Goal: Task Accomplishment & Management: Manage account settings

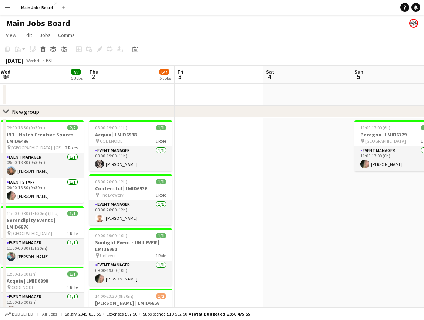
scroll to position [0, 179]
click at [358, 202] on app-calendar-viewport "Mon 29 3/3 2 Jobs Tue 30 4/4 2 Jobs Wed 1 7/7 5 Jobs Thu 2 6/7 5 Jobs Fri 3 Sat…" at bounding box center [212, 274] width 424 height 416
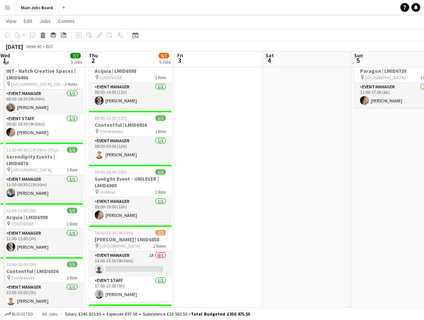
scroll to position [58, 0]
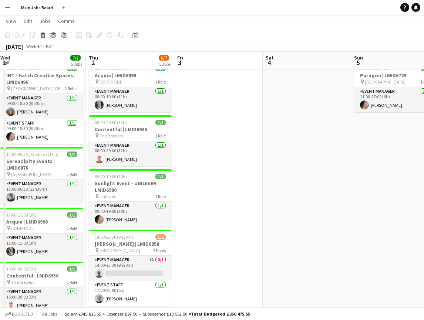
drag, startPoint x: 192, startPoint y: 228, endPoint x: 206, endPoint y: 228, distance: 13.3
click at [206, 228] on app-calendar-viewport "Mon 29 3/3 2 Jobs Tue 30 4/4 2 Jobs Wed 1 7/7 5 Jobs Thu 2 6/7 5 Jobs Fri 3 Sat…" at bounding box center [212, 196] width 424 height 453
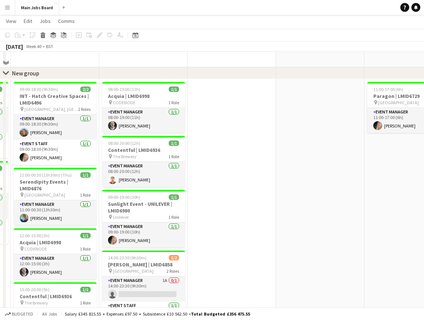
scroll to position [0, 0]
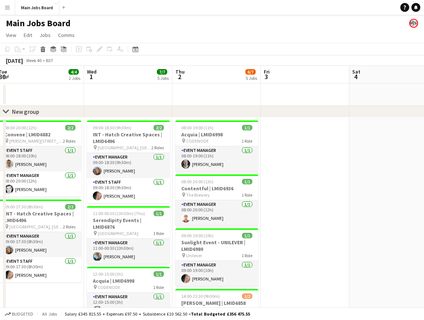
drag, startPoint x: 188, startPoint y: 233, endPoint x: 267, endPoint y: 233, distance: 79.1
click at [268, 233] on app-calendar-viewport "Sun 28 Mon 29 3/3 2 Jobs Tue 30 4/4 2 Jobs Wed 1 7/7 5 Jobs Thu 2 6/7 5 Jobs Fr…" at bounding box center [212, 274] width 424 height 416
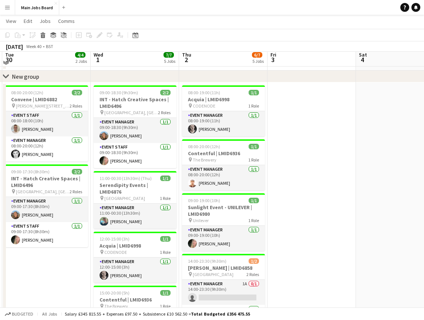
scroll to position [31, 0]
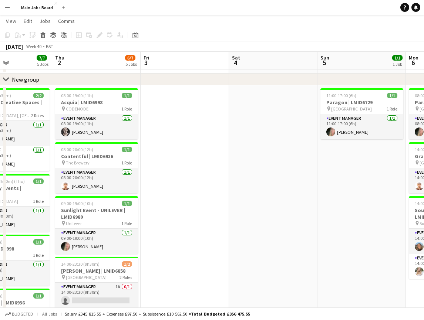
drag, startPoint x: 332, startPoint y: 230, endPoint x: 200, endPoint y: 230, distance: 131.3
click at [201, 230] on app-calendar-viewport "Sun 28 4/4 2 Jobs Mon 29 3/3 2 Jobs Tue 30 4/4 2 Jobs Wed 1 7/7 5 Jobs Thu 2 6/…" at bounding box center [212, 223] width 424 height 453
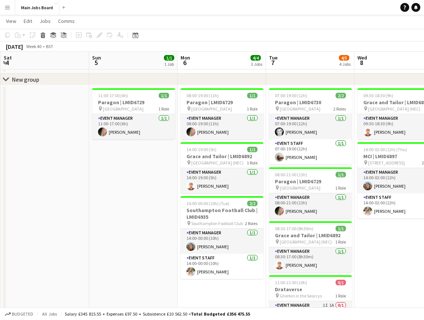
scroll to position [0, 278]
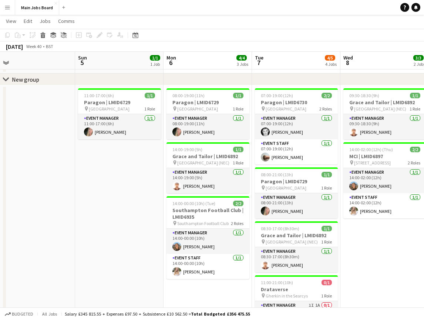
drag, startPoint x: 282, startPoint y: 254, endPoint x: 44, endPoint y: 254, distance: 238.1
click at [44, 254] on app-calendar-viewport "Wed 1 7/7 5 Jobs Thu 2 6/7 5 Jobs Fri 3 Sat 4 Sun 5 1/1 1 Job Mon 6 4/4 3 Jobs …" at bounding box center [212, 223] width 424 height 453
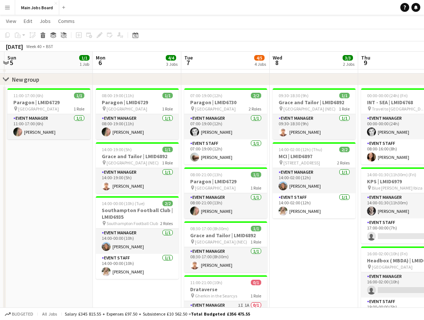
scroll to position [0, 279]
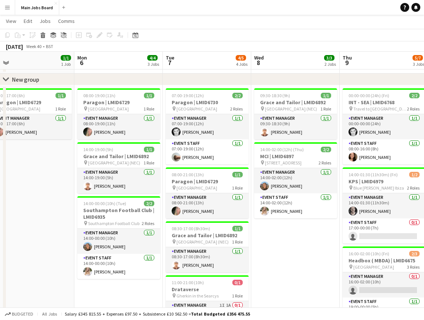
drag, startPoint x: 379, startPoint y: 258, endPoint x: 290, endPoint y: 252, distance: 89.4
click at [290, 256] on app-calendar-viewport "Thu 2 6/7 5 Jobs Fri 3 Sat 4 Sun 5 1/1 1 Job Mon 6 4/4 3 Jobs Tue 7 4/5 4 Jobs …" at bounding box center [212, 223] width 424 height 453
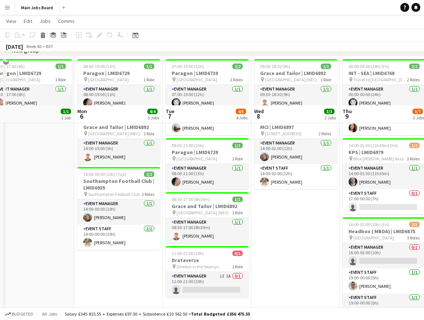
scroll to position [0, 0]
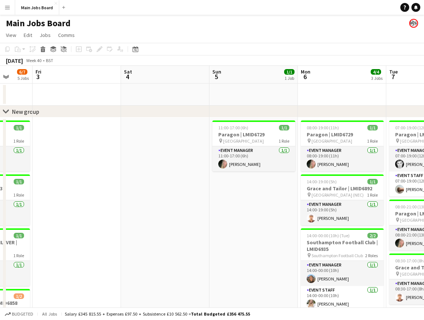
drag, startPoint x: 50, startPoint y: 229, endPoint x: 273, endPoint y: 223, distance: 223.4
click at [273, 223] on app-calendar-viewport "Tue 30 4/4 2 Jobs Wed 1 7/7 5 Jobs Thu 2 6/7 5 Jobs Fri 3 Sat 4 Sun 5 1/1 1 Job…" at bounding box center [212, 274] width 424 height 416
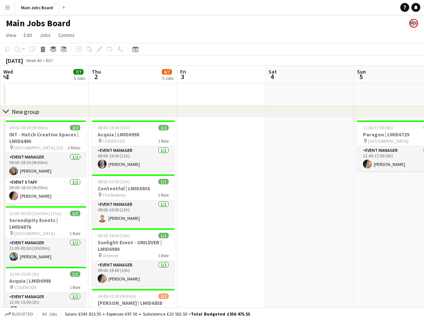
scroll to position [0, 175]
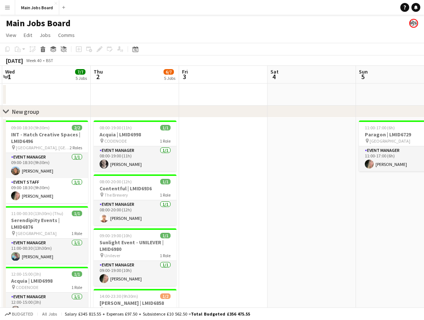
drag, startPoint x: 124, startPoint y: 221, endPoint x: 270, endPoint y: 220, distance: 146.4
click at [270, 220] on app-calendar-viewport "Mon 29 3/3 2 Jobs Tue 30 4/4 2 Jobs Wed 1 7/7 5 Jobs Thu 2 6/7 5 Jobs Fri 3 Sat…" at bounding box center [212, 274] width 424 height 416
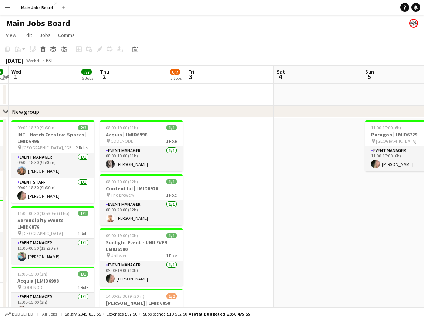
drag, startPoint x: 241, startPoint y: 221, endPoint x: 247, endPoint y: 221, distance: 6.3
click at [247, 221] on app-calendar-viewport "Mon 29 3/3 2 Jobs Tue 30 4/4 2 Jobs Wed 1 7/7 5 Jobs Thu 2 6/7 5 Jobs Fri 3 Sat…" at bounding box center [212, 274] width 424 height 416
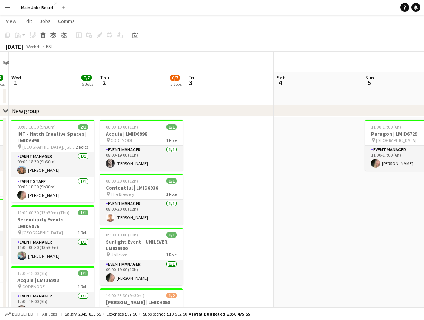
scroll to position [0, 0]
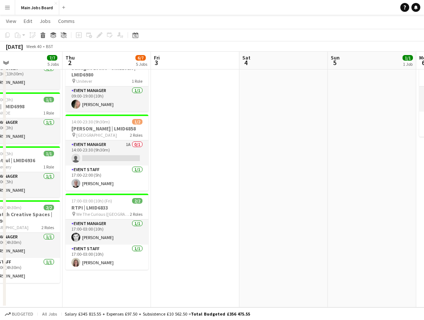
drag, startPoint x: 173, startPoint y: 130, endPoint x: 228, endPoint y: 130, distance: 54.4
click at [227, 130] on app-calendar-viewport "Mon 29 3/3 2 Jobs Tue 30 4/4 2 Jobs Wed 1 7/7 5 Jobs Thu 2 6/7 5 Jobs Fri 3 Sat…" at bounding box center [212, 81] width 424 height 453
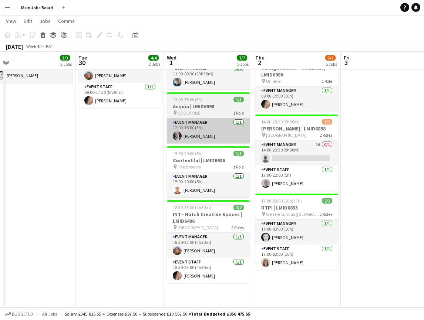
drag, startPoint x: 104, startPoint y: 122, endPoint x: 211, endPoint y: 122, distance: 107.2
click at [211, 122] on app-calendar-viewport "Sat 27 1/1 1 Job Sun 28 4/4 2 Jobs Mon 29 3/3 2 Jobs Tue 30 4/4 2 Jobs Wed 1 7/…" at bounding box center [212, 81] width 424 height 453
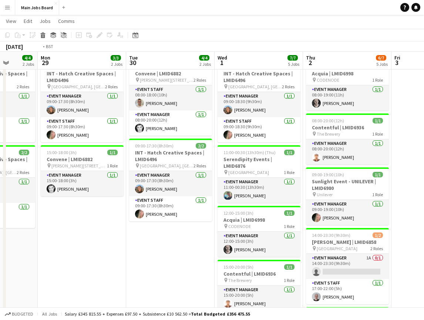
drag, startPoint x: 63, startPoint y: 248, endPoint x: 119, endPoint y: 248, distance: 55.8
click at [116, 248] on app-calendar-viewport "Sat 27 1/1 1 Job Sun 28 4/4 2 Jobs Mon 29 3/3 2 Jobs Tue 30 4/4 2 Jobs Wed 1 7/…" at bounding box center [212, 195] width 424 height 453
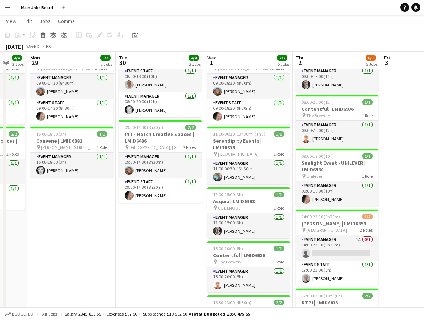
drag, startPoint x: 138, startPoint y: 264, endPoint x: 116, endPoint y: 264, distance: 22.2
click at [116, 264] on app-calendar-viewport "Fri 26 1/1 1 Job Sat 27 1/1 1 Job Sun 28 4/4 2 Jobs Mon 29 3/3 2 Jobs Tue 30 4/…" at bounding box center [212, 176] width 424 height 453
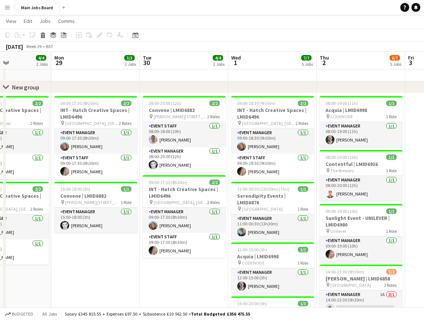
drag, startPoint x: 92, startPoint y: 242, endPoint x: 117, endPoint y: 242, distance: 25.1
click at [117, 242] on app-calendar-viewport "Fri 26 1/1 1 Job Sat 27 1/1 1 Job Sun 28 4/4 2 Jobs Mon 29 3/3 2 Jobs Tue 30 4/…" at bounding box center [212, 231] width 424 height 453
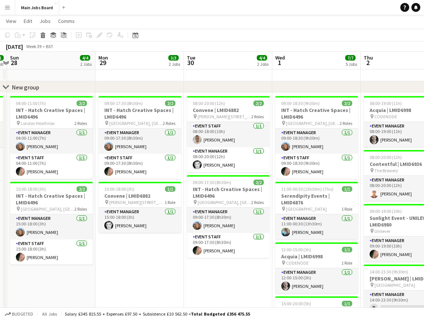
drag, startPoint x: 94, startPoint y: 242, endPoint x: 148, endPoint y: 242, distance: 54.4
click at [148, 242] on app-calendar-viewport "Fri 26 1/1 1 Job Sat 27 1/1 1 Job Sun 28 4/4 2 Jobs Mon 29 3/3 2 Jobs Tue 30 4/…" at bounding box center [212, 231] width 424 height 453
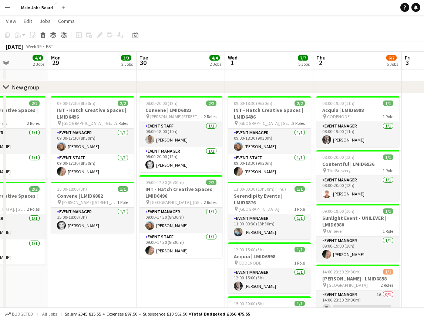
drag, startPoint x: 125, startPoint y: 244, endPoint x: 163, endPoint y: 244, distance: 37.7
click at [163, 244] on app-calendar-viewport "Fri 26 1/1 1 Job Sat 27 1/1 1 Job Sun 28 4/4 2 Jobs Mon 29 3/3 2 Jobs Tue 30 4/…" at bounding box center [212, 231] width 424 height 453
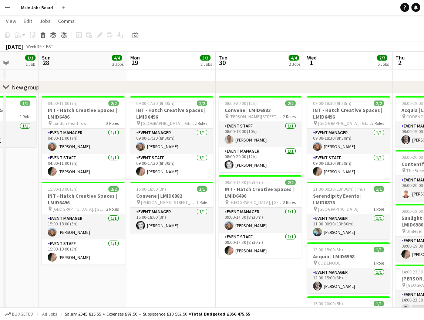
drag, startPoint x: 42, startPoint y: 185, endPoint x: 114, endPoint y: 185, distance: 71.7
click at [114, 185] on app-calendar-viewport "Thu 25 3/3 3 Jobs Fri 26 1/1 1 Job Sat 27 1/1 1 Job Sun 28 4/4 2 Jobs Mon 29 3/…" at bounding box center [212, 231] width 424 height 453
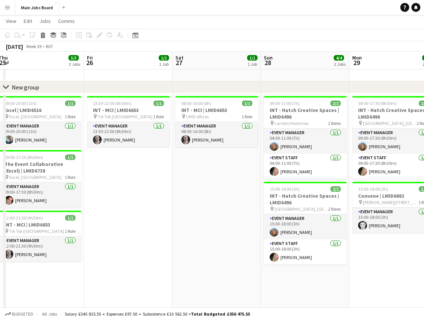
drag, startPoint x: 81, startPoint y: 225, endPoint x: 210, endPoint y: 222, distance: 128.3
click at [213, 224] on app-calendar-viewport "Tue 23 5/5 4 Jobs Wed 24 6/6 6 Jobs Thu 25 3/3 3 Jobs Fri 26 1/1 1 Job Sat 27 1…" at bounding box center [212, 241] width 424 height 473
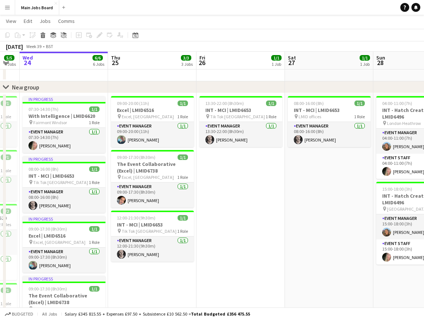
drag, startPoint x: 126, startPoint y: 222, endPoint x: 240, endPoint y: 221, distance: 113.5
click at [240, 222] on app-calendar-viewport "Sun 21 Mon 22 9/9 3 Jobs Tue 23 5/5 4 Jobs Wed 24 6/6 6 Jobs Thu 25 3/3 3 Jobs …" at bounding box center [212, 241] width 424 height 473
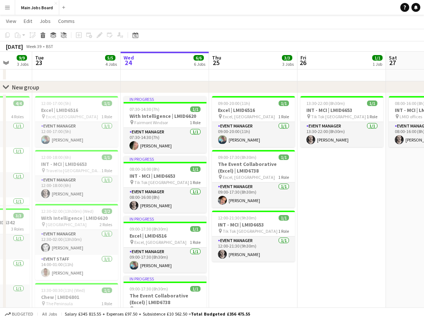
scroll to position [0, 204]
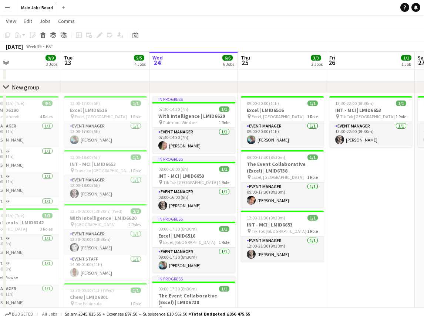
drag, startPoint x: 186, startPoint y: 219, endPoint x: 316, endPoint y: 219, distance: 129.8
click at [316, 219] on app-calendar-viewport "Sat 20 Sun 21 Mon 22 9/9 3 Jobs Tue 23 5/5 4 Jobs Wed 24 6/6 6 Jobs Thu 25 3/3 …" at bounding box center [212, 241] width 424 height 473
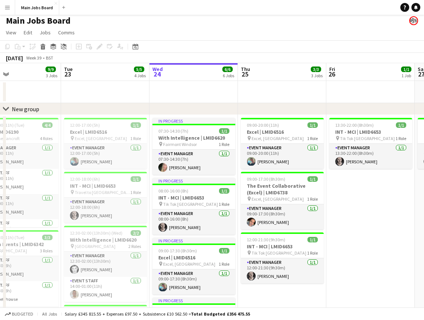
scroll to position [0, 0]
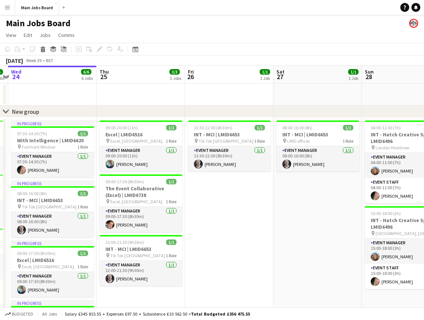
drag, startPoint x: 371, startPoint y: 248, endPoint x: 139, endPoint y: 243, distance: 231.9
click at [139, 243] on app-calendar-viewport "Sun 21 Mon 22 9/9 3 Jobs Tue 23 5/5 4 Jobs Wed 24 6/6 6 Jobs Thu 25 3/3 3 Jobs …" at bounding box center [212, 284] width 424 height 437
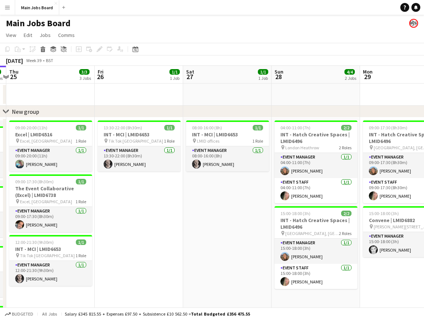
click at [165, 270] on app-calendar-viewport "Mon 22 9/9 3 Jobs Tue 23 5/5 4 Jobs Wed 24 6/6 6 Jobs Thu 25 3/3 3 Jobs Fri 26 …" at bounding box center [212, 284] width 424 height 437
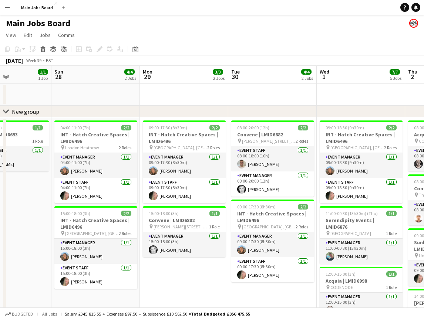
drag, startPoint x: 310, startPoint y: 277, endPoint x: 221, endPoint y: 277, distance: 88.7
click at [221, 277] on app-calendar-viewport "Wed 24 6/6 6 Jobs Thu 25 3/3 3 Jobs Fri 26 1/1 1 Job Sat 27 1/1 1 Job Sun 28 4/…" at bounding box center [212, 284] width 424 height 437
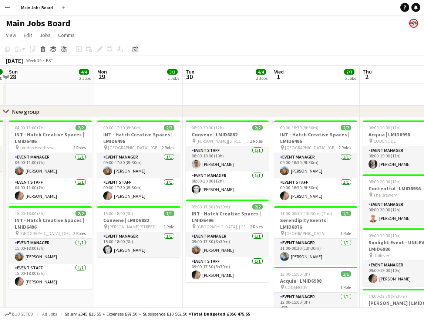
drag, startPoint x: 176, startPoint y: 269, endPoint x: 139, endPoint y: 269, distance: 37.0
click at [140, 269] on app-calendar-viewport "Thu 25 3/3 3 Jobs Fri 26 1/1 1 Job Sat 27 1/1 1 Job Sun 28 4/4 2 Jobs Mon 29 3/…" at bounding box center [212, 284] width 424 height 437
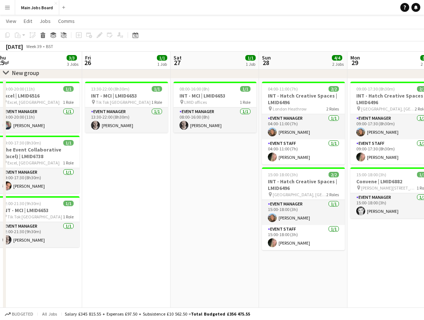
drag, startPoint x: 127, startPoint y: 267, endPoint x: 380, endPoint y: 272, distance: 253.0
click at [380, 272] on app-calendar-viewport "Tue 23 5/5 4 Jobs Wed 24 6/6 6 Jobs Thu 25 3/3 3 Jobs Fri 26 1/1 1 Job Sat 27 1…" at bounding box center [212, 227] width 424 height 473
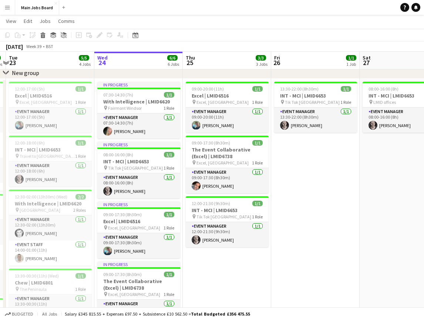
drag, startPoint x: 195, startPoint y: 248, endPoint x: 349, endPoint y: 243, distance: 154.6
click at [350, 244] on app-calendar-viewport "Sun 21 Mon 22 9/9 3 Jobs Tue 23 5/5 4 Jobs Wed 24 6/6 6 Jobs Thu 25 3/3 3 Jobs …" at bounding box center [212, 227] width 424 height 473
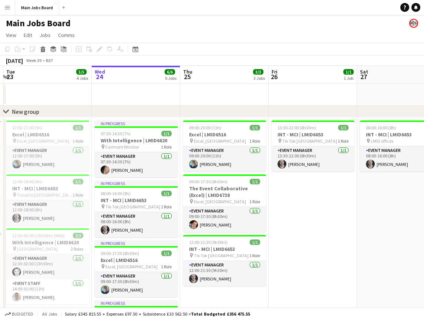
scroll to position [0, 277]
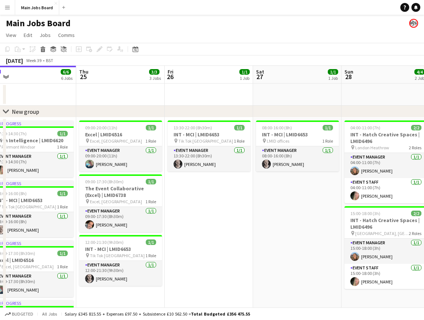
drag, startPoint x: 354, startPoint y: 259, endPoint x: 76, endPoint y: 247, distance: 278.3
click at [85, 246] on app-calendar-viewport "Sun 21 Mon 22 9/9 3 Jobs Tue 23 5/5 4 Jobs Wed 24 6/6 6 Jobs Thu 25 3/3 3 Jobs …" at bounding box center [212, 284] width 424 height 437
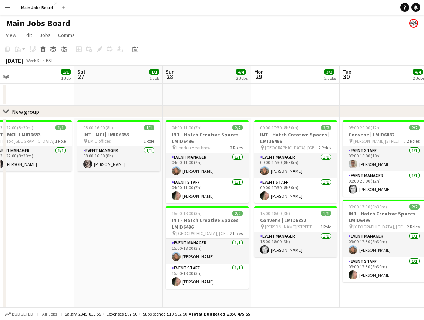
drag, startPoint x: 308, startPoint y: 292, endPoint x: 129, endPoint y: 256, distance: 183.0
click at [129, 256] on app-calendar-viewport "Tue 23 5/5 4 Jobs Wed 24 6/6 6 Jobs Thu 25 3/3 3 Jobs Fri 26 1/1 1 Job Sat 27 1…" at bounding box center [212, 284] width 424 height 437
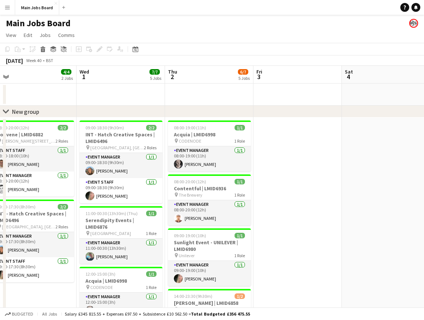
drag, startPoint x: 335, startPoint y: 260, endPoint x: 159, endPoint y: 257, distance: 175.3
click at [159, 257] on app-calendar-viewport "Sat 27 1/1 1 Job Sun 28 4/4 2 Jobs Mon 29 3/3 2 Jobs Tue 30 4/4 2 Jobs Wed 1 7/…" at bounding box center [212, 284] width 424 height 437
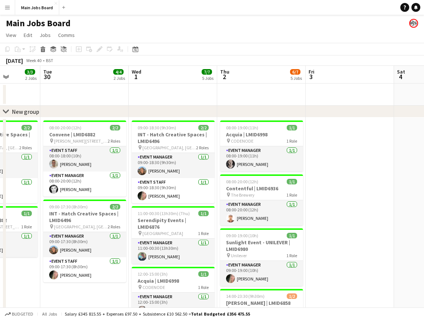
drag, startPoint x: 339, startPoint y: 254, endPoint x: 217, endPoint y: 254, distance: 122.8
click at [217, 254] on app-calendar-viewport "Sat 27 1/1 1 Job Sun 28 4/4 2 Jobs Mon 29 3/3 2 Jobs Tue 30 4/4 2 Jobs Wed 1 7/…" at bounding box center [212, 284] width 424 height 437
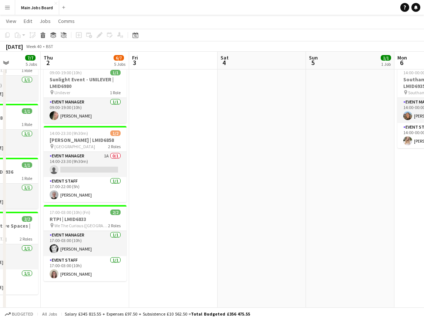
scroll to position [0, 204]
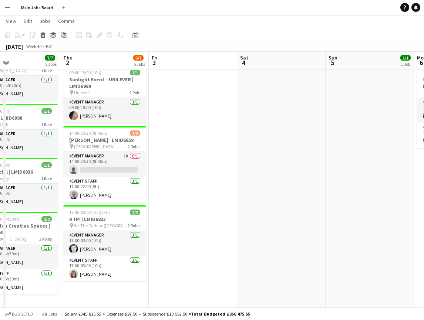
drag, startPoint x: 156, startPoint y: 205, endPoint x: 265, endPoint y: 205, distance: 108.7
click at [265, 205] on app-calendar-viewport "Mon 29 3/3 2 Jobs Tue 30 4/4 2 Jobs Wed 1 7/7 5 Jobs Thu 2 6/7 5 Jobs Fri 3 Sat…" at bounding box center [212, 103] width 424 height 473
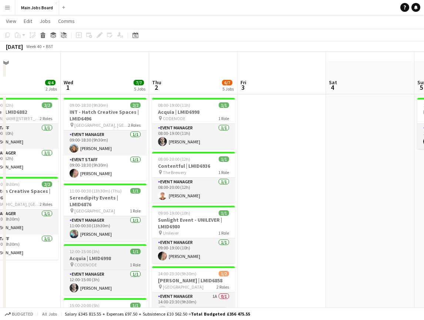
scroll to position [0, 0]
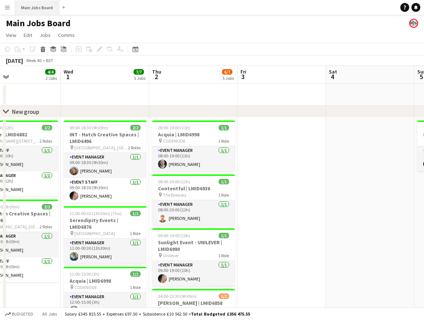
click at [38, 6] on button "Main Jobs Board Close" at bounding box center [37, 7] width 44 height 14
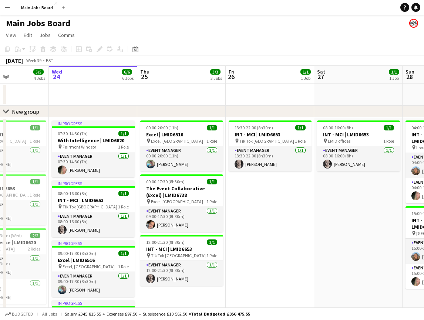
drag, startPoint x: 319, startPoint y: 279, endPoint x: -28, endPoint y: 249, distance: 348.1
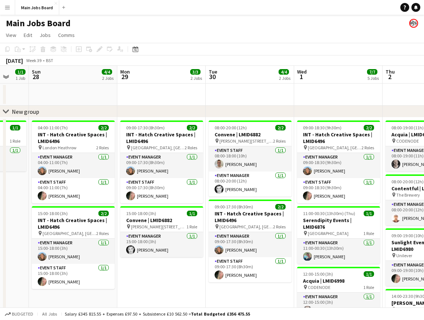
drag, startPoint x: 268, startPoint y: 207, endPoint x: 3, endPoint y: 207, distance: 265.9
click at [3, 207] on div "chevron-right New group Wed 24 6/6 6 Jobs Thu 25 3/3 3 Jobs Fri 26 1/1 1 Job Sa…" at bounding box center [212, 284] width 424 height 437
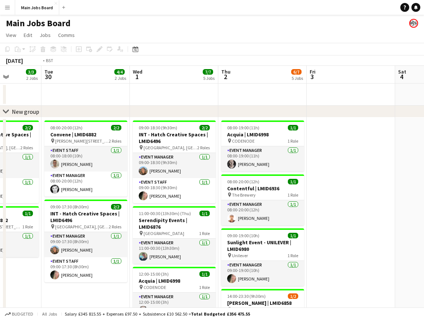
drag, startPoint x: 243, startPoint y: 212, endPoint x: 143, endPoint y: 211, distance: 100.2
click at [143, 211] on app-calendar-viewport "Fri 26 1/1 1 Job Sat 27 1/1 1 Job Sun 28 4/4 2 Jobs Mon 29 3/3 2 Jobs Tue 30 4/…" at bounding box center [212, 284] width 424 height 437
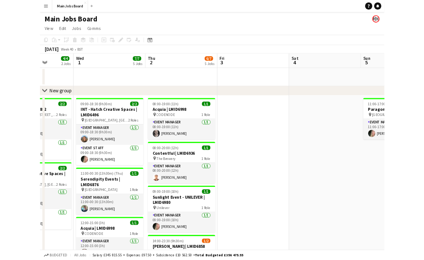
scroll to position [0, 224]
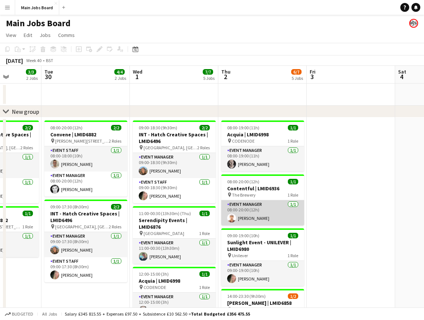
click at [271, 214] on app-card-role "Event Manager [DATE] 08:00-20:00 (12h) [PERSON_NAME]" at bounding box center [262, 212] width 83 height 25
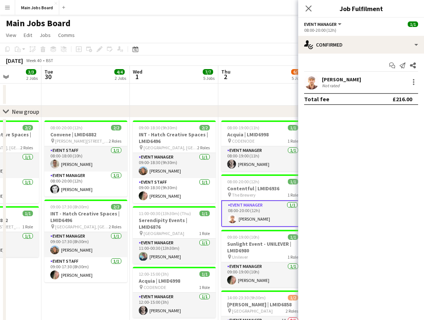
click at [314, 80] on app-user-avatar at bounding box center [311, 82] width 15 height 15
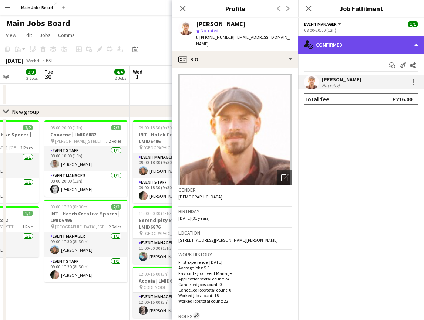
click at [322, 41] on div "single-neutral-actions-check-2 Confirmed" at bounding box center [361, 45] width 126 height 18
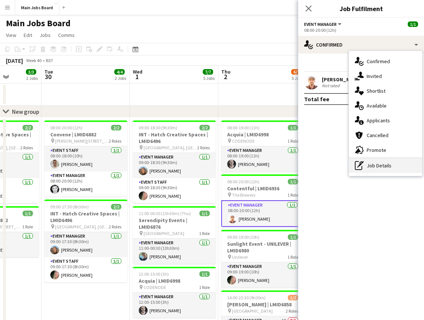
click at [374, 166] on div "pen-write Job Details" at bounding box center [385, 165] width 73 height 15
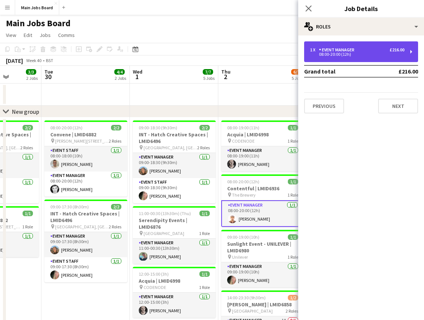
click at [378, 51] on div "1 x Event Manager £216.00" at bounding box center [357, 49] width 94 height 5
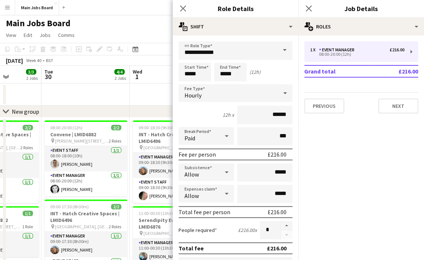
click at [111, 99] on app-date-cell at bounding box center [85, 95] width 88 height 22
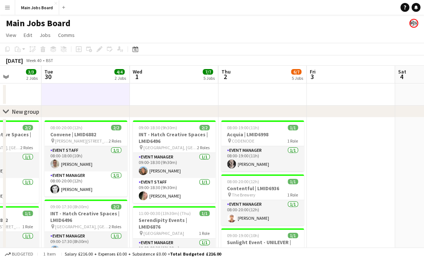
click at [119, 101] on app-date-cell at bounding box center [85, 95] width 88 height 22
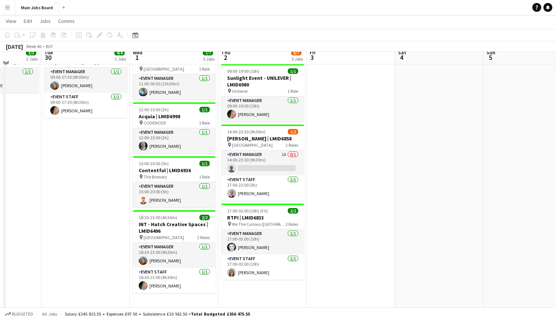
scroll to position [154, 0]
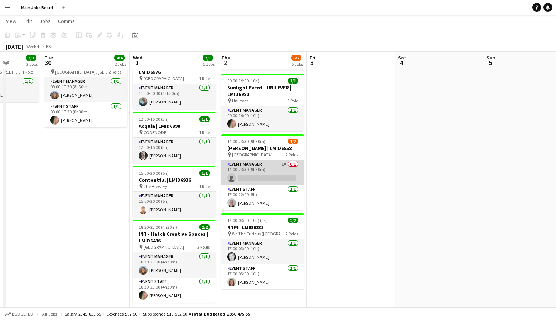
click at [272, 176] on app-card-role "Event Manager 1A 0/1 14:00-23:30 (9h30m) single-neutral-actions" at bounding box center [262, 172] width 83 height 25
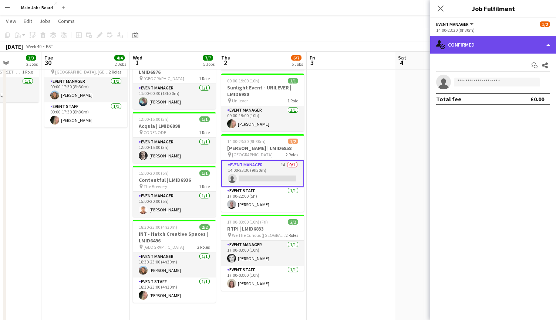
click at [423, 50] on div "single-neutral-actions-check-2 Confirmed" at bounding box center [493, 45] width 126 height 18
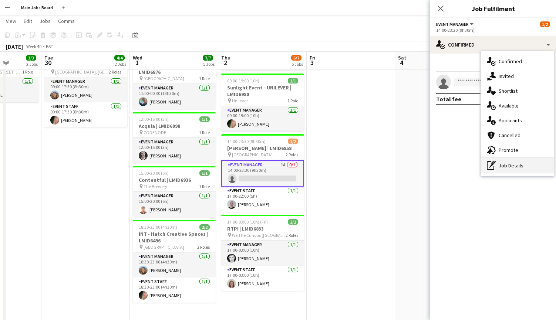
click at [423, 166] on div "pen-write Job Details" at bounding box center [517, 165] width 73 height 15
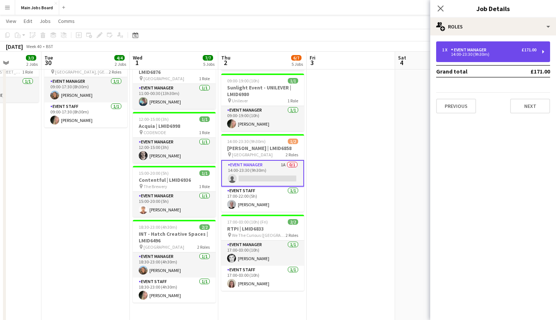
click at [423, 55] on div "14:00-23:30 (9h30m)" at bounding box center [489, 55] width 94 height 4
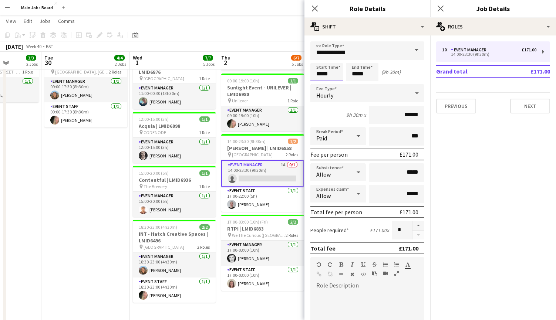
click at [322, 73] on input "*****" at bounding box center [326, 72] width 33 height 18
type input "*****"
click at [358, 74] on input "*****" at bounding box center [362, 72] width 33 height 18
type input "*****"
click at [423, 147] on mat-expansion-panel "pencil3 General details 1 x Event Manager £171.00 14:00-23:30 (9h30m) Grand tot…" at bounding box center [493, 177] width 126 height 285
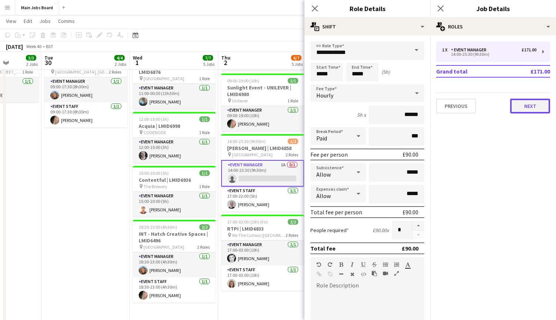
click at [423, 105] on button "Next" at bounding box center [530, 106] width 40 height 15
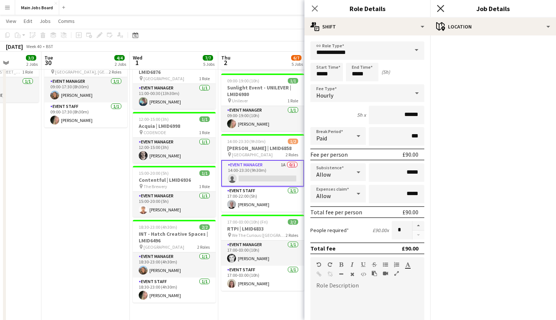
click at [423, 10] on icon "Close pop-in" at bounding box center [440, 8] width 7 height 7
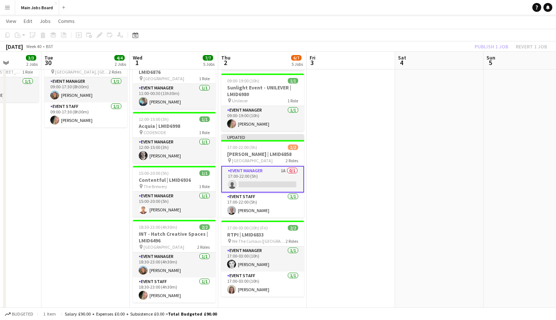
click at [281, 170] on app-card-role "Event Manager 1A 0/1 17:00-22:00 (5h) single-neutral-actions" at bounding box center [262, 179] width 83 height 27
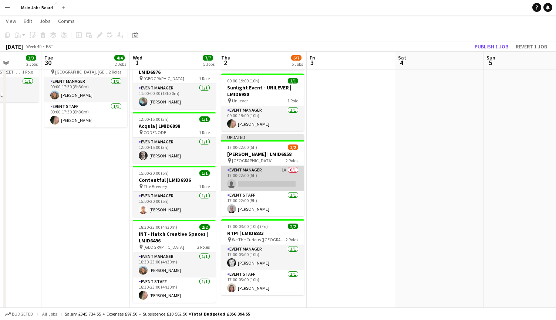
click at [283, 170] on app-card-role "Event Manager 1A 0/1 17:00-22:00 (5h) single-neutral-actions" at bounding box center [262, 178] width 83 height 25
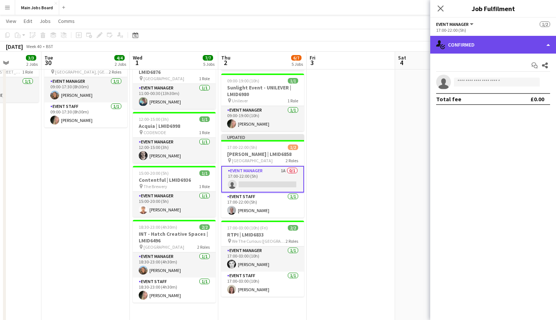
click at [423, 48] on div "single-neutral-actions-check-2 Confirmed" at bounding box center [493, 45] width 126 height 18
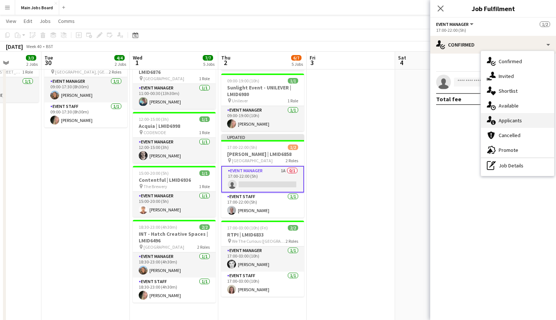
click at [423, 121] on span "Applicants" at bounding box center [509, 120] width 23 height 7
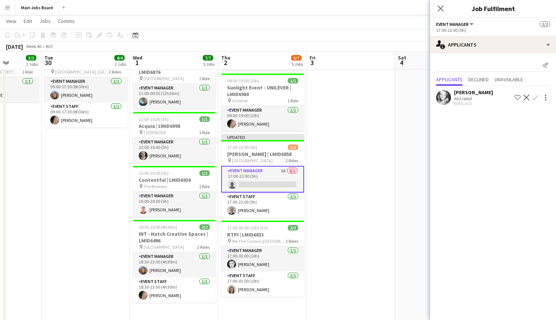
click at [423, 98] on app-icon "Confirm" at bounding box center [535, 98] width 6 height 6
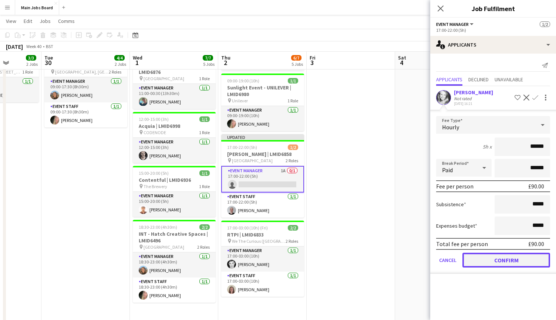
click at [423, 264] on button "Confirm" at bounding box center [506, 260] width 88 height 15
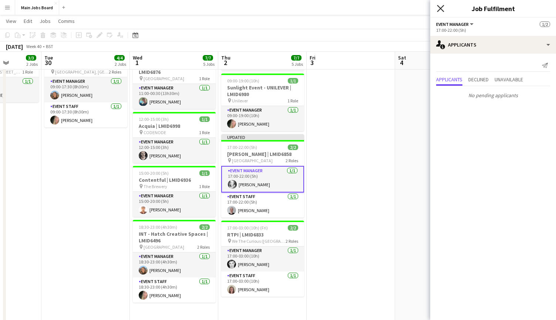
click at [423, 9] on icon "Close pop-in" at bounding box center [440, 8] width 7 height 7
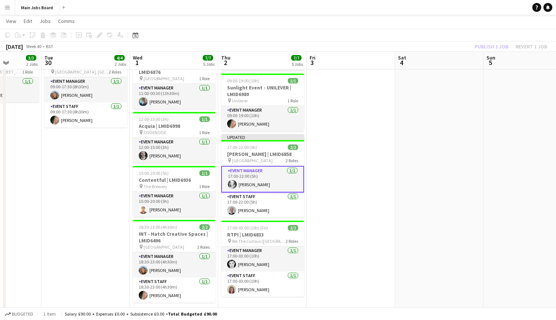
click at [423, 47] on div "Publish 1 job Revert 1 job" at bounding box center [511, 47] width 90 height 10
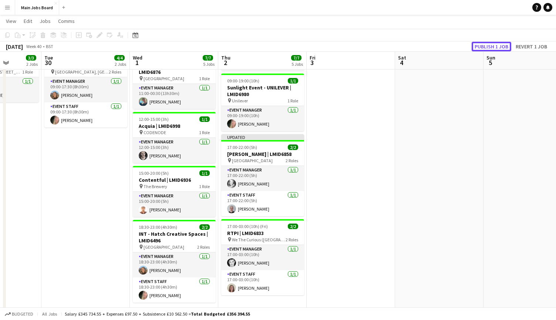
click at [423, 47] on button "Publish 1 job" at bounding box center [491, 47] width 40 height 10
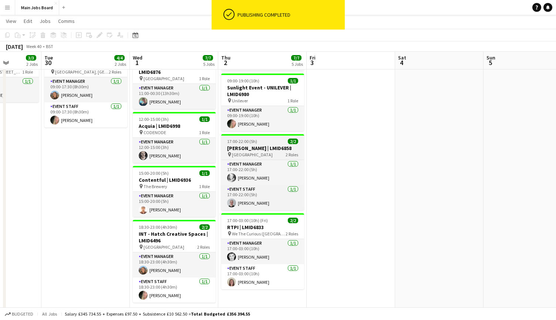
click at [274, 145] on h3 "[PERSON_NAME] | LMID6858" at bounding box center [262, 148] width 83 height 7
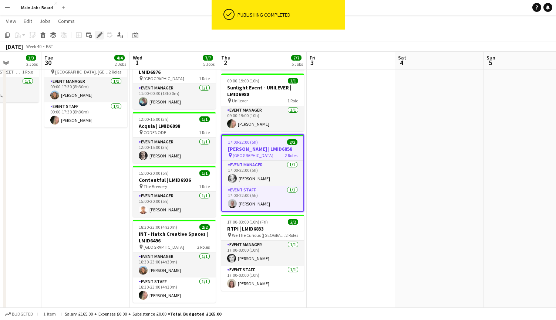
click at [97, 35] on icon "Edit" at bounding box center [100, 35] width 6 height 6
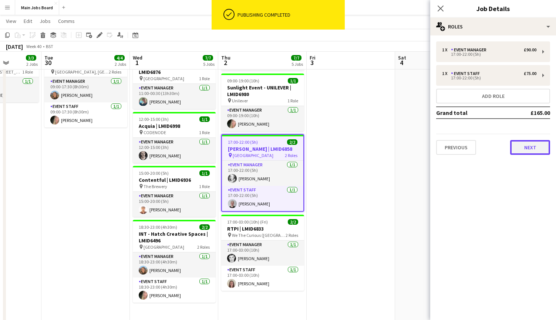
click at [423, 150] on button "Next" at bounding box center [530, 147] width 40 height 15
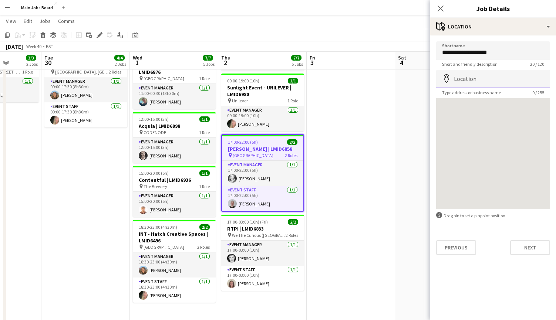
click at [423, 81] on input "Location" at bounding box center [493, 79] width 114 height 18
drag, startPoint x: 248, startPoint y: 315, endPoint x: 439, endPoint y: 51, distance: 325.0
click at [423, 51] on input "**********" at bounding box center [493, 50] width 114 height 18
paste input
type input "**********"
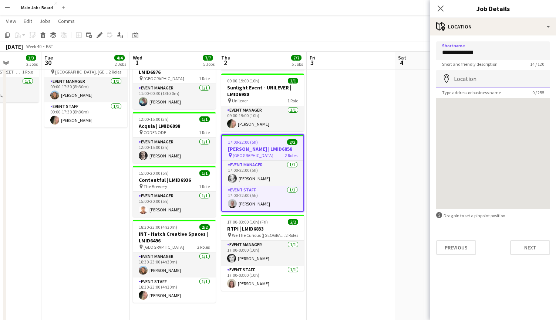
click at [423, 73] on input "Location" at bounding box center [493, 79] width 114 height 18
paste input "**********"
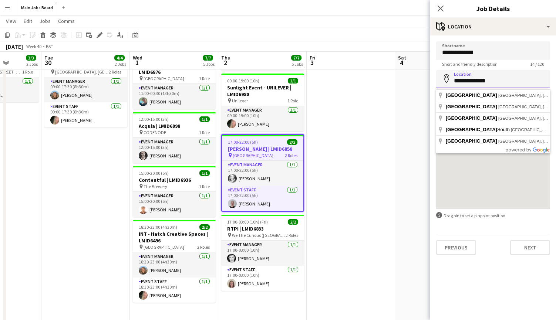
click at [423, 84] on input "**********" at bounding box center [493, 79] width 114 height 18
paste input "*********"
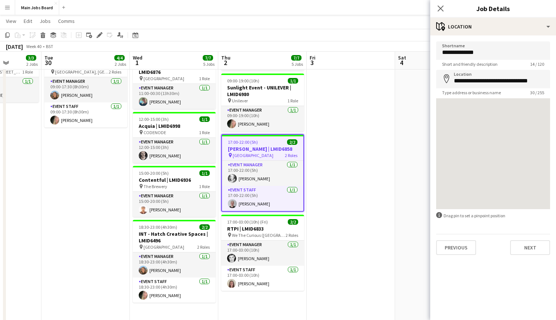
type input "**********"
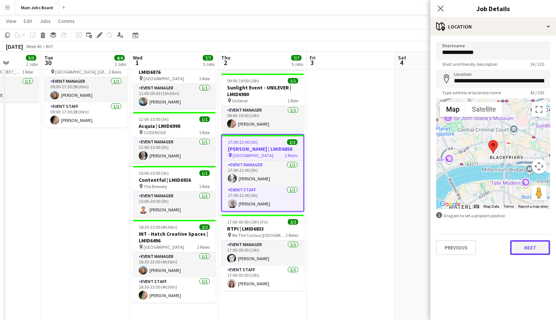
click at [423, 248] on button "Next" at bounding box center [530, 247] width 40 height 15
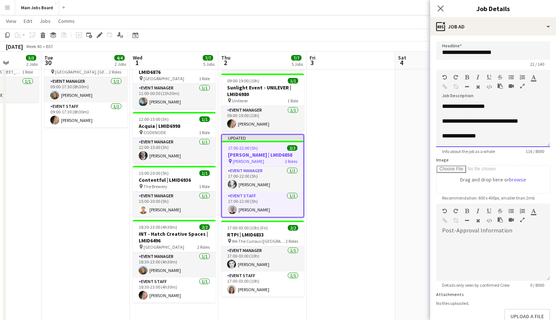
click at [423, 135] on div "**********" at bounding box center [493, 125] width 114 height 44
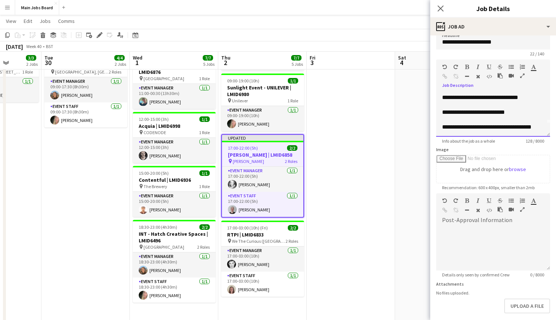
scroll to position [11, 0]
click at [423, 9] on icon "Close pop-in" at bounding box center [440, 8] width 7 height 7
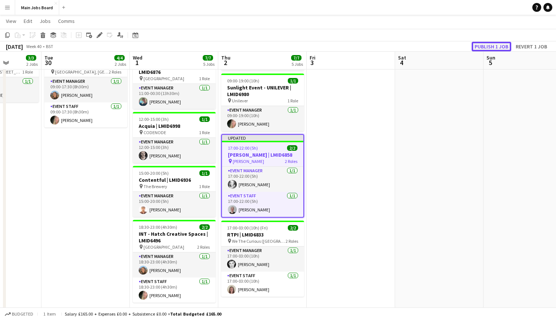
click at [423, 45] on button "Publish 1 job" at bounding box center [491, 47] width 40 height 10
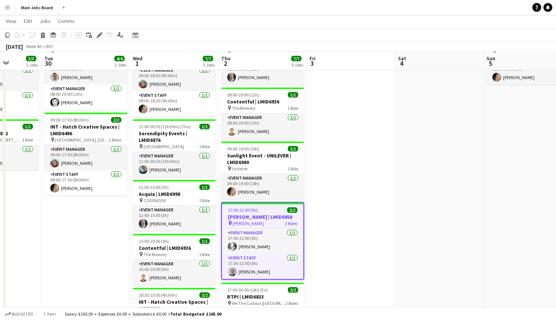
scroll to position [87, 0]
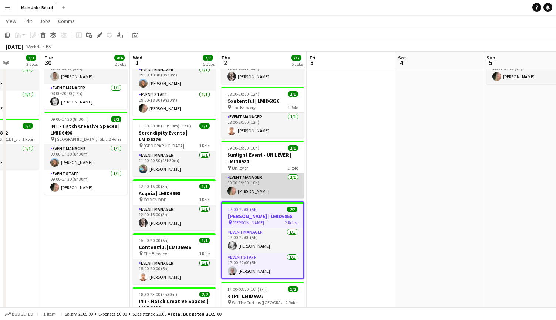
click at [278, 177] on app-card-role "Event Manager 1/1 09:00-19:00 (10h) Emma Kelly" at bounding box center [262, 185] width 83 height 25
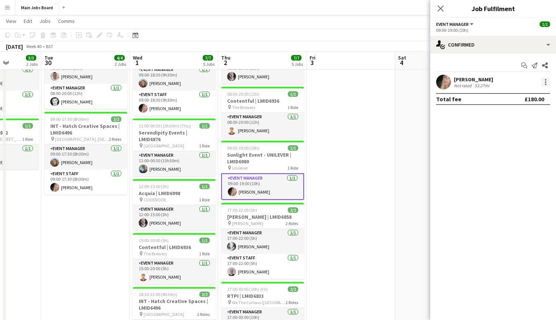
click at [423, 83] on div at bounding box center [545, 82] width 9 height 9
click at [423, 163] on span "Remove" at bounding box center [521, 166] width 46 height 7
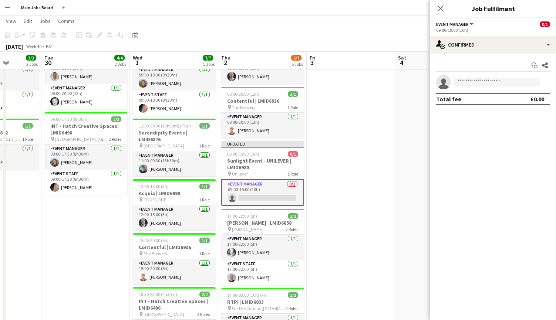
click at [287, 189] on app-card-role "Event Manager 0/1 09:00-19:00 (10h) single-neutral-actions" at bounding box center [262, 192] width 83 height 27
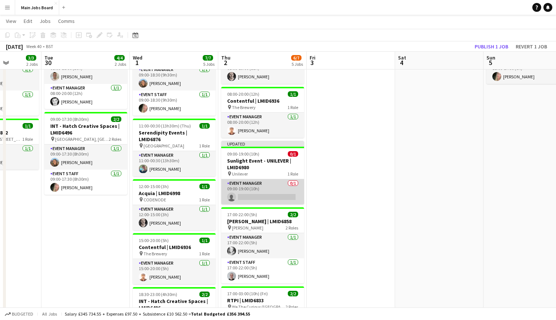
click at [287, 189] on app-card-role "Event Manager 0/1 09:00-19:00 (10h) single-neutral-actions" at bounding box center [262, 191] width 83 height 25
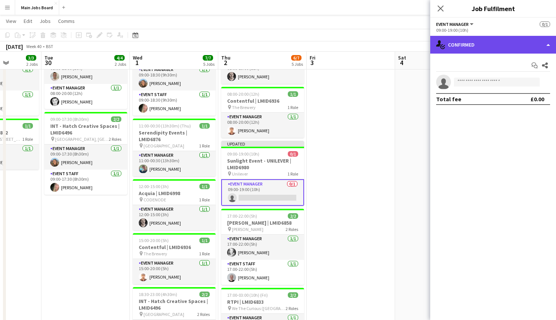
click at [423, 47] on div "single-neutral-actions-check-2 Confirmed" at bounding box center [493, 45] width 126 height 18
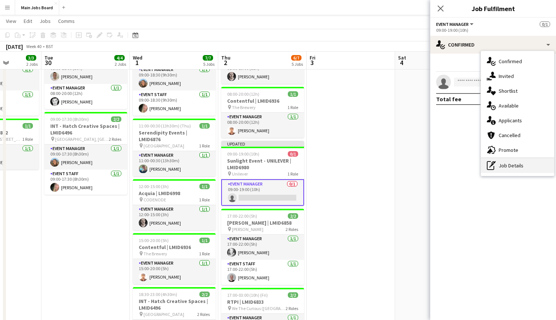
click at [423, 162] on div "pen-write Job Details" at bounding box center [517, 165] width 73 height 15
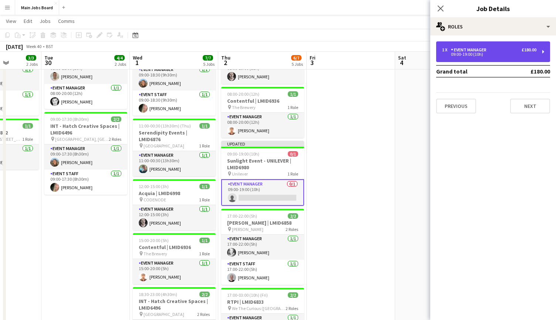
click at [423, 51] on div "Event Manager" at bounding box center [470, 49] width 38 height 5
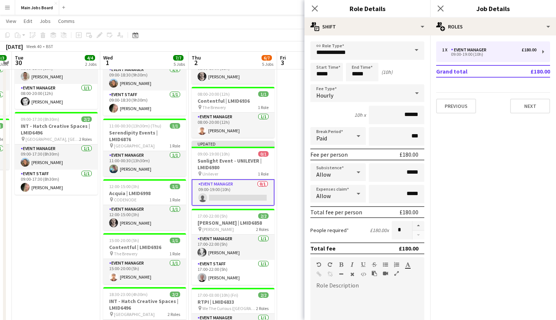
scroll to position [0, 269]
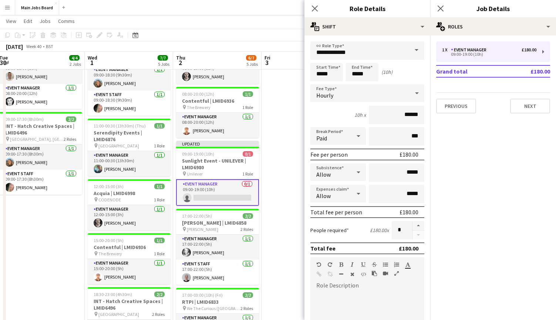
drag, startPoint x: 237, startPoint y: 196, endPoint x: 192, endPoint y: 196, distance: 45.1
click at [192, 196] on app-calendar-viewport "Sat 27 1/1 1 Job Sun 28 4/4 2 Jobs Mon 29 3/3 2 Jobs Tue 30 4/4 2 Jobs Wed 1 7/…" at bounding box center [278, 178] width 556 height 473
click at [334, 73] on input "*****" at bounding box center [326, 72] width 33 height 18
type input "*****"
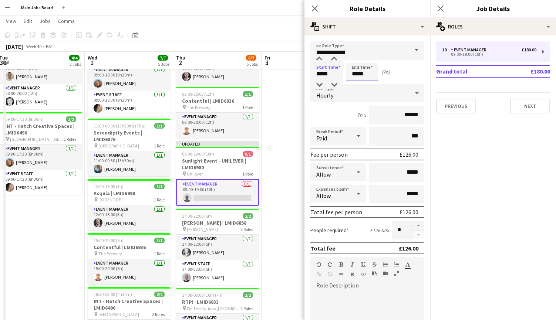
click at [371, 75] on input "*****" at bounding box center [362, 72] width 33 height 18
type input "*****"
click at [423, 133] on mat-expansion-panel "pencil3 General details 1 x Event Manager £180.00 09:00-19:00 (10h) Grand total…" at bounding box center [493, 177] width 126 height 285
click at [423, 109] on button "Next" at bounding box center [530, 106] width 40 height 15
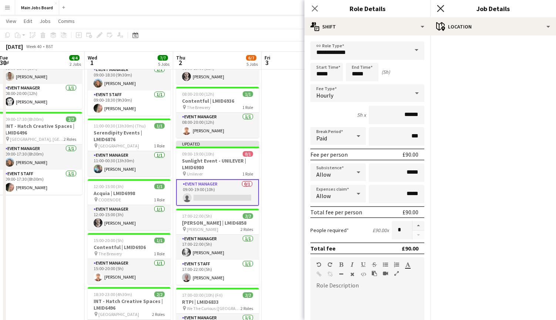
click at [423, 8] on icon "Close pop-in" at bounding box center [440, 8] width 7 height 7
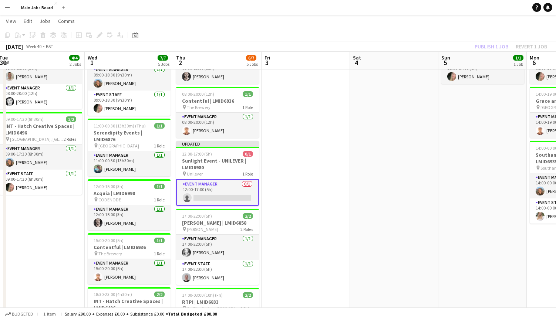
click at [210, 198] on app-card-role "Event Manager 0/1 12:00-17:00 (5h) single-neutral-actions" at bounding box center [217, 192] width 83 height 27
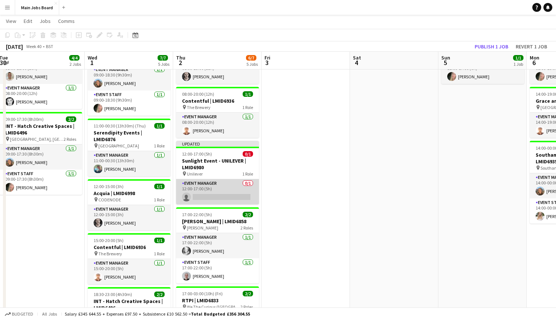
click at [228, 193] on app-card-role "Event Manager 0/1 12:00-17:00 (5h) single-neutral-actions" at bounding box center [217, 191] width 83 height 25
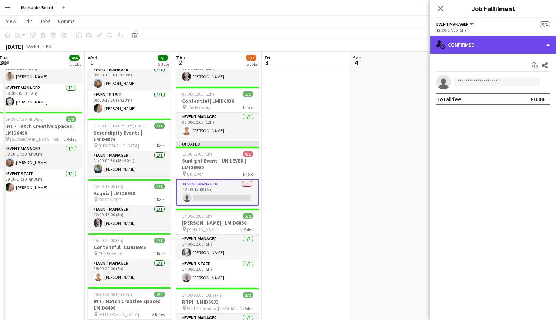
click at [423, 50] on div "single-neutral-actions-check-2 Confirmed" at bounding box center [493, 45] width 126 height 18
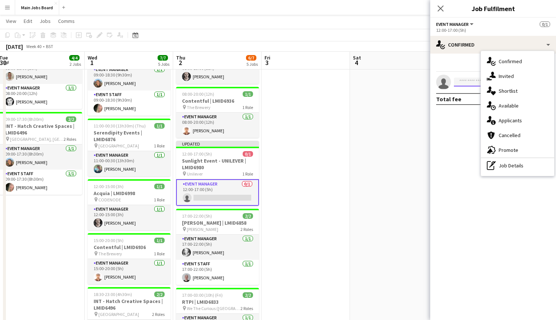
click at [423, 78] on input at bounding box center [497, 82] width 86 height 9
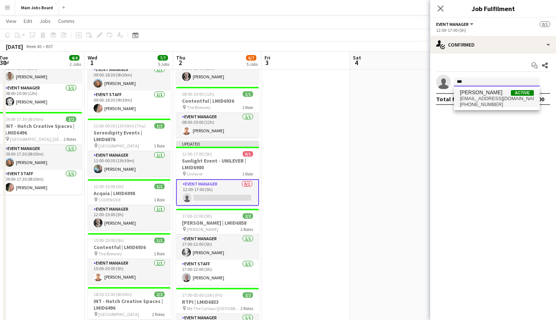
type input "***"
click at [423, 95] on span "[PERSON_NAME]" at bounding box center [481, 92] width 43 height 6
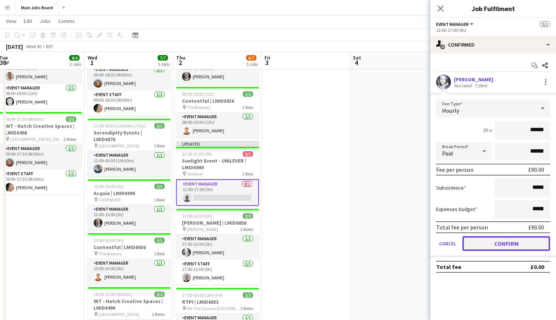
click at [423, 247] on button "Confirm" at bounding box center [506, 243] width 88 height 15
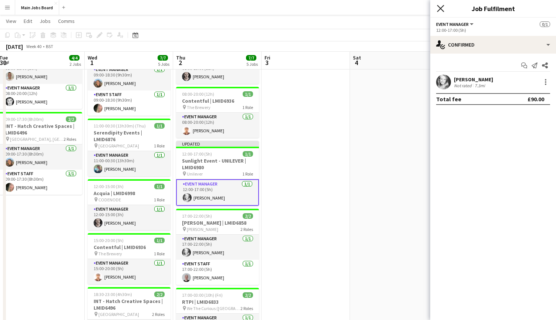
click at [423, 10] on icon at bounding box center [440, 8] width 7 height 7
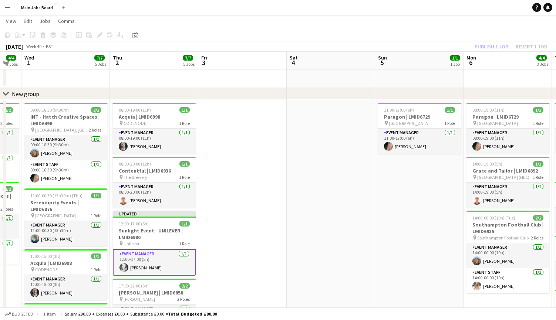
scroll to position [0, 339]
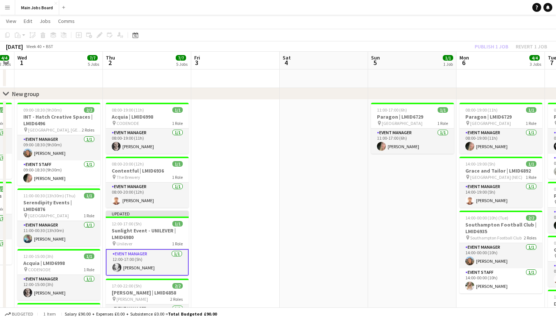
drag, startPoint x: 382, startPoint y: 240, endPoint x: 311, endPoint y: 241, distance: 70.3
click at [311, 241] on app-calendar-viewport "Sat 27 1/1 1 Job Sun 28 4/4 2 Jobs Mon 29 3/3 2 Jobs Tue 30 4/4 2 Jobs Wed 1 7/…" at bounding box center [278, 248] width 556 height 473
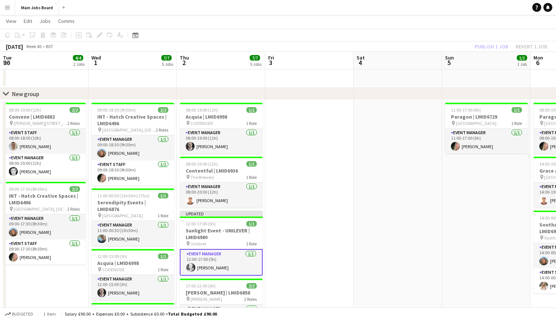
drag, startPoint x: 311, startPoint y: 241, endPoint x: 197, endPoint y: 241, distance: 114.3
click at [198, 241] on app-calendar-viewport "Sat 27 1/1 1 Job Sun 28 4/4 2 Jobs Mon 29 3/3 2 Jobs Tue 30 4/4 2 Jobs Wed 1 7/…" at bounding box center [278, 248] width 556 height 473
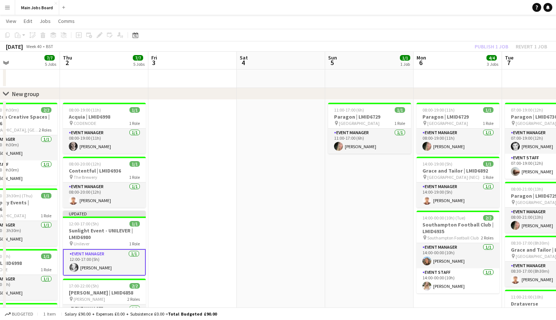
drag, startPoint x: 267, startPoint y: 241, endPoint x: 155, endPoint y: 241, distance: 112.4
click at [155, 241] on app-calendar-viewport "Mon 29 3/3 2 Jobs Tue 30 4/4 2 Jobs Wed 1 7/7 5 Jobs Thu 2 7/7 5 Jobs Fri 3 Sat…" at bounding box center [278, 248] width 556 height 473
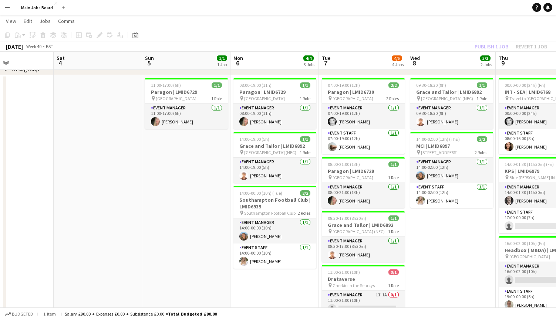
scroll to position [41, 0]
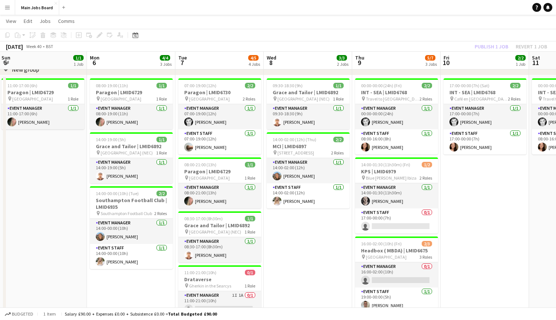
drag, startPoint x: 413, startPoint y: 264, endPoint x: 247, endPoint y: 264, distance: 165.7
click at [247, 264] on app-calendar-viewport "Wed 1 7/7 5 Jobs Thu 2 7/7 5 Jobs Fri 3 Sat 4 Sun 5 1/1 1 Job Mon 6 4/4 3 Jobs …" at bounding box center [278, 223] width 556 height 473
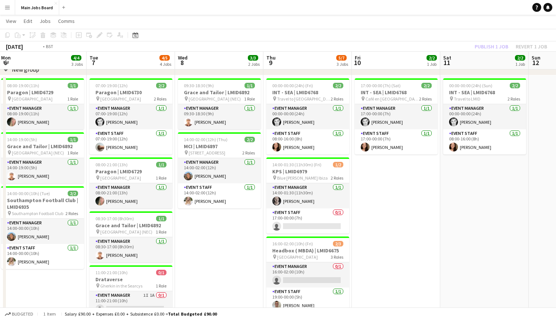
drag, startPoint x: 472, startPoint y: 257, endPoint x: 228, endPoint y: 257, distance: 243.7
click at [228, 257] on app-calendar-viewport "Fri 3 Sat 4 Sun 5 1/1 1 Job Mon 6 4/4 3 Jobs Tue 7 4/5 4 Jobs Wed 8 3/3 2 Jobs …" at bounding box center [278, 223] width 556 height 473
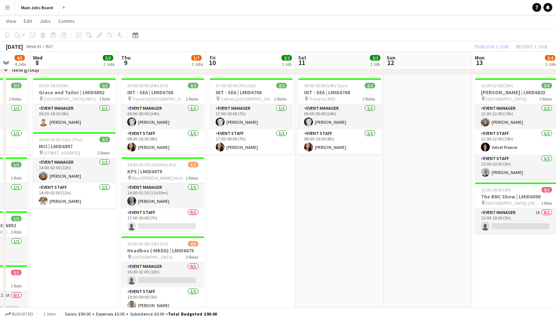
scroll to position [0, 216]
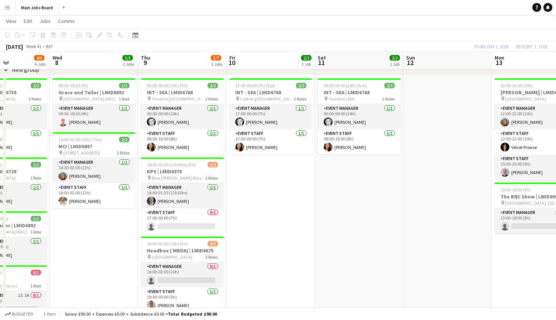
drag, startPoint x: 223, startPoint y: 241, endPoint x: 275, endPoint y: 241, distance: 51.8
click at [275, 241] on app-calendar-viewport "Sun 5 1/1 1 Job Mon 6 4/4 3 Jobs Tue 7 4/5 4 Jobs Wed 8 3/3 2 Jobs Thu 9 5/7 3 …" at bounding box center [278, 223] width 556 height 473
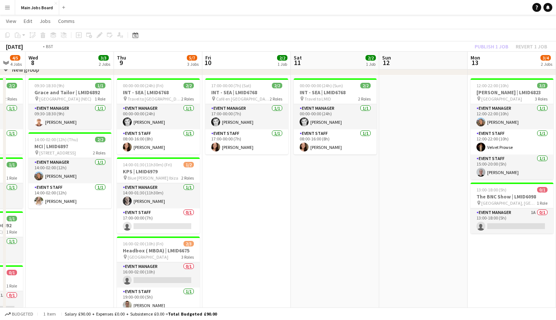
scroll to position [0, 223]
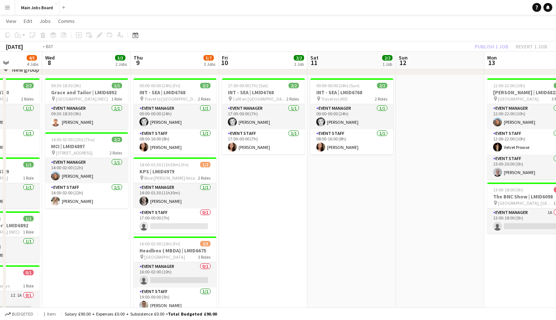
drag, startPoint x: 98, startPoint y: 275, endPoint x: 267, endPoint y: 275, distance: 169.0
click at [267, 275] on app-calendar-viewport "Sun 5 1/1 1 Job Mon 6 4/4 3 Jobs Tue 7 4/5 4 Jobs Wed 8 3/3 2 Jobs Thu 9 5/7 3 …" at bounding box center [278, 223] width 556 height 473
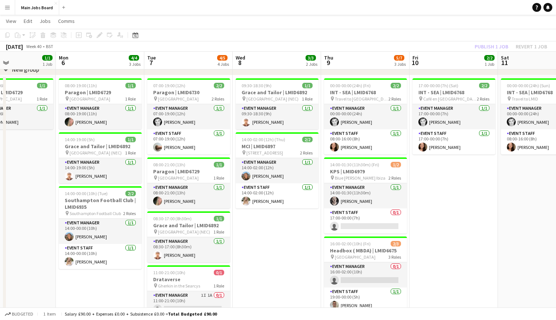
drag, startPoint x: 34, startPoint y: 241, endPoint x: 224, endPoint y: 234, distance: 189.5
click at [224, 234] on app-calendar-viewport "Fri 3 Sat 4 Sun 5 1/1 1 Job Mon 6 4/4 3 Jobs Tue 7 4/5 4 Jobs Wed 8 3/3 2 Jobs …" at bounding box center [278, 223] width 556 height 473
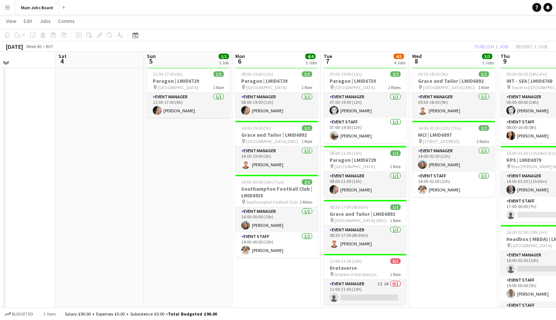
scroll to position [46, 0]
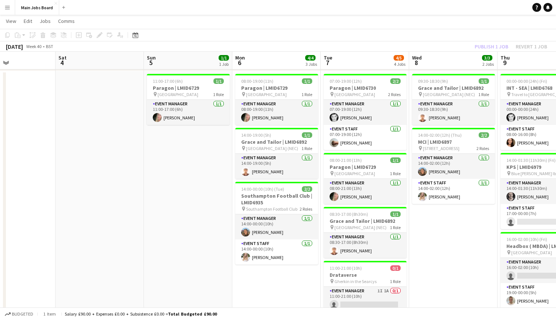
drag, startPoint x: 406, startPoint y: 260, endPoint x: 220, endPoint y: 253, distance: 186.1
click at [220, 253] on app-calendar-viewport "Wed 1 7/7 5 Jobs Thu 2 7/7 5 Jobs Fri 3 Sat 4 Sun 5 1/1 1 Job Mon 6 4/4 3 Jobs …" at bounding box center [278, 219] width 556 height 473
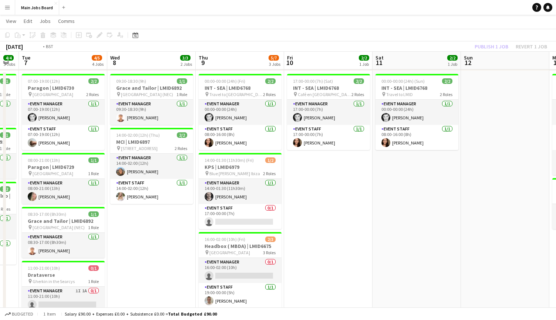
scroll to position [0, 198]
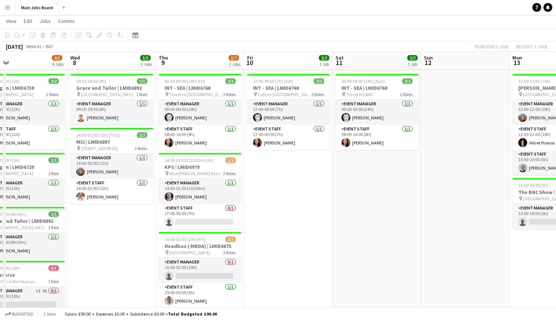
drag, startPoint x: 508, startPoint y: 261, endPoint x: 353, endPoint y: 261, distance: 154.9
click at [352, 261] on app-calendar-viewport "Sun 5 1/1 1 Job Mon 6 4/4 3 Jobs Tue 7 4/5 4 Jobs Wed 8 3/3 2 Jobs Thu 9 5/7 3 …" at bounding box center [278, 219] width 556 height 473
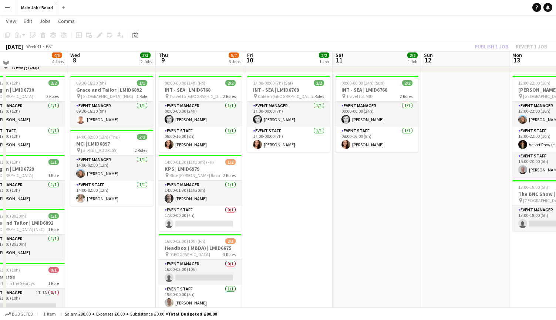
scroll to position [38, 0]
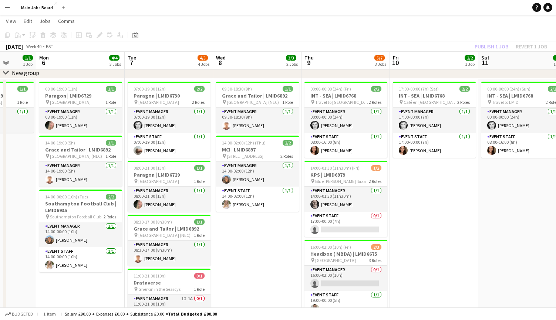
drag, startPoint x: 99, startPoint y: 237, endPoint x: 244, endPoint y: 237, distance: 145.3
click at [244, 237] on app-calendar-viewport "Fri 3 Sat 4 Sun 5 1/1 1 Job Mon 6 4/4 3 Jobs Tue 7 4/5 4 Jobs Wed 8 3/3 2 Jobs …" at bounding box center [278, 227] width 556 height 473
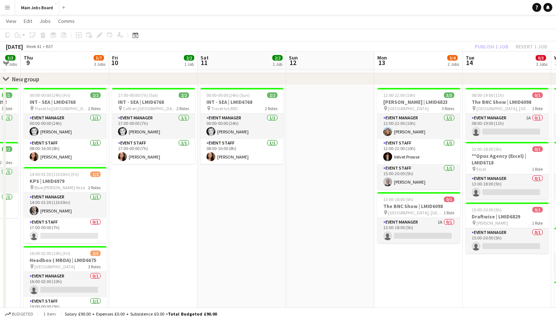
scroll to position [0, 229]
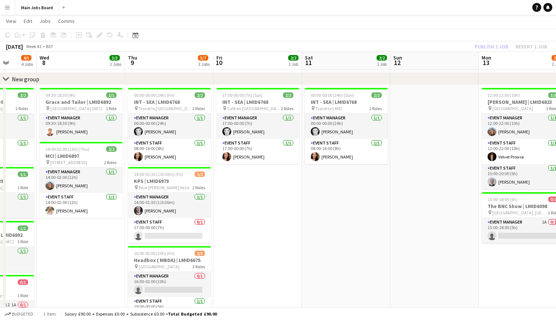
drag, startPoint x: 441, startPoint y: 218, endPoint x: 265, endPoint y: 196, distance: 177.4
click at [265, 196] on app-calendar-viewport "Sun 5 1/1 1 Job Mon 6 4/4 3 Jobs Tue 7 4/5 4 Jobs Wed 8 3/3 2 Jobs Thu 9 5/7 3 …" at bounding box center [278, 233] width 556 height 473
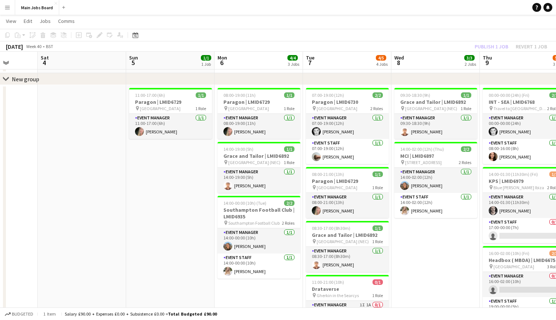
scroll to position [0, 221]
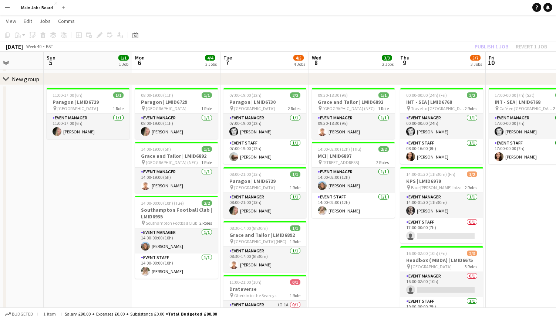
drag, startPoint x: 68, startPoint y: 237, endPoint x: 341, endPoint y: 236, distance: 272.9
click at [341, 237] on app-calendar-viewport "Thu 2 7/7 5 Jobs Fri 3 Sat 4 Sun 5 1/1 1 Job Mon 6 4/4 3 Jobs Tue 7 4/5 4 Jobs …" at bounding box center [278, 233] width 556 height 473
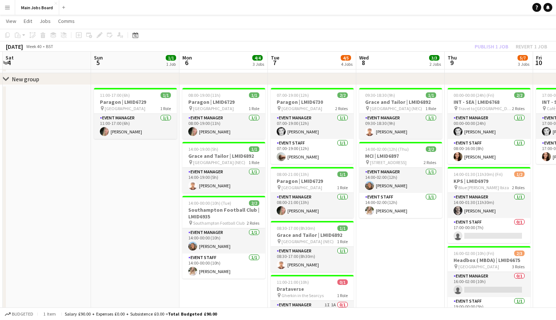
drag, startPoint x: 44, startPoint y: 199, endPoint x: 284, endPoint y: 199, distance: 239.6
click at [284, 199] on app-calendar-viewport "Thu 2 7/7 5 Jobs Fri 3 Sat 4 Sun 5 1/1 1 Job Mon 6 4/4 3 Jobs Tue 7 4/5 4 Jobs …" at bounding box center [278, 233] width 556 height 473
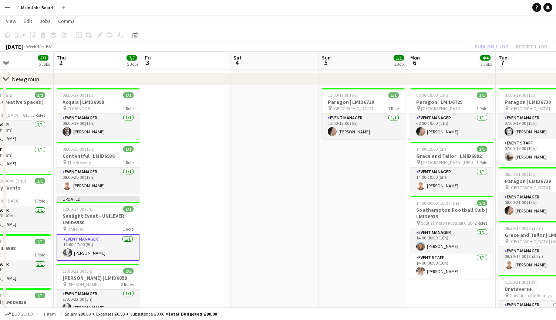
drag, startPoint x: 162, startPoint y: 191, endPoint x: 294, endPoint y: 202, distance: 131.8
click at [294, 202] on app-calendar-viewport "Mon 29 3/3 2 Jobs Tue 30 4/4 2 Jobs Wed 1 7/7 5 Jobs Thu 2 7/7 5 Jobs Fri 3 Sat…" at bounding box center [278, 233] width 556 height 473
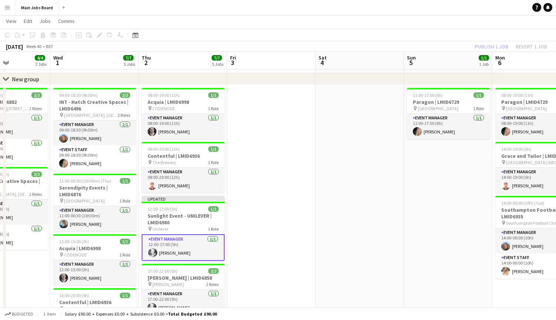
scroll to position [0, 199]
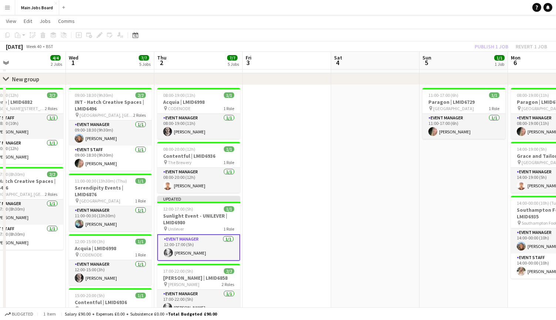
drag, startPoint x: 296, startPoint y: 202, endPoint x: 388, endPoint y: 202, distance: 91.3
click at [388, 202] on app-calendar-viewport "Sun 28 4/4 2 Jobs Mon 29 3/3 2 Jobs Tue 30 4/4 2 Jobs Wed 1 7/7 5 Jobs Thu 2 7/…" at bounding box center [278, 233] width 556 height 473
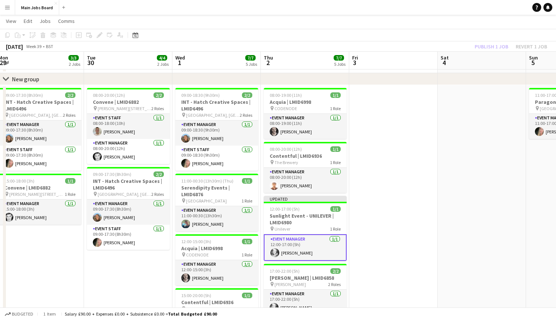
scroll to position [0, 168]
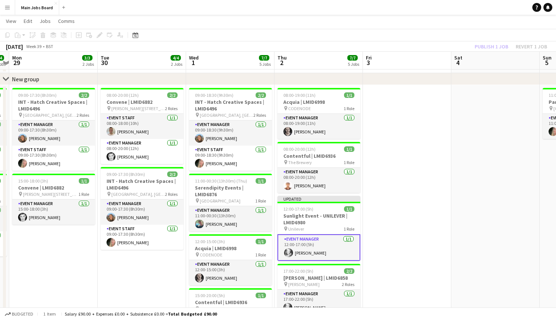
drag, startPoint x: 109, startPoint y: 246, endPoint x: 141, endPoint y: 245, distance: 31.4
click at [141, 245] on app-calendar-viewport "Sat 27 1/1 1 Job Sun 28 4/4 2 Jobs Mon 29 3/3 2 Jobs Tue 30 4/4 2 Jobs Wed 1 7/…" at bounding box center [278, 233] width 556 height 473
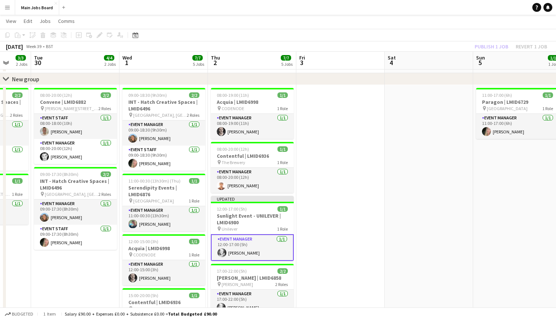
drag, startPoint x: 85, startPoint y: 268, endPoint x: 106, endPoint y: 267, distance: 21.1
click at [106, 268] on app-calendar-viewport "Sat 27 1/1 1 Job Sun 28 4/4 2 Jobs Mon 29 3/3 2 Jobs Tue 30 4/4 2 Jobs Wed 1 7/…" at bounding box center [278, 233] width 556 height 473
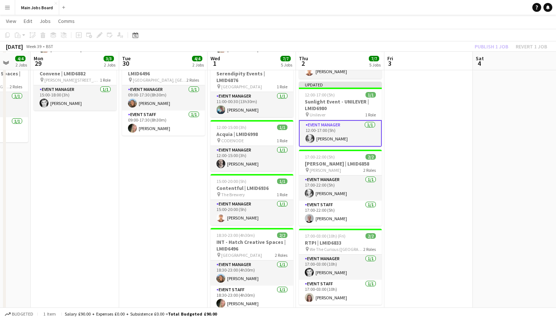
scroll to position [148, 0]
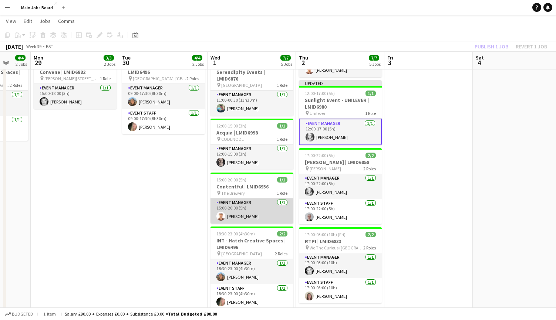
click at [243, 206] on app-card-role "Event Manager 1/1 15:00-20:00 (5h) Przemyslaw Grabowski" at bounding box center [251, 211] width 83 height 25
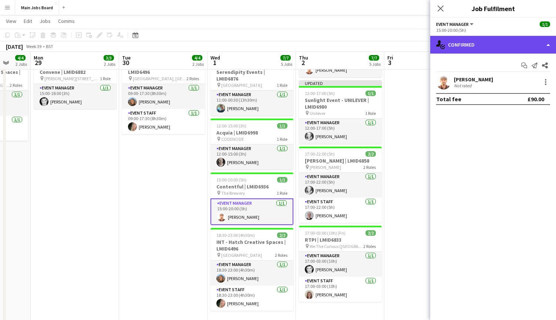
click at [423, 43] on div "single-neutral-actions-check-2 Confirmed" at bounding box center [493, 45] width 126 height 18
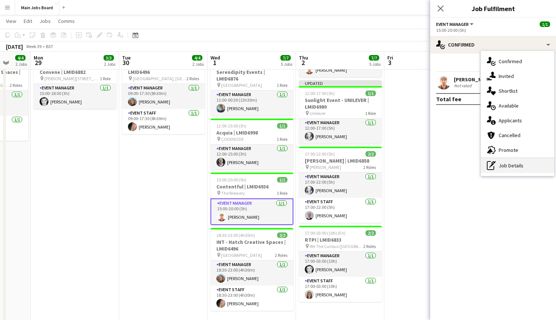
click at [423, 165] on div "pen-write Job Details" at bounding box center [517, 165] width 73 height 15
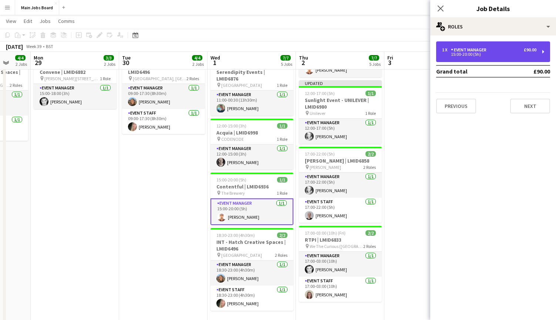
click at [423, 48] on div "1 x Event Manager £90.00" at bounding box center [489, 49] width 94 height 5
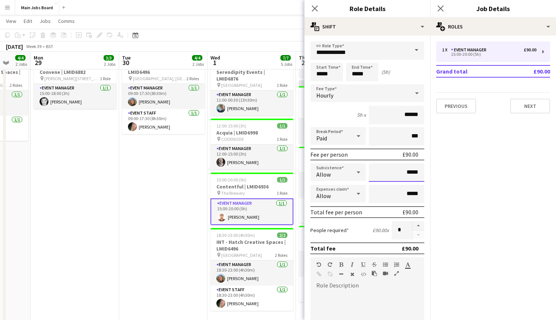
click at [423, 175] on input "*****" at bounding box center [396, 172] width 55 height 18
type input "**"
type input "******"
click at [423, 163] on mat-expansion-panel "pencil3 General details 1 x Event Manager £90.00 15:00-20:00 (5h) Grand total £…" at bounding box center [493, 177] width 126 height 285
click at [423, 8] on icon "Close pop-in" at bounding box center [440, 8] width 7 height 7
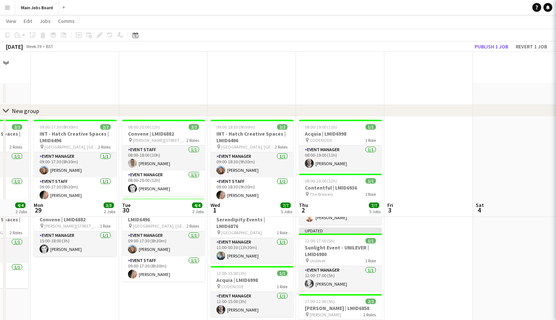
scroll to position [0, 234]
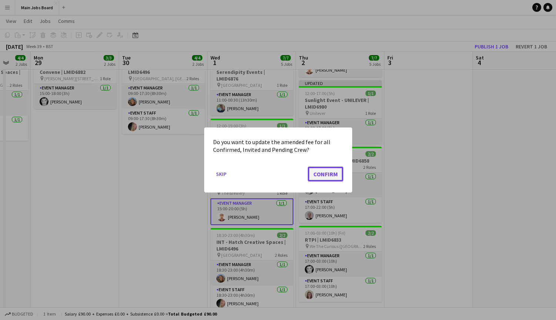
click at [329, 172] on button "Confirm" at bounding box center [325, 174] width 35 height 15
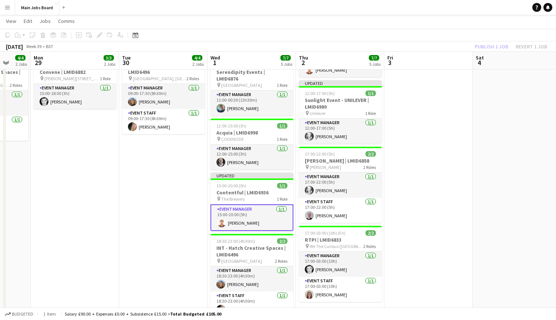
click at [423, 52] on app-board-header-date "Sat 4" at bounding box center [517, 61] width 88 height 18
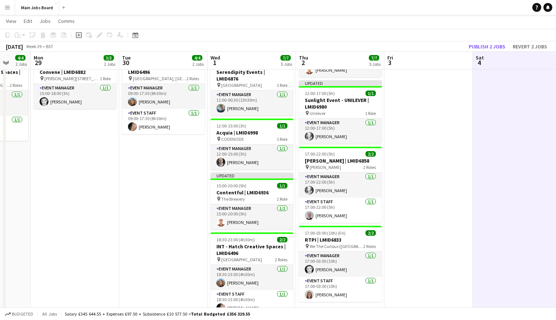
click at [158, 224] on app-date-cell "08:00-20:00 (12h) 2/2 Convene | LMID6882 pin Sancroft, Rose Street, St Paul's L…" at bounding box center [163, 161] width 88 height 385
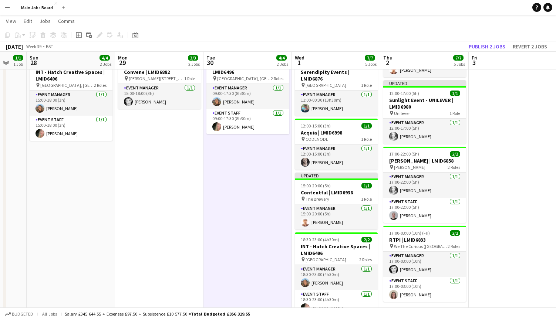
drag, startPoint x: 104, startPoint y: 218, endPoint x: 208, endPoint y: 218, distance: 104.3
click at [208, 218] on app-calendar-viewport "Fri 26 1/1 1 Job Sat 27 1/1 1 Job Sun 28 4/4 2 Jobs Mon 29 3/3 2 Jobs Tue 30 4/…" at bounding box center [278, 117] width 556 height 473
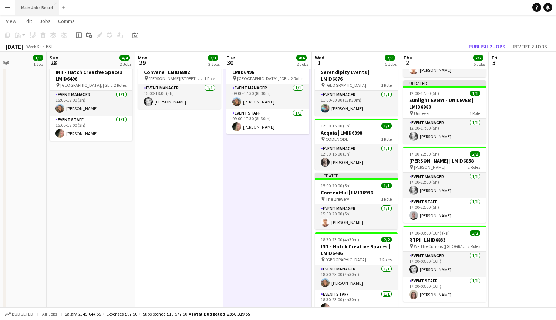
click at [39, 11] on button "Main Jobs Board Close" at bounding box center [37, 7] width 44 height 14
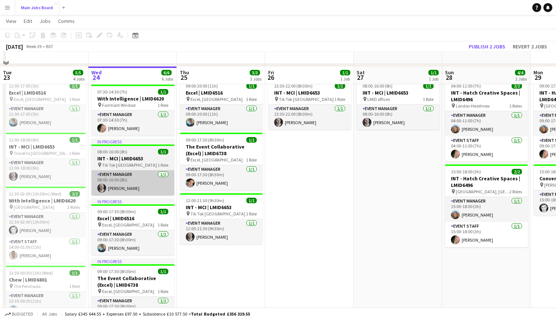
scroll to position [40, 0]
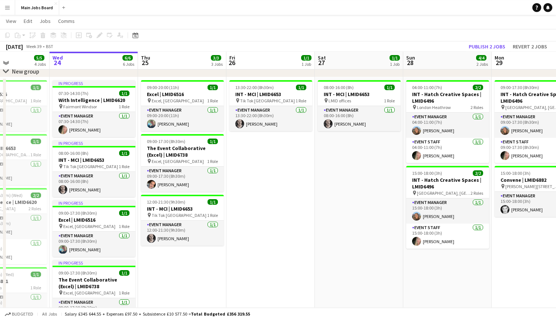
drag, startPoint x: 91, startPoint y: 223, endPoint x: 145, endPoint y: 223, distance: 54.0
click at [145, 223] on app-calendar-viewport "Sun 21 Mon 22 9/9 3 Jobs Tue 23 5/5 4 Jobs Wed 24 6/6 6 Jobs Thu 25 3/3 3 Jobs …" at bounding box center [278, 225] width 556 height 473
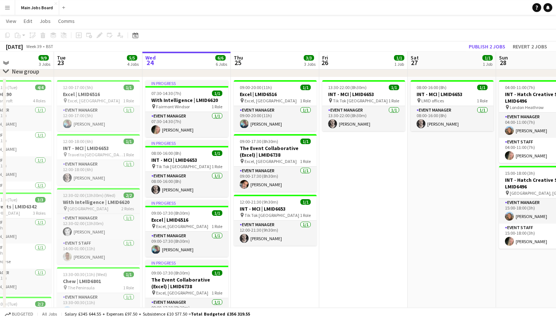
click at [84, 204] on h3 "With Intelligence | LMID6620" at bounding box center [98, 202] width 83 height 7
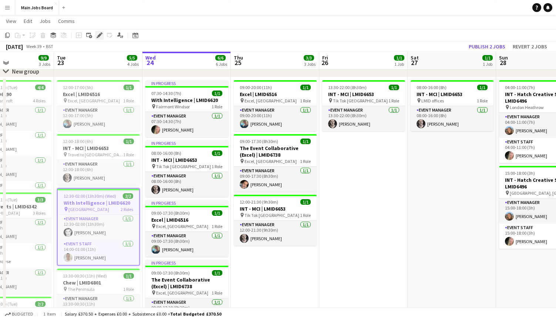
click at [97, 36] on icon "Edit" at bounding box center [100, 35] width 6 height 6
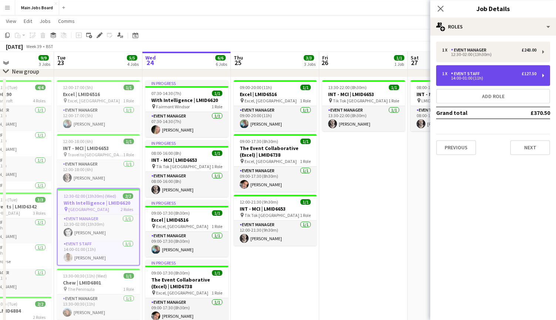
click at [423, 80] on div "1 x Event Staff £127.50 14:00-01:00 (11h)" at bounding box center [493, 75] width 114 height 21
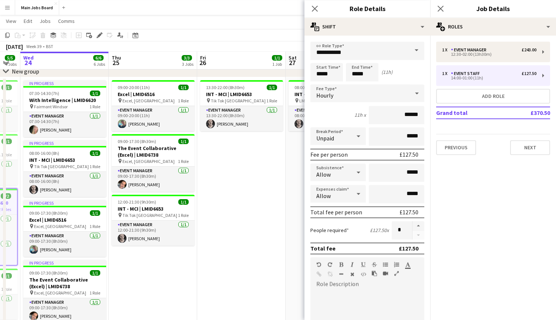
drag, startPoint x: 247, startPoint y: 277, endPoint x: 124, endPoint y: 273, distance: 123.2
click at [124, 273] on app-calendar-viewport "Sat 20 Sun 21 Mon 22 9/9 3 Jobs Tue 23 5/5 4 Jobs Wed 24 6/6 6 Jobs Thu 25 3/3 …" at bounding box center [278, 225] width 556 height 473
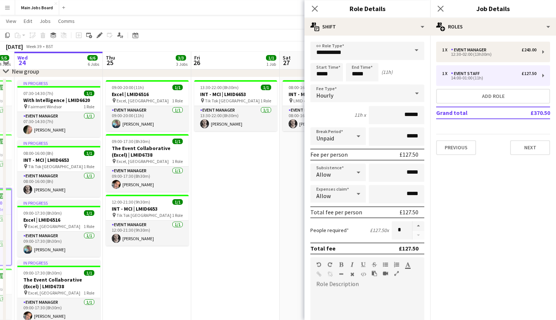
drag, startPoint x: 177, startPoint y: 273, endPoint x: 19, endPoint y: 273, distance: 158.6
click at [21, 273] on app-calendar-viewport "Sat 20 Sun 21 Mon 22 9/9 3 Jobs Tue 23 5/5 4 Jobs Wed 24 6/6 6 Jobs Thu 25 3/3 …" at bounding box center [278, 225] width 556 height 473
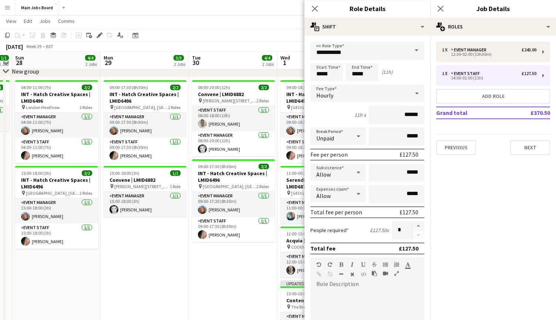
scroll to position [0, 257]
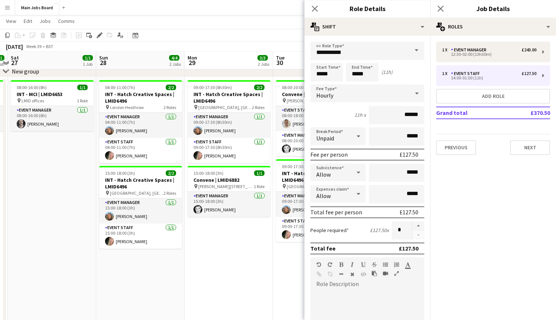
drag, startPoint x: 173, startPoint y: 272, endPoint x: 81, endPoint y: 272, distance: 92.8
click at [81, 272] on app-calendar-viewport "Wed 24 6/6 6 Jobs Thu 25 3/3 3 Jobs Fri 26 1/1 1 Job Sat 27 1/1 1 Job Sun 28 4/…" at bounding box center [278, 225] width 556 height 473
click at [423, 150] on button "Previous" at bounding box center [456, 147] width 40 height 15
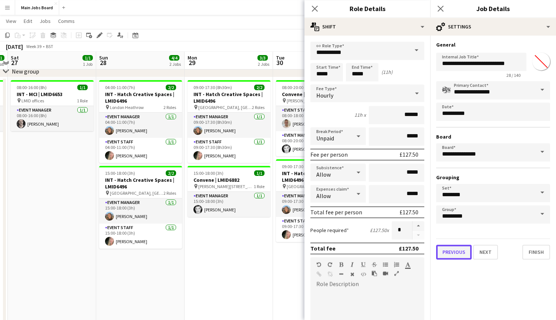
click at [423, 254] on button "Previous" at bounding box center [453, 252] width 35 height 15
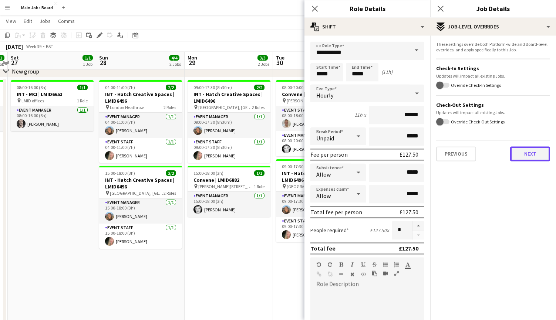
click at [423, 152] on button "Next" at bounding box center [530, 153] width 40 height 15
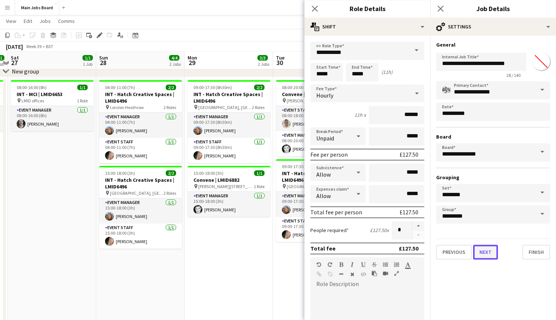
click at [423, 253] on button "Next" at bounding box center [485, 252] width 25 height 15
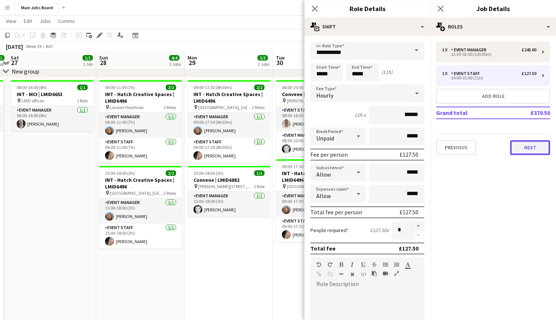
click at [423, 146] on button "Next" at bounding box center [530, 147] width 40 height 15
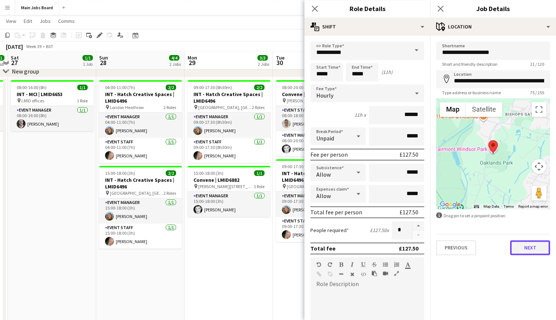
click at [423, 246] on button "Next" at bounding box center [530, 247] width 40 height 15
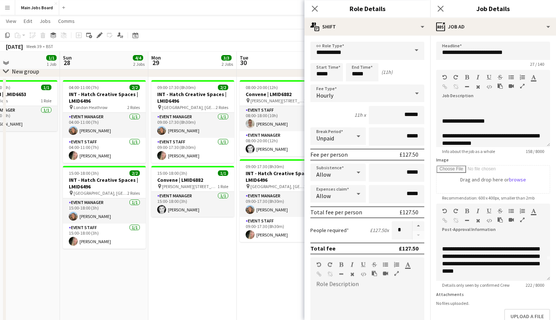
scroll to position [0, 316]
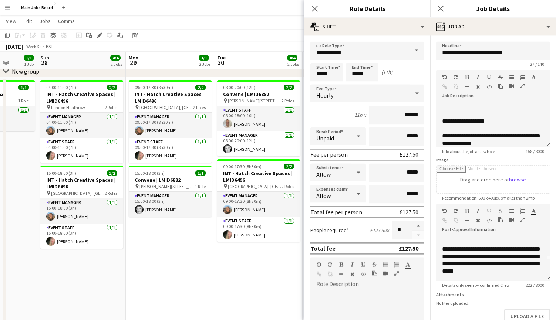
drag, startPoint x: 249, startPoint y: 267, endPoint x: 190, endPoint y: 267, distance: 58.8
click at [190, 267] on app-calendar-viewport "Wed 24 6/6 6 Jobs Thu 25 3/3 3 Jobs Fri 26 1/1 1 Job Sat 27 1/1 1 Job Sun 28 4/…" at bounding box center [278, 225] width 556 height 473
click at [30, 4] on button "Main Jobs Board Close" at bounding box center [37, 7] width 44 height 14
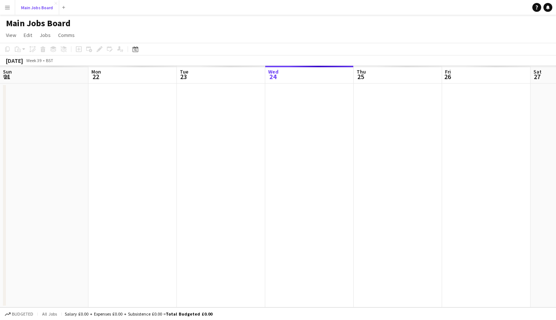
scroll to position [0, 177]
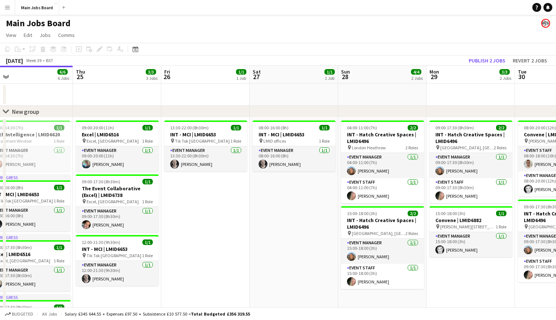
drag, startPoint x: 291, startPoint y: 234, endPoint x: 187, endPoint y: 230, distance: 104.0
click at [187, 230] on app-calendar-viewport "Sun 21 Mon 22 9/9 3 Jobs Tue 23 5/5 4 Jobs Wed 24 6/6 6 Jobs Thu 25 3/3 3 Jobs …" at bounding box center [278, 281] width 556 height 431
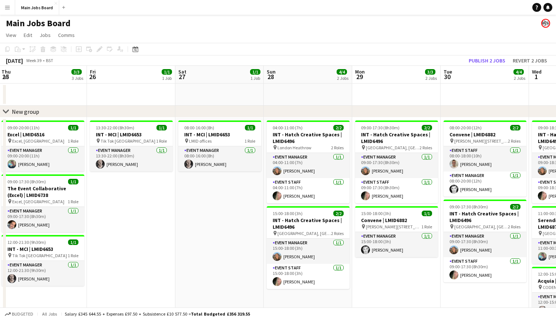
drag, startPoint x: 305, startPoint y: 227, endPoint x: 229, endPoint y: 227, distance: 75.8
click at [229, 227] on app-calendar-viewport "Sun 21 Mon 22 9/9 3 Jobs Tue 23 5/5 4 Jobs Wed 24 6/6 6 Jobs Thu 25 3/3 3 Jobs …" at bounding box center [278, 281] width 556 height 431
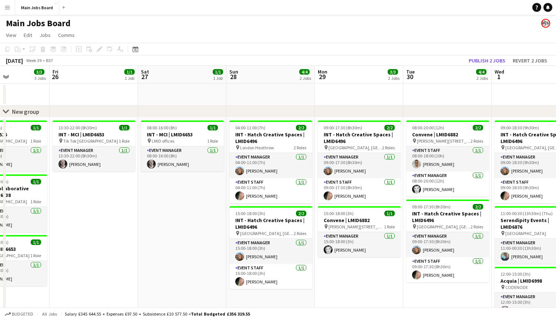
drag, startPoint x: 202, startPoint y: 211, endPoint x: 166, endPoint y: 211, distance: 35.9
click at [166, 211] on app-calendar-viewport "Tue 23 5/5 4 Jobs Wed 24 6/6 6 Jobs Thu 25 3/3 3 Jobs Fri 26 1/1 1 Job Sat 27 1…" at bounding box center [278, 281] width 556 height 431
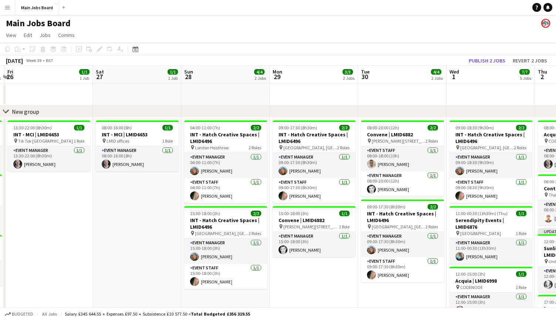
scroll to position [0, 291]
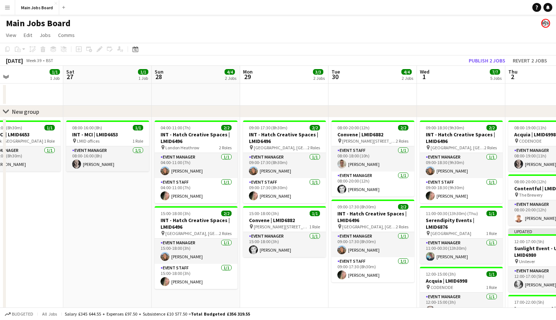
drag, startPoint x: 358, startPoint y: 200, endPoint x: 282, endPoint y: 200, distance: 75.4
click at [282, 200] on app-calendar-viewport "Tue 23 5/5 4 Jobs Wed 24 6/6 6 Jobs Thu 25 3/3 3 Jobs Fri 26 1/1 1 Job Sat 27 1…" at bounding box center [278, 281] width 556 height 431
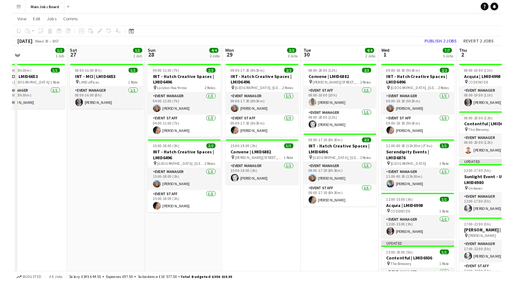
scroll to position [48, 0]
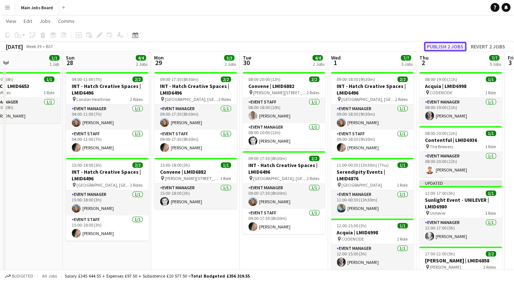
click at [423, 49] on button "Publish 2 jobs" at bounding box center [445, 47] width 43 height 10
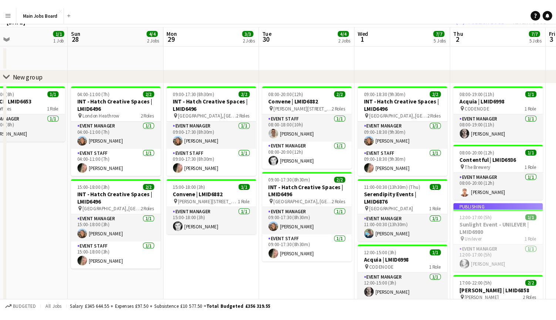
scroll to position [0, 0]
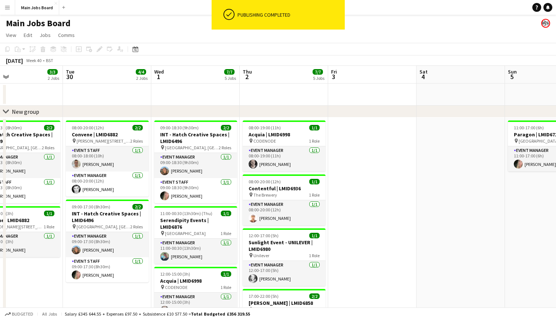
drag, startPoint x: 503, startPoint y: 242, endPoint x: 304, endPoint y: 225, distance: 200.0
click at [304, 225] on app-calendar-viewport "Fri 26 1/1 1 Job Sat 27 1/1 1 Job Sun 28 4/4 2 Jobs Mon 29 3/3 2 Jobs Tue 30 4/…" at bounding box center [278, 281] width 556 height 431
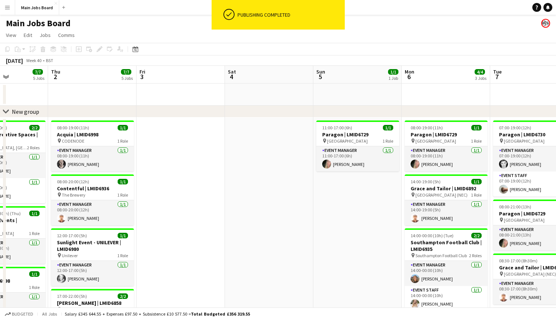
drag, startPoint x: 453, startPoint y: 225, endPoint x: 287, endPoint y: 225, distance: 166.4
click at [287, 225] on app-calendar-viewport "Sun 28 4/4 2 Jobs Mon 29 3/3 2 Jobs Tue 30 4/4 2 Jobs Wed 1 7/7 5 Jobs Thu 2 7/…" at bounding box center [278, 281] width 556 height 431
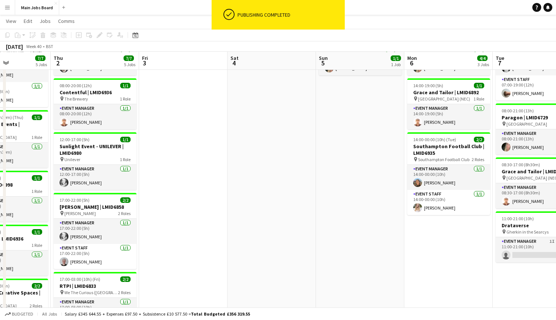
scroll to position [96, 0]
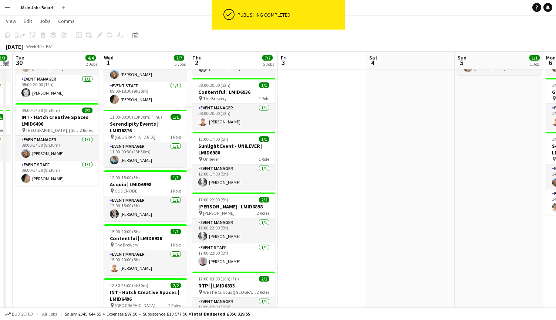
drag, startPoint x: 209, startPoint y: 224, endPoint x: 347, endPoint y: 224, distance: 137.9
click at [347, 224] on app-calendar-viewport "Sun 28 4/4 2 Jobs Mon 29 3/3 2 Jobs Tue 30 4/4 2 Jobs Wed 1 7/7 5 Jobs Thu 2 7/…" at bounding box center [278, 166] width 556 height 467
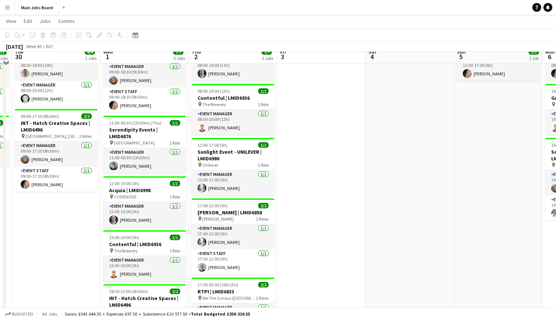
scroll to position [84, 0]
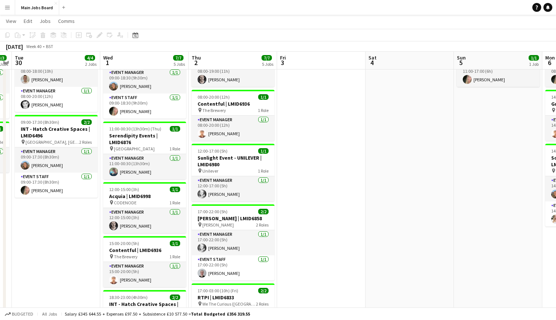
click at [289, 237] on app-calendar-viewport "Sun 28 4/4 2 Jobs Mon 29 3/3 2 Jobs Tue 30 4/4 2 Jobs Wed 1 7/7 5 Jobs Thu 2 7/…" at bounding box center [278, 178] width 556 height 467
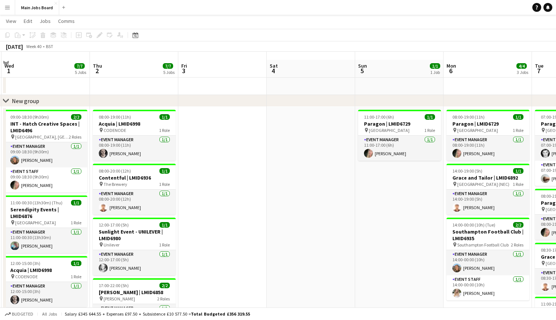
scroll to position [0, 0]
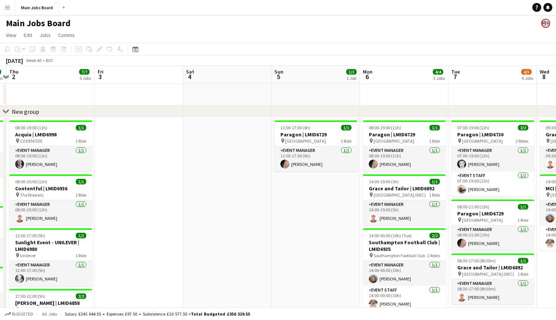
drag, startPoint x: 399, startPoint y: 224, endPoint x: 315, endPoint y: 224, distance: 83.9
click at [315, 224] on app-calendar-viewport "Sun 28 4/4 2 Jobs Mon 29 3/3 2 Jobs Tue 30 4/4 2 Jobs Wed 1 7/7 5 Jobs Thu 2 7/…" at bounding box center [278, 281] width 556 height 431
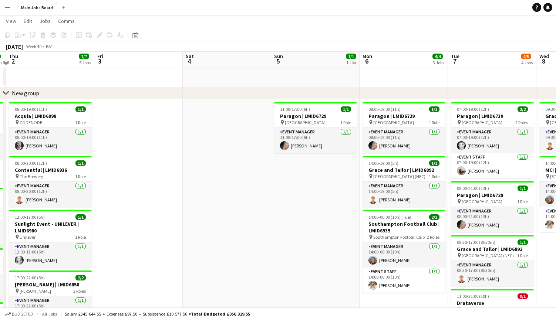
scroll to position [20, 0]
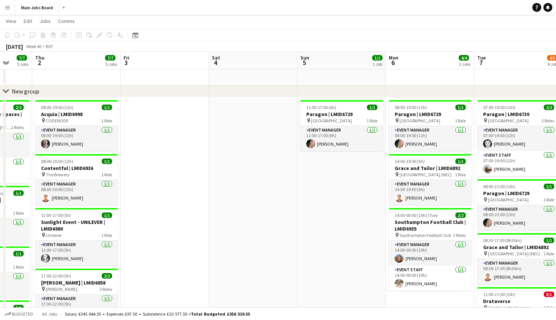
drag, startPoint x: 315, startPoint y: 224, endPoint x: 160, endPoint y: 224, distance: 154.9
click at [163, 224] on app-calendar-viewport "Sun 28 4/4 2 Jobs Mon 29 3/3 2 Jobs Tue 30 4/4 2 Jobs Wed 1 7/7 5 Jobs Thu 2 7/…" at bounding box center [278, 242] width 556 height 467
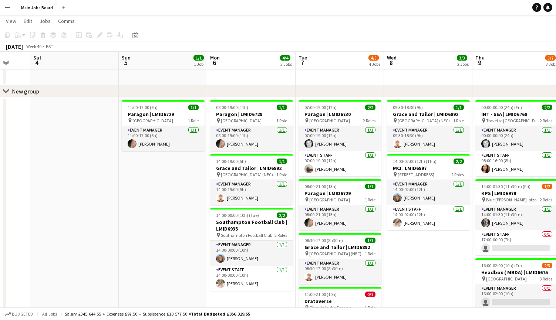
drag, startPoint x: 461, startPoint y: 260, endPoint x: 393, endPoint y: 260, distance: 68.4
click at [393, 260] on app-calendar-viewport "Tue 30 4/4 2 Jobs Wed 1 7/7 5 Jobs Thu 2 7/7 5 Jobs Fri 3 Sat 4 Sun 5 1/1 1 Job…" at bounding box center [278, 242] width 556 height 467
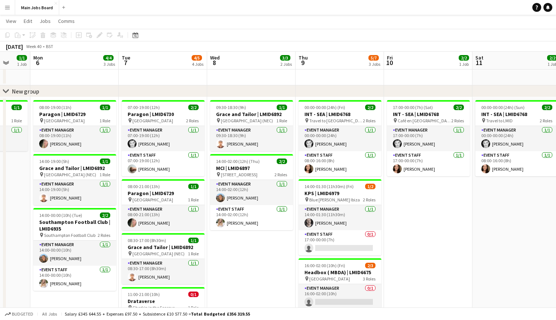
scroll to position [0, 215]
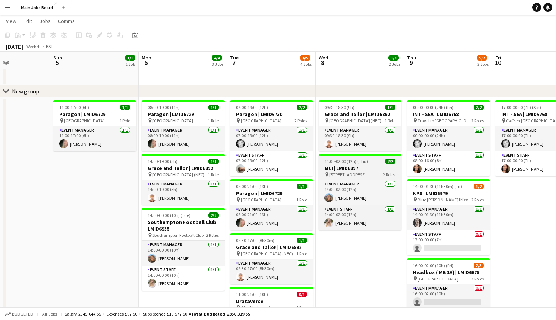
click at [364, 175] on span "[STREET_ADDRESS]" at bounding box center [347, 175] width 37 height 6
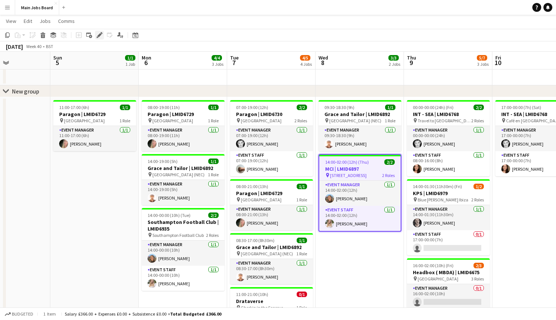
click at [101, 38] on div "Edit" at bounding box center [99, 35] width 9 height 9
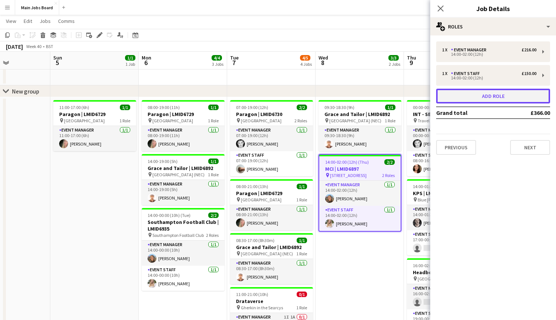
click at [423, 96] on button "Add role" at bounding box center [493, 96] width 114 height 15
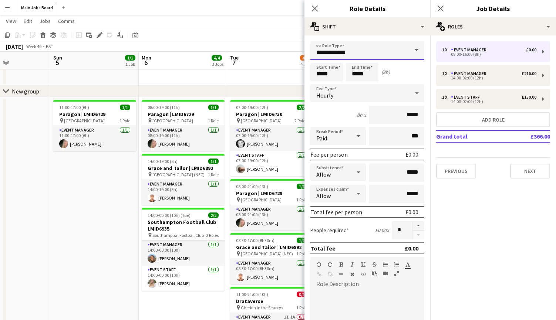
click at [386, 50] on input "**********" at bounding box center [367, 50] width 114 height 18
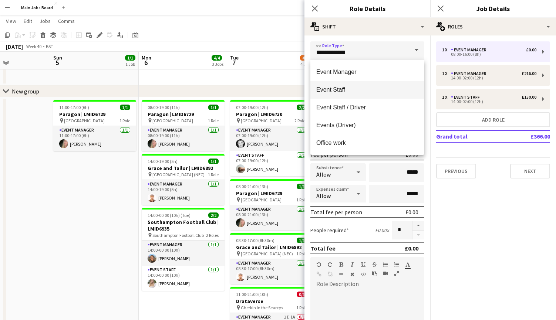
click at [344, 96] on mat-option "Event Staff" at bounding box center [367, 90] width 114 height 18
type input "**********"
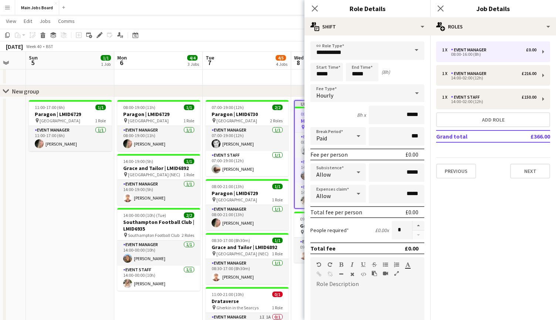
scroll to position [0, 309]
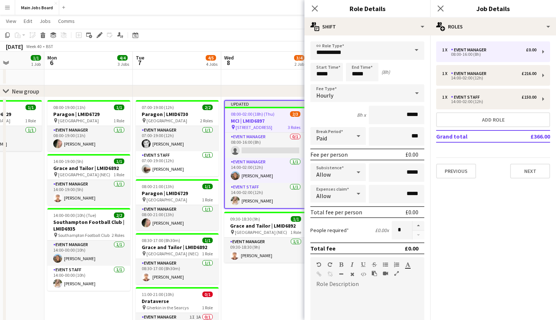
drag, startPoint x: 213, startPoint y: 189, endPoint x: 119, endPoint y: 189, distance: 94.3
click at [119, 189] on app-calendar-viewport "Thu 2 7/7 5 Jobs Fri 3 Sat 4 Sun 5 1/1 1 Job Mon 6 4/4 3 Jobs Tue 7 4/5 4 Jobs …" at bounding box center [278, 242] width 556 height 467
click at [321, 72] on input "*****" at bounding box center [326, 72] width 33 height 18
type input "*****"
click at [358, 74] on input "*****" at bounding box center [362, 72] width 33 height 18
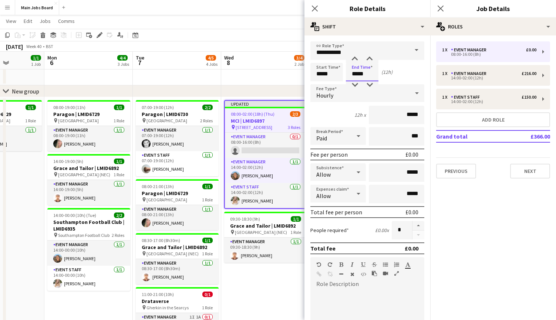
type input "*****"
click at [418, 117] on input "*****" at bounding box center [396, 115] width 55 height 18
type input "**"
type input "******"
click at [336, 142] on div "Paid" at bounding box center [330, 136] width 41 height 18
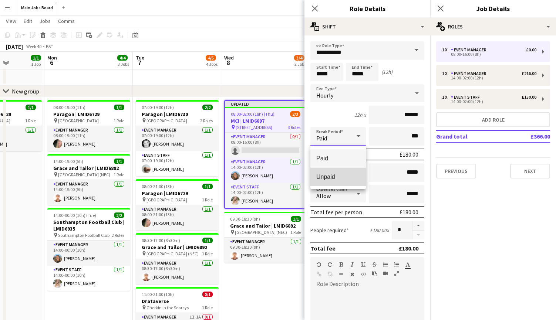
click at [334, 178] on span "Unpaid" at bounding box center [338, 176] width 44 height 7
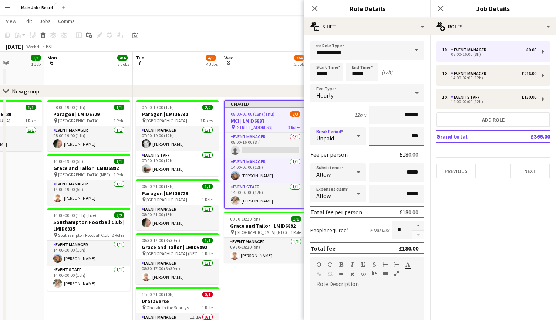
click at [392, 137] on input "***" at bounding box center [396, 136] width 55 height 18
type input "*****"
click at [423, 229] on mat-expansion-panel "pencil3 General details 1 x Event Manager £0.00 08:00-16:00 (8h) 1 x Event Mana…" at bounding box center [493, 177] width 126 height 285
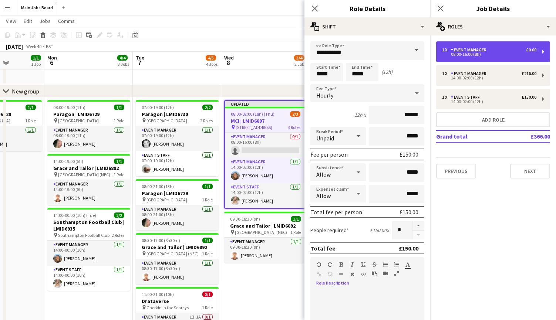
click at [423, 59] on div "1 x Event Manager £0.00 08:00-16:00 (8h)" at bounding box center [493, 51] width 114 height 21
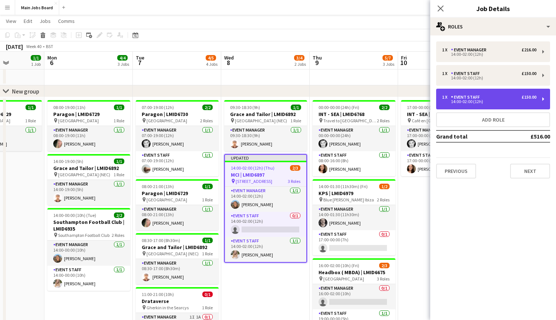
click at [423, 98] on div "Event Staff" at bounding box center [467, 97] width 32 height 5
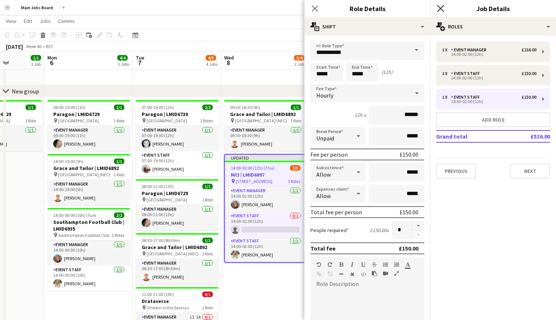
click at [423, 8] on icon at bounding box center [440, 8] width 7 height 7
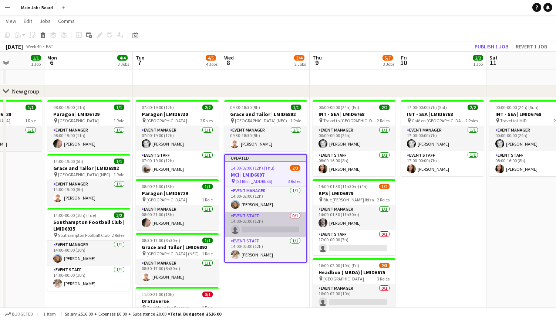
click at [264, 228] on app-card-role "Event Staff 0/1 14:00-02:00 (12h) single-neutral-actions" at bounding box center [265, 224] width 81 height 25
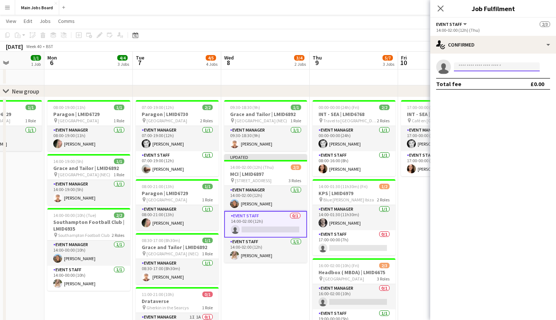
click at [423, 65] on input at bounding box center [497, 66] width 86 height 9
type input "*****"
click at [423, 83] on span "[EMAIL_ADDRESS][DOMAIN_NAME]" at bounding box center [497, 84] width 74 height 6
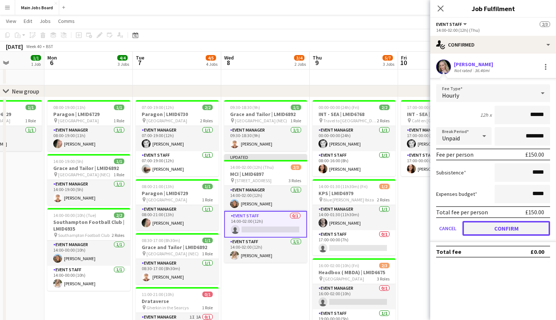
click at [423, 230] on button "Confirm" at bounding box center [506, 228] width 88 height 15
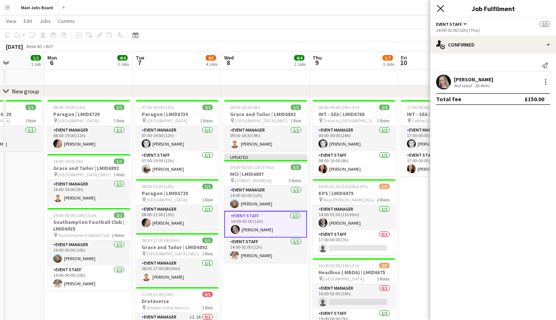
click at [423, 8] on icon at bounding box center [440, 8] width 7 height 7
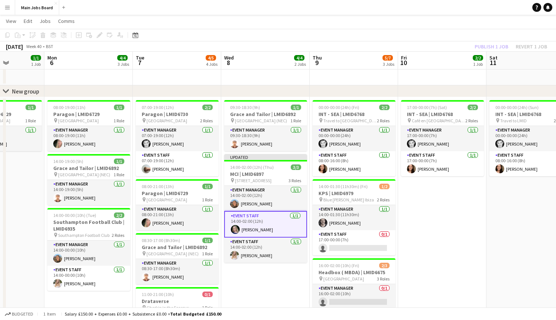
click at [423, 47] on div "Publish 1 job Revert 1 job" at bounding box center [511, 47] width 90 height 10
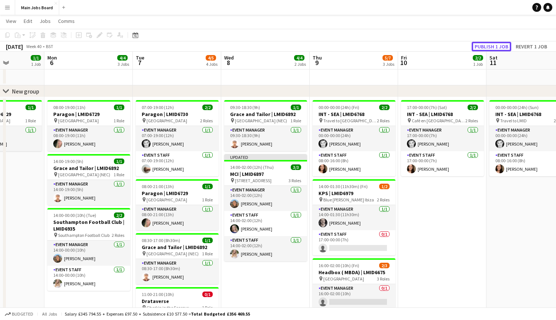
click at [423, 47] on button "Publish 1 job" at bounding box center [491, 47] width 40 height 10
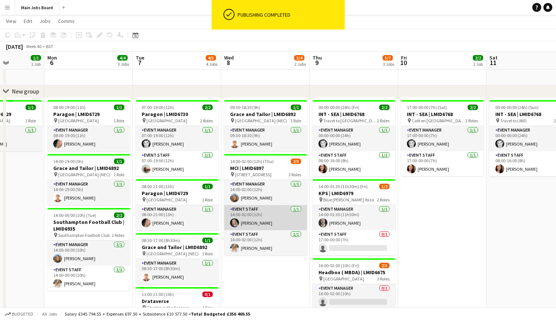
click at [231, 221] on app-user-avatar at bounding box center [234, 223] width 9 height 9
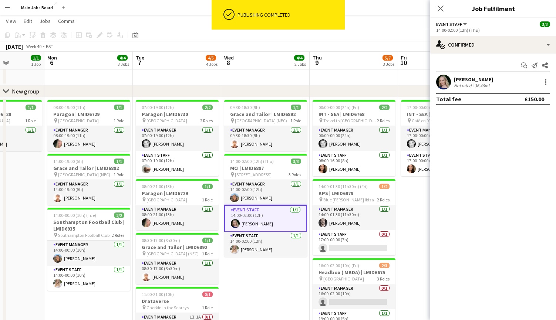
click at [423, 87] on app-user-avatar at bounding box center [443, 82] width 15 height 15
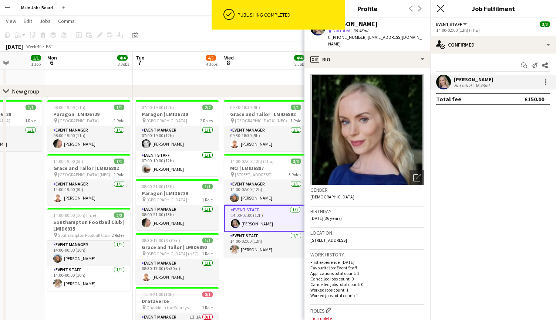
click at [423, 9] on icon at bounding box center [440, 8] width 7 height 7
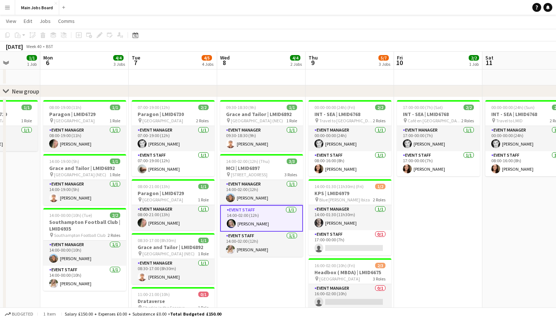
drag, startPoint x: 449, startPoint y: 189, endPoint x: 443, endPoint y: 189, distance: 5.5
click at [423, 189] on app-calendar-viewport "Thu 2 7/7 5 Jobs Fri 3 Sat 4 Sun 5 1/1 1 Job Mon 6 4/4 3 Jobs Tue 7 4/5 4 Jobs …" at bounding box center [278, 242] width 556 height 467
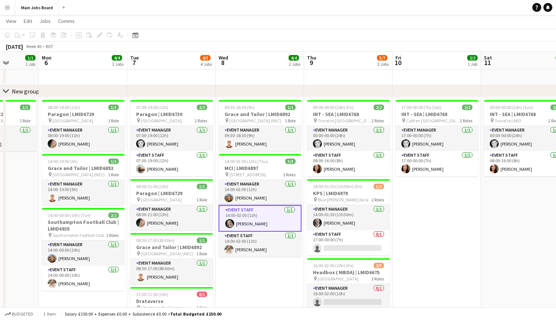
click at [230, 224] on app-user-avatar at bounding box center [229, 223] width 9 height 9
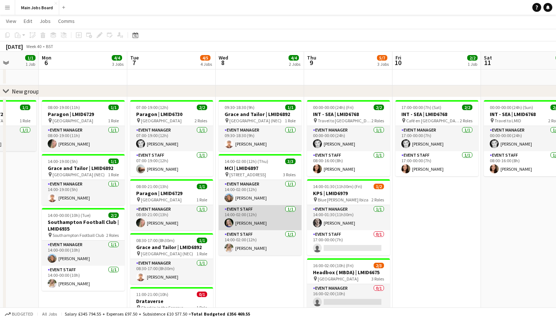
click at [230, 224] on app-user-avatar at bounding box center [228, 223] width 9 height 9
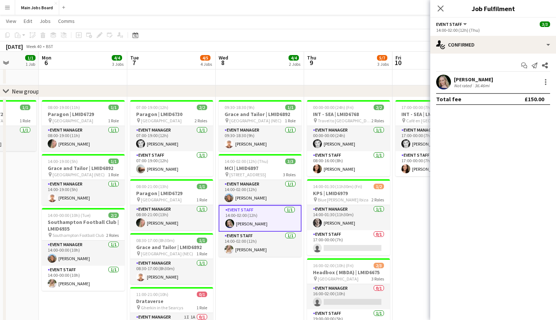
click at [423, 81] on app-user-avatar at bounding box center [443, 82] width 15 height 15
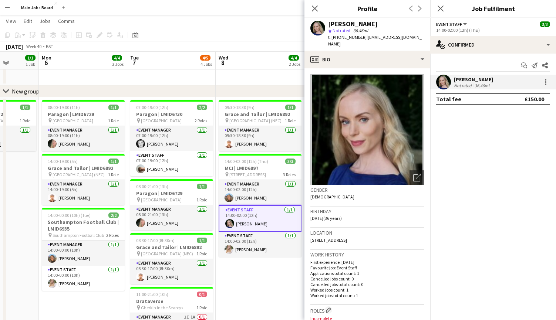
click at [348, 37] on span "t. +447917161432" at bounding box center [347, 37] width 38 height 6
copy span "447917161432"
drag, startPoint x: 364, startPoint y: 37, endPoint x: 415, endPoint y: 37, distance: 51.4
click at [415, 37] on div "Chloe Wainwright star Not rated 36.46mi t. +447917161432 | cmwainwright8@gmail.…" at bounding box center [367, 34] width 126 height 33
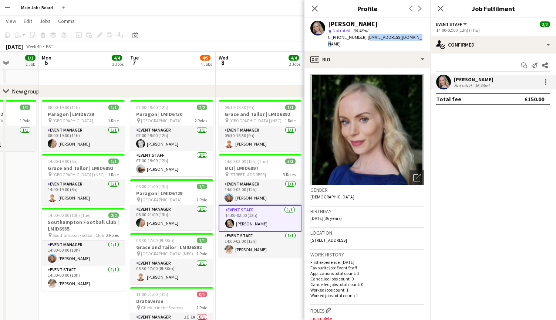
copy span "[EMAIL_ADDRESS][DOMAIN_NAME]"
click at [242, 270] on app-date-cell "09:30-18:30 (9h) 1/1 Grace and Tailor | LMID6892 pin National Exhibition Centre…" at bounding box center [260, 286] width 88 height 379
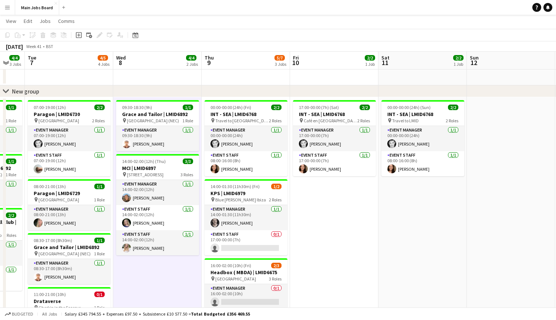
scroll to position [0, 256]
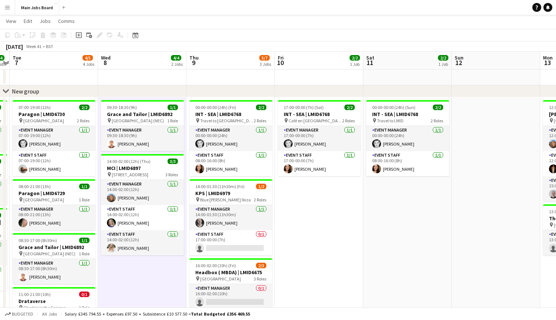
drag, startPoint x: 432, startPoint y: 246, endPoint x: 315, endPoint y: 246, distance: 117.2
click at [314, 246] on app-calendar-viewport "Sat 4 Sun 5 1/1 1 Job Mon 6 4/4 3 Jobs Tue 7 4/5 4 Jobs Wed 8 4/4 2 Jobs Thu 9 …" at bounding box center [278, 242] width 556 height 467
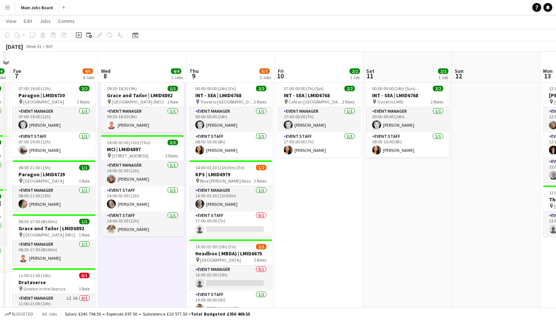
scroll to position [38, 0]
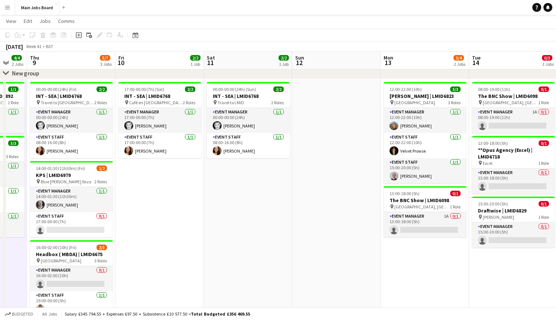
drag, startPoint x: 415, startPoint y: 217, endPoint x: 247, endPoint y: 216, distance: 167.9
click at [248, 216] on app-calendar-viewport "Mon 6 4/4 3 Jobs Tue 7 4/5 4 Jobs Wed 8 4/4 2 Jobs Thu 9 5/7 3 Jobs Fri 10 2/2 …" at bounding box center [278, 224] width 556 height 467
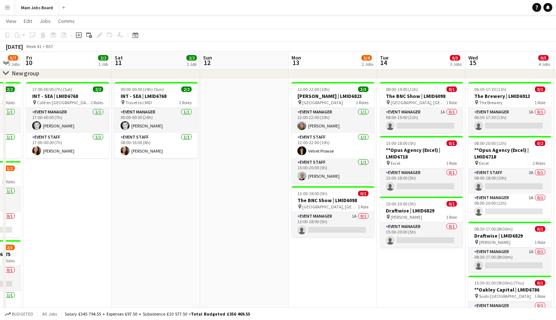
scroll to position [0, 211]
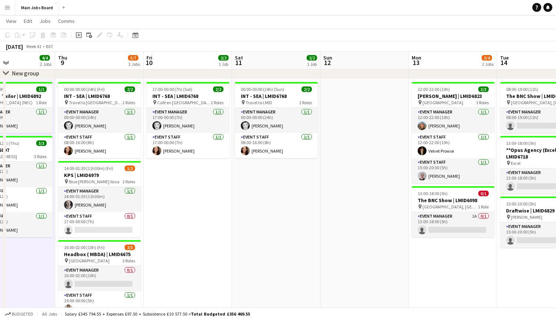
drag, startPoint x: 302, startPoint y: 223, endPoint x: 159, endPoint y: 223, distance: 142.4
click at [160, 223] on app-calendar-viewport "Mon 6 4/4 3 Jobs Tue 7 4/5 4 Jobs Wed 8 4/4 2 Jobs Thu 9 5/7 3 Jobs Fri 10 2/2 …" at bounding box center [278, 224] width 556 height 467
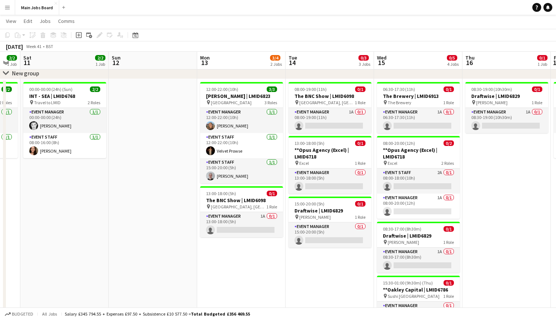
drag, startPoint x: 236, startPoint y: 251, endPoint x: 202, endPoint y: 251, distance: 34.0
click at [203, 251] on app-calendar-viewport "Wed 8 4/4 2 Jobs Thu 9 5/7 3 Jobs Fri 10 2/2 1 Job Sat 11 2/2 1 Job Sun 12 Mon …" at bounding box center [278, 224] width 556 height 467
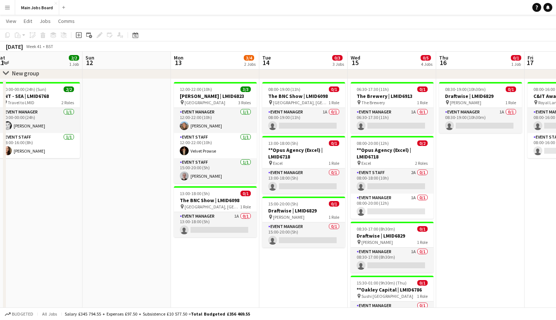
scroll to position [0, 296]
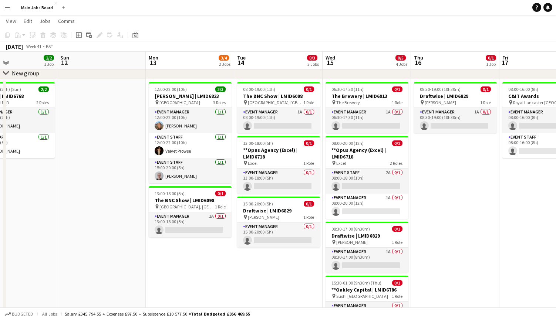
drag, startPoint x: 270, startPoint y: 270, endPoint x: 220, endPoint y: 270, distance: 50.7
click at [220, 270] on app-calendar-viewport "Wed 8 4/4 2 Jobs Thu 9 5/7 3 Jobs Fri 10 2/2 1 Job Sat 11 2/2 1 Job Sun 12 Mon …" at bounding box center [278, 224] width 556 height 467
click at [211, 217] on app-card-role "Event Manager 1A 0/1 13:00-18:00 (5h) single-neutral-actions" at bounding box center [190, 224] width 83 height 25
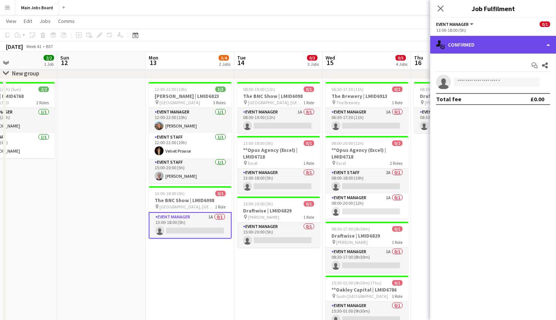
click at [423, 47] on div "single-neutral-actions-check-2 Confirmed" at bounding box center [493, 45] width 126 height 18
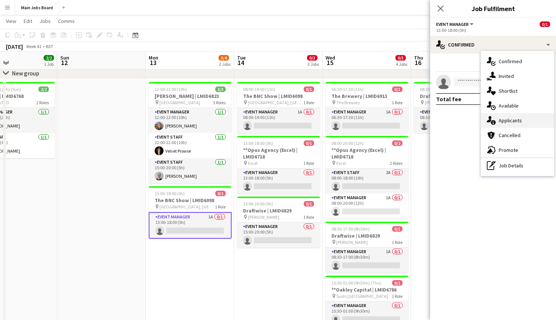
click at [423, 118] on span "Applicants" at bounding box center [509, 120] width 23 height 7
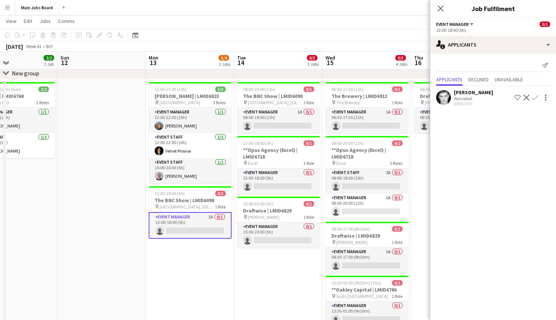
click at [423, 98] on app-icon "Confirm" at bounding box center [535, 98] width 6 height 6
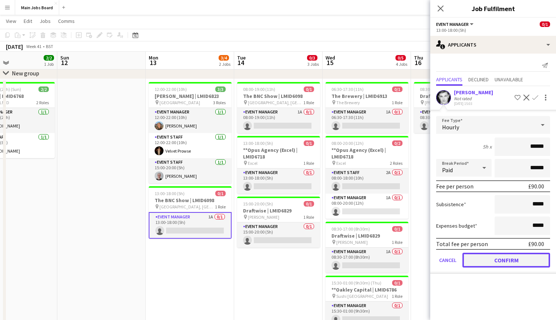
click at [423, 263] on button "Confirm" at bounding box center [506, 260] width 88 height 15
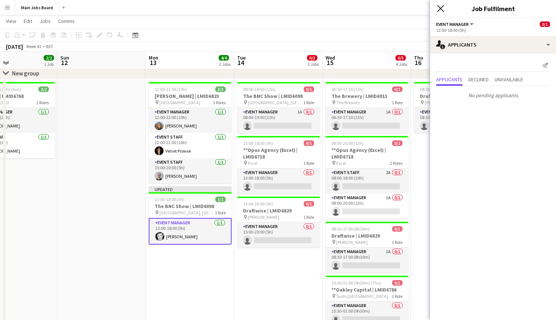
click at [423, 11] on icon at bounding box center [440, 8] width 7 height 7
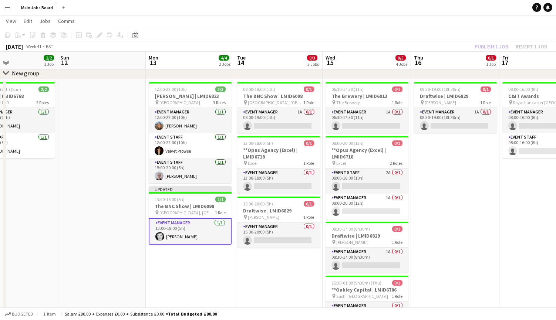
click at [423, 44] on div "Publish 1 job Revert 1 job" at bounding box center [511, 47] width 90 height 10
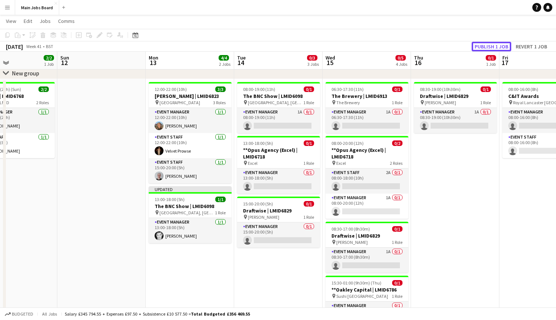
click at [423, 44] on button "Publish 1 job" at bounding box center [491, 47] width 40 height 10
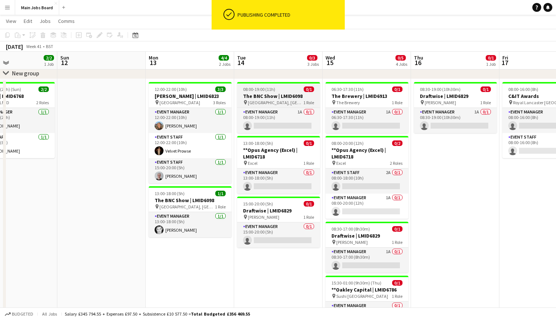
click at [284, 95] on h3 "The BNC Show | LMID6098" at bounding box center [278, 96] width 83 height 7
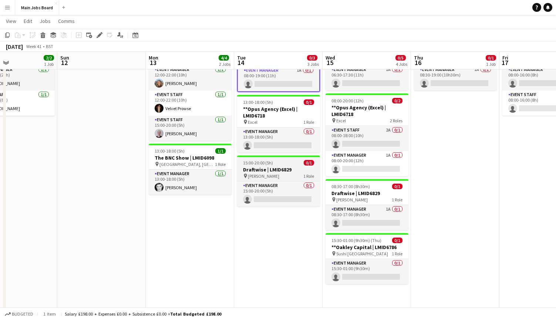
scroll to position [84, 0]
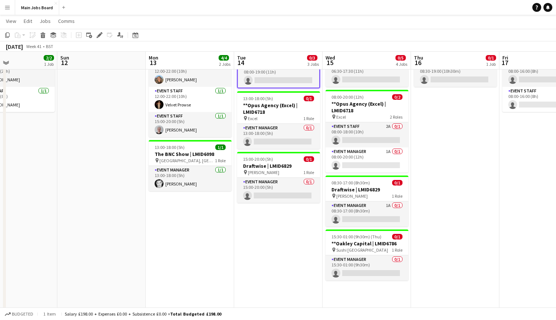
click at [268, 169] on h3 "Draftwise | LMID6829" at bounding box center [278, 166] width 83 height 7
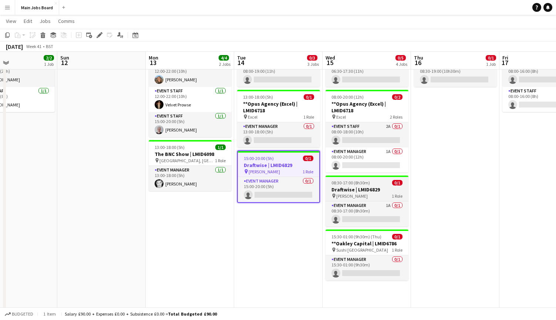
click at [341, 192] on h3 "Draftwise | LMID6829" at bounding box center [366, 189] width 83 height 7
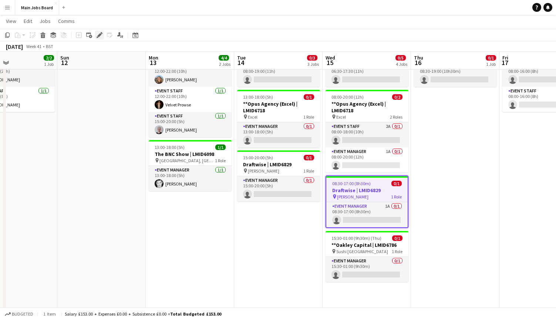
click at [101, 34] on icon at bounding box center [99, 35] width 4 height 4
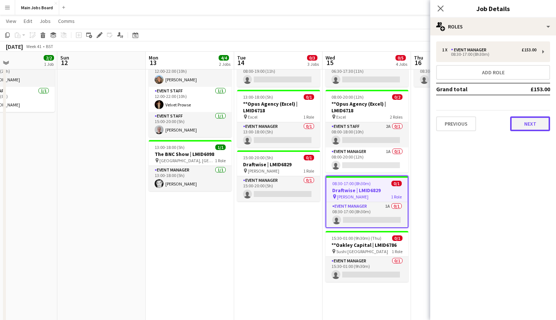
click at [423, 129] on button "Next" at bounding box center [530, 123] width 40 height 15
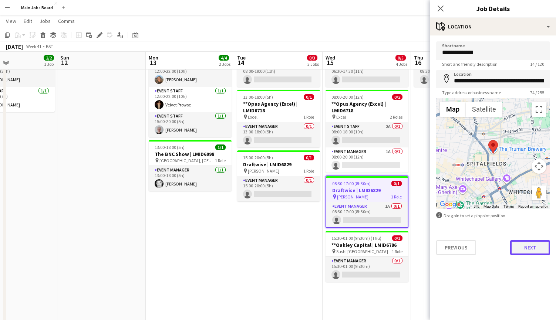
click at [423, 245] on button "Next" at bounding box center [530, 247] width 40 height 15
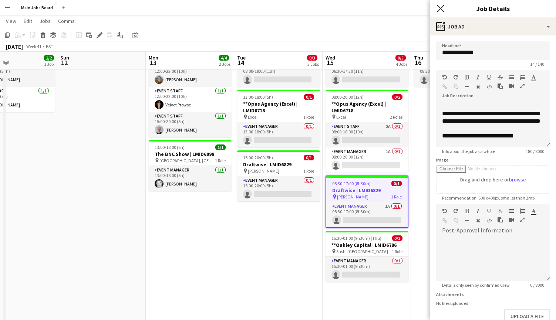
click at [423, 9] on icon at bounding box center [440, 8] width 7 height 7
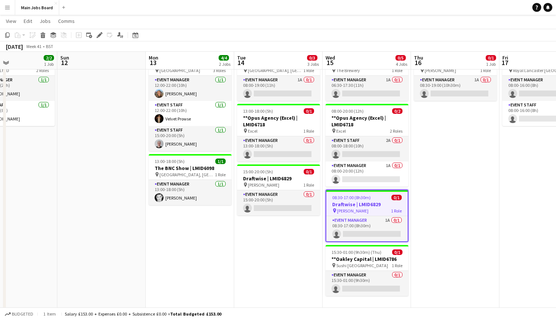
scroll to position [70, 0]
click at [273, 206] on app-card-role "Event Manager 0/1 15:00-20:00 (5h) single-neutral-actions" at bounding box center [278, 202] width 83 height 25
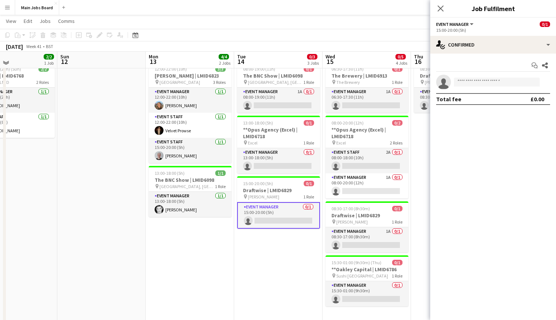
scroll to position [53, 0]
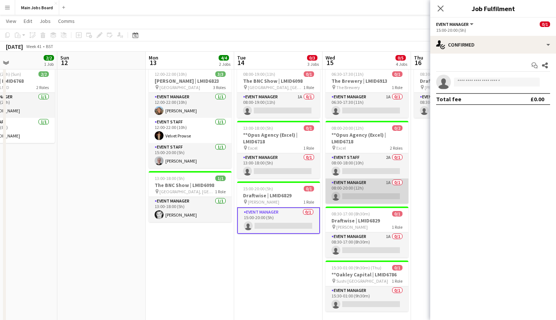
click at [390, 182] on app-card-role "Event Manager 1A 0/1 08:00-20:00 (12h) single-neutral-actions" at bounding box center [366, 191] width 83 height 25
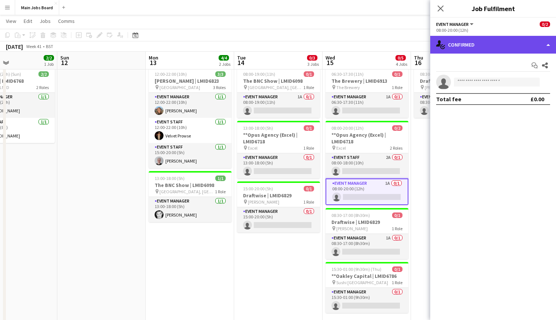
click at [423, 47] on div "single-neutral-actions-check-2 Confirmed" at bounding box center [493, 45] width 126 height 18
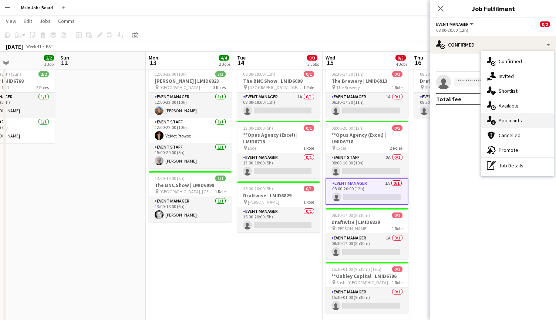
click at [423, 126] on div "single-neutral-actions-information Applicants" at bounding box center [517, 120] width 73 height 15
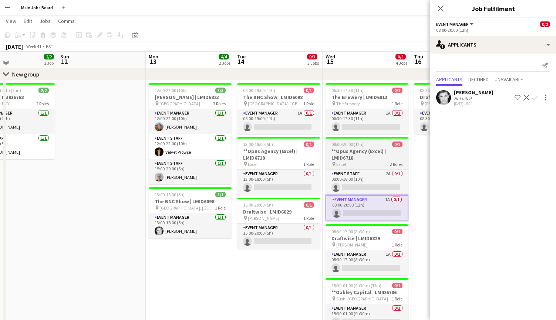
scroll to position [35, 0]
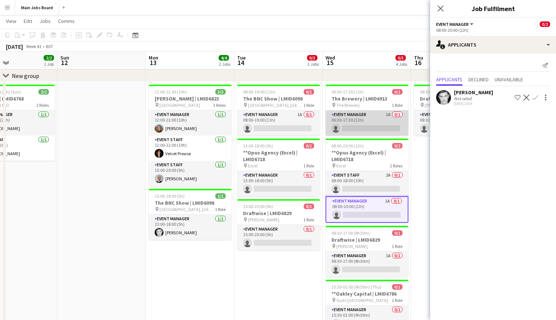
click at [388, 114] on app-card-role "Event Manager 1A 0/1 06:30-17:30 (11h) single-neutral-actions" at bounding box center [366, 123] width 83 height 25
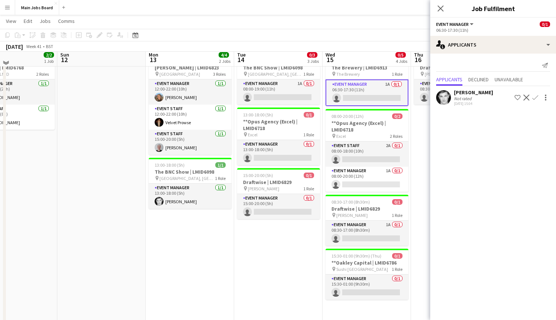
scroll to position [67, 0]
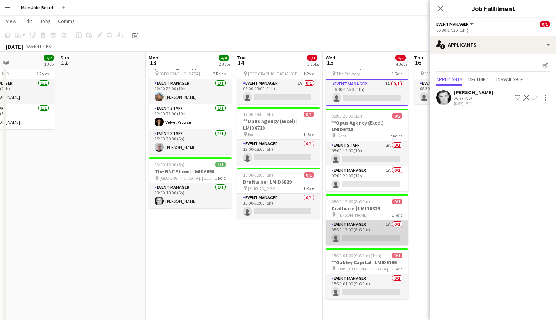
click at [386, 224] on app-card-role "Event Manager 1A 0/1 08:30-17:00 (8h30m) single-neutral-actions" at bounding box center [366, 232] width 83 height 25
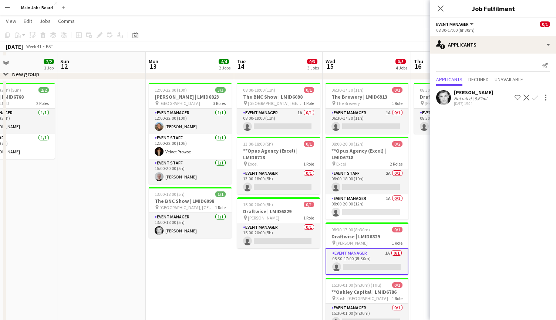
scroll to position [35, 0]
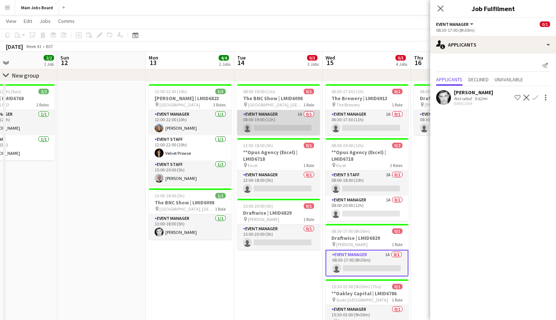
click at [272, 124] on app-card-role "Event Manager 1A 0/1 08:00-19:00 (11h) single-neutral-actions" at bounding box center [278, 122] width 83 height 25
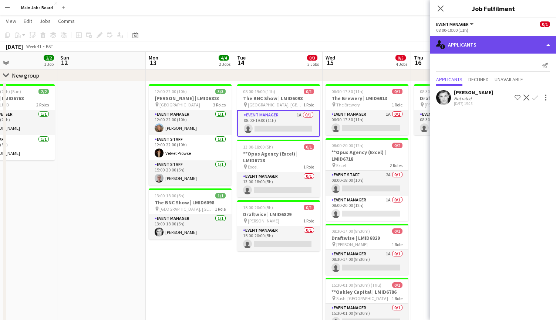
click at [423, 47] on div "single-neutral-actions-information Applicants" at bounding box center [493, 45] width 126 height 18
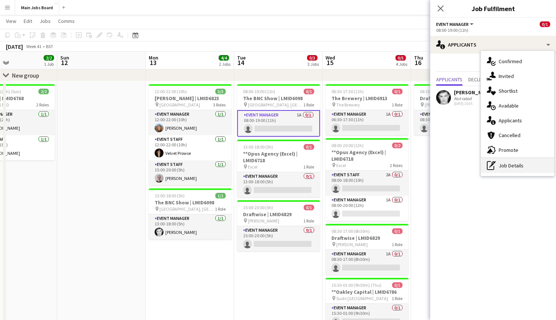
click at [423, 167] on icon "pen-write" at bounding box center [491, 165] width 9 height 9
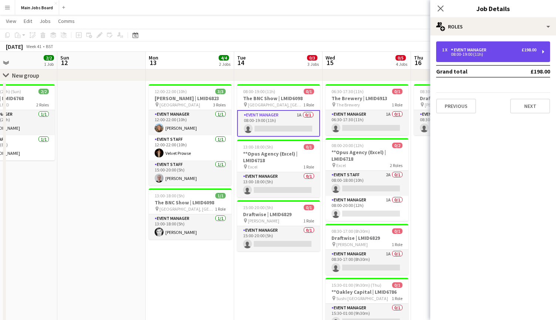
click at [423, 49] on div "Event Manager" at bounding box center [470, 49] width 38 height 5
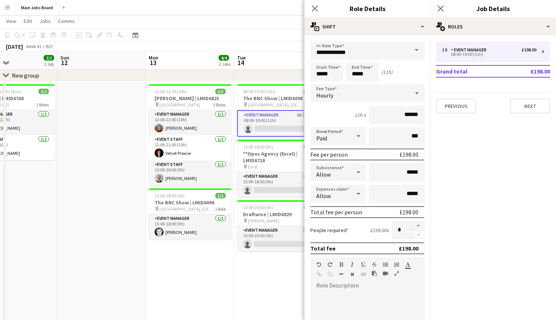
click at [203, 259] on app-date-cell "12:00-22:00 (10h) 3/3 Macfarlanes | LMID6823 pin Barbican Centre 3 Roles Event …" at bounding box center [190, 270] width 88 height 379
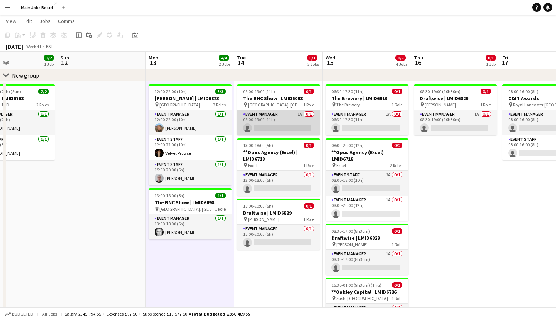
click at [301, 115] on app-card-role "Event Manager 1A 0/1 08:00-19:00 (11h) single-neutral-actions" at bounding box center [278, 122] width 83 height 25
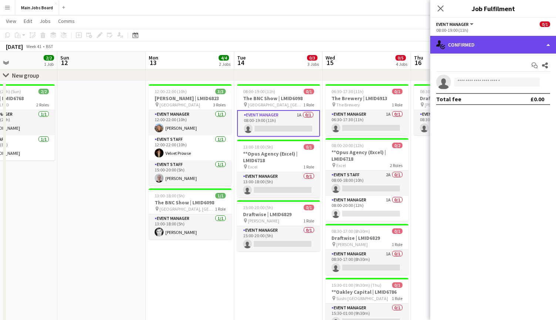
click at [423, 46] on div "single-neutral-actions-check-2 Confirmed" at bounding box center [493, 45] width 126 height 18
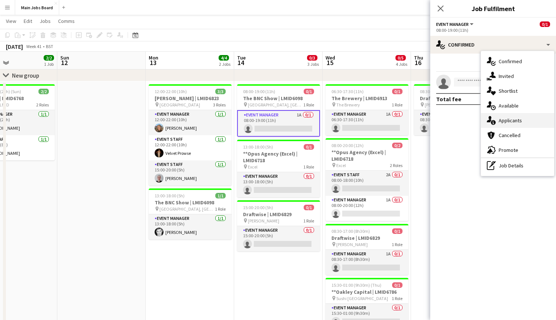
click at [423, 124] on span "Applicants" at bounding box center [509, 120] width 23 height 7
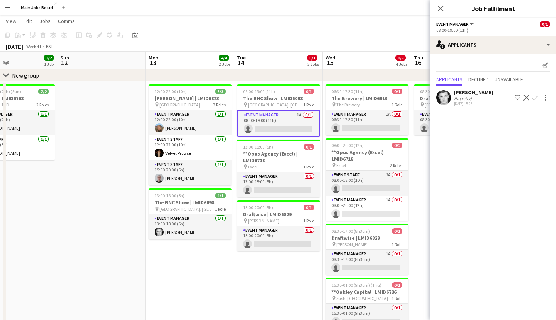
click at [423, 98] on app-icon "Confirm" at bounding box center [535, 98] width 6 height 6
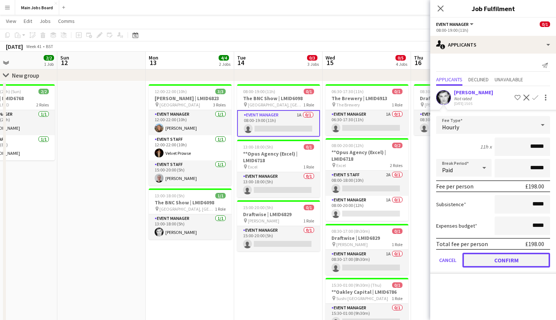
click at [423, 262] on button "Confirm" at bounding box center [506, 260] width 88 height 15
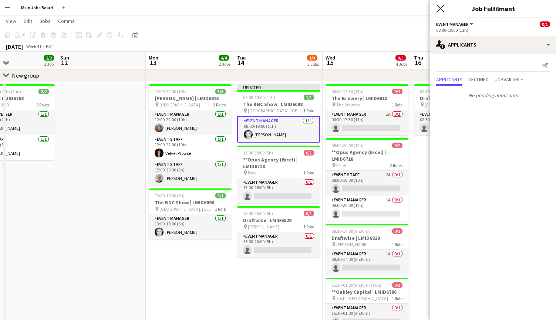
click at [423, 8] on icon at bounding box center [440, 8] width 7 height 7
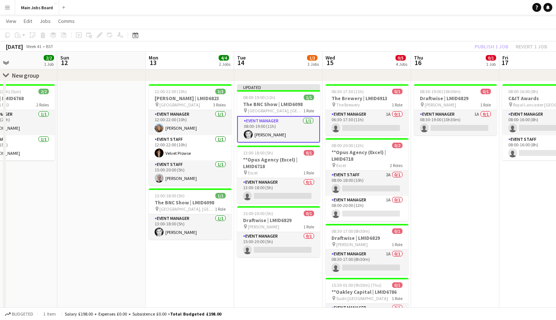
click at [423, 49] on div "Publish 1 job Revert 1 job" at bounding box center [511, 47] width 90 height 10
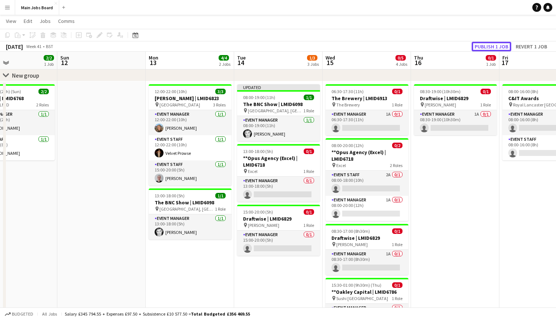
click at [423, 49] on button "Publish 1 job" at bounding box center [491, 47] width 40 height 10
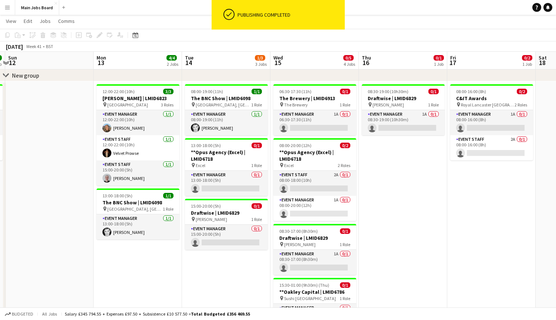
scroll to position [0, 193]
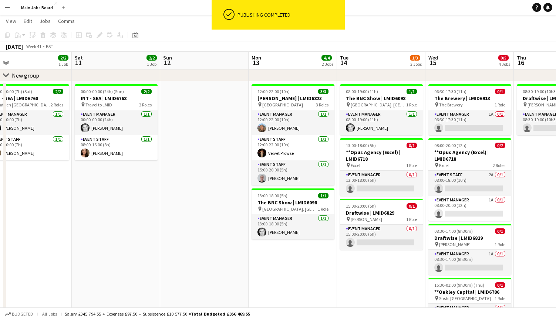
drag, startPoint x: 455, startPoint y: 217, endPoint x: 381, endPoint y: 217, distance: 74.0
click at [381, 217] on app-calendar-viewport "Wed 8 4/4 2 Jobs Thu 9 5/7 3 Jobs Fri 10 2/2 1 Job Sat 11 2/2 1 Job Sun 12 Mon …" at bounding box center [278, 226] width 556 height 467
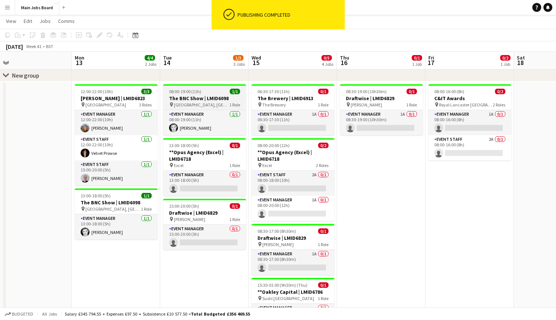
click at [214, 96] on h3 "The BNC Show | LMID6098" at bounding box center [204, 98] width 83 height 7
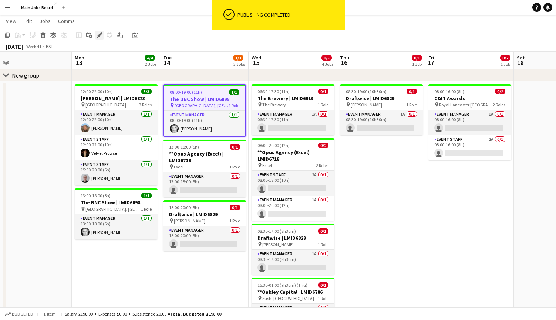
click at [97, 34] on icon "Edit" at bounding box center [100, 35] width 6 height 6
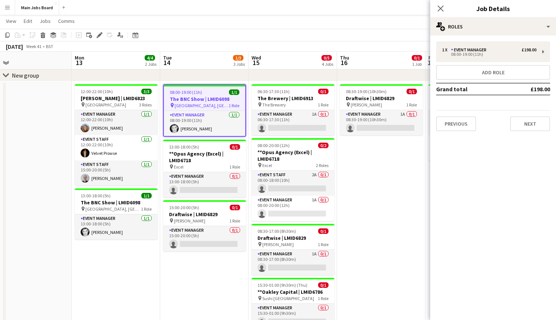
click at [423, 80] on div "1 x Event Manager £198.00 08:00-19:00 (11h) Add role Grand total £198.00 Previo…" at bounding box center [493, 86] width 126 height 90
click at [423, 75] on button "Add role" at bounding box center [493, 72] width 114 height 15
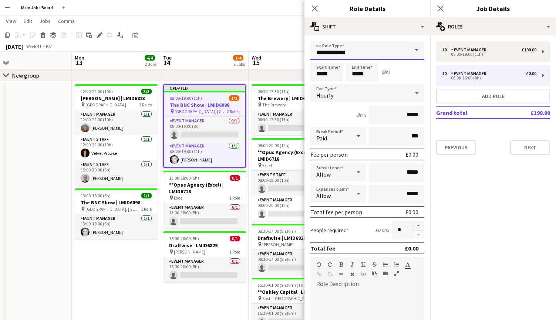
click at [400, 51] on input "**********" at bounding box center [367, 50] width 114 height 18
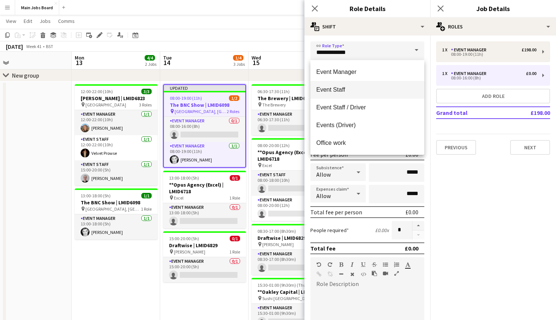
click at [356, 91] on span "Event Staff" at bounding box center [367, 89] width 102 height 7
type input "**********"
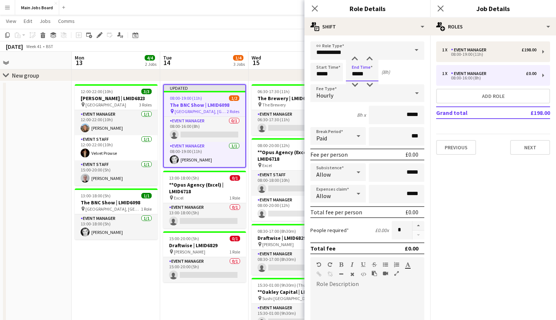
click at [357, 74] on input "*****" at bounding box center [362, 72] width 33 height 18
type input "*****"
click at [419, 117] on input "*****" at bounding box center [396, 115] width 55 height 18
type input "**"
type input "******"
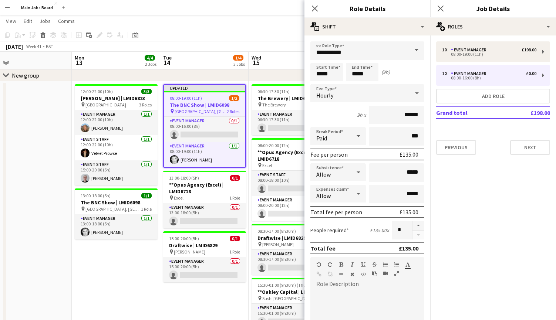
click at [423, 202] on mat-expansion-panel "pencil3 General details 1 x Event Manager £198.00 08:00-19:00 (11h) 1 x Event M…" at bounding box center [493, 177] width 126 height 285
click at [423, 142] on button "Next" at bounding box center [530, 147] width 40 height 15
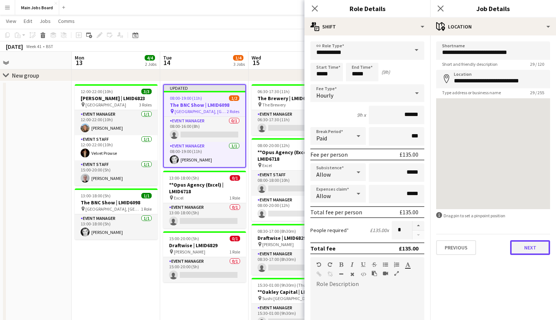
click at [423, 251] on button "Next" at bounding box center [530, 247] width 40 height 15
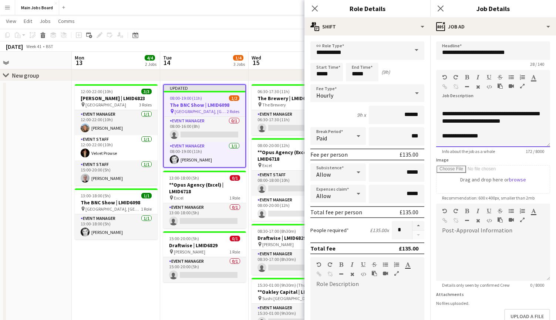
click at [423, 134] on div "**********" at bounding box center [493, 125] width 114 height 44
click at [423, 9] on icon at bounding box center [440, 8] width 7 height 7
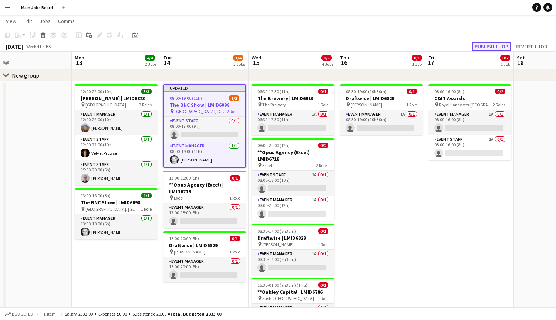
click at [423, 44] on button "Publish 1 job" at bounding box center [491, 47] width 40 height 10
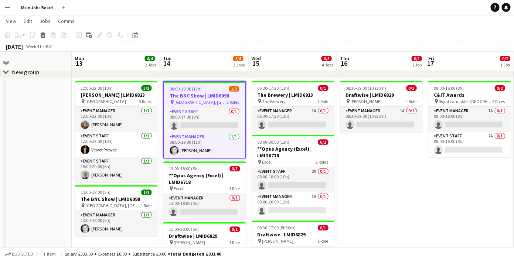
scroll to position [40, 0]
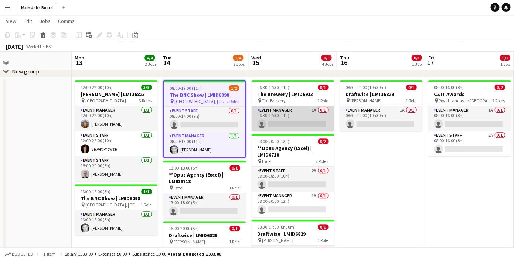
click at [317, 112] on app-card-role "Event Manager 1A 0/1 06:30-17:30 (11h) single-neutral-actions" at bounding box center [292, 118] width 83 height 25
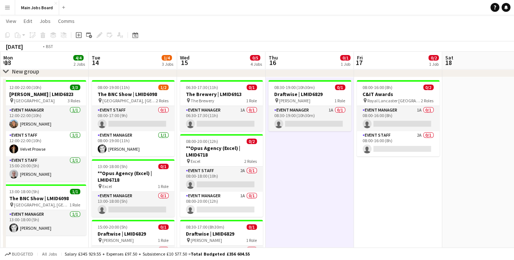
drag, startPoint x: 429, startPoint y: 165, endPoint x: 270, endPoint y: 164, distance: 158.6
click at [270, 164] on app-calendar-viewport "Fri 10 2/2 1 Job Sat 11 2/2 1 Job Sun 12 Mon 13 4/4 2 Jobs Tue 14 1/4 3 Jobs We…" at bounding box center [257, 222] width 514 height 467
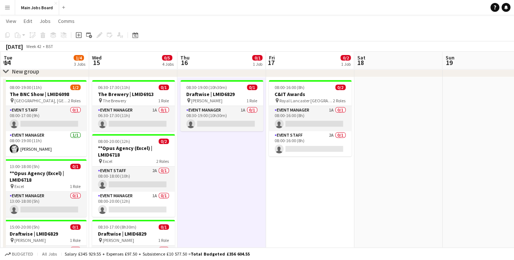
scroll to position [0, 298]
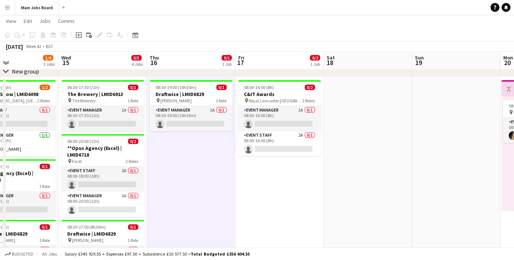
drag, startPoint x: 375, startPoint y: 177, endPoint x: 341, endPoint y: 179, distance: 34.1
click at [341, 179] on app-calendar-viewport "Sat 11 2/2 1 Job Sun 12 Mon 13 4/4 2 Jobs Tue 14 1/4 3 Jobs Wed 15 0/5 4 Jobs T…" at bounding box center [257, 222] width 514 height 467
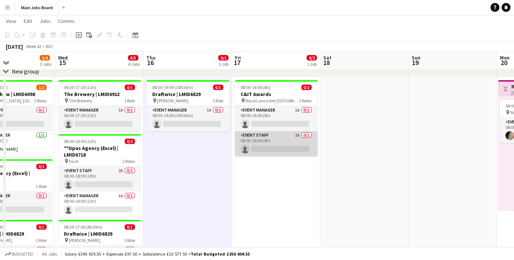
click at [296, 138] on app-card-role "Event Staff 2A 0/1 08:00-16:00 (8h) single-neutral-actions" at bounding box center [276, 143] width 83 height 25
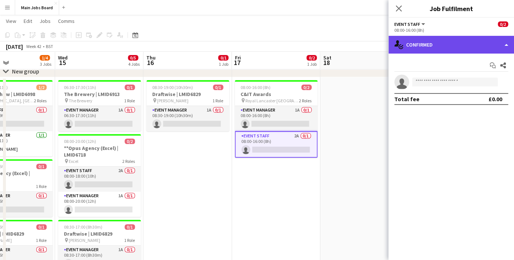
click at [423, 45] on div "single-neutral-actions-check-2 Confirmed" at bounding box center [452, 45] width 126 height 18
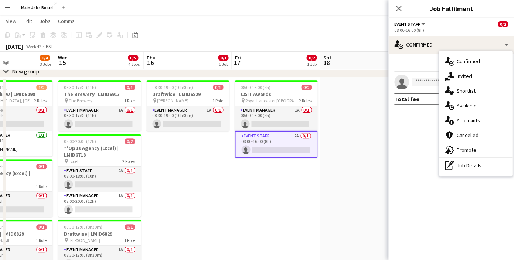
click at [423, 122] on span "Applicants" at bounding box center [468, 120] width 23 height 7
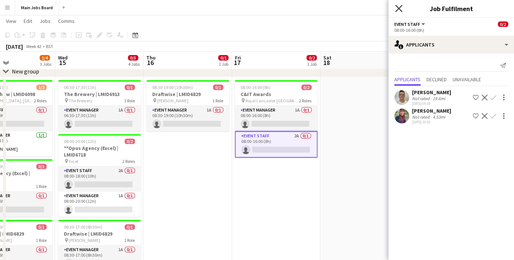
click at [396, 8] on icon "Close pop-in" at bounding box center [398, 8] width 7 height 7
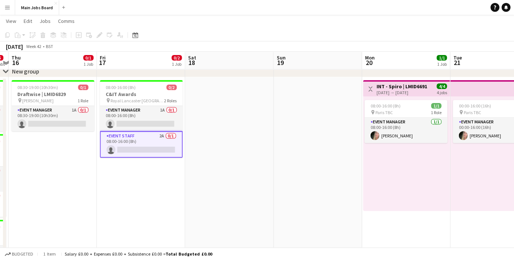
drag, startPoint x: 414, startPoint y: 184, endPoint x: 280, endPoint y: 190, distance: 134.7
click at [279, 190] on app-calendar-viewport "Mon 13 4/4 2 Jobs Tue 14 1/4 3 Jobs Wed 15 0/5 4 Jobs Thu 16 0/1 1 Job Fri 17 0…" at bounding box center [257, 222] width 514 height 467
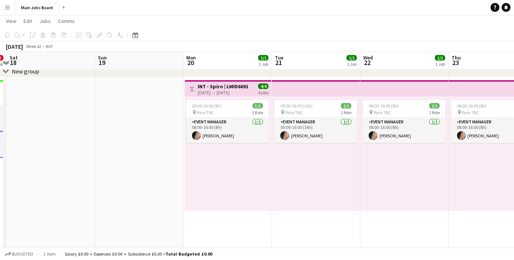
drag, startPoint x: 433, startPoint y: 168, endPoint x: 256, endPoint y: 174, distance: 177.6
click at [256, 174] on app-calendar-viewport "Wed 15 0/5 4 Jobs Thu 16 0/1 1 Job Fri 17 0/2 1 Job Sat 18 Sun 19 Mon 20 1/1 1 …" at bounding box center [257, 222] width 514 height 467
click at [234, 92] on div "[DATE] → [DATE]" at bounding box center [224, 93] width 51 height 6
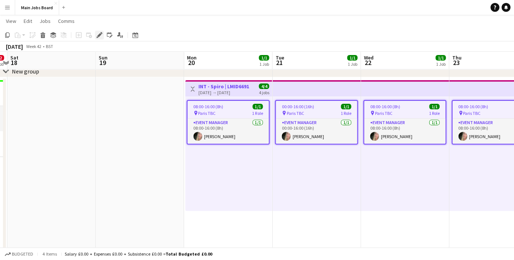
click at [100, 37] on icon "Edit" at bounding box center [100, 35] width 6 height 6
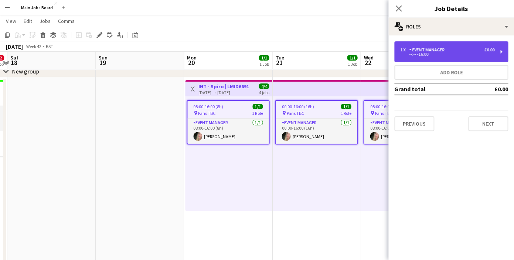
click at [423, 57] on div "1 x Event Manager £0.00 --:-- -16:00" at bounding box center [452, 51] width 114 height 21
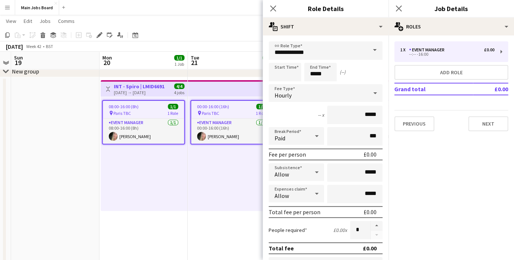
drag, startPoint x: 226, startPoint y: 187, endPoint x: 142, endPoint y: 189, distance: 84.0
click at [142, 189] on app-calendar-viewport "Thu 16 0/1 1 Job Fri 17 0/2 1 Job Sat 18 Sun 19 Mon 20 1/1 1 Job Tue 21 1/1 1 J…" at bounding box center [257, 222] width 514 height 467
click at [282, 72] on input at bounding box center [285, 72] width 33 height 18
type input "*****"
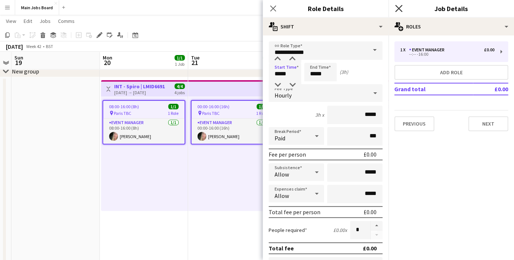
click at [400, 8] on icon at bounding box center [398, 8] width 7 height 7
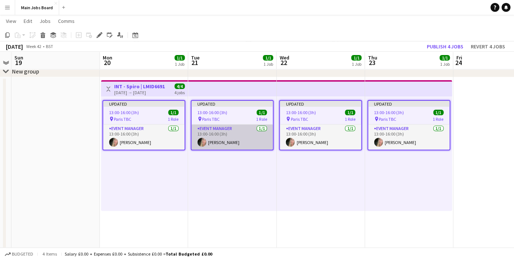
click at [234, 138] on app-card-role "Event Manager 1/1 13:00-16:00 (3h) Emma Kelly" at bounding box center [232, 137] width 81 height 25
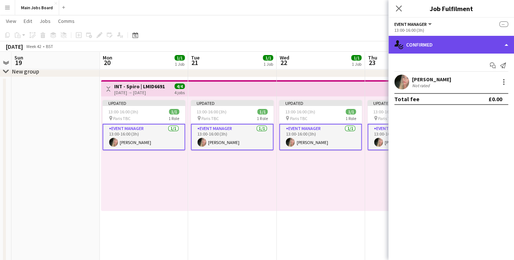
click at [423, 45] on div "single-neutral-actions-check-2 Confirmed" at bounding box center [452, 45] width 126 height 18
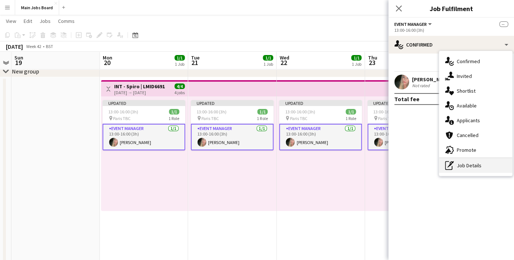
click at [423, 165] on div "pen-write Job Details" at bounding box center [475, 165] width 73 height 15
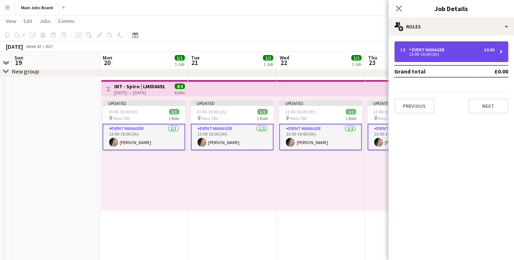
click at [423, 59] on div "1 x Event Manager £0.00 13:00-16:00 (3h)" at bounding box center [452, 51] width 114 height 21
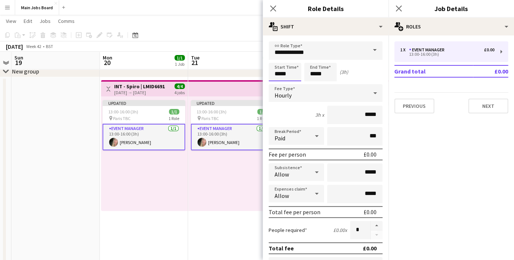
click at [290, 72] on input "*****" at bounding box center [285, 72] width 33 height 18
type input "*****"
click at [398, 7] on icon "Close pop-in" at bounding box center [398, 8] width 7 height 7
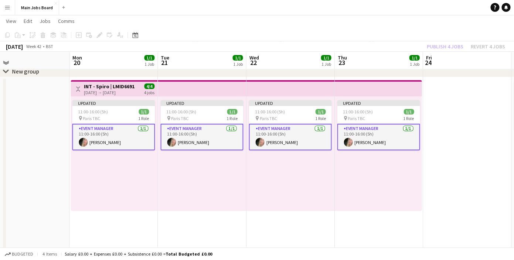
scroll to position [0, 291]
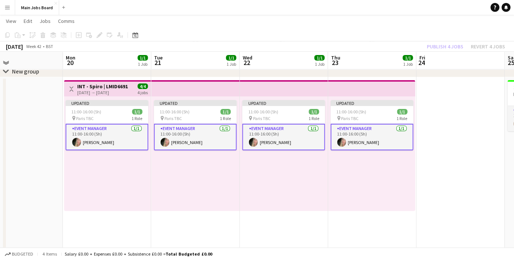
drag, startPoint x: 294, startPoint y: 163, endPoint x: 257, endPoint y: 165, distance: 37.0
click at [257, 165] on app-calendar-viewport "Thu 16 0/1 1 Job Fri 17 0/2 1 Job Sat 18 Sun 19 Mon 20 1/1 1 Job Tue 21 1/1 1 J…" at bounding box center [257, 222] width 514 height 467
click at [40, 6] on button "Main Jobs Board Close" at bounding box center [37, 7] width 44 height 14
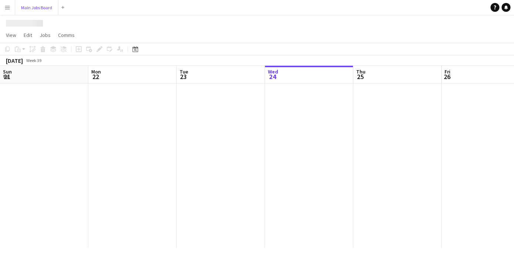
scroll to position [0, 177]
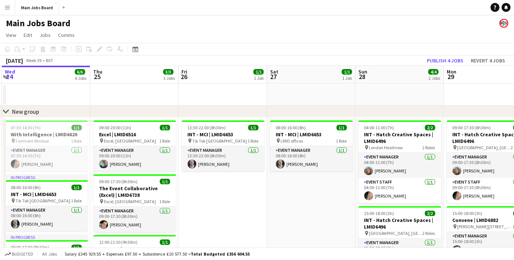
drag, startPoint x: 416, startPoint y: 192, endPoint x: 261, endPoint y: 182, distance: 154.9
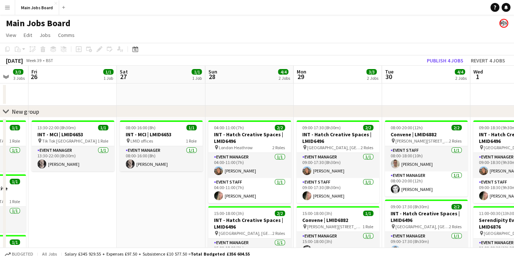
drag, startPoint x: 432, startPoint y: 173, endPoint x: 304, endPoint y: 174, distance: 128.3
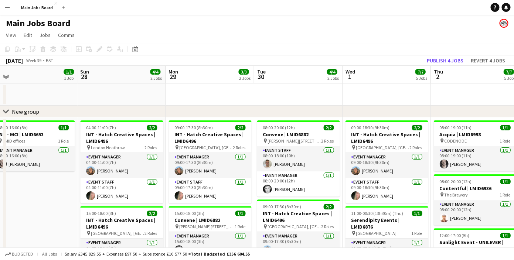
drag, startPoint x: 417, startPoint y: 192, endPoint x: 311, endPoint y: 192, distance: 105.4
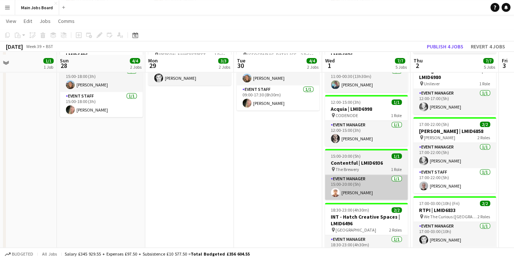
scroll to position [163, 0]
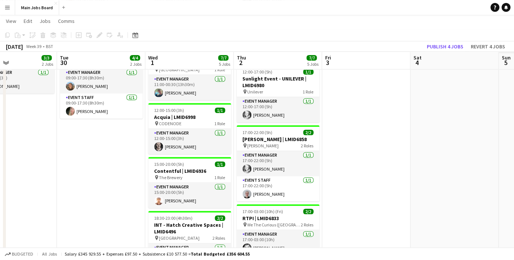
drag, startPoint x: 322, startPoint y: 180, endPoint x: 246, endPoint y: 180, distance: 76.2
click at [247, 180] on app-calendar-viewport "Fri 26 1/1 1 Job Sat 27 1/1 1 Job Sun 28 4/4 2 Jobs Mon 29 3/3 2 Jobs Tue 30 4/…" at bounding box center [257, 99] width 514 height 467
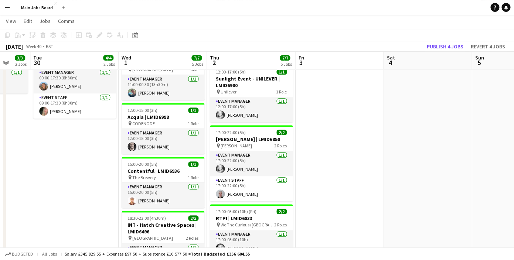
drag, startPoint x: 400, startPoint y: 160, endPoint x: 304, endPoint y: 158, distance: 96.2
click at [306, 159] on app-calendar-viewport "Sat 27 1/1 1 Job Sun 28 4/4 2 Jobs Mon 29 3/3 2 Jobs Tue 30 4/4 2 Jobs Wed 1 7/…" at bounding box center [257, 99] width 514 height 467
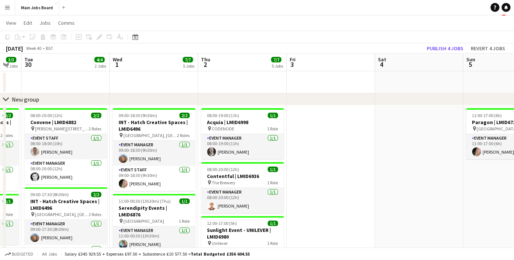
scroll to position [10, 0]
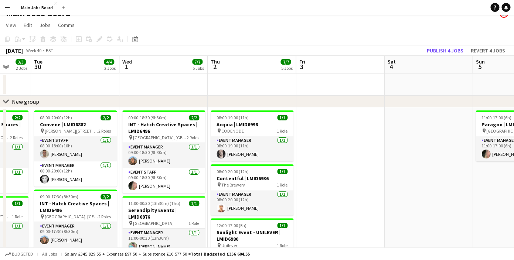
drag, startPoint x: 358, startPoint y: 173, endPoint x: 186, endPoint y: 173, distance: 171.6
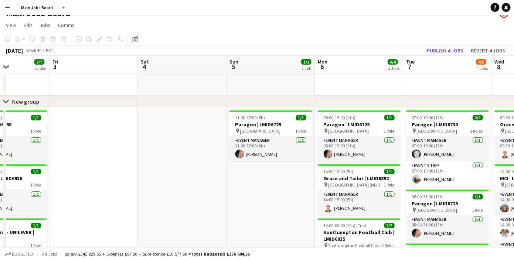
drag, startPoint x: 329, startPoint y: 189, endPoint x: 225, endPoint y: 189, distance: 104.6
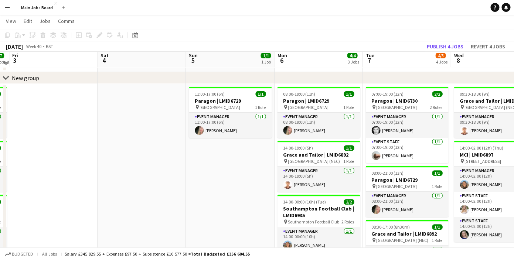
scroll to position [31, 0]
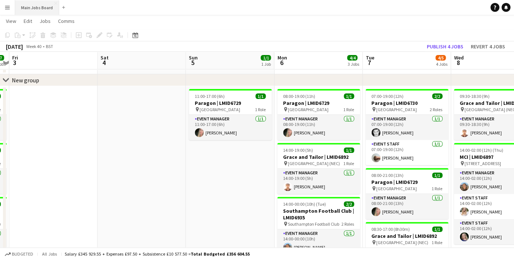
click at [38, 10] on button "Main Jobs Board Close" at bounding box center [37, 7] width 44 height 14
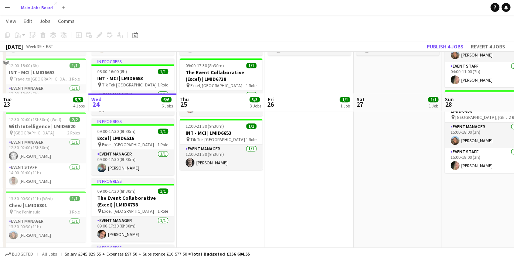
scroll to position [110, 0]
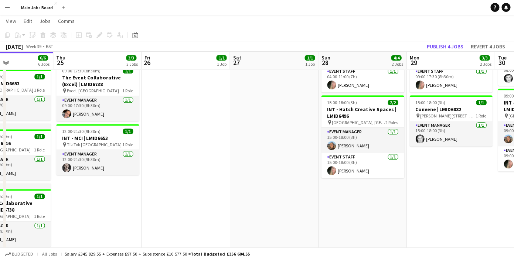
drag, startPoint x: 424, startPoint y: 181, endPoint x: 292, endPoint y: 194, distance: 131.9
click at [292, 194] on app-calendar-viewport "Sun 21 Mon 22 9/9 3 Jobs Tue 23 5/5 4 Jobs Wed 24 6/6 6 Jobs Thu 25 3/3 3 Jobs …" at bounding box center [257, 152] width 514 height 467
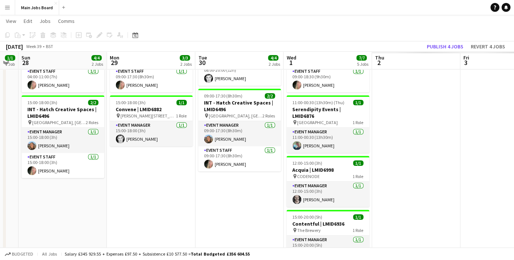
drag, startPoint x: 389, startPoint y: 177, endPoint x: 305, endPoint y: 192, distance: 84.9
click at [305, 192] on app-calendar-viewport "Wed 24 6/6 6 Jobs Thu 25 3/3 3 Jobs Fri 26 1/1 1 Job Sat 27 1/1 1 Job Sun 28 4/…" at bounding box center [257, 152] width 514 height 467
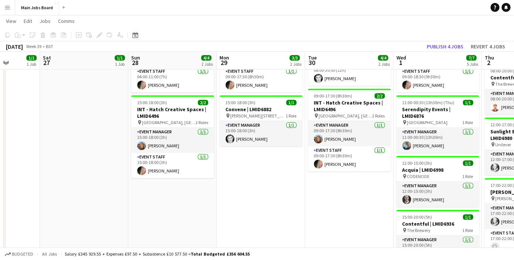
scroll to position [0, 306]
drag, startPoint x: 350, startPoint y: 190, endPoint x: 254, endPoint y: 192, distance: 96.2
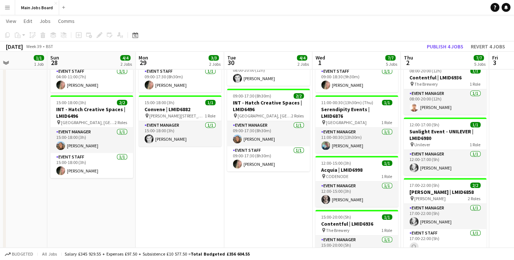
click at [254, 193] on app-calendar-viewport "Wed 24 6/6 6 Jobs Thu 25 3/3 3 Jobs Fri 26 1/1 1 Job Sat 27 1/1 1 Job Sun 28 4/…" at bounding box center [257, 152] width 514 height 467
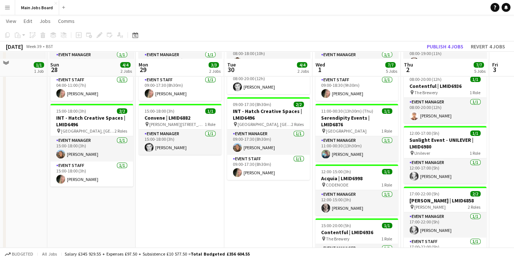
scroll to position [93, 0]
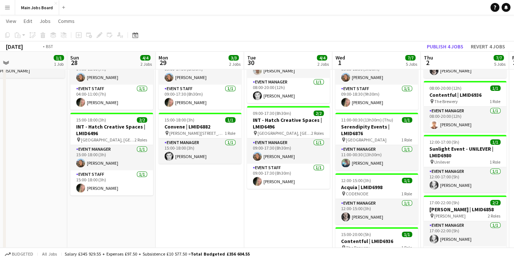
drag, startPoint x: 340, startPoint y: 152, endPoint x: 171, endPoint y: 168, distance: 169.7
click at [171, 168] on app-calendar-viewport "Wed 24 6/6 6 Jobs Thu 25 3/3 3 Jobs Fri 26 1/1 1 Job Sat 27 1/1 1 Job Sun 28 4/…" at bounding box center [257, 169] width 514 height 467
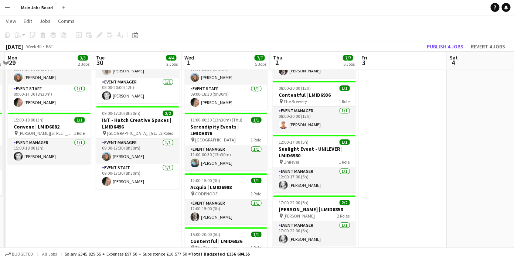
drag, startPoint x: 366, startPoint y: 150, endPoint x: 199, endPoint y: 155, distance: 166.4
click at [202, 155] on app-calendar-viewport "Fri 26 1/1 1 Job Sat 27 1/1 1 Job Sun 28 4/4 2 Jobs Mon 29 3/3 2 Jobs Tue 30 4/…" at bounding box center [257, 169] width 514 height 467
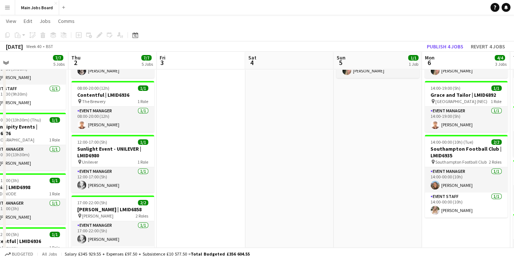
drag, startPoint x: 363, startPoint y: 139, endPoint x: 187, endPoint y: 149, distance: 176.3
click at [187, 149] on app-calendar-viewport "Sun 28 4/4 2 Jobs Mon 29 3/3 2 Jobs Tue 30 4/4 2 Jobs Wed 1 7/7 5 Jobs Thu 2 7/…" at bounding box center [257, 169] width 514 height 467
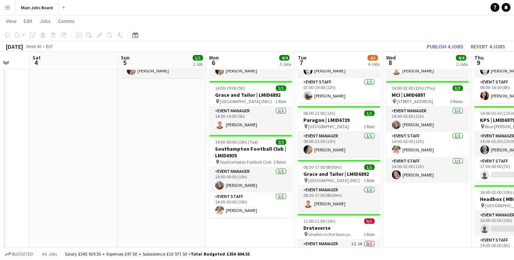
drag, startPoint x: 361, startPoint y: 133, endPoint x: 317, endPoint y: 132, distance: 43.6
click at [317, 133] on app-calendar-viewport "Wed 1 7/7 5 Jobs Thu 2 7/7 5 Jobs Fri 3 Sat 4 Sun 5 1/1 1 Job Mon 6 4/4 3 Jobs …" at bounding box center [257, 169] width 514 height 467
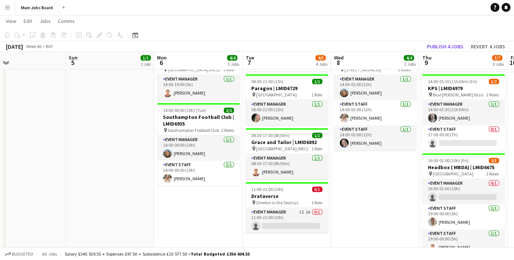
scroll to position [0, 230]
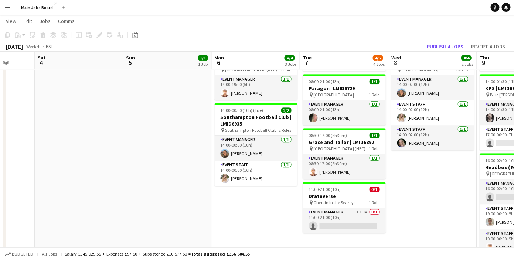
drag, startPoint x: 433, startPoint y: 163, endPoint x: 352, endPoint y: 163, distance: 80.6
click at [352, 163] on app-calendar-viewport "Wed 1 7/7 5 Jobs Thu 2 7/7 5 Jobs Fri 3 Sat 4 Sun 5 1/1 1 Job Mon 6 4/4 3 Jobs …" at bounding box center [257, 137] width 514 height 467
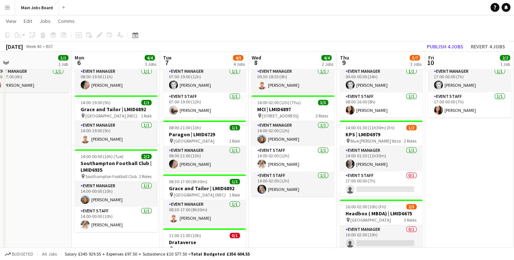
scroll to position [0, 301]
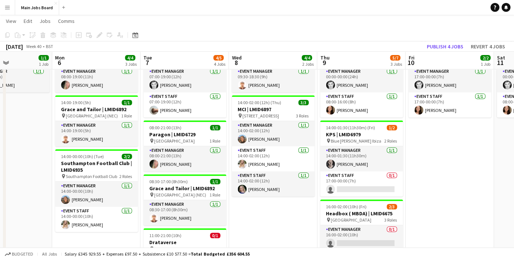
drag, startPoint x: 486, startPoint y: 174, endPoint x: 415, endPoint y: 176, distance: 71.0
click at [415, 179] on app-calendar-viewport "Thu 2 7/7 5 Jobs Fri 3 Sat 4 Sun 5 1/1 1 Job Mon 6 4/4 3 Jobs Tue 7 4/5 4 Jobs …" at bounding box center [257, 183] width 514 height 467
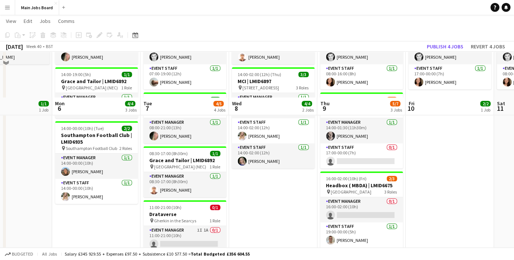
scroll to position [162, 0]
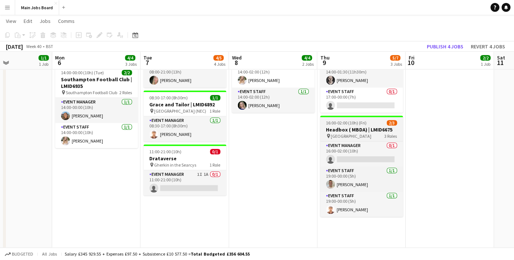
click at [362, 132] on h3 "Headbox ( MBDA) | LMID6675" at bounding box center [361, 129] width 83 height 7
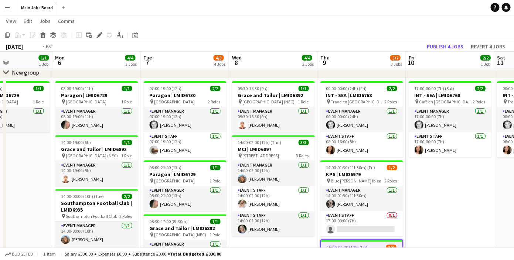
scroll to position [0, 237]
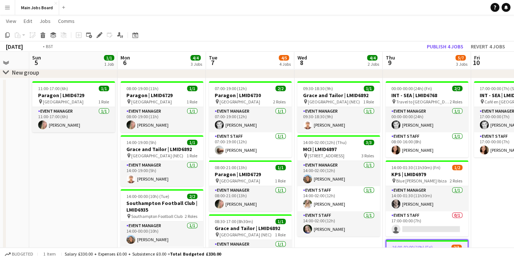
drag, startPoint x: 474, startPoint y: 180, endPoint x: 362, endPoint y: 180, distance: 112.4
click at [362, 180] on app-calendar-viewport "Thu 2 7/7 5 Jobs Fri 3 Sat 4 Sun 5 1/1 1 Job Mon 6 4/4 3 Jobs Tue 7 4/5 4 Jobs …" at bounding box center [257, 223] width 514 height 467
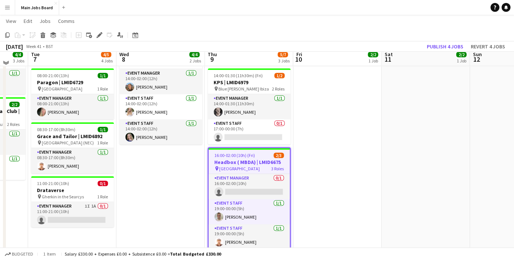
scroll to position [132, 0]
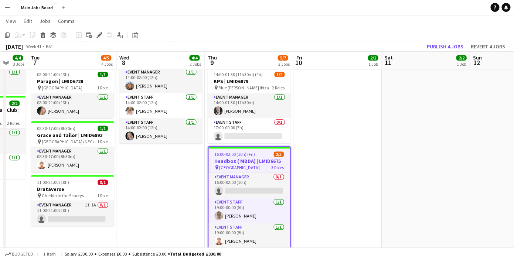
click at [242, 155] on span "16:00-02:00 (10h) (Fri)" at bounding box center [234, 155] width 41 height 6
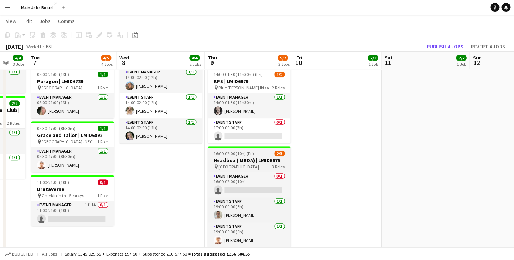
click at [240, 170] on div "pin Knebworth House 3 Roles" at bounding box center [249, 167] width 83 height 6
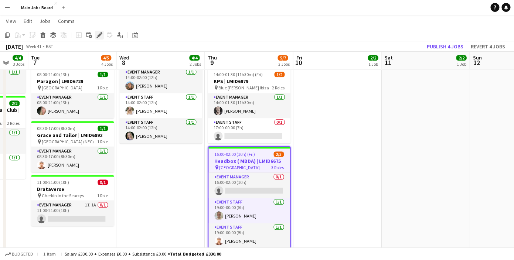
click at [100, 35] on icon at bounding box center [99, 35] width 4 height 4
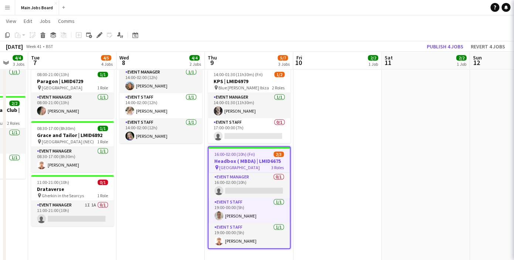
type input "**********"
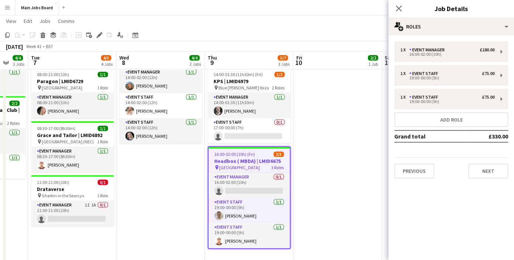
click at [423, 161] on div "Previous Next" at bounding box center [452, 168] width 114 height 21
click at [423, 172] on button "Next" at bounding box center [489, 171] width 40 height 15
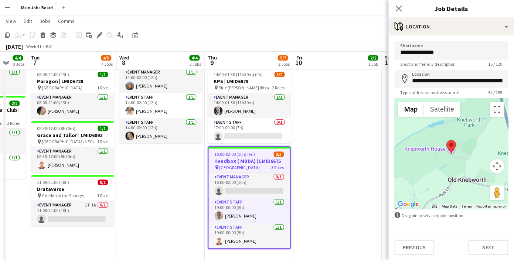
click at [423, 238] on div "Previous Next" at bounding box center [452, 244] width 114 height 21
click at [423, 255] on button "Next" at bounding box center [489, 247] width 40 height 15
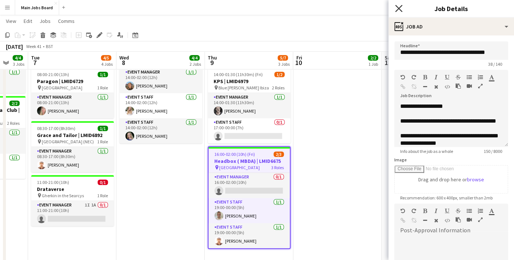
click at [397, 11] on icon "Close pop-in" at bounding box center [398, 8] width 7 height 7
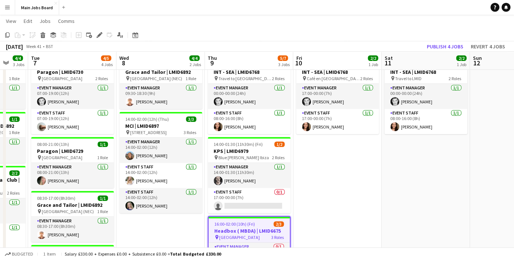
scroll to position [54, 0]
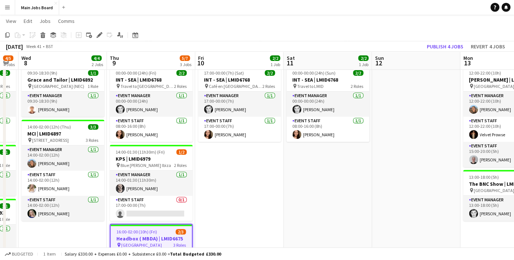
drag, startPoint x: 392, startPoint y: 202, endPoint x: 256, endPoint y: 200, distance: 135.7
click at [260, 202] on app-calendar-viewport "Sun 5 1/1 1 Job Mon 6 4/4 3 Jobs Tue 7 4/5 4 Jobs Wed 8 4/4 2 Jobs Thu 9 5/7 3 …" at bounding box center [257, 208] width 514 height 467
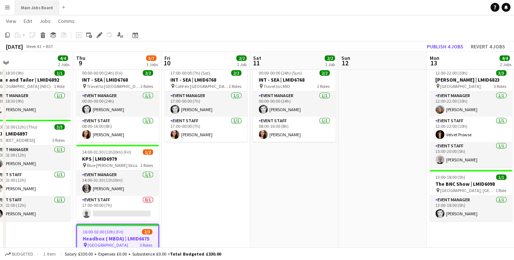
click at [40, 9] on button "Main Jobs Board Close" at bounding box center [37, 7] width 44 height 14
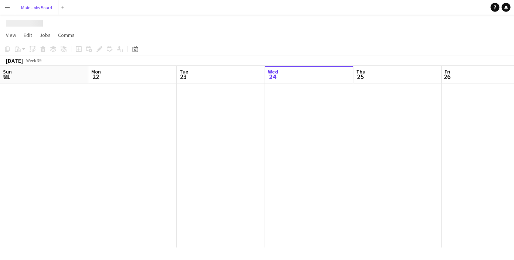
scroll to position [0, 0]
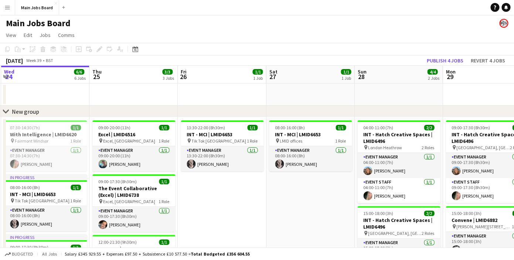
drag, startPoint x: 359, startPoint y: 168, endPoint x: 163, endPoint y: 165, distance: 196.7
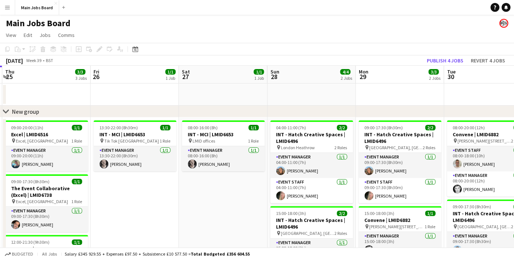
drag, startPoint x: 390, startPoint y: 156, endPoint x: 212, endPoint y: 156, distance: 177.9
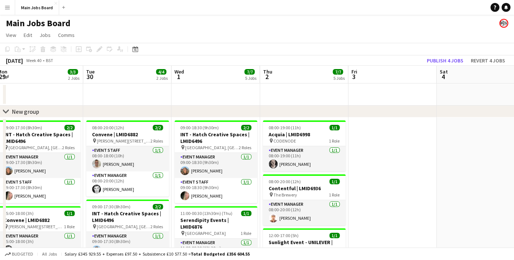
drag, startPoint x: 414, startPoint y: 158, endPoint x: 233, endPoint y: 158, distance: 180.8
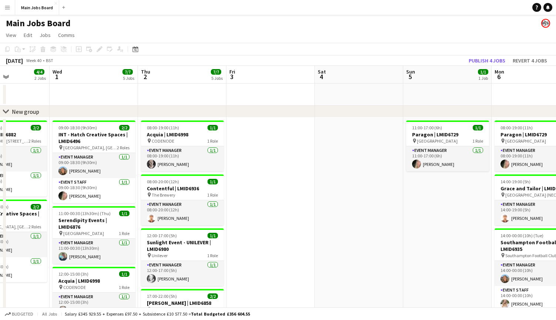
drag, startPoint x: 467, startPoint y: 240, endPoint x: 439, endPoint y: 239, distance: 28.1
click at [423, 239] on app-calendar-viewport "Sat 27 1/1 1 Job Sun 28 4/4 2 Jobs Mon 29 3/3 2 Jobs Tue 30 4/4 2 Jobs Wed 1 7/…" at bounding box center [278, 281] width 556 height 431
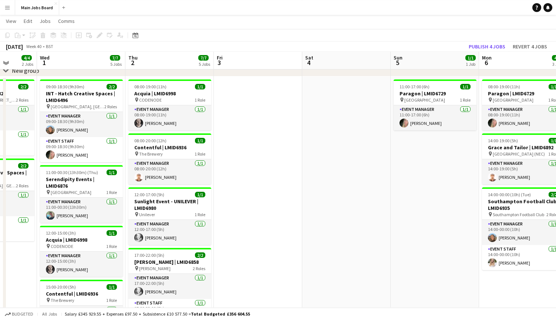
scroll to position [26, 0]
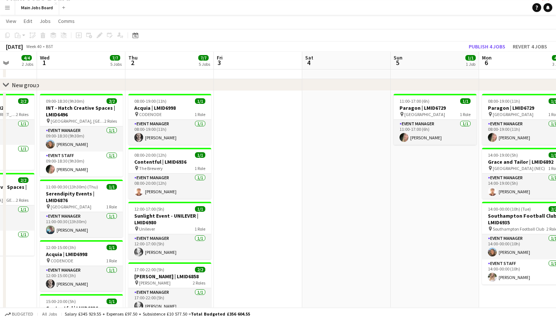
drag, startPoint x: 436, startPoint y: 214, endPoint x: 294, endPoint y: 214, distance: 141.6
click at [304, 214] on app-calendar-viewport "Sat 27 1/1 1 Job Sun 28 4/4 2 Jobs Mon 29 3/3 2 Jobs Tue 30 4/4 2 Jobs Wed 1 7/…" at bounding box center [278, 236] width 556 height 467
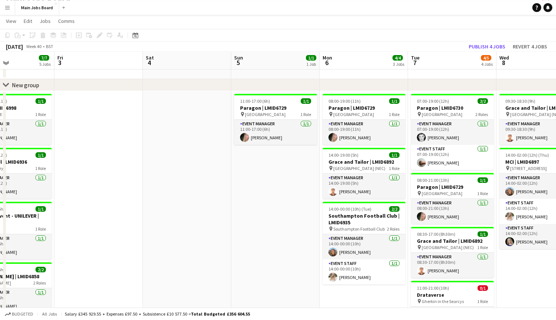
drag, startPoint x: 449, startPoint y: 224, endPoint x: 219, endPoint y: 224, distance: 229.6
click at [219, 224] on app-calendar-viewport "Mon 29 3/3 2 Jobs Tue 30 4/4 2 Jobs Wed 1 7/7 5 Jobs Thu 2 7/7 5 Jobs Fri 3 Sat…" at bounding box center [278, 236] width 556 height 467
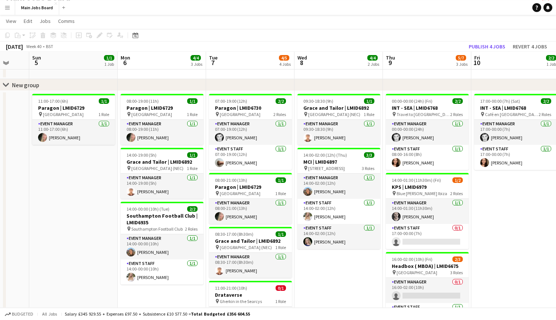
scroll to position [0, 196]
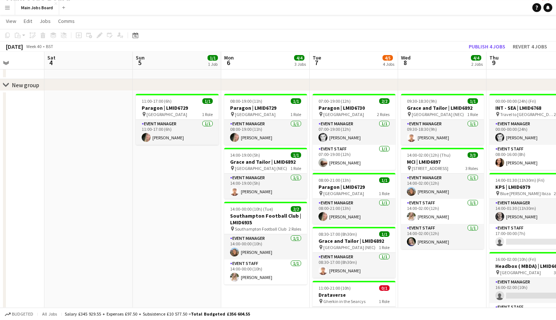
drag, startPoint x: 362, startPoint y: 223, endPoint x: 319, endPoint y: 223, distance: 43.3
click at [322, 223] on app-calendar-viewport "Wed 1 7/7 5 Jobs Thu 2 7/7 5 Jobs Fri 3 Sat 4 Sun 5 1/1 1 Job Mon 6 4/4 3 Jobs …" at bounding box center [278, 236] width 556 height 467
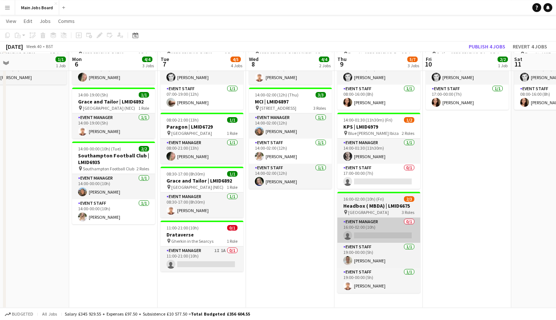
scroll to position [88, 0]
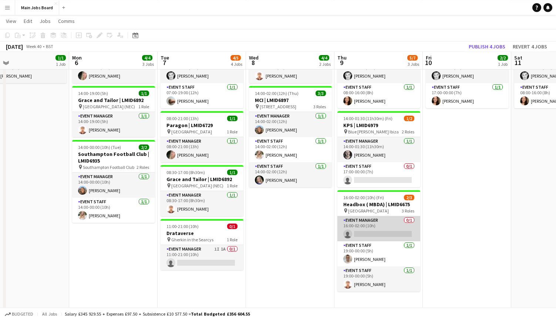
click at [368, 225] on app-card-role "Event Manager 0/1 16:00-02:00 (10h) single-neutral-actions" at bounding box center [378, 228] width 83 height 25
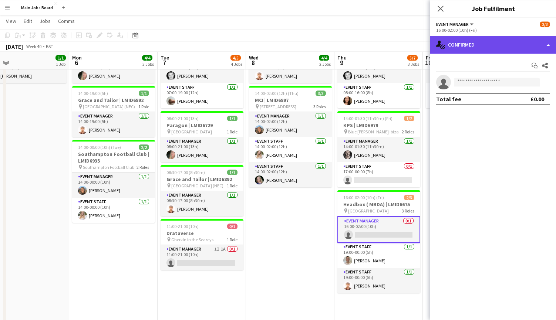
click at [423, 50] on div "single-neutral-actions-check-2 Confirmed" at bounding box center [493, 45] width 126 height 18
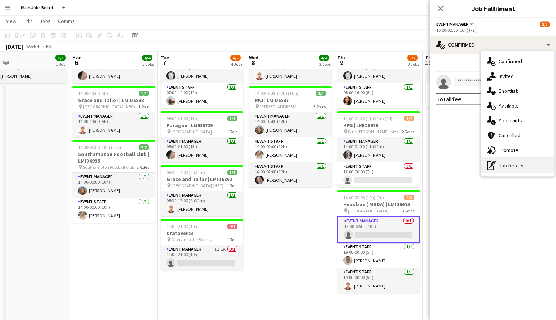
click at [423, 168] on div "pen-write Job Details" at bounding box center [517, 165] width 73 height 15
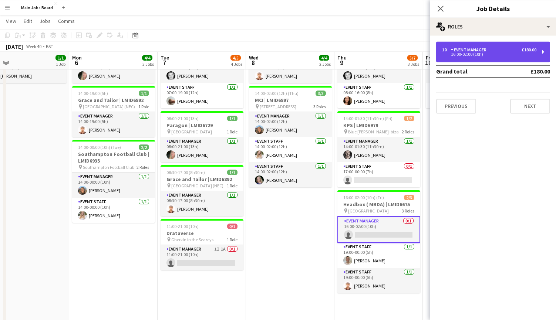
click at [423, 58] on div "1 x Event Manager £180.00 16:00-02:00 (10h)" at bounding box center [493, 51] width 114 height 21
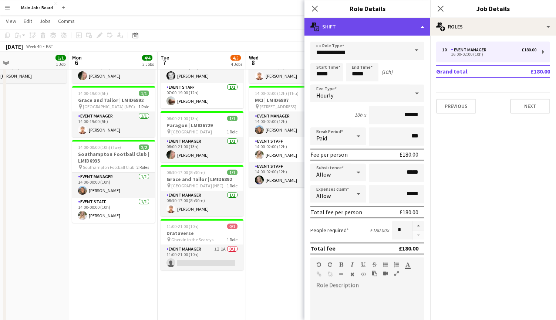
click at [361, 29] on div "multiple-actions-text Shift" at bounding box center [367, 27] width 126 height 18
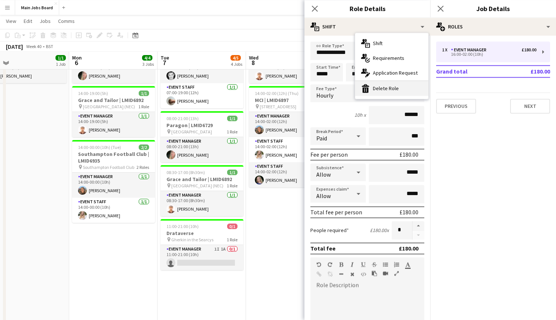
click at [380, 91] on div "bin-2 Delete Role" at bounding box center [391, 88] width 73 height 15
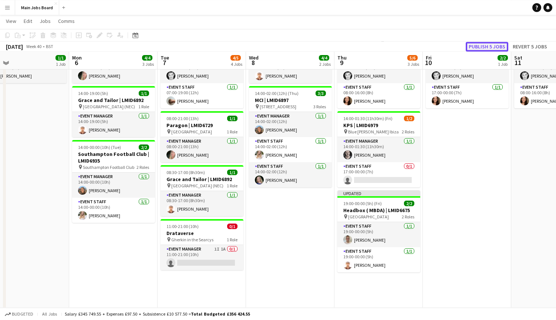
click at [423, 49] on button "Publish 5 jobs" at bounding box center [487, 47] width 43 height 10
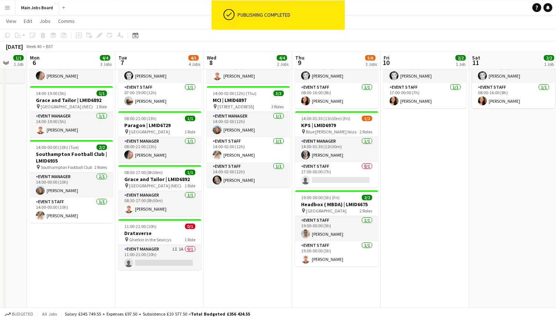
drag, startPoint x: 478, startPoint y: 166, endPoint x: 422, endPoint y: 166, distance: 56.6
click at [423, 166] on app-calendar-viewport "Fri 3 Sat 4 Sun 5 1/1 1 Job Mon 6 4/4 3 Jobs Tue 7 4/5 4 Jobs Wed 8 4/4 2 Jobs …" at bounding box center [278, 174] width 556 height 467
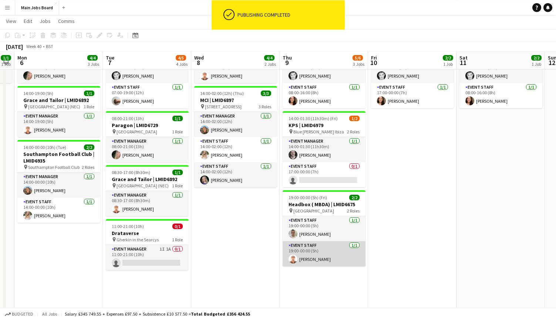
click at [312, 262] on app-card-role "Event Staff 1/1 19:00-00:00 (5h) Przemyslaw Grabowski" at bounding box center [324, 253] width 83 height 25
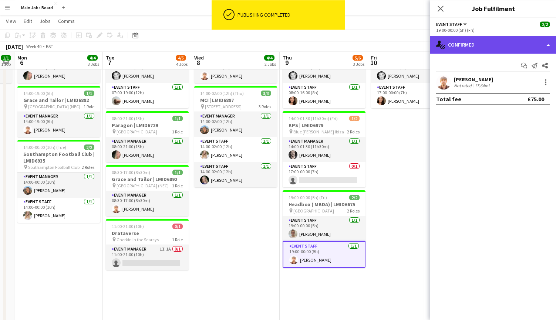
click at [423, 49] on div "single-neutral-actions-check-2 Confirmed" at bounding box center [493, 45] width 126 height 18
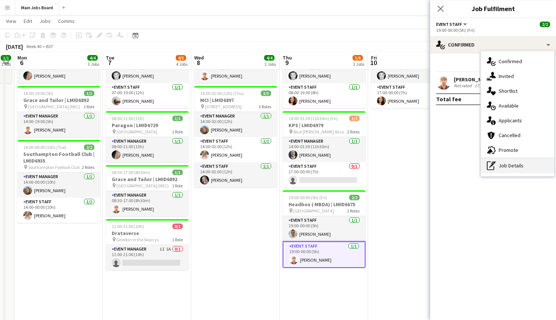
click at [423, 170] on div "pen-write Job Details" at bounding box center [517, 165] width 73 height 15
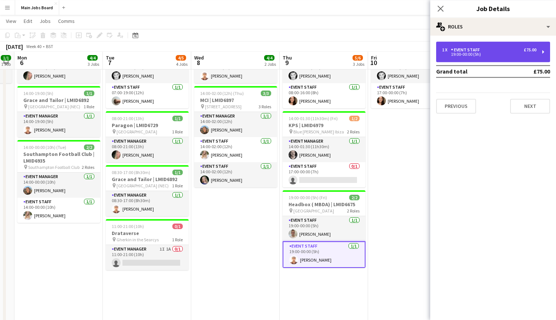
click at [423, 53] on div "19:00-00:00 (5h)" at bounding box center [489, 55] width 94 height 4
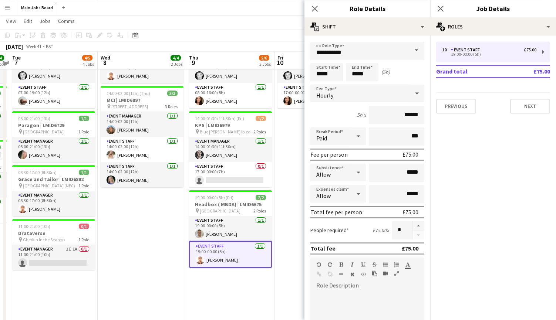
scroll to position [0, 345]
drag, startPoint x: 252, startPoint y: 230, endPoint x: 158, endPoint y: 229, distance: 93.9
click at [158, 230] on app-calendar-viewport "Fri 3 Sat 4 Sun 5 1/1 1 Job Mon 6 4/4 3 Jobs Tue 7 4/5 4 Jobs Wed 8 4/4 2 Jobs …" at bounding box center [278, 174] width 556 height 467
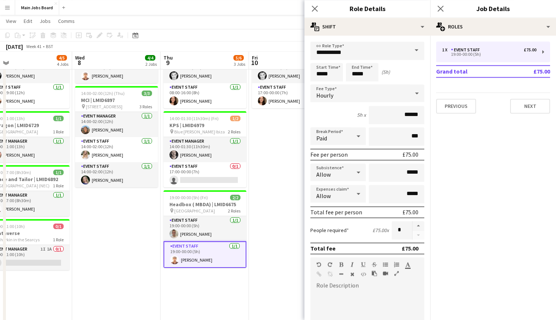
scroll to position [0, 209]
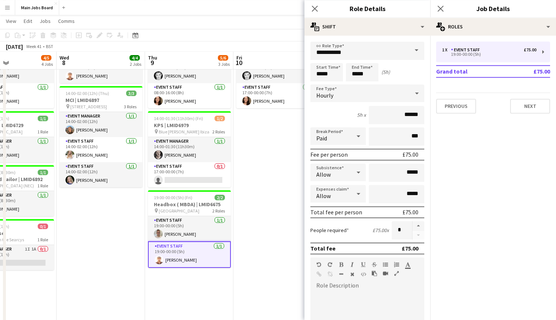
drag, startPoint x: 151, startPoint y: 228, endPoint x: 118, endPoint y: 228, distance: 33.7
click at [118, 228] on app-calendar-viewport "Sun 5 1/1 1 Job Mon 6 4/4 3 Jobs Tue 7 4/5 4 Jobs Wed 8 4/4 2 Jobs Thu 9 5/6 3 …" at bounding box center [278, 174] width 556 height 467
click at [321, 72] on input "*****" at bounding box center [326, 72] width 33 height 18
type input "*****"
click at [423, 165] on mat-expansion-panel "pencil3 General details 1 x Event Staff £75.00 19:00-00:00 (5h) Grand total £75…" at bounding box center [493, 177] width 126 height 285
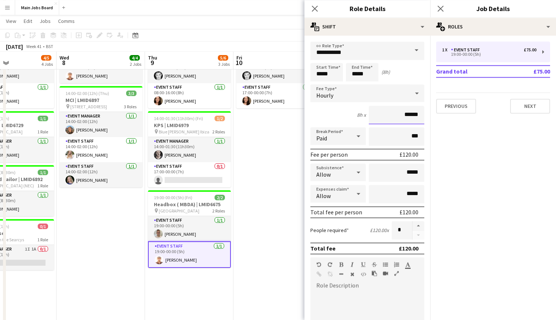
click at [411, 115] on input "******" at bounding box center [396, 115] width 55 height 18
type input "******"
click at [423, 176] on mat-expansion-panel "pencil3 General details 1 x Event Staff £75.00 19:00-00:00 (5h) Grand total £75…" at bounding box center [493, 177] width 126 height 285
click at [423, 105] on button "Next" at bounding box center [530, 106] width 40 height 15
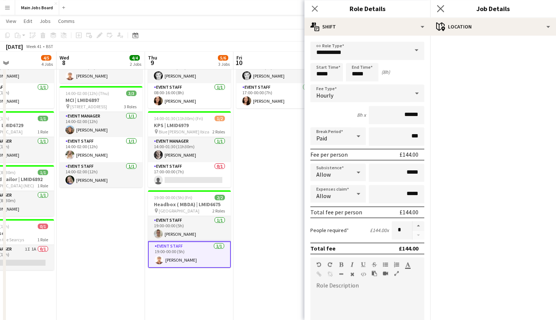
click at [423, 10] on app-icon "Close pop-in" at bounding box center [440, 8] width 11 height 11
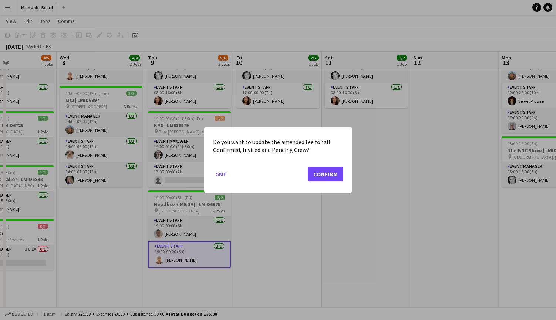
click at [346, 180] on div "Do you want to update the amended fee for all Confirmed, Invited and Pending Cr…" at bounding box center [278, 160] width 148 height 65
click at [322, 177] on button "Confirm" at bounding box center [325, 174] width 35 height 15
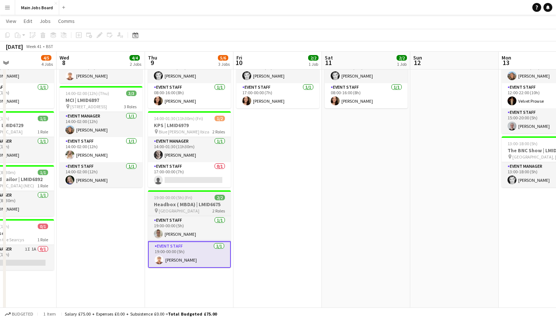
scroll to position [88, 0]
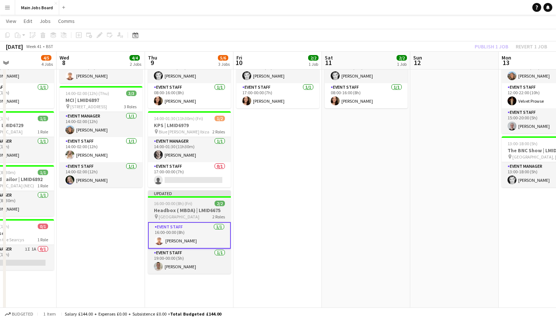
click at [190, 211] on h3 "Headbox ( MBDA) | LMID6675" at bounding box center [189, 210] width 83 height 7
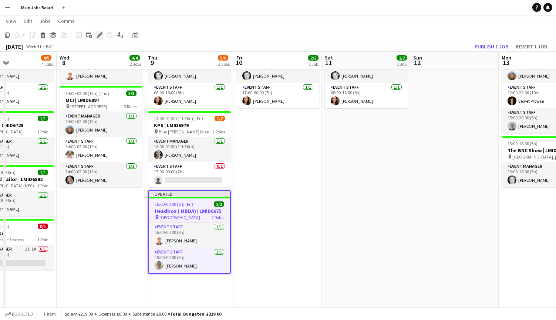
click at [99, 33] on icon "Edit" at bounding box center [100, 35] width 6 height 6
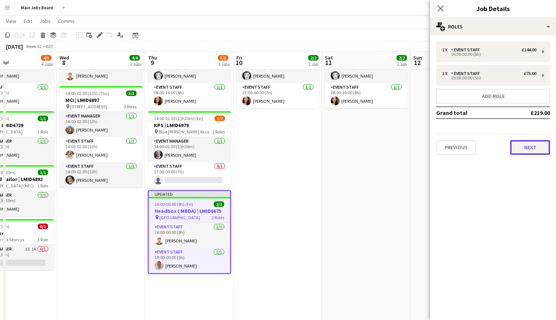
click at [423, 154] on button "Next" at bounding box center [530, 147] width 40 height 15
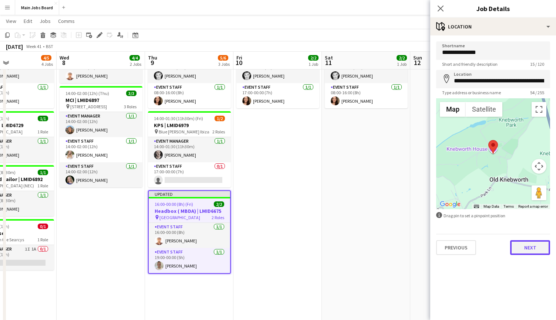
click at [423, 248] on button "Next" at bounding box center [530, 247] width 40 height 15
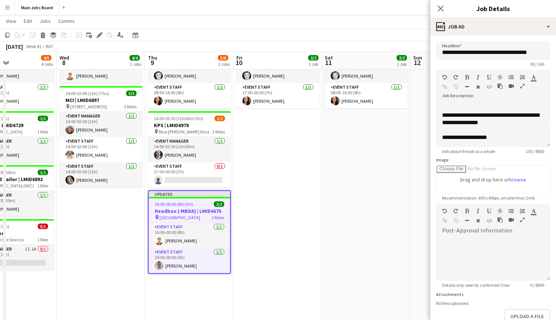
scroll to position [0, 0]
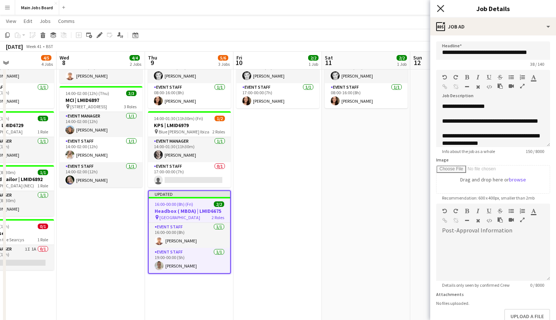
click at [423, 6] on icon "Close pop-in" at bounding box center [440, 8] width 7 height 7
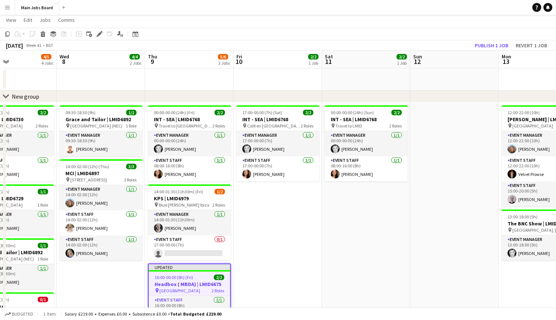
scroll to position [10, 0]
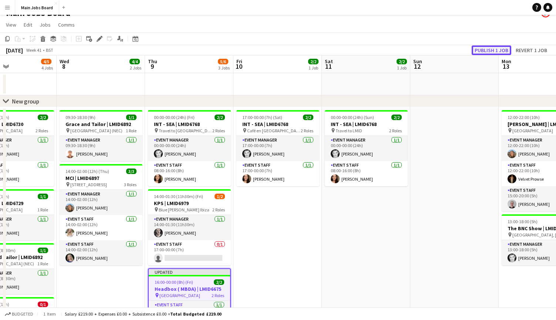
click at [423, 50] on button "Publish 1 job" at bounding box center [491, 50] width 40 height 10
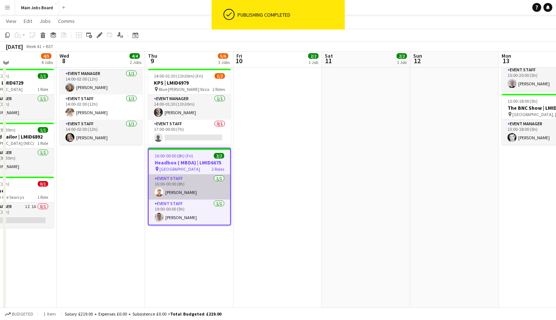
scroll to position [131, 0]
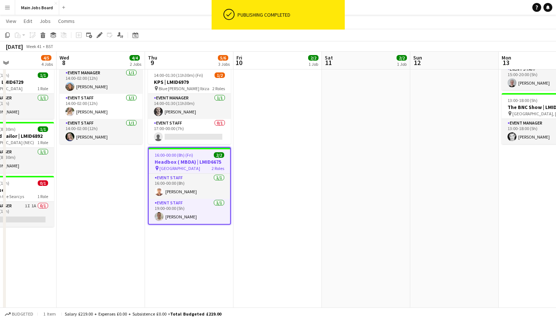
click at [199, 161] on h3 "Headbox ( MBDA) | LMID6675" at bounding box center [189, 162] width 81 height 7
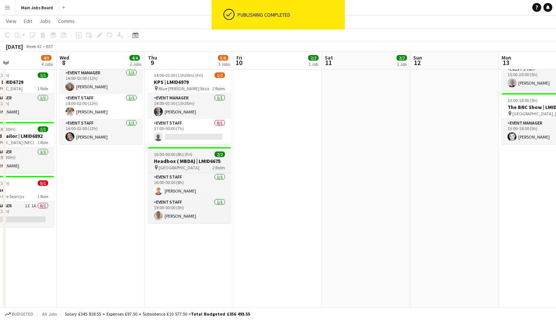
click at [192, 159] on h3 "Headbox ( MBDA) | LMID6675" at bounding box center [189, 161] width 83 height 7
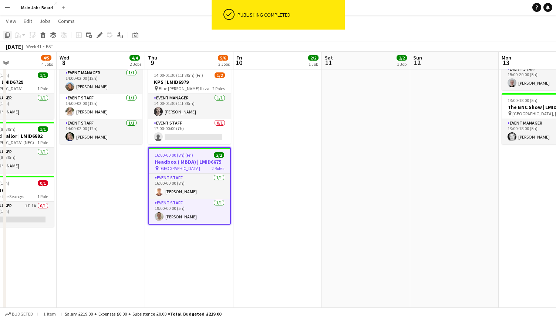
click at [7, 37] on icon "Copy" at bounding box center [7, 35] width 6 height 6
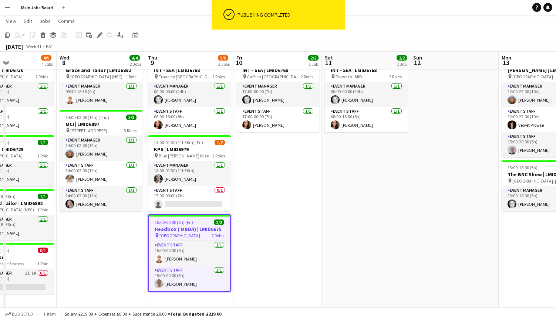
scroll to position [54, 0]
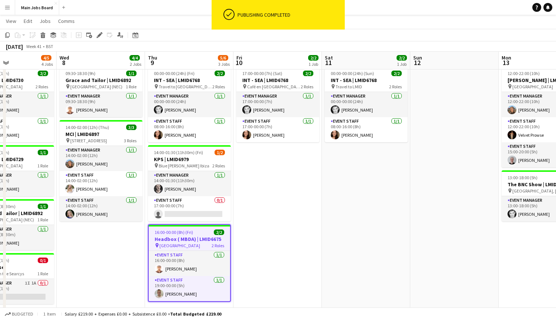
click at [277, 210] on app-date-cell "17:00-00:00 (7h) (Sat) 2/2 INT - SEA | LMID6768 pin Café en Seine, Dublin 2 Rol…" at bounding box center [277, 252] width 88 height 379
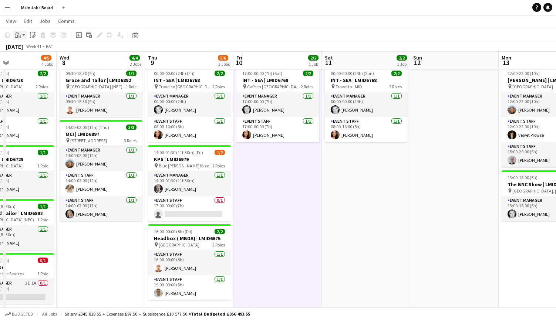
click at [18, 36] on icon "Paste" at bounding box center [18, 35] width 6 height 6
click at [29, 49] on link "Paste Command V" at bounding box center [49, 49] width 58 height 7
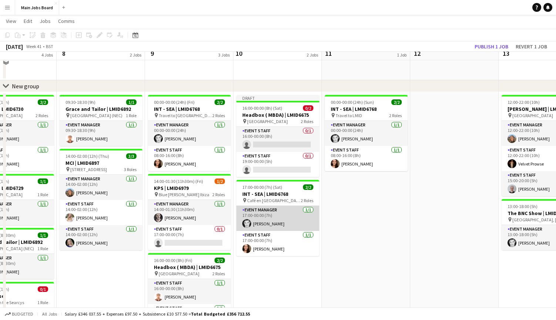
scroll to position [10, 0]
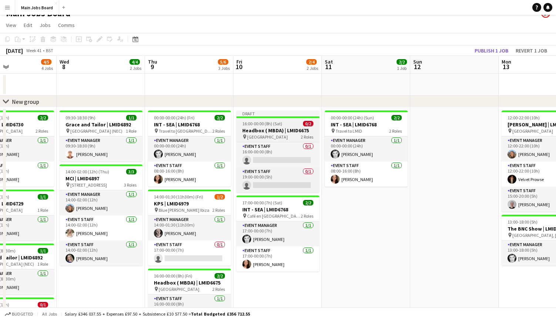
click at [268, 125] on span "16:00-00:00 (8h) (Sat)" at bounding box center [262, 124] width 40 height 6
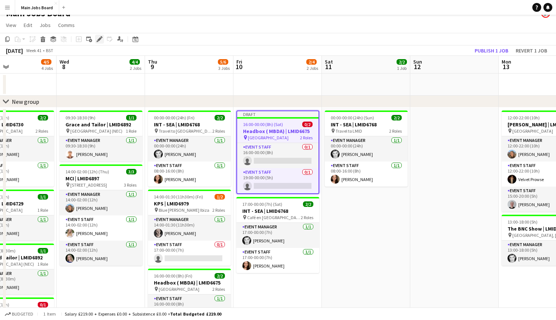
click at [100, 41] on icon "Edit" at bounding box center [100, 39] width 6 height 6
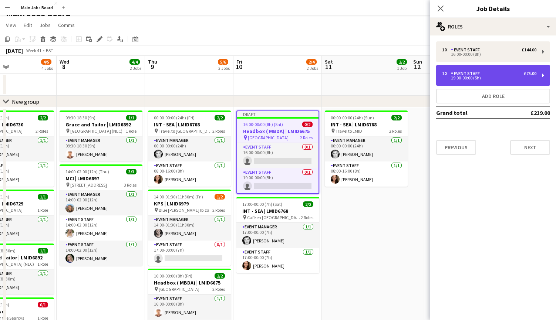
click at [423, 75] on div "1 x Event Staff £75.00" at bounding box center [489, 73] width 94 height 5
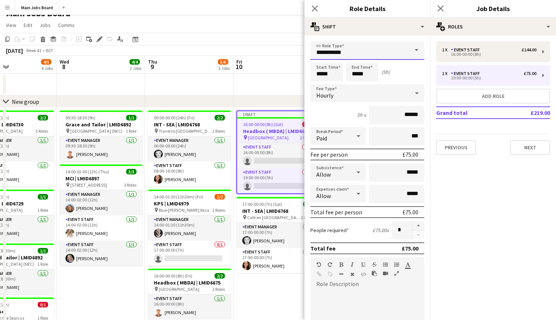
click at [389, 44] on input "**********" at bounding box center [367, 50] width 114 height 18
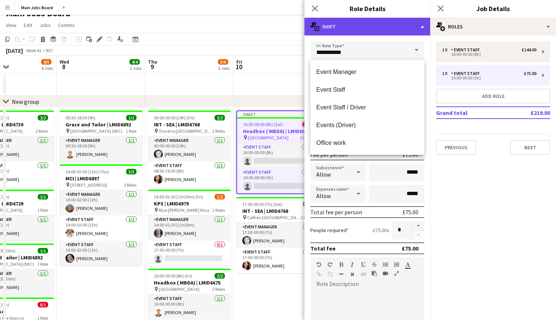
click at [361, 27] on div "multiple-actions-text Shift" at bounding box center [367, 27] width 126 height 18
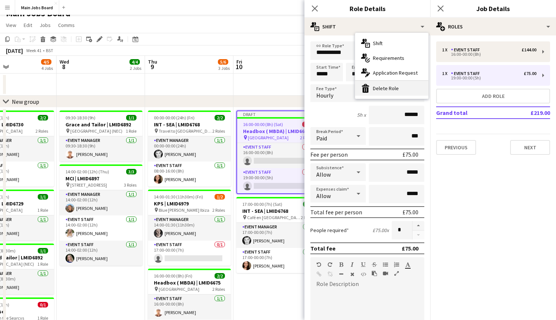
click at [383, 90] on div "bin-2 Delete Role" at bounding box center [391, 88] width 73 height 15
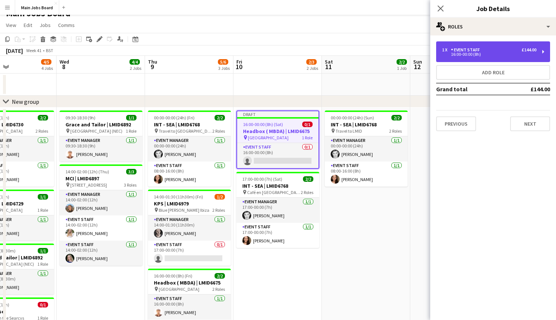
click at [423, 54] on div "16:00-00:00 (8h)" at bounding box center [489, 55] width 94 height 4
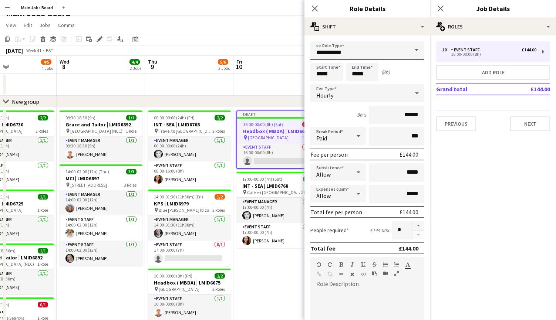
click at [332, 56] on input "**********" at bounding box center [367, 50] width 114 height 18
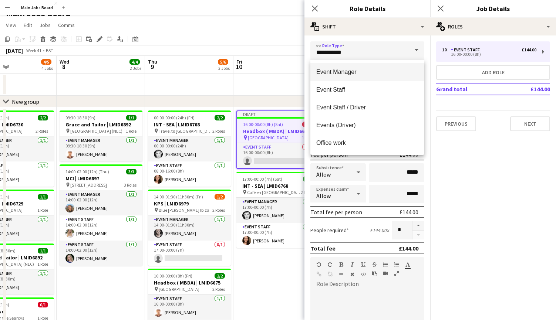
click at [334, 71] on span "Event Manager" at bounding box center [367, 71] width 102 height 7
type input "**********"
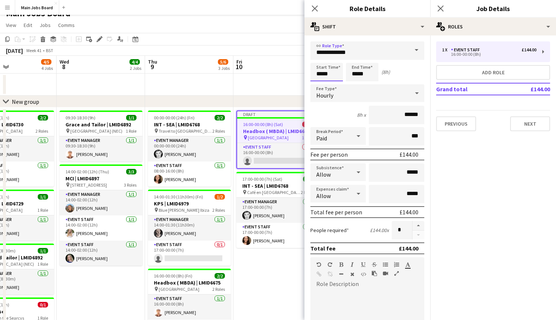
click at [334, 77] on input "*****" at bounding box center [326, 72] width 33 height 18
type input "*****"
click at [369, 75] on input "*****" at bounding box center [362, 72] width 33 height 18
type input "*****"
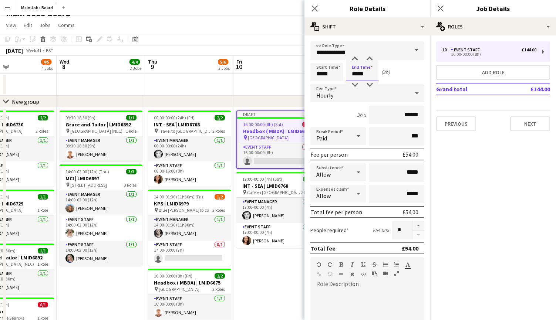
type input "*****"
click at [423, 148] on mat-expansion-panel "pencil3 General details 1 x Event Staff £144.00 16:00-00:00 (8h) Add role Grand…" at bounding box center [493, 177] width 126 height 285
click at [423, 128] on button "Next" at bounding box center [530, 123] width 40 height 15
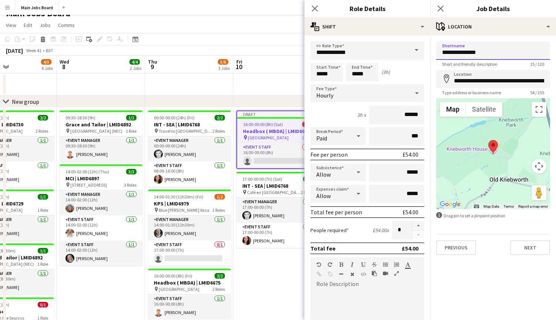
drag, startPoint x: 508, startPoint y: 53, endPoint x: 361, endPoint y: 53, distance: 147.2
click at [423, 53] on input "**********" at bounding box center [493, 50] width 114 height 18
type input "**********"
click at [423, 78] on input "**********" at bounding box center [493, 79] width 114 height 18
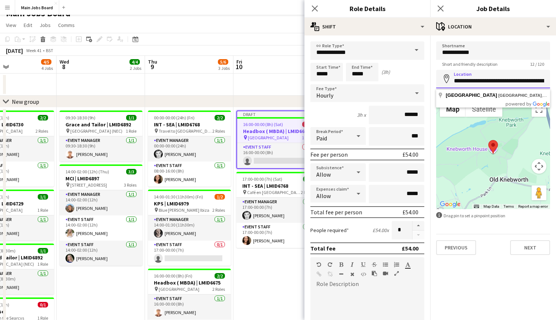
click at [423, 78] on input "**********" at bounding box center [493, 79] width 114 height 18
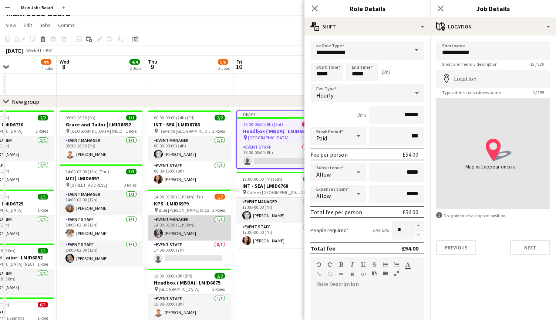
click at [206, 218] on app-card-role "Event Manager 1/1 14:00-01:30 (11h30m) Arthur Thomas" at bounding box center [189, 228] width 83 height 25
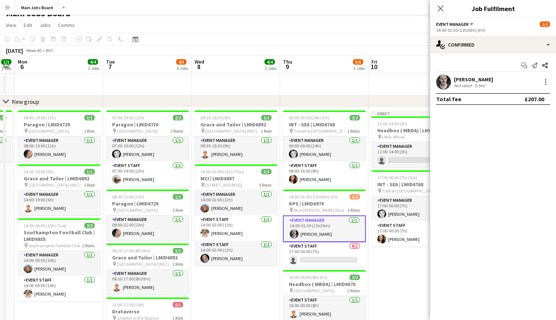
scroll to position [0, 229]
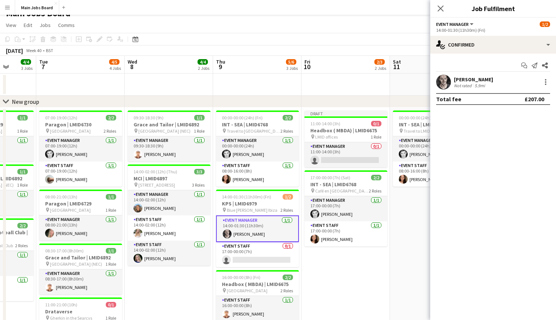
drag, startPoint x: 118, startPoint y: 263, endPoint x: 274, endPoint y: 263, distance: 155.7
click at [275, 263] on app-calendar-viewport "Sat 4 Sun 5 1/1 1 Job Mon 6 4/4 3 Jobs Tue 7 4/5 4 Jobs Wed 8 4/4 2 Jobs Thu 9 …" at bounding box center [278, 271] width 556 height 431
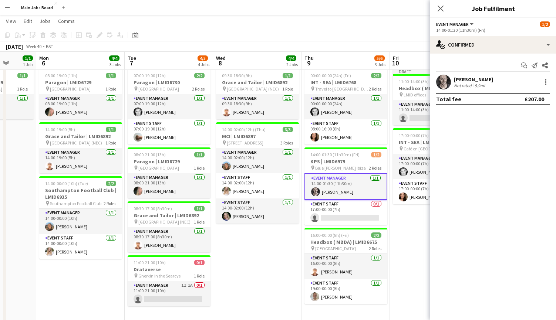
scroll to position [65, 0]
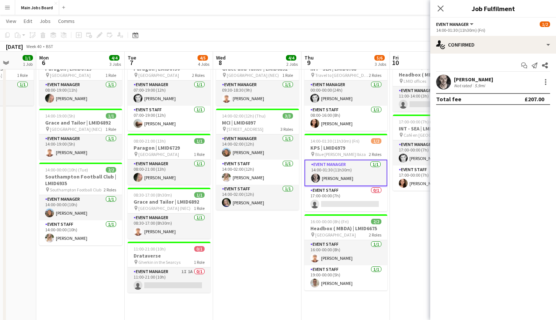
click at [278, 236] on app-date-cell "09:30-18:30 (9h) 1/1 Grace and Tailor | LMID6892 pin National Exhibition Centre…" at bounding box center [257, 241] width 88 height 379
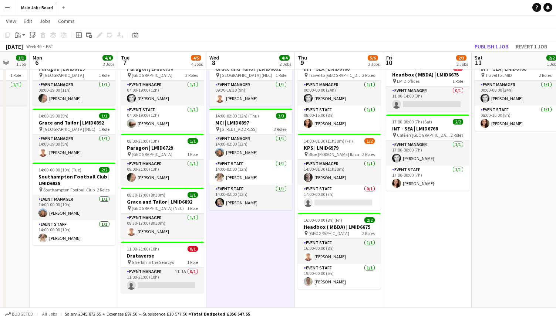
scroll to position [0, 239]
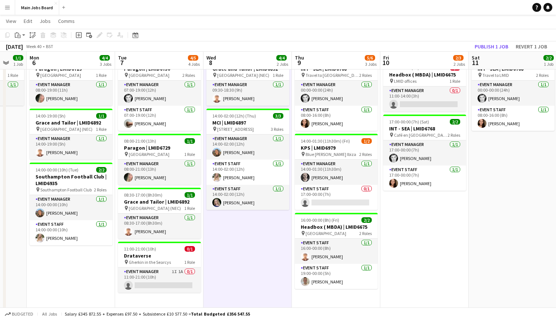
drag, startPoint x: 443, startPoint y: 223, endPoint x: 433, endPoint y: 223, distance: 10.0
click at [423, 223] on app-calendar-viewport "Fri 3 Sat 4 Sun 5 1/1 1 Job Mon 6 4/4 3 Jobs Tue 7 4/5 4 Jobs Wed 8 4/4 2 Jobs …" at bounding box center [278, 197] width 556 height 467
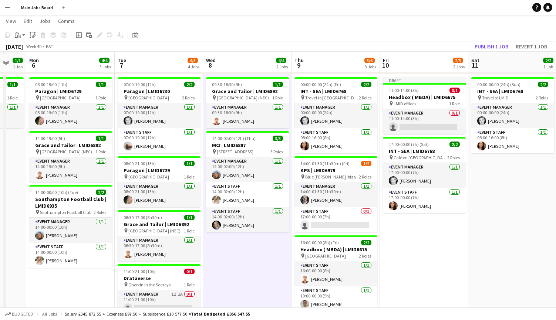
scroll to position [46, 0]
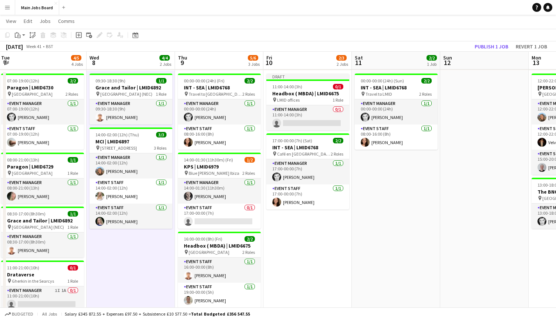
drag, startPoint x: 480, startPoint y: 227, endPoint x: 354, endPoint y: 224, distance: 126.9
click at [356, 224] on app-calendar-viewport "Fri 3 Sat 4 Sun 5 1/1 1 Job Mon 6 4/4 3 Jobs Tue 7 4/5 4 Jobs Wed 8 4/4 2 Jobs …" at bounding box center [278, 216] width 556 height 467
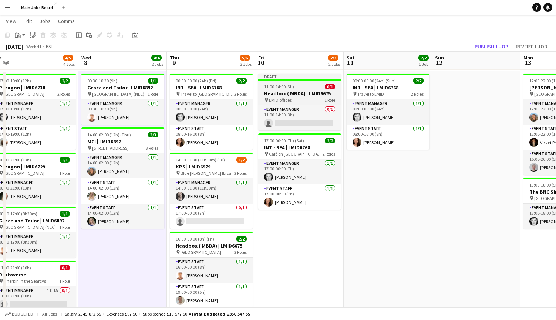
click at [283, 91] on h3 "Headbox ( MBDA) | LMID6675" at bounding box center [299, 93] width 83 height 7
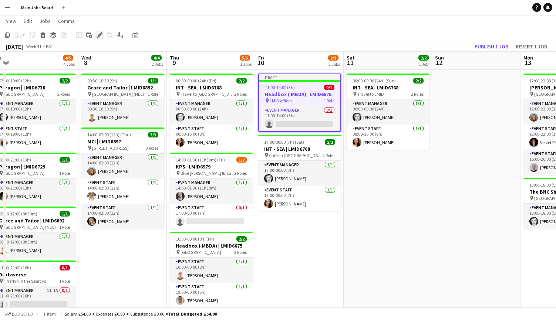
click at [100, 35] on icon at bounding box center [99, 35] width 4 height 4
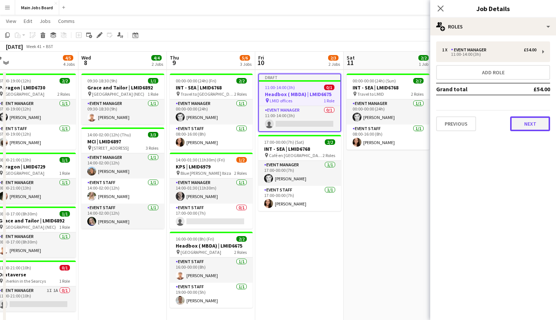
click at [423, 127] on button "Next" at bounding box center [530, 123] width 40 height 15
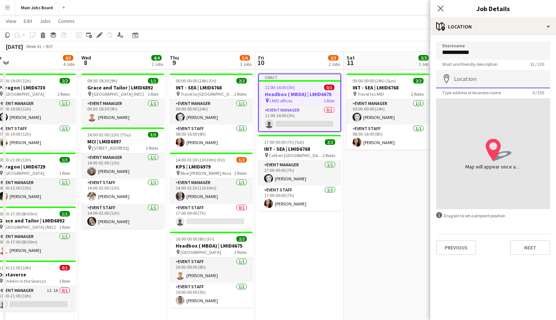
click at [423, 79] on input "Location" at bounding box center [493, 79] width 114 height 18
type input "**********"
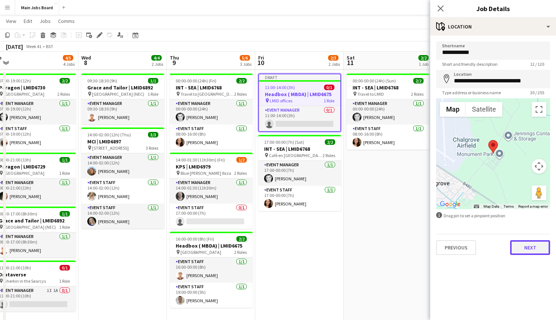
click at [423, 252] on button "Next" at bounding box center [530, 247] width 40 height 15
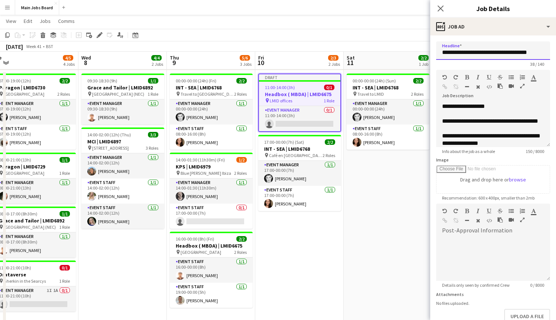
drag, startPoint x: 542, startPoint y: 51, endPoint x: 426, endPoint y: 51, distance: 115.7
click at [423, 51] on input "**********" at bounding box center [493, 50] width 114 height 18
type input "**********"
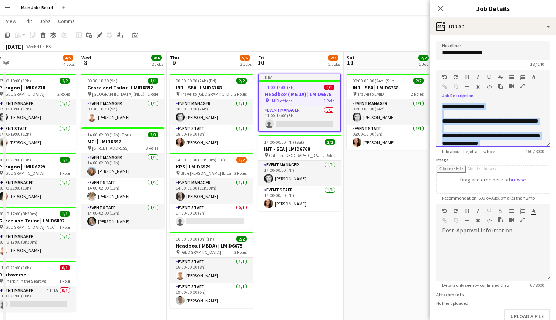
scroll to position [28, 0]
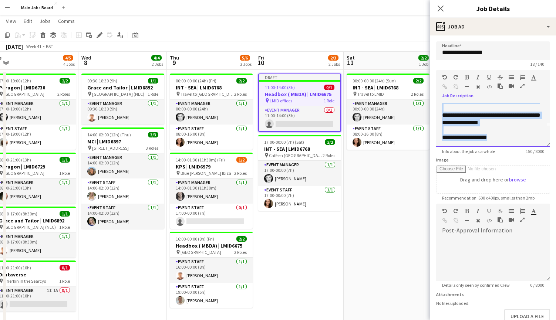
drag, startPoint x: 442, startPoint y: 105, endPoint x: 506, endPoint y: 176, distance: 95.3
click at [423, 147] on div "**********" at bounding box center [493, 125] width 114 height 44
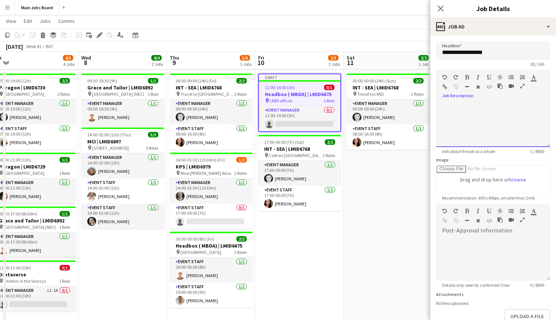
scroll to position [0, 0]
click at [423, 103] on div "**********" at bounding box center [493, 123] width 114 height 50
click at [423, 108] on div "**********" at bounding box center [493, 125] width 114 height 44
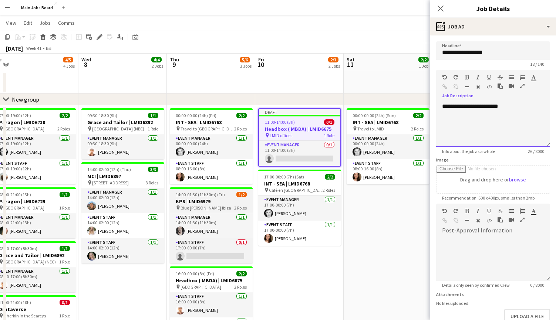
scroll to position [10, 0]
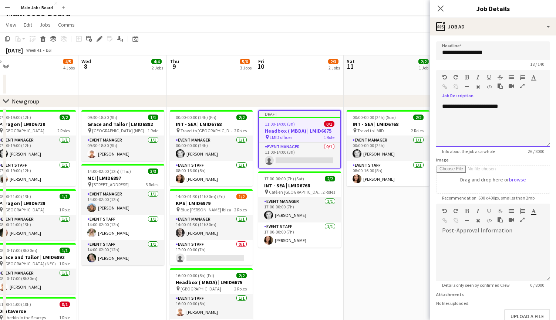
click at [423, 108] on div "**********" at bounding box center [493, 125] width 114 height 44
click at [423, 109] on div "**********" at bounding box center [493, 125] width 114 height 44
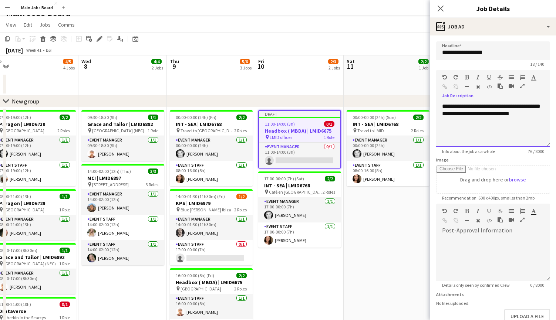
click at [423, 106] on div "**********" at bounding box center [493, 125] width 114 height 44
click at [423, 7] on icon "Close pop-in" at bounding box center [440, 8] width 7 height 7
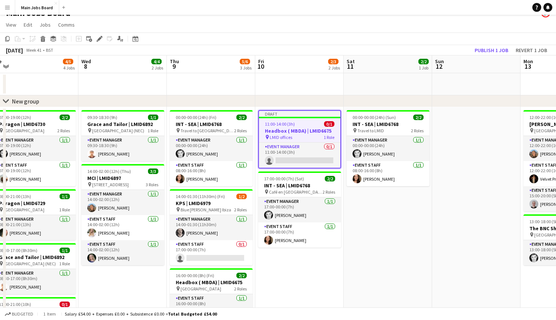
click at [313, 127] on div "11:00-14:00 (3h) 0/1" at bounding box center [299, 124] width 81 height 6
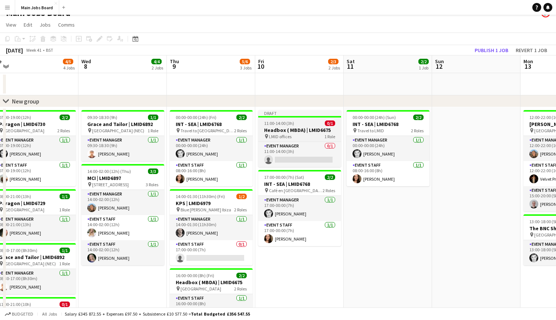
click at [309, 125] on div "11:00-14:00 (3h) 0/1" at bounding box center [299, 124] width 83 height 6
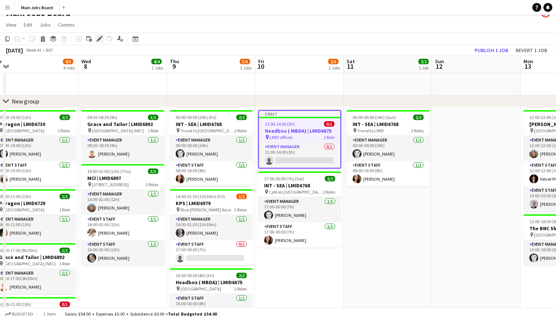
click at [97, 39] on icon "Edit" at bounding box center [100, 39] width 6 height 6
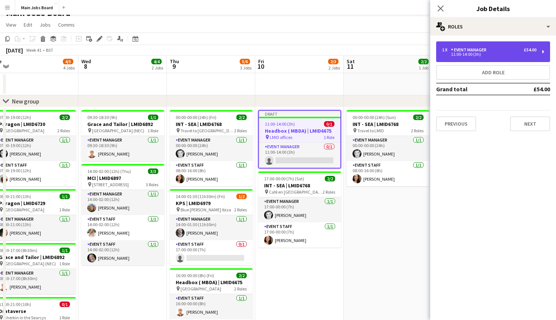
click at [423, 51] on div "1 x" at bounding box center [446, 49] width 9 height 5
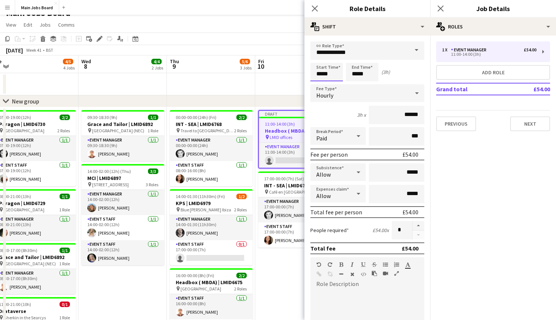
click at [321, 75] on input "*****" at bounding box center [326, 72] width 33 height 18
type input "*****"
click at [358, 73] on input "*****" at bounding box center [362, 72] width 33 height 18
type input "*****"
click at [423, 7] on icon "Close pop-in" at bounding box center [440, 8] width 7 height 7
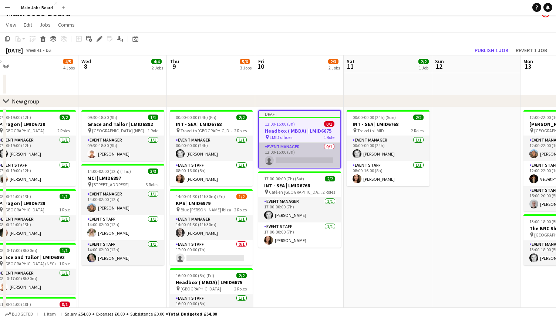
click at [298, 159] on app-card-role "Event Manager 0/1 12:00-15:00 (3h) single-neutral-actions" at bounding box center [299, 155] width 81 height 25
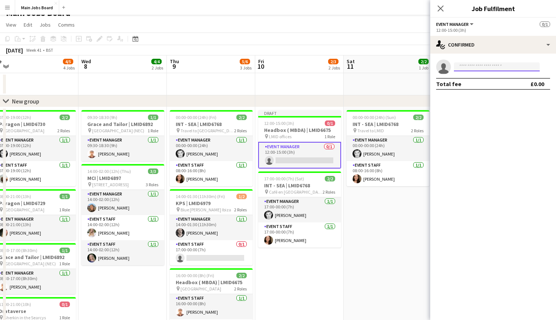
click at [423, 66] on input at bounding box center [497, 66] width 86 height 9
type input "***"
click at [423, 90] on span "[PHONE_NUMBER]" at bounding box center [497, 90] width 74 height 6
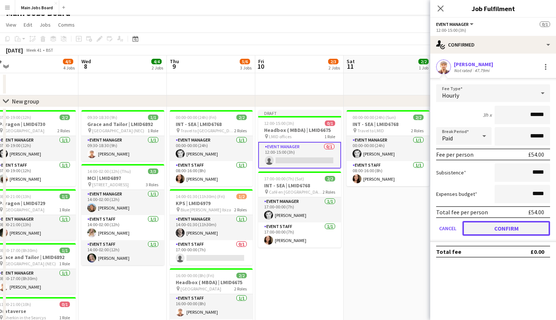
click at [423, 233] on button "Confirm" at bounding box center [506, 228] width 88 height 15
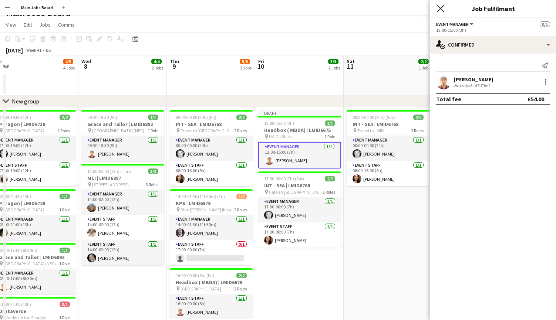
click at [423, 8] on icon "Close pop-in" at bounding box center [440, 8] width 7 height 7
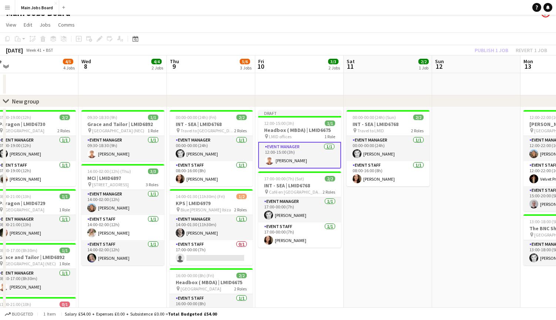
click at [423, 47] on div "Publish 1 job Revert 1 job" at bounding box center [511, 50] width 90 height 10
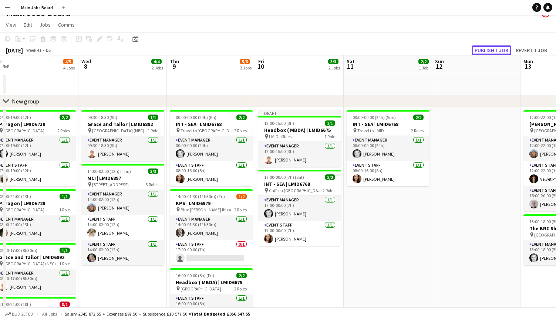
click at [423, 47] on button "Publish 1 job" at bounding box center [491, 50] width 40 height 10
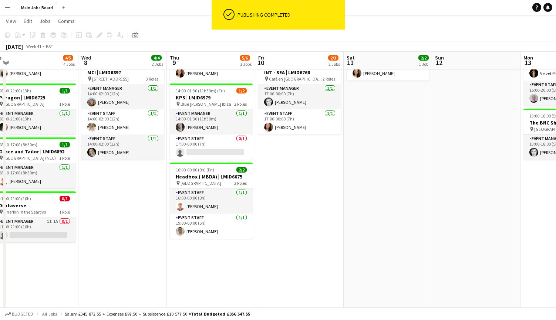
scroll to position [116, 0]
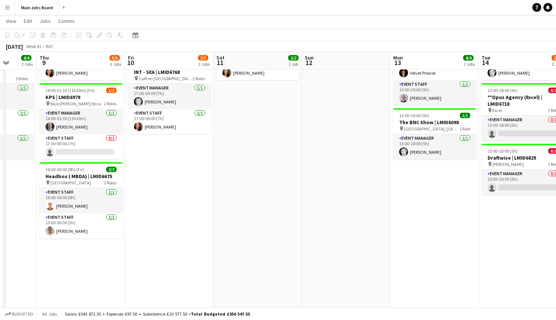
drag, startPoint x: 281, startPoint y: 230, endPoint x: 148, endPoint y: 230, distance: 133.1
click at [148, 230] on app-calendar-viewport "Sun 5 1/1 1 Job Mon 6 4/4 3 Jobs Tue 7 4/5 4 Jobs Wed 8 4/4 2 Jobs Thu 9 5/6 3 …" at bounding box center [278, 146] width 556 height 467
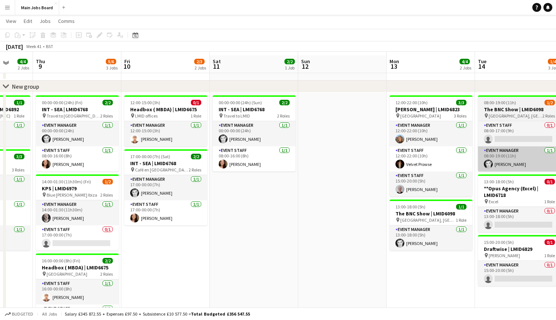
scroll to position [22, 0]
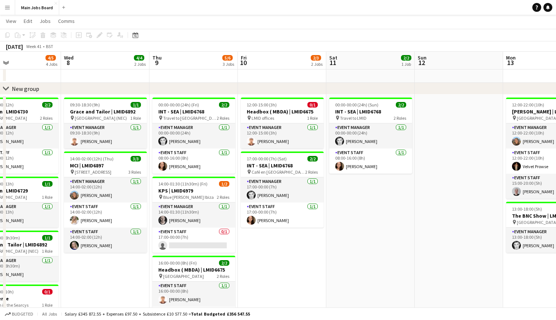
drag, startPoint x: 144, startPoint y: 246, endPoint x: 259, endPoint y: 245, distance: 115.4
click at [260, 246] on app-calendar-viewport "Sun 5 1/1 1 Job Mon 6 4/4 3 Jobs Tue 7 4/5 4 Jobs Wed 8 4/4 2 Jobs Thu 9 5/6 3 …" at bounding box center [278, 240] width 556 height 467
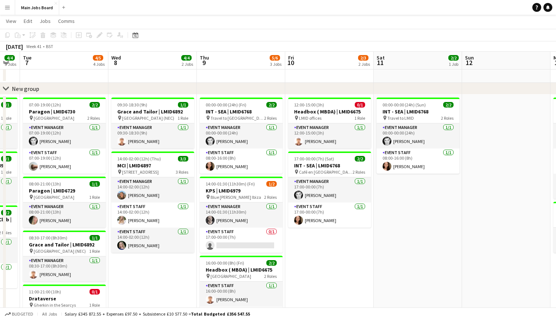
drag, startPoint x: 259, startPoint y: 246, endPoint x: 307, endPoint y: 246, distance: 47.3
click at [307, 246] on app-calendar-viewport "Sun 5 1/1 1 Job Mon 6 4/4 3 Jobs Tue 7 4/5 4 Jobs Wed 8 4/4 2 Jobs Thu 9 5/6 3 …" at bounding box center [278, 240] width 556 height 467
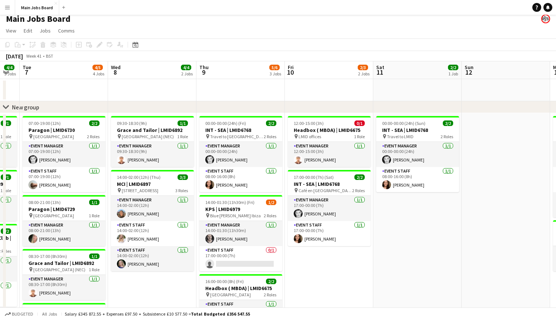
scroll to position [0, 0]
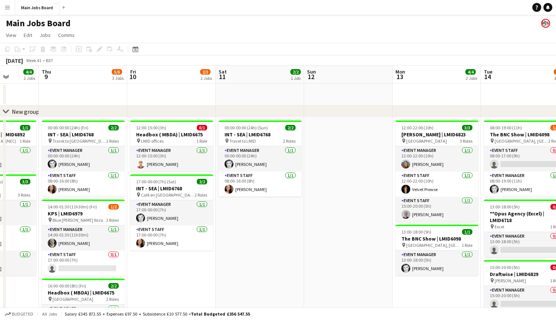
drag, startPoint x: 465, startPoint y: 237, endPoint x: 308, endPoint y: 237, distance: 157.5
click at [308, 237] on app-calendar-viewport "Sun 5 1/1 1 Job Mon 6 4/4 3 Jobs Tue 7 4/5 4 Jobs Wed 8 4/4 2 Jobs Thu 9 5/6 3 …" at bounding box center [278, 281] width 556 height 431
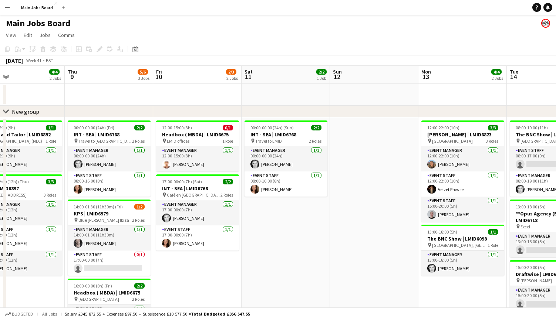
drag, startPoint x: 436, startPoint y: 242, endPoint x: 261, endPoint y: 242, distance: 174.5
click at [264, 242] on app-calendar-viewport "Sun 5 1/1 1 Job Mon 6 4/4 3 Jobs Tue 7 4/5 4 Jobs Wed 8 4/4 2 Jobs Thu 9 5/6 3 …" at bounding box center [278, 281] width 556 height 431
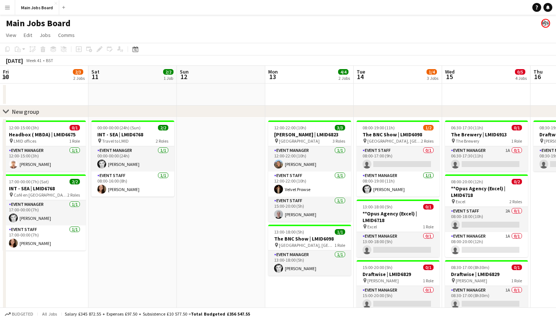
drag, startPoint x: 386, startPoint y: 234, endPoint x: 237, endPoint y: 234, distance: 149.8
click at [237, 234] on app-calendar-viewport "Tue 7 4/5 4 Jobs Wed 8 4/4 2 Jobs Thu 9 5/6 3 Jobs Fri 10 2/3 2 Jobs Sat 11 2/2…" at bounding box center [278, 281] width 556 height 431
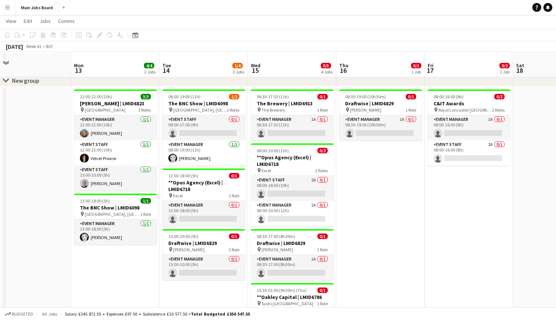
scroll to position [29, 0]
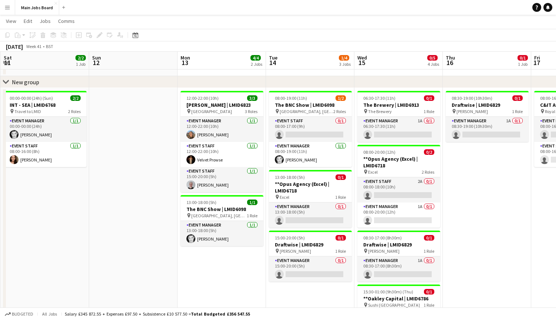
drag, startPoint x: 41, startPoint y: 162, endPoint x: 324, endPoint y: 162, distance: 282.5
click at [324, 162] on app-calendar-viewport "Thu 9 5/6 3 Jobs Fri 10 2/3 2 Jobs Sat 11 2/2 1 Job Sun 12 Mon 13 4/4 2 Jobs Tu…" at bounding box center [278, 233] width 556 height 467
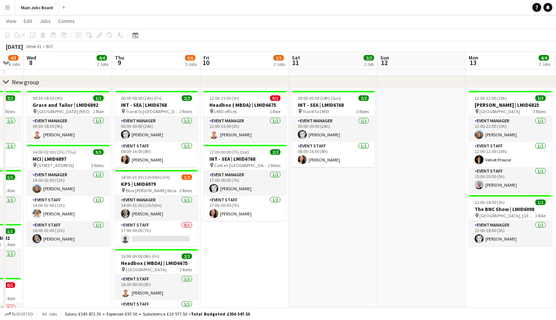
scroll to position [0, 232]
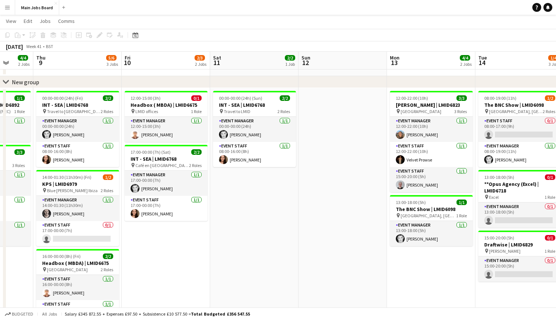
drag, startPoint x: 149, startPoint y: 210, endPoint x: 270, endPoint y: 209, distance: 121.3
click at [271, 210] on app-calendar-viewport "Mon 6 4/4 3 Jobs Tue 7 4/5 4 Jobs Wed 8 4/4 2 Jobs Thu 9 5/6 3 Jobs Fri 10 2/3 …" at bounding box center [278, 233] width 556 height 467
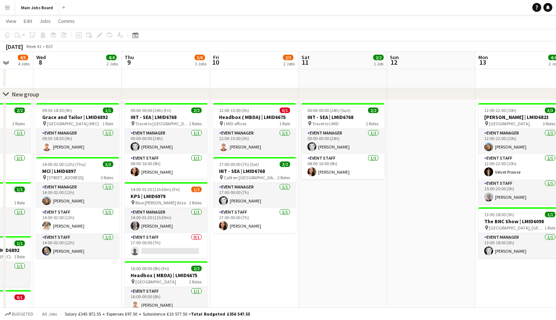
scroll to position [16, 0]
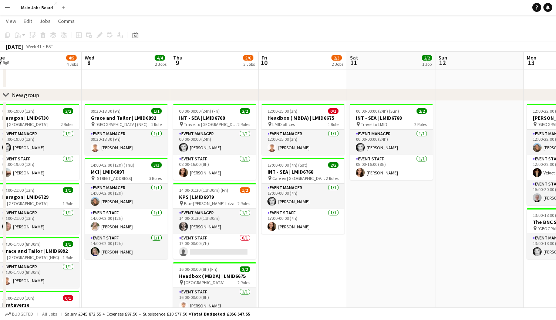
drag, startPoint x: 307, startPoint y: 253, endPoint x: 356, endPoint y: 253, distance: 48.4
click at [356, 253] on app-calendar-viewport "Sun 5 1/1 1 Job Mon 6 4/4 3 Jobs Tue 7 4/5 4 Jobs Wed 8 4/4 2 Jobs Thu 9 5/6 3 …" at bounding box center [278, 246] width 556 height 467
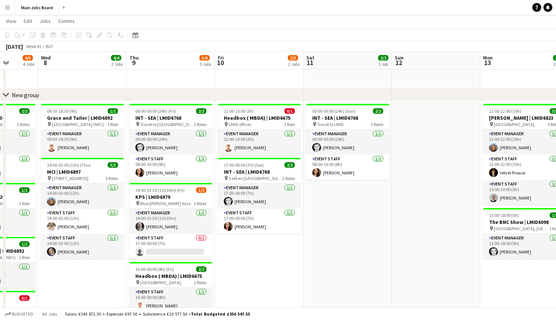
drag, startPoint x: 291, startPoint y: 255, endPoint x: 339, endPoint y: 254, distance: 48.1
click at [339, 254] on app-calendar-viewport "Sun 5 1/1 1 Job Mon 6 4/4 3 Jobs Tue 7 4/5 4 Jobs Wed 8 4/4 2 Jobs Thu 9 5/6 3 …" at bounding box center [278, 246] width 556 height 467
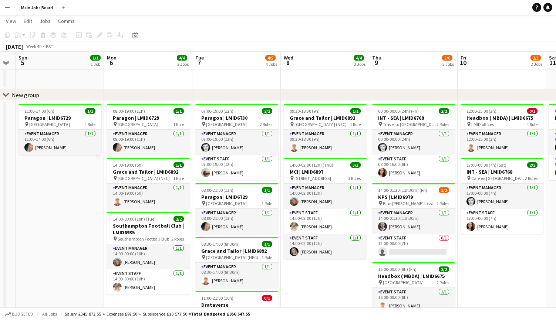
scroll to position [0, 229]
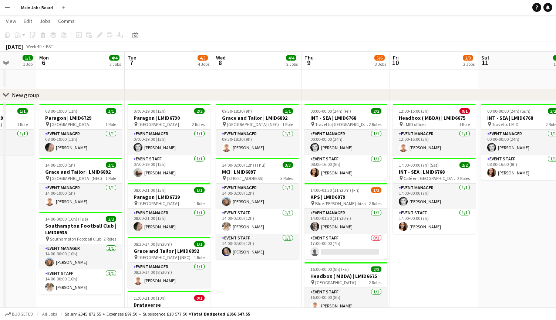
drag, startPoint x: 146, startPoint y: 274, endPoint x: 230, endPoint y: 274, distance: 83.6
click at [229, 274] on app-calendar-viewport "Fri 3 Sat 4 Sun 5 1/1 1 Job Mon 6 4/4 3 Jobs Tue 7 4/5 4 Jobs Wed 8 4/4 2 Jobs …" at bounding box center [278, 246] width 556 height 467
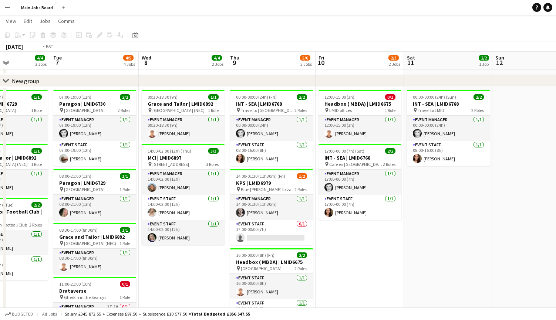
scroll to position [0, 348]
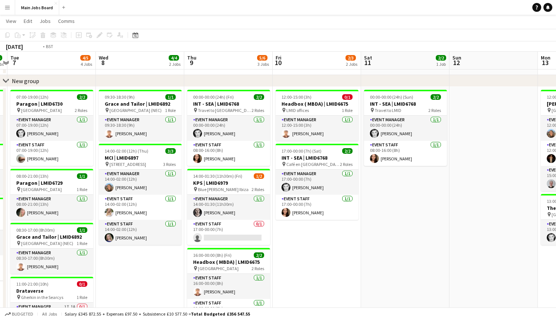
drag, startPoint x: 440, startPoint y: 261, endPoint x: 321, endPoint y: 259, distance: 118.3
click at [321, 260] on app-calendar-viewport "Fri 3 Sat 4 Sun 5 1/1 1 Job Mon 6 4/4 3 Jobs Tue 7 4/5 4 Jobs Wed 8 4/4 2 Jobs …" at bounding box center [278, 232] width 556 height 467
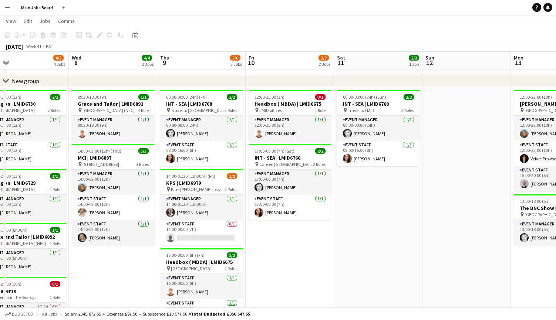
scroll to position [0, 208]
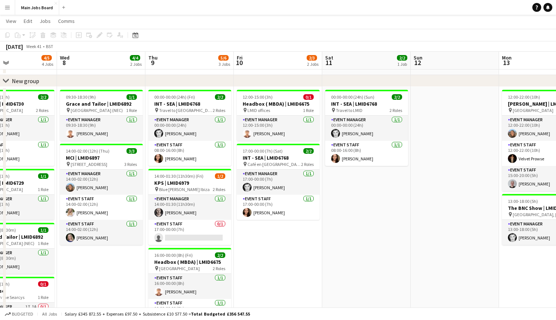
drag, startPoint x: 435, startPoint y: 242, endPoint x: 221, endPoint y: 234, distance: 213.9
click at [221, 234] on app-calendar-viewport "Sun 5 1/1 1 Job Mon 6 4/4 3 Jobs Tue 7 4/5 4 Jobs Wed 8 4/4 2 Jobs Thu 9 5/6 3 …" at bounding box center [278, 232] width 556 height 467
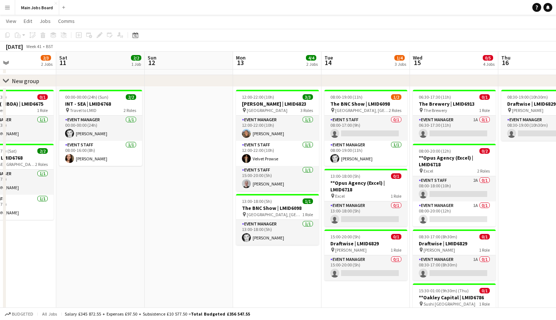
drag, startPoint x: 347, startPoint y: 275, endPoint x: 258, endPoint y: 274, distance: 89.1
click at [258, 274] on app-calendar-viewport "Tue 7 4/5 4 Jobs Wed 8 4/4 2 Jobs Thu 9 5/6 3 Jobs Fri 10 2/3 2 Jobs Sat 11 2/2…" at bounding box center [278, 232] width 556 height 467
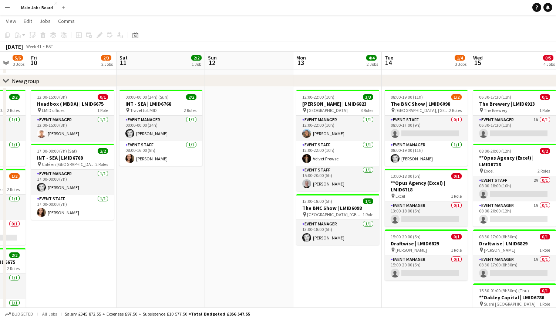
scroll to position [0, 258]
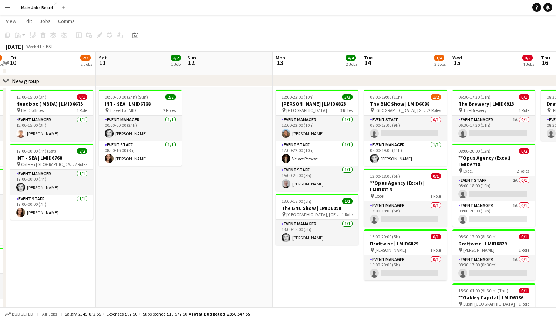
drag, startPoint x: 441, startPoint y: 265, endPoint x: 304, endPoint y: 265, distance: 137.6
click at [304, 265] on app-calendar-viewport "Tue 7 4/5 4 Jobs Wed 8 4/4 2 Jobs Thu 9 5/6 3 Jobs Fri 10 2/3 2 Jobs Sat 11 2/2…" at bounding box center [278, 232] width 556 height 467
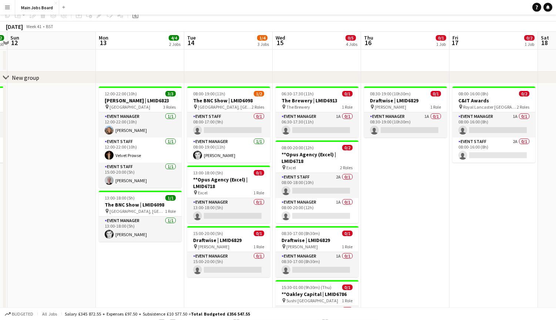
scroll to position [0, 0]
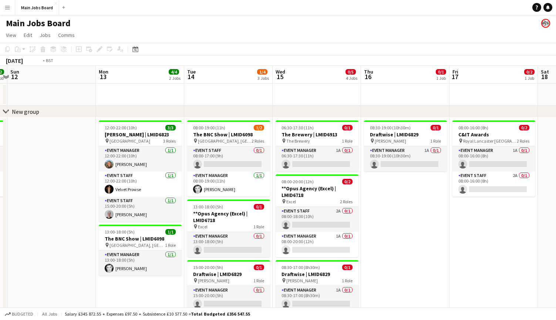
drag, startPoint x: 374, startPoint y: 185, endPoint x: 189, endPoint y: 183, distance: 185.3
click at [201, 184] on app-calendar-viewport "Thu 9 5/6 3 Jobs Fri 10 2/3 2 Jobs Sat 11 2/2 1 Job Sun 12 Mon 13 4/4 2 Jobs Tu…" at bounding box center [278, 281] width 556 height 431
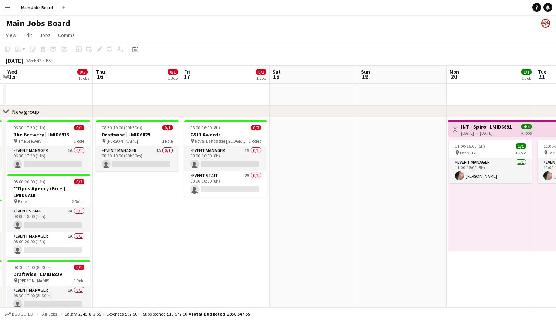
drag, startPoint x: 405, startPoint y: 251, endPoint x: 255, endPoint y: 251, distance: 150.1
click at [255, 251] on app-calendar-viewport "Sat 11 2/2 1 Job Sun 12 Mon 13 4/4 2 Jobs Tue 14 1/4 3 Jobs Wed 15 0/5 4 Jobs T…" at bounding box center [278, 281] width 556 height 431
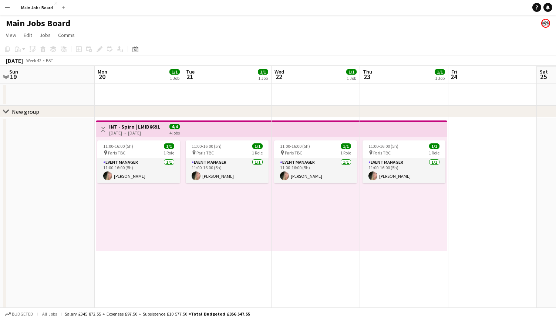
drag, startPoint x: 439, startPoint y: 237, endPoint x: 263, endPoint y: 237, distance: 176.0
click at [263, 237] on app-calendar-viewport "Wed 15 0/5 4 Jobs Thu 16 0/1 1 Job Fri 17 0/2 1 Job Sat 18 Sun 19 Mon 20 1/1 1 …" at bounding box center [278, 281] width 556 height 431
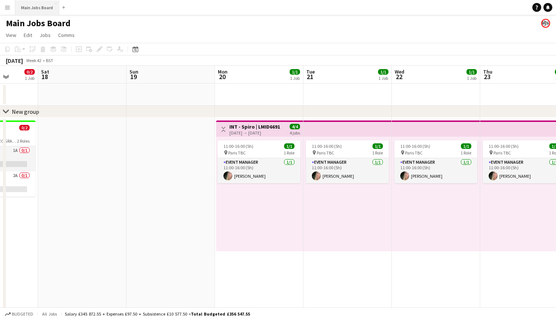
click at [37, 9] on button "Main Jobs Board Close" at bounding box center [37, 7] width 44 height 14
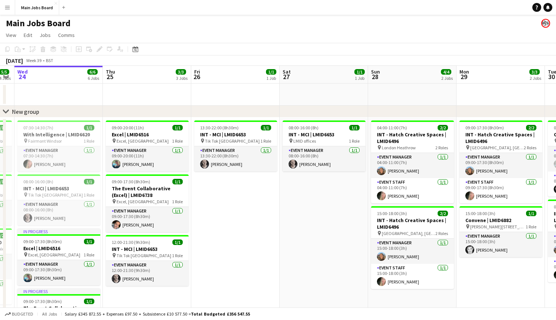
scroll to position [0, 313]
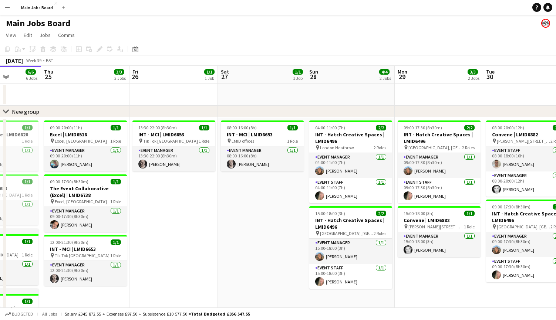
drag, startPoint x: 380, startPoint y: 239, endPoint x: 243, endPoint y: 235, distance: 136.9
click at [243, 235] on app-calendar-viewport "Sun 21 Mon 22 9/9 3 Jobs Tue 23 5/5 4 Jobs Wed 24 6/6 6 Jobs Thu 25 3/3 3 Jobs …" at bounding box center [278, 281] width 556 height 431
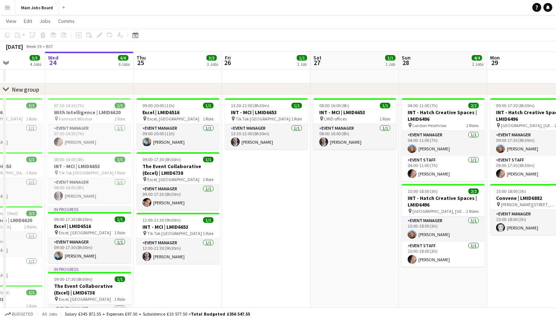
scroll to position [0, 253]
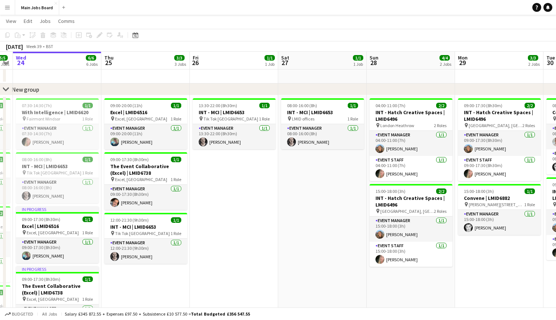
drag, startPoint x: 321, startPoint y: 239, endPoint x: 205, endPoint y: 239, distance: 116.1
click at [205, 239] on app-calendar-viewport "Sun 21 Mon 22 9/9 3 Jobs Tue 23 5/5 4 Jobs Wed 24 6/6 6 Jobs Thu 25 3/3 3 Jobs …" at bounding box center [278, 240] width 556 height 467
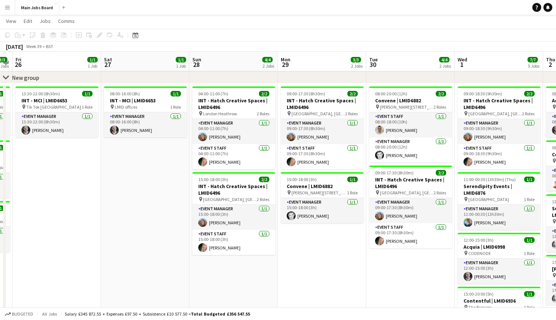
scroll to position [36, 0]
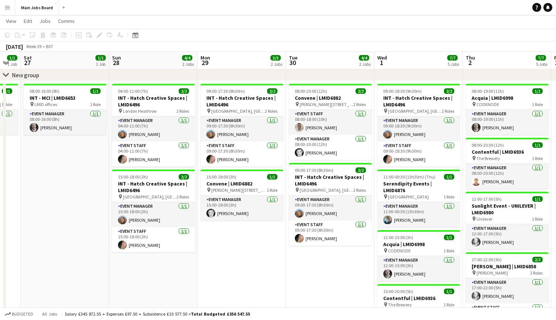
drag, startPoint x: 238, startPoint y: 260, endPoint x: 158, endPoint y: 247, distance: 80.9
click at [158, 247] on app-calendar-viewport "Wed 24 6/6 6 Jobs Thu 25 3/3 3 Jobs Fri 26 1/1 1 Job Sat 27 1/1 1 Job Sun 28 4/…" at bounding box center [278, 226] width 556 height 467
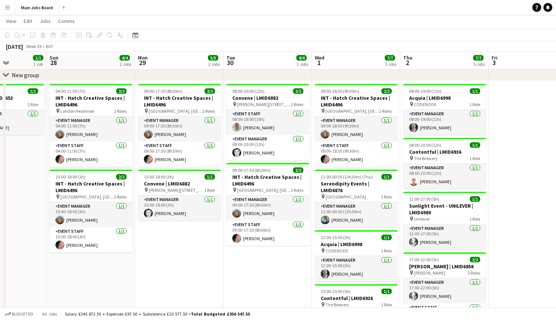
scroll to position [0, 322]
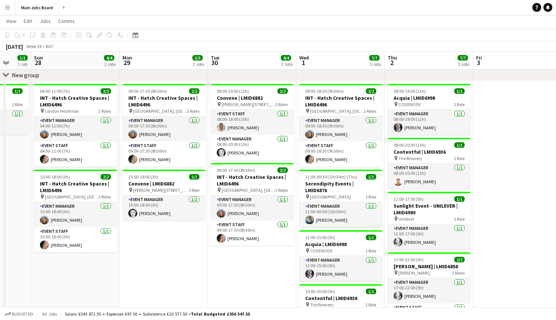
drag, startPoint x: 322, startPoint y: 282, endPoint x: 243, endPoint y: 282, distance: 79.1
click at [244, 282] on app-calendar-viewport "Wed 24 6/6 6 Jobs Thu 25 3/3 3 Jobs Fri 26 1/1 1 Job Sat 27 1/1 1 Job Sun 28 4/…" at bounding box center [278, 226] width 556 height 467
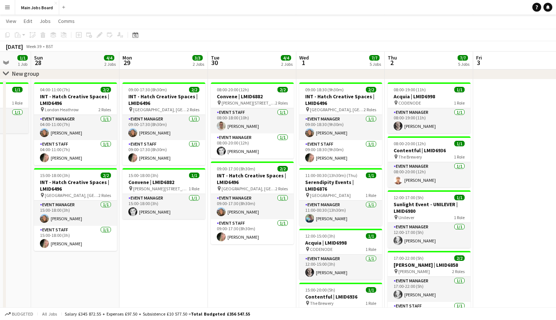
scroll to position [37, 0]
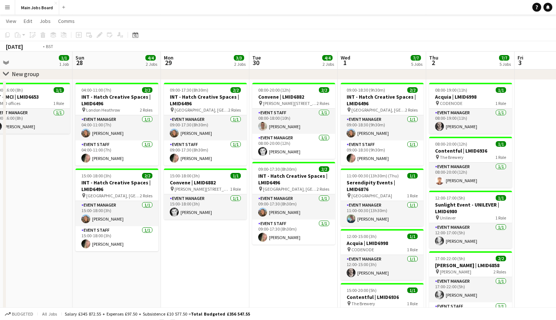
drag, startPoint x: 251, startPoint y: 231, endPoint x: 105, endPoint y: 231, distance: 146.4
click at [111, 231] on app-calendar-viewport "Wed 24 6/6 6 Jobs Thu 25 3/3 3 Jobs Fri 26 1/1 1 Job Sat 27 1/1 1 Job Sun 28 4/…" at bounding box center [278, 225] width 556 height 467
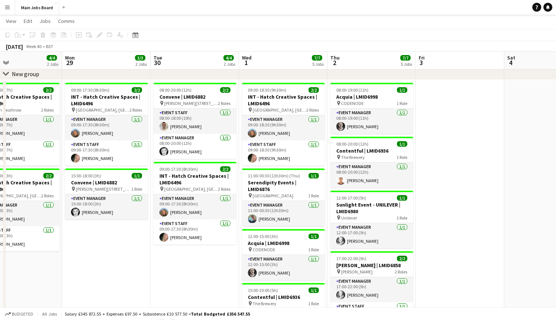
drag, startPoint x: 388, startPoint y: 201, endPoint x: 137, endPoint y: 201, distance: 251.4
click at [147, 201] on app-calendar-viewport "Fri 26 1/1 1 Job Sat 27 1/1 1 Job Sun 28 4/4 2 Jobs Mon 29 3/3 2 Jobs Tue 30 4/…" at bounding box center [278, 225] width 556 height 467
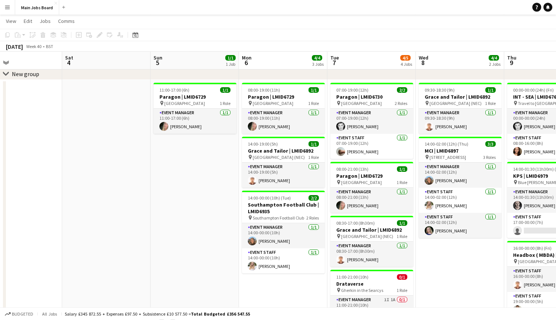
scroll to position [0, 192]
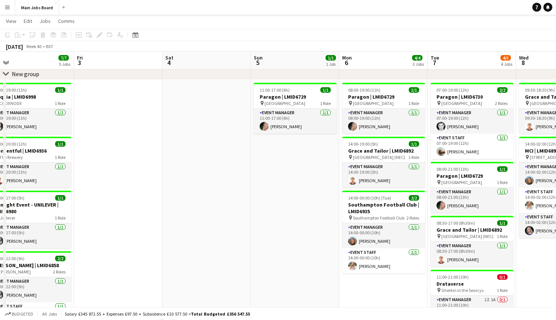
drag, startPoint x: 331, startPoint y: 204, endPoint x: 173, endPoint y: 204, distance: 158.6
click at [173, 204] on app-calendar-viewport "Tue 30 4/4 2 Jobs Wed 1 7/7 5 Jobs Thu 2 7/7 5 Jobs Fri 3 Sat 4 Sun 5 1/1 1 Job…" at bounding box center [278, 225] width 556 height 467
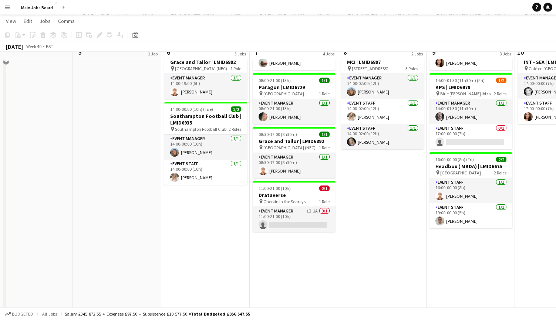
scroll to position [128, 0]
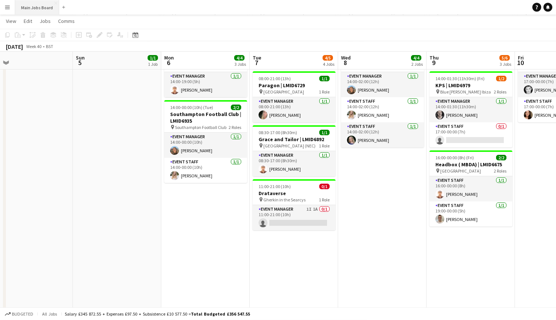
click at [32, 5] on button "Main Jobs Board Close" at bounding box center [37, 7] width 44 height 14
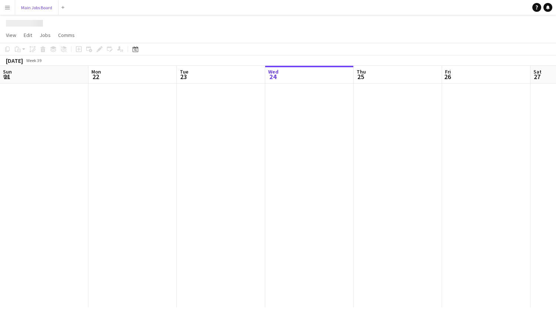
scroll to position [0, 177]
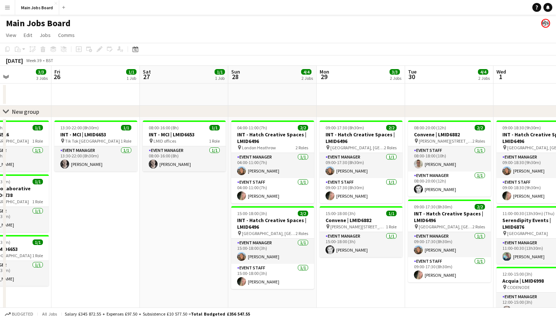
drag, startPoint x: 429, startPoint y: 200, endPoint x: 206, endPoint y: 200, distance: 223.0
click at [206, 200] on app-calendar-viewport "Tue 23 5/5 4 Jobs Wed 24 6/6 6 Jobs Thu 25 3/3 3 Jobs Fri 26 1/1 1 Job Sat 27 1…" at bounding box center [278, 281] width 556 height 431
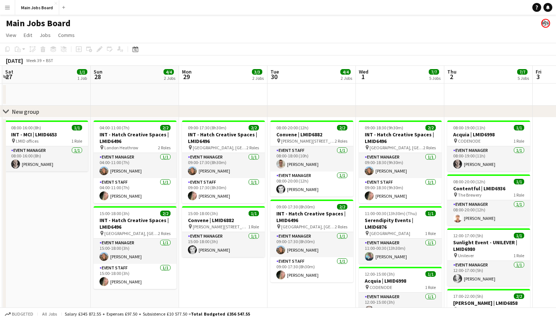
drag, startPoint x: 378, startPoint y: 219, endPoint x: 133, endPoint y: 219, distance: 245.2
click at [135, 219] on app-calendar-viewport "Tue 23 5/5 4 Jobs Wed 24 6/6 6 Jobs Thu 25 3/3 3 Jobs Fri 26 1/1 1 Job Sat 27 1…" at bounding box center [278, 281] width 556 height 431
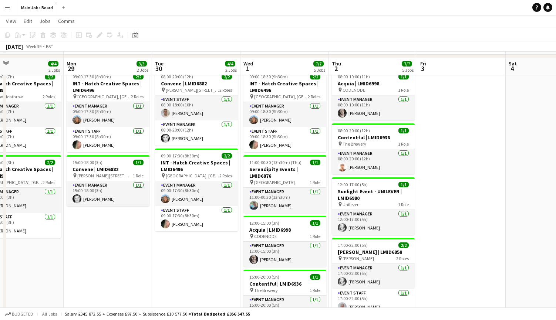
scroll to position [60, 0]
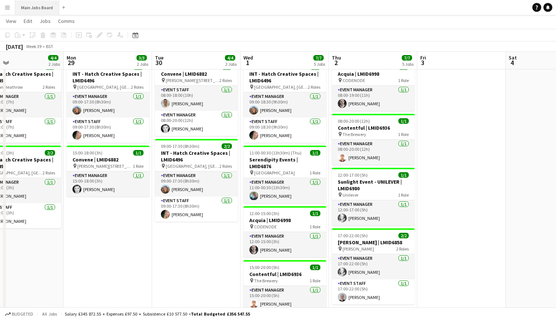
click at [29, 9] on button "Main Jobs Board Close" at bounding box center [37, 7] width 44 height 14
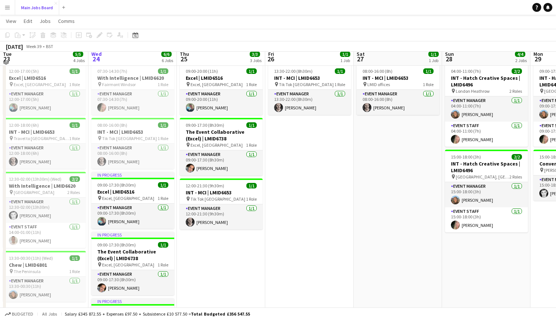
scroll to position [58, 0]
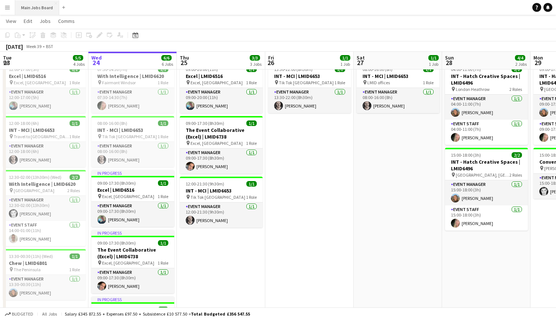
click at [39, 11] on button "Main Jobs Board Close" at bounding box center [37, 7] width 44 height 14
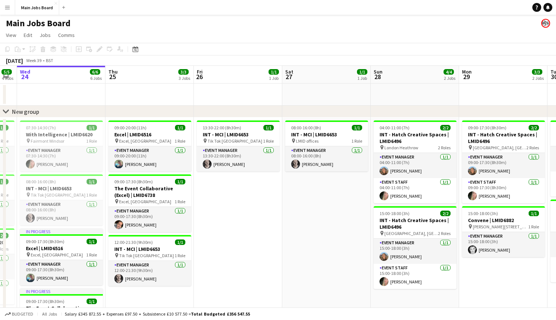
scroll to position [0, 287]
drag, startPoint x: 443, startPoint y: 247, endPoint x: 333, endPoint y: 247, distance: 109.8
click at [333, 247] on app-calendar-viewport "Sun 21 Mon 22 9/9 3 Jobs Tue 23 5/5 4 Jobs Wed 24 6/6 6 Jobs Thu 25 3/3 3 Jobs …" at bounding box center [278, 281] width 556 height 431
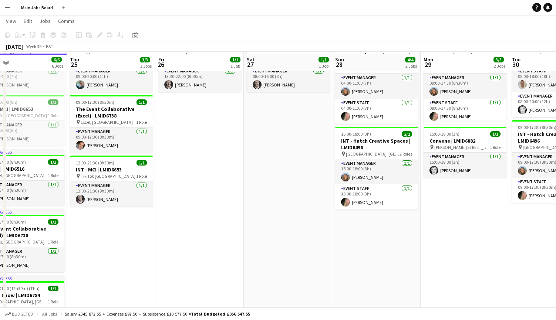
scroll to position [86, 0]
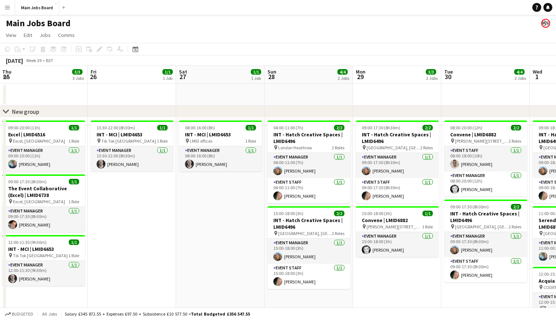
drag, startPoint x: 247, startPoint y: 229, endPoint x: 162, endPoint y: 229, distance: 85.0
click at [162, 229] on app-calendar-viewport "Sun 21 Mon 22 9/9 3 Jobs Tue 23 5/5 4 Jobs Wed 24 6/6 6 Jobs Thu 25 3/3 3 Jobs …" at bounding box center [278, 281] width 556 height 431
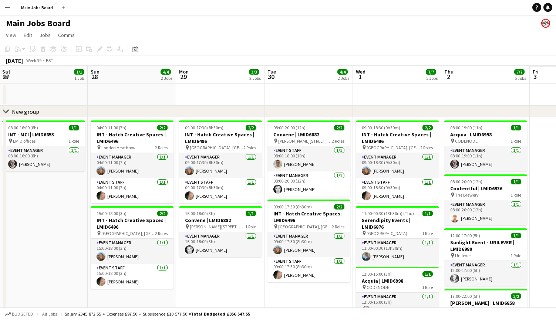
scroll to position [0, 195]
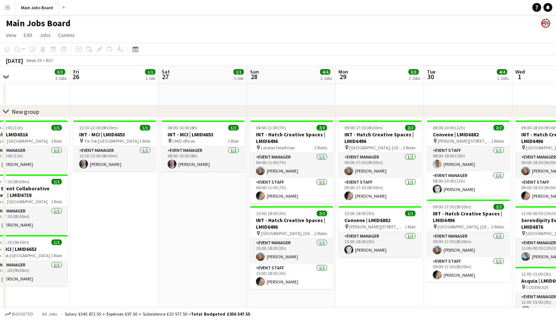
click at [10, 8] on app-icon "Menu" at bounding box center [7, 7] width 6 height 6
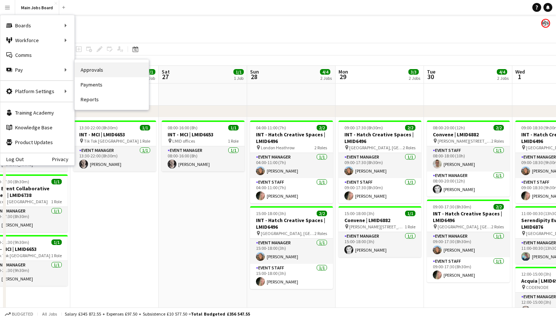
click at [111, 71] on link "Approvals" at bounding box center [112, 69] width 74 height 15
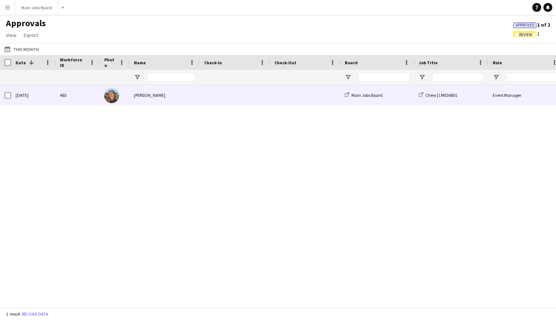
click at [54, 92] on div "[DATE]" at bounding box center [33, 95] width 44 height 20
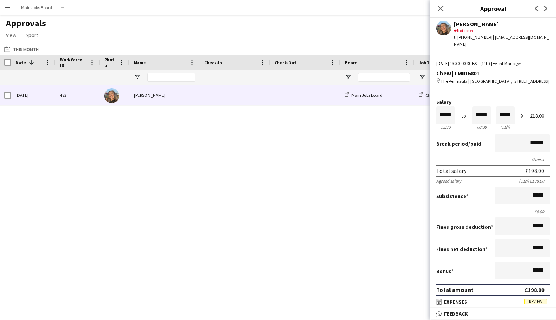
scroll to position [16, 0]
click at [454, 308] on mat-expansion-panel "receipt Expenses Review Activity [DATE] 16:30 "EXPENSES CLAIM submitted for £10…" at bounding box center [493, 303] width 126 height 12
click at [455, 307] on mat-expansion-panel-header "receipt Expenses Review" at bounding box center [493, 302] width 126 height 11
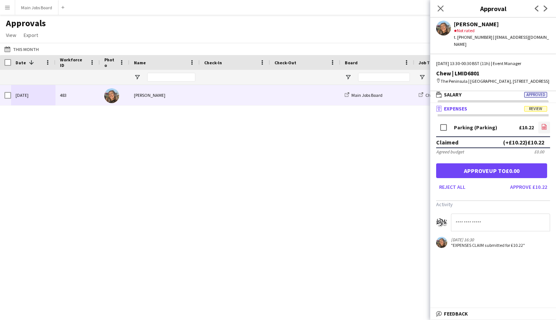
click at [542, 127] on icon at bounding box center [544, 127] width 5 height 6
click at [533, 188] on button "Approve £10.22" at bounding box center [528, 187] width 43 height 12
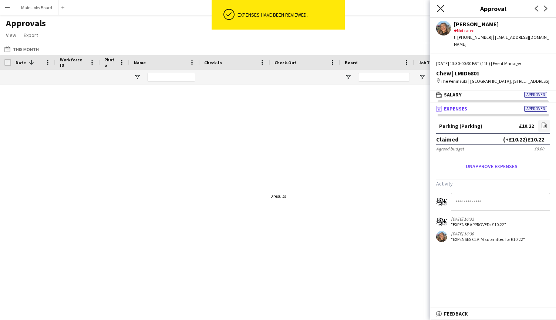
click at [441, 9] on icon at bounding box center [440, 8] width 7 height 7
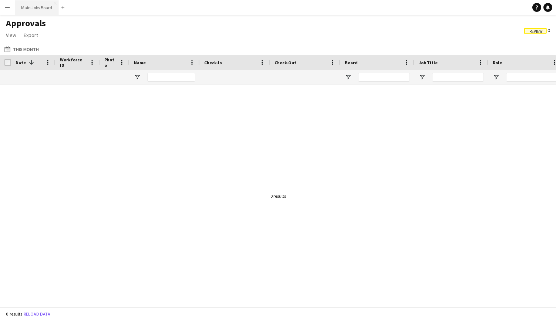
click at [29, 14] on button "Main Jobs Board Close" at bounding box center [36, 7] width 43 height 14
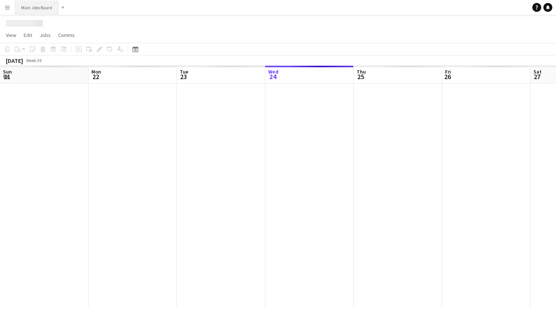
scroll to position [0, 177]
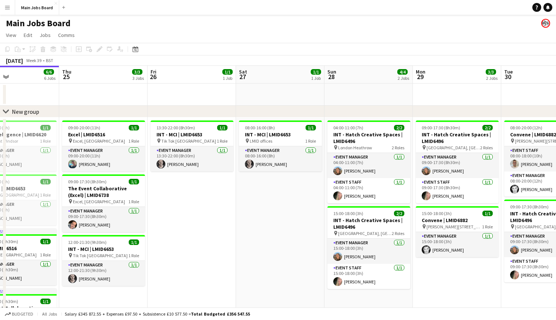
drag, startPoint x: 388, startPoint y: 235, endPoint x: 190, endPoint y: 228, distance: 198.0
click at [199, 228] on app-calendar-viewport "Sun 21 Mon 22 9/9 3 Jobs Tue 23 5/5 4 Jobs Wed 24 6/6 6 Jobs Thu 25 3/3 3 Jobs …" at bounding box center [278, 281] width 556 height 431
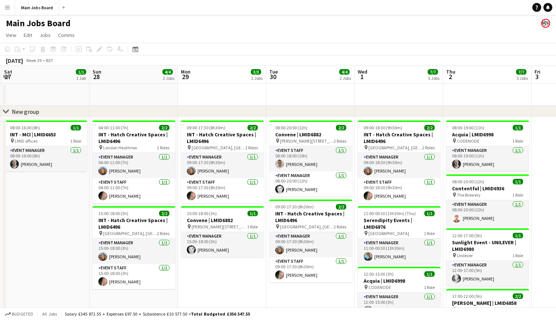
drag, startPoint x: 406, startPoint y: 226, endPoint x: 218, endPoint y: 226, distance: 188.2
click at [223, 226] on app-calendar-viewport "Tue 23 5/5 4 Jobs Wed 24 6/6 6 Jobs Thu 25 3/3 3 Jobs Fri 26 1/1 1 Job Sat 27 1…" at bounding box center [278, 281] width 556 height 431
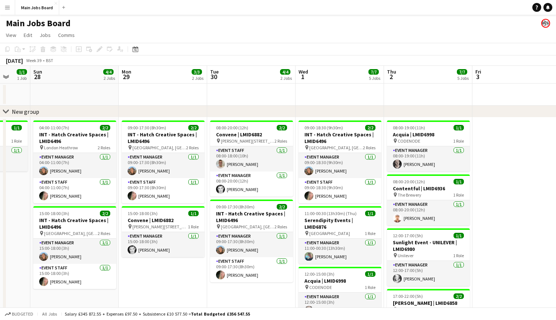
drag, startPoint x: 283, startPoint y: 233, endPoint x: 233, endPoint y: 233, distance: 49.9
click at [233, 233] on app-calendar-viewport "Thu 25 3/3 3 Jobs Fri 26 1/1 1 Job Sat 27 1/1 1 Job Sun 28 4/4 2 Jobs Mon 29 3/…" at bounding box center [278, 281] width 556 height 431
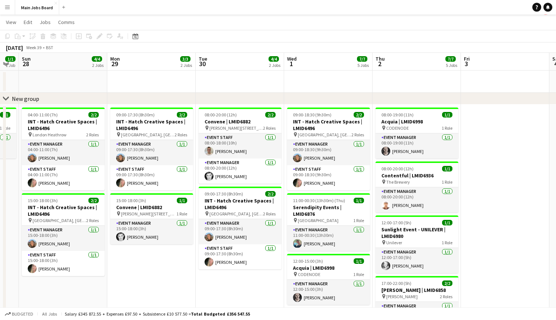
scroll to position [0, 0]
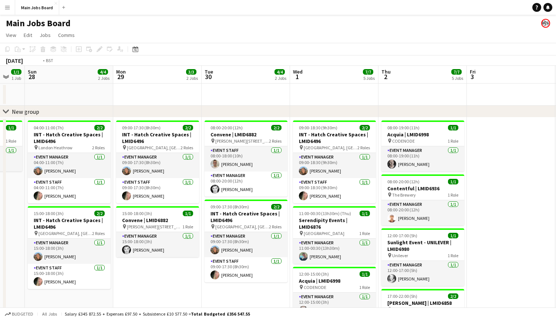
drag, startPoint x: 421, startPoint y: 223, endPoint x: 175, endPoint y: 224, distance: 246.6
click at [176, 224] on app-calendar-viewport "Thu 25 3/3 3 Jobs Fri 26 1/1 1 Job Sat 27 1/1 1 Job Sun 28 4/4 2 Jobs Mon 29 3/…" at bounding box center [278, 281] width 556 height 431
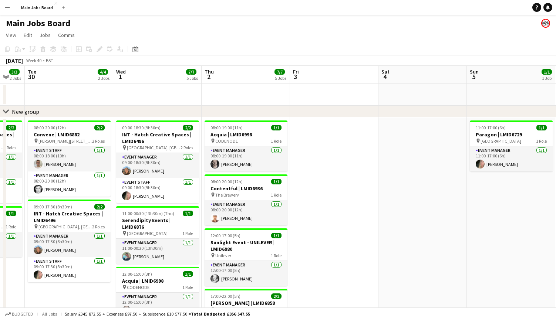
scroll to position [0, 315]
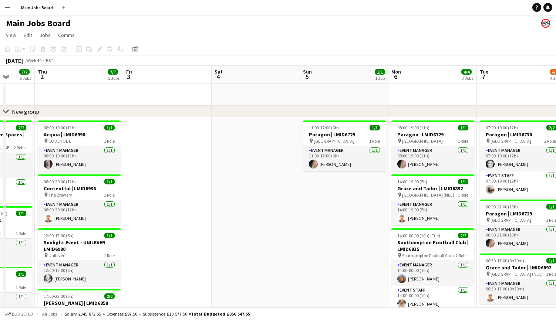
drag, startPoint x: 335, startPoint y: 221, endPoint x: 109, endPoint y: 220, distance: 225.9
click at [110, 221] on app-calendar-viewport "Mon 29 3/3 2 Jobs Tue 30 4/4 2 Jobs Wed 1 7/7 5 Jobs Thu 2 7/7 5 Jobs Fri 3 Sat…" at bounding box center [278, 281] width 556 height 431
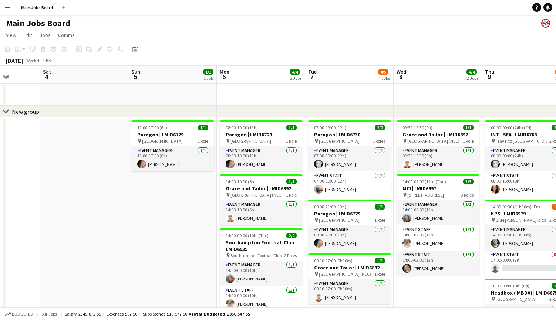
drag, startPoint x: 205, startPoint y: 228, endPoint x: 132, endPoint y: 228, distance: 72.8
click at [132, 228] on app-calendar-viewport "Wed 1 7/7 5 Jobs Thu 2 7/7 5 Jobs Fri 3 Sat 4 Sun 5 1/1 1 Job Mon 6 4/4 3 Jobs …" at bounding box center [278, 281] width 556 height 431
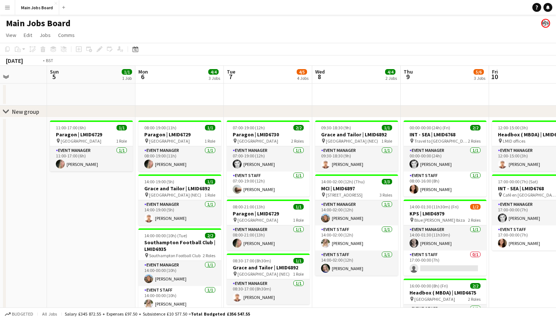
drag, startPoint x: 402, startPoint y: 222, endPoint x: 160, endPoint y: 222, distance: 242.2
click at [161, 222] on app-calendar-viewport "Wed 1 7/7 5 Jobs Thu 2 7/7 5 Jobs Fri 3 Sat 4 Sun 5 1/1 1 Job Mon 6 4/4 3 Jobs …" at bounding box center [278, 281] width 556 height 431
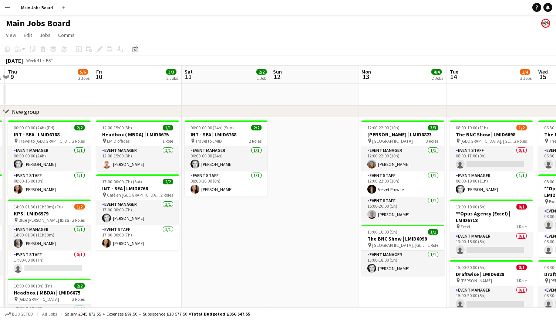
drag, startPoint x: 336, startPoint y: 212, endPoint x: 256, endPoint y: 212, distance: 79.9
click at [256, 212] on app-calendar-viewport "Sun 5 1/1 1 Job Mon 6 4/4 3 Jobs Tue 7 4/5 4 Jobs Wed 8 4/4 2 Jobs Thu 9 5/6 3 …" at bounding box center [278, 281] width 556 height 431
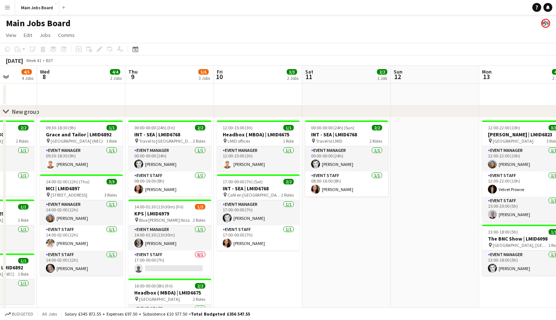
drag, startPoint x: 346, startPoint y: 212, endPoint x: 170, endPoint y: 213, distance: 176.0
click at [174, 213] on app-calendar-viewport "Sun 5 1/1 1 Job Mon 6 4/4 3 Jobs Tue 7 4/5 4 Jobs Wed 8 4/4 2 Jobs Thu 9 5/6 3 …" at bounding box center [278, 281] width 556 height 431
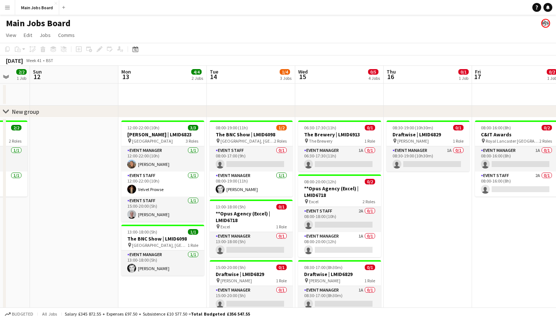
drag, startPoint x: 237, startPoint y: 197, endPoint x: 189, endPoint y: 197, distance: 47.7
click at [189, 197] on app-calendar-viewport "Thu 9 5/6 3 Jobs Fri 10 3/3 2 Jobs Sat 11 2/2 1 Job Sun 12 Mon 13 4/4 2 Jobs Tu…" at bounding box center [278, 281] width 556 height 431
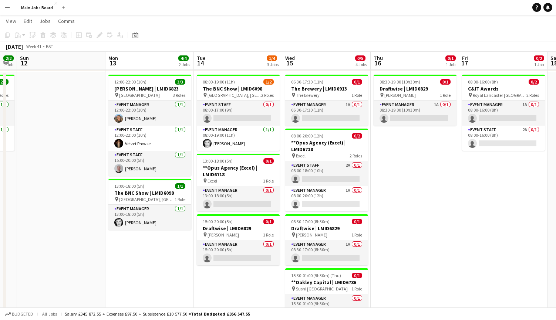
scroll to position [46, 0]
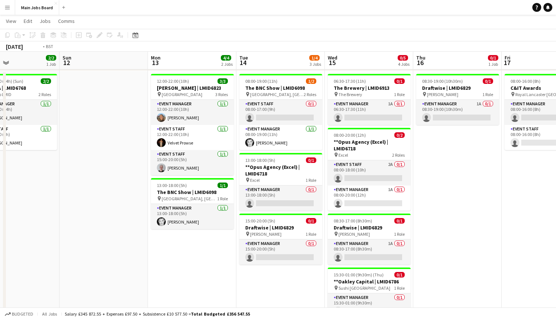
drag, startPoint x: 445, startPoint y: 179, endPoint x: 272, endPoint y: 179, distance: 173.1
click at [272, 179] on app-calendar-viewport "Thu 9 5/6 3 Jobs Fri 10 3/3 2 Jobs Sat 11 2/2 1 Job Sun 12 Mon 13 4/4 2 Jobs Tu…" at bounding box center [278, 216] width 556 height 467
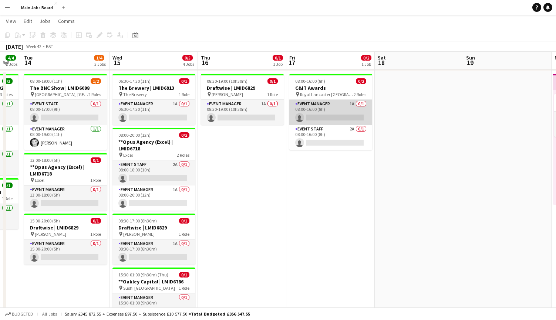
click at [352, 100] on app-card-role "Event Manager 1A 0/1 08:00-16:00 (8h) single-neutral-actions" at bounding box center [330, 112] width 83 height 25
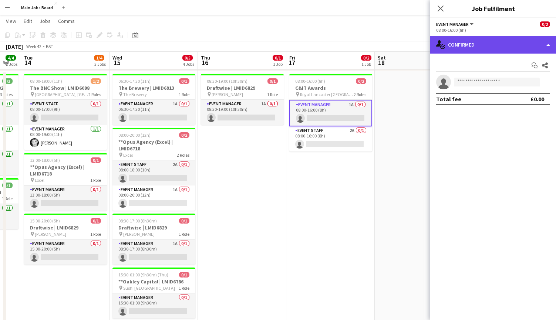
click at [455, 45] on div "single-neutral-actions-check-2 Confirmed" at bounding box center [493, 45] width 126 height 18
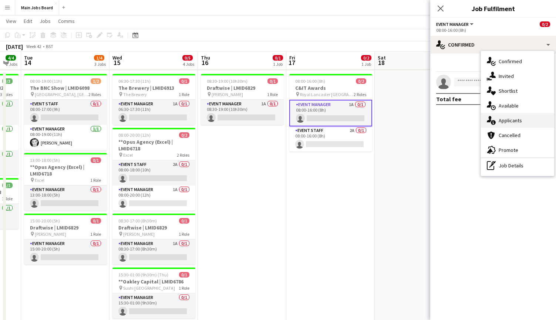
click at [527, 122] on div "single-neutral-actions-information Applicants" at bounding box center [517, 120] width 73 height 15
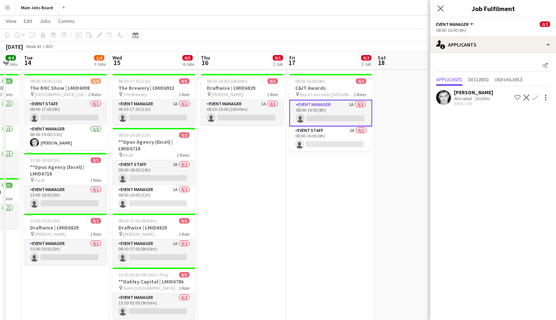
click at [535, 96] on app-icon "Confirm" at bounding box center [535, 98] width 6 height 6
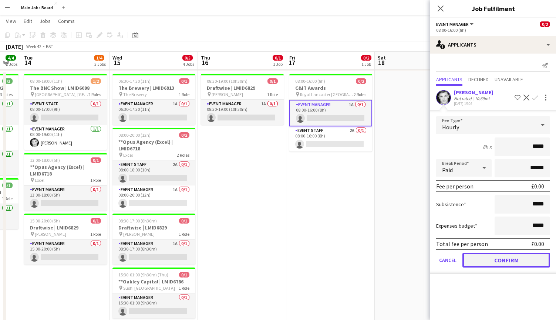
click at [495, 264] on button "Confirm" at bounding box center [506, 260] width 88 height 15
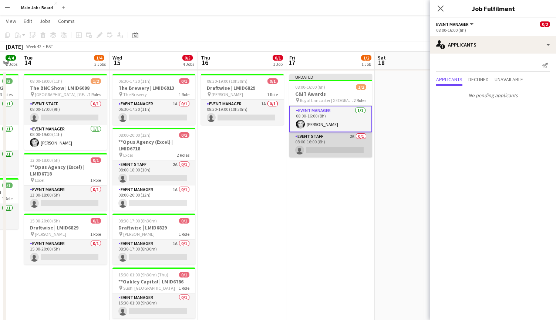
click at [351, 139] on app-card-role "Event Staff 2A 0/1 08:00-16:00 (8h) single-neutral-actions" at bounding box center [330, 144] width 83 height 25
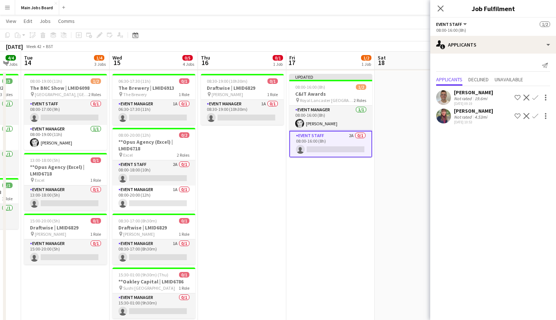
click at [535, 98] on app-icon "Confirm" at bounding box center [535, 98] width 6 height 6
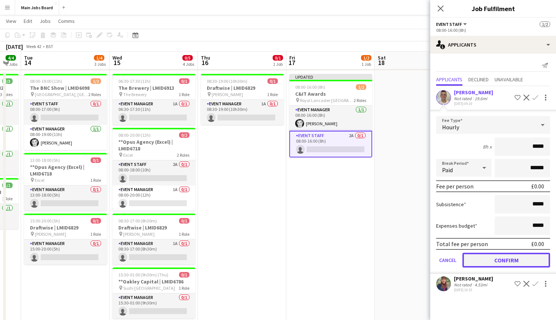
click at [477, 265] on button "Confirm" at bounding box center [506, 260] width 88 height 15
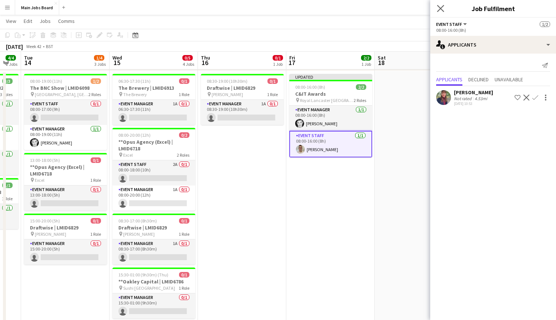
click at [441, 12] on app-icon "Close pop-in" at bounding box center [440, 8] width 11 height 11
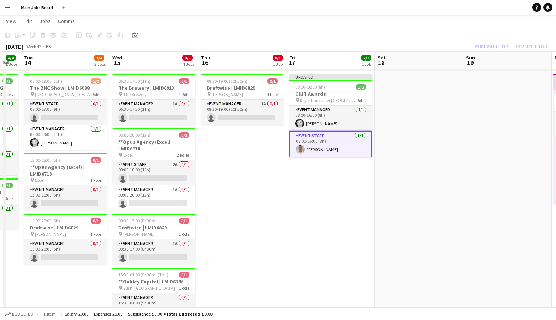
click at [488, 50] on div "Publish 1 job Revert 1 job" at bounding box center [511, 47] width 90 height 10
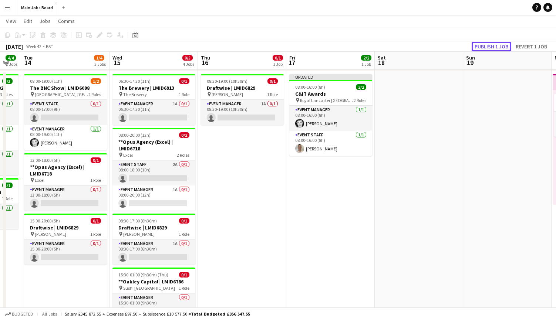
click at [488, 50] on button "Publish 1 job" at bounding box center [491, 47] width 40 height 10
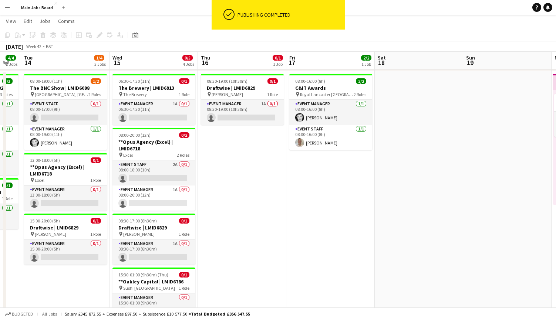
click at [344, 176] on app-date-cell "08:00-16:00 (8h) 2/2 C&IT Awards pin Royal Lancaster London 2 Roles Event Manag…" at bounding box center [330, 260] width 88 height 379
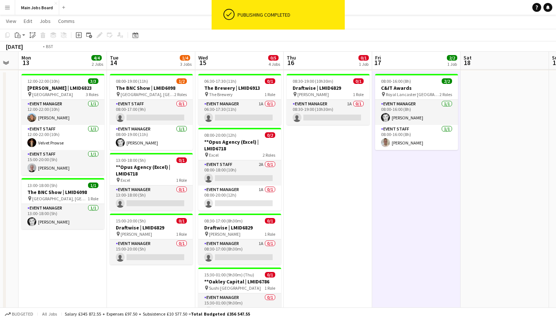
scroll to position [0, 234]
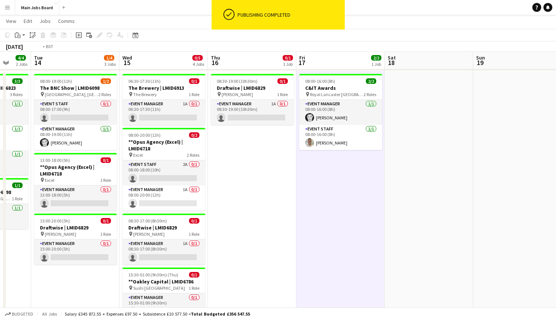
drag, startPoint x: 271, startPoint y: 205, endPoint x: 367, endPoint y: 205, distance: 96.5
click at [369, 205] on app-calendar-viewport "Sat 11 2/2 1 Job Sun 12 Mon 13 4/4 2 Jobs Tue 14 1/4 3 Jobs Wed 15 0/5 4 Jobs T…" at bounding box center [278, 216] width 556 height 467
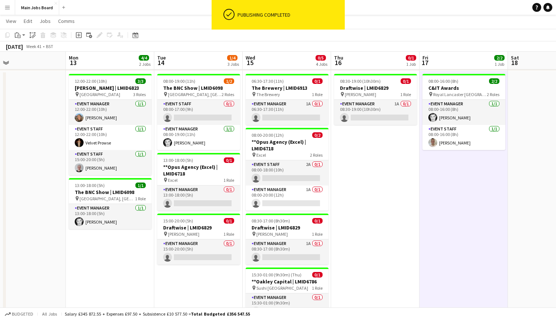
scroll to position [0, 188]
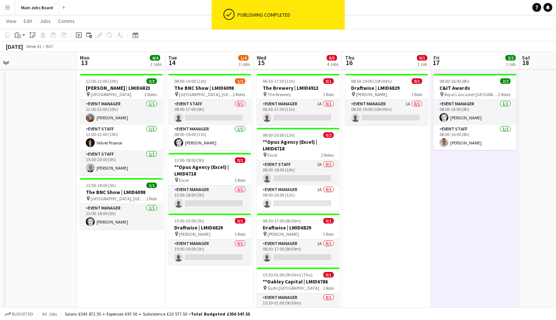
drag, startPoint x: 170, startPoint y: 235, endPoint x: 184, endPoint y: 235, distance: 14.1
click at [184, 235] on app-calendar-viewport "Fri 10 3/3 2 Jobs Sat 11 2/2 1 Job Sun 12 Mon 13 4/4 2 Jobs Tue 14 1/4 3 Jobs W…" at bounding box center [278, 216] width 556 height 467
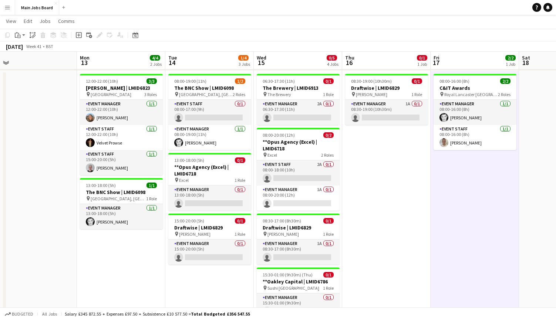
click at [6, 7] on app-icon "Menu" at bounding box center [7, 7] width 6 height 6
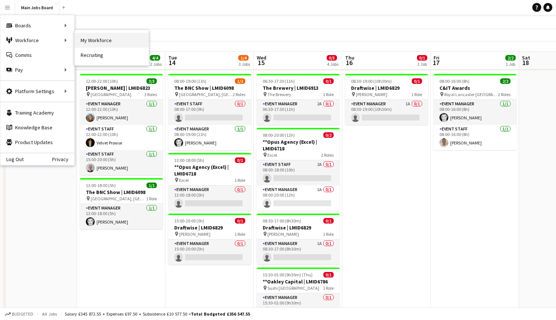
click at [107, 44] on link "My Workforce" at bounding box center [112, 40] width 74 height 15
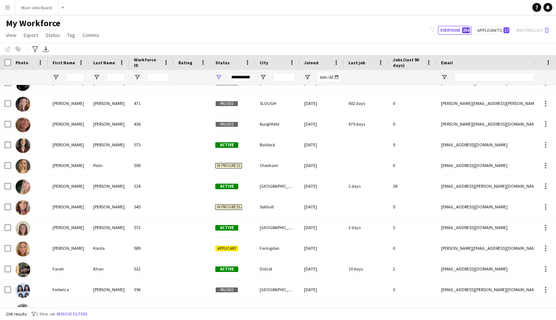
scroll to position [1332, 0]
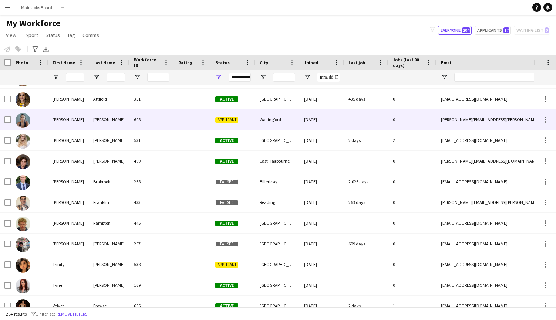
click at [53, 120] on div "[PERSON_NAME]" at bounding box center [68, 119] width 41 height 20
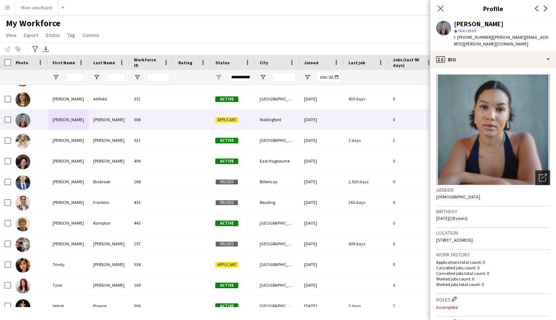
click at [539, 175] on icon at bounding box center [542, 178] width 7 height 7
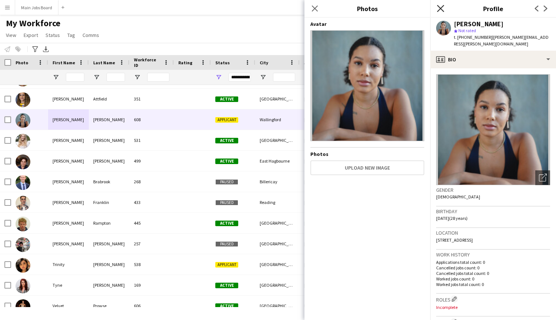
click at [442, 10] on icon "Close pop-in" at bounding box center [440, 8] width 7 height 7
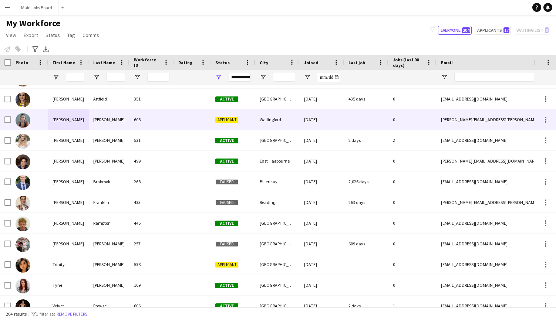
click at [114, 124] on div "[PERSON_NAME]" at bounding box center [109, 119] width 41 height 20
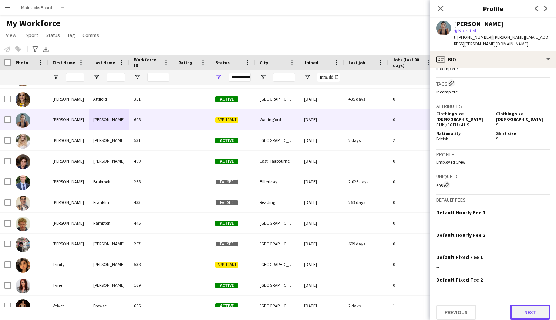
click at [532, 305] on button "Next" at bounding box center [530, 312] width 40 height 15
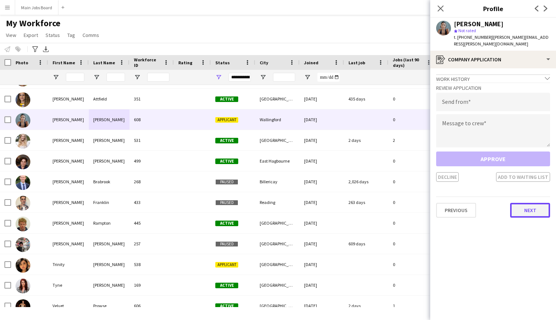
click at [525, 205] on button "Next" at bounding box center [530, 210] width 40 height 15
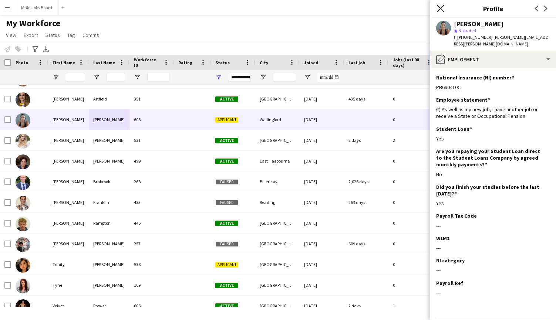
click at [438, 8] on icon "Close pop-in" at bounding box center [440, 8] width 7 height 7
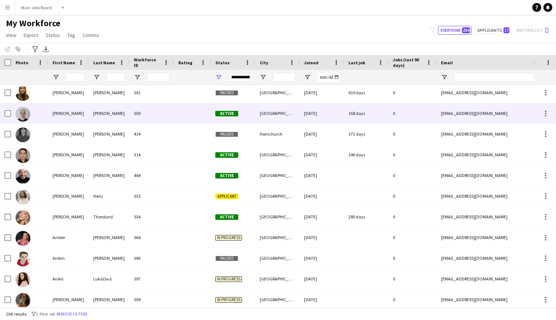
click at [71, 119] on div "[PERSON_NAME]" at bounding box center [68, 113] width 41 height 20
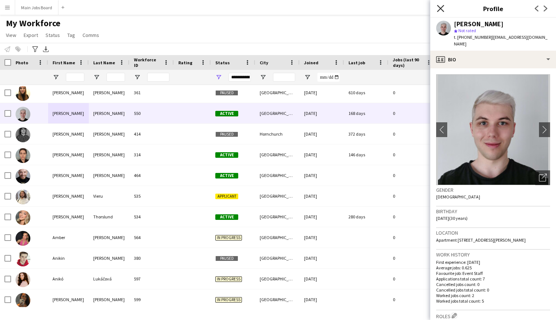
click at [440, 7] on icon "Close pop-in" at bounding box center [440, 8] width 7 height 7
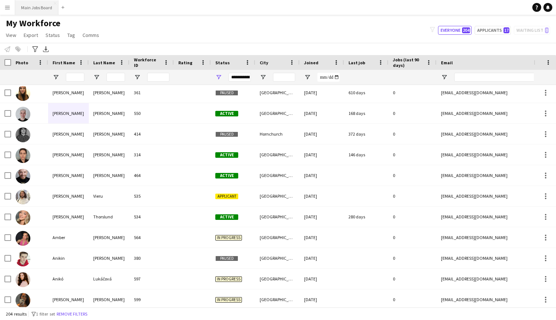
click at [32, 14] on button "Main Jobs Board Close" at bounding box center [36, 7] width 43 height 14
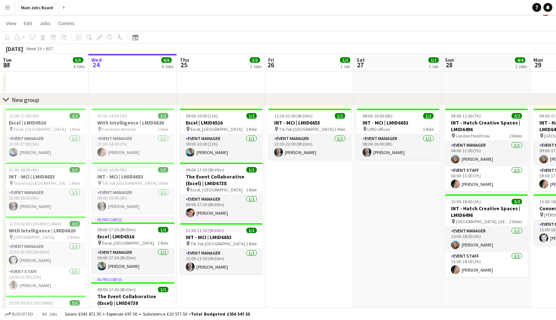
click at [4, 12] on button "Menu" at bounding box center [7, 7] width 15 height 15
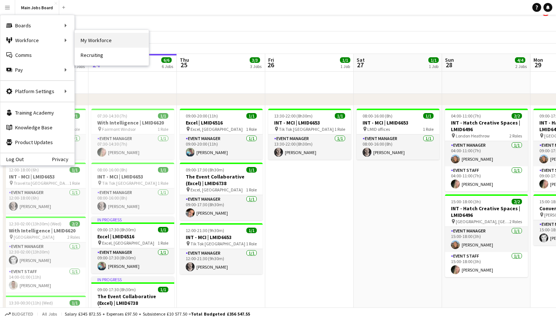
click at [81, 37] on link "My Workforce" at bounding box center [112, 40] width 74 height 15
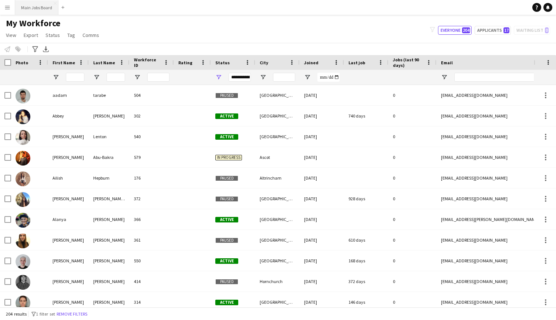
click at [46, 6] on button "Main Jobs Board Close" at bounding box center [36, 7] width 43 height 14
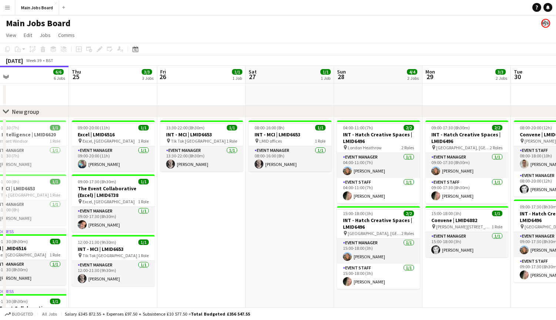
scroll to position [0, 330]
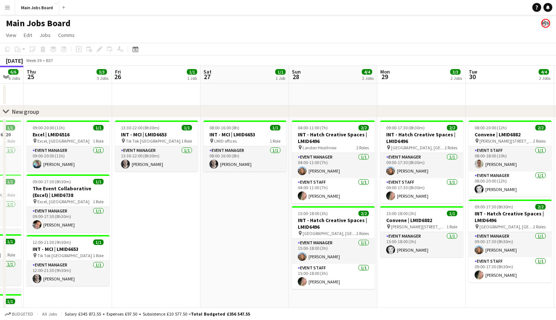
drag, startPoint x: 384, startPoint y: 193, endPoint x: 231, endPoint y: 193, distance: 153.1
click at [231, 193] on app-calendar-viewport "Sun 21 Mon 22 9/9 3 Jobs Tue 23 5/5 4 Jobs Wed 24 6/6 6 Jobs Thu 25 3/3 3 Jobs …" at bounding box center [278, 281] width 556 height 431
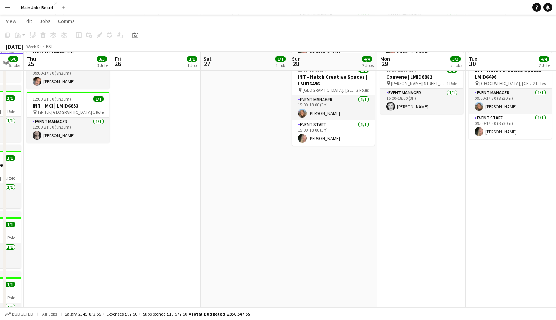
scroll to position [144, 0]
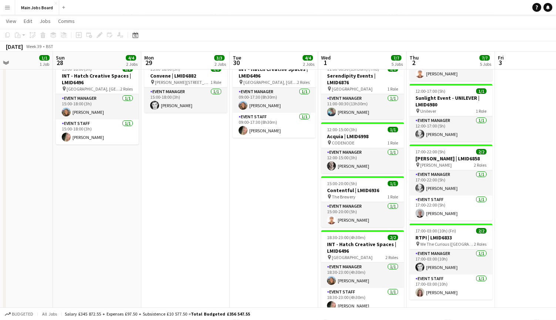
drag, startPoint x: 287, startPoint y: 218, endPoint x: 190, endPoint y: 218, distance: 97.6
click at [194, 218] on app-calendar-viewport "Wed 24 6/6 6 Jobs Thu 25 3/3 3 Jobs Fri 26 1/1 1 Job Sat 27 1/1 1 Job Sun 28 4/…" at bounding box center [278, 118] width 556 height 467
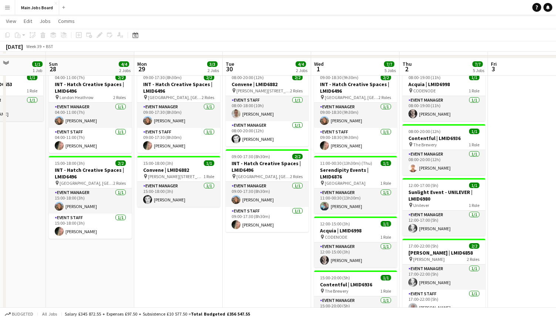
scroll to position [43, 0]
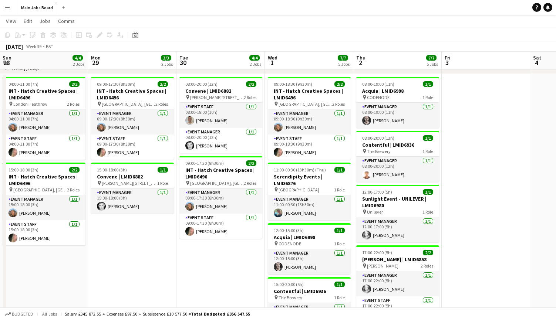
drag, startPoint x: 254, startPoint y: 260, endPoint x: 190, endPoint y: 260, distance: 63.6
click at [194, 260] on app-calendar-viewport "Wed 24 6/6 6 Jobs Thu 25 3/3 3 Jobs Fri 26 1/1 1 Job Sat 27 1/1 1 Job Sun 28 4/…" at bounding box center [278, 219] width 556 height 467
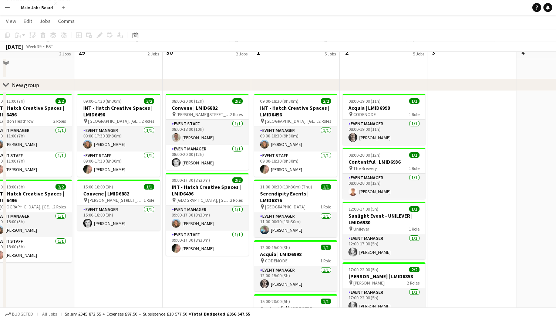
scroll to position [16, 0]
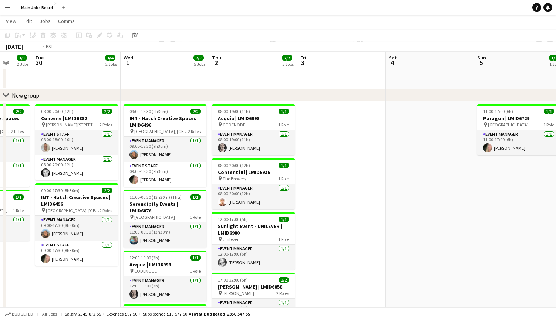
drag, startPoint x: 440, startPoint y: 211, endPoint x: 122, endPoint y: 211, distance: 318.7
click at [125, 211] on app-calendar-viewport "Fri 26 1/1 1 Job Sat 27 1/1 1 Job Sun 28 4/4 2 Jobs Mon 29 3/3 2 Jobs Tue 30 4/…" at bounding box center [278, 246] width 556 height 467
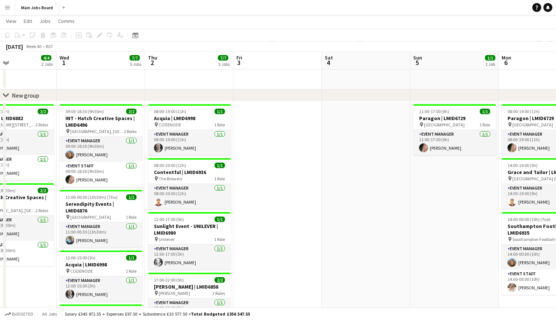
drag, startPoint x: 284, startPoint y: 194, endPoint x: 218, endPoint y: 194, distance: 66.2
click at [219, 194] on app-calendar-viewport "Sun 28 4/4 2 Jobs Mon 29 3/3 2 Jobs Tue 30 4/4 2 Jobs Wed 1 7/7 5 Jobs Thu 2 7/…" at bounding box center [278, 246] width 556 height 467
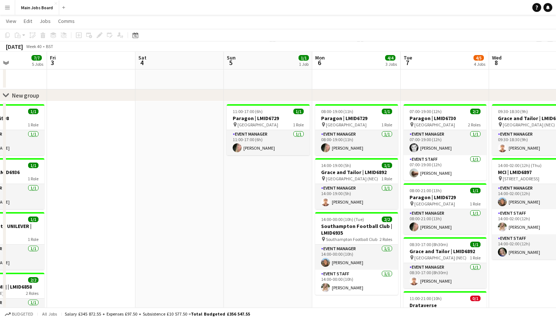
scroll to position [0, 207]
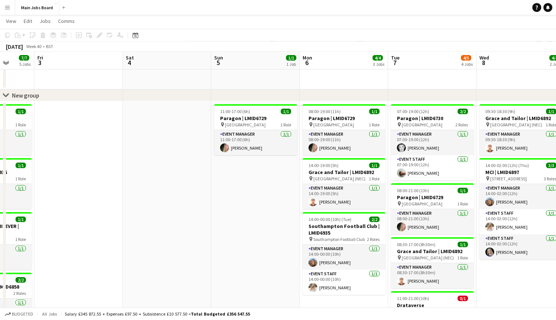
drag, startPoint x: 189, startPoint y: 200, endPoint x: 110, endPoint y: 200, distance: 78.4
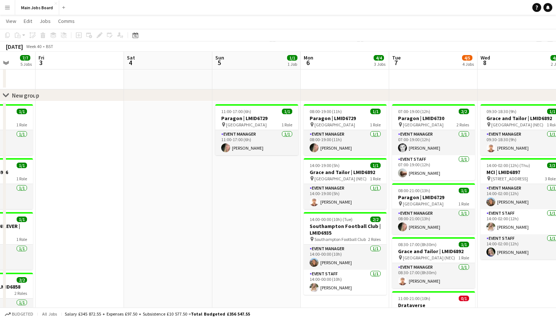
click at [113, 200] on app-calendar-viewport "Tue 30 4/4 2 Jobs Wed 1 7/7 5 Jobs Thu 2 7/7 5 Jobs Fri 3 Sat 4 Sun 5 1/1 1 Job…" at bounding box center [278, 246] width 556 height 467
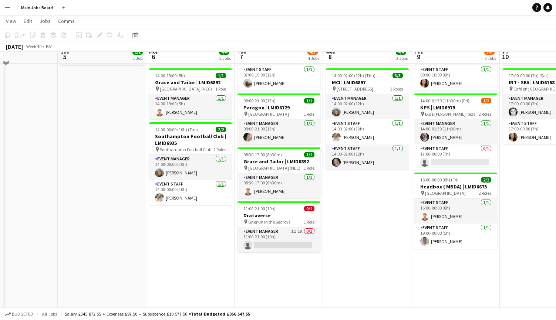
scroll to position [113, 0]
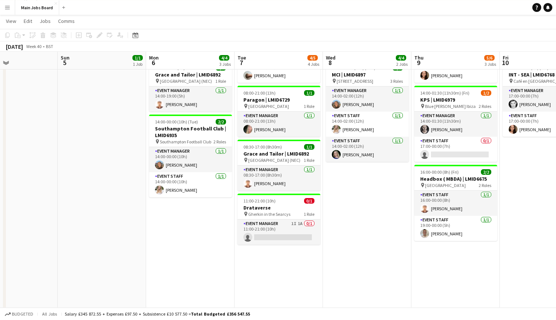
drag, startPoint x: 347, startPoint y: 198, endPoint x: 241, endPoint y: 198, distance: 105.4
click at [282, 198] on app-calendar-viewport "Thu 2 7/7 5 Jobs Fri 3 Sat 4 Sun 5 1/1 1 Job Mon 6 4/4 3 Jobs Tue 7 4/5 4 Jobs …" at bounding box center [278, 149] width 556 height 467
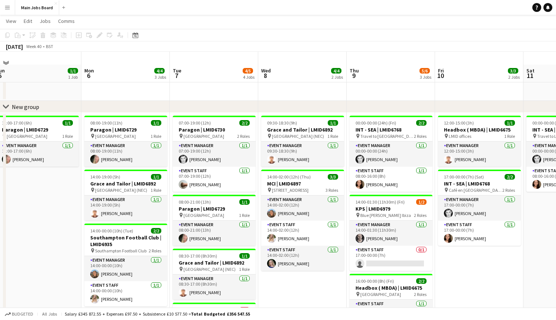
scroll to position [0, 0]
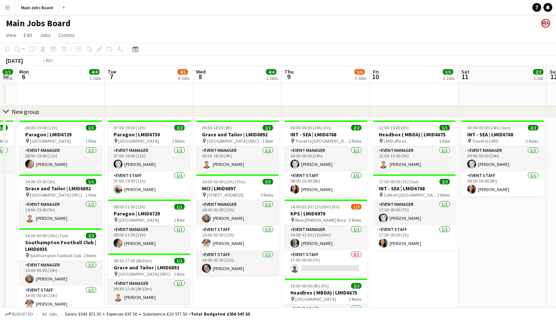
drag, startPoint x: 501, startPoint y: 255, endPoint x: 384, endPoint y: 253, distance: 117.2
click at [390, 253] on app-calendar-viewport "Thu 2 7/7 5 Jobs Fri 3 Sat 4 Sun 5 1/1 1 Job Mon 6 4/4 3 Jobs Tue 7 4/5 4 Jobs …" at bounding box center [278, 281] width 556 height 431
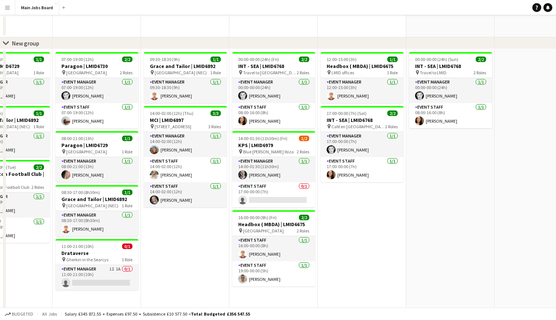
scroll to position [95, 0]
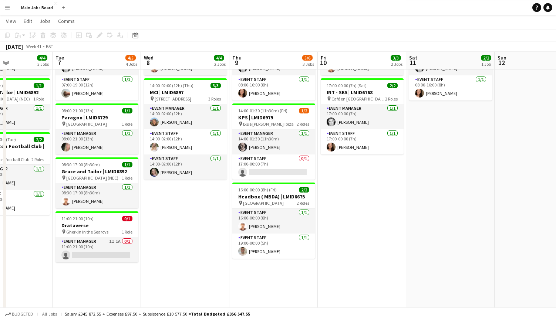
drag, startPoint x: 384, startPoint y: 253, endPoint x: 384, endPoint y: 244, distance: 9.6
click at [384, 244] on app-date-cell "12:00-15:00 (3h) 1/1 Headbox ( MBDA) | LMID6675 pin LMID offices 1 Role Event M…" at bounding box center [362, 210] width 88 height 379
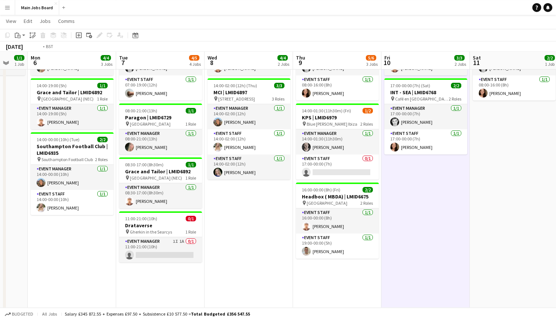
drag, startPoint x: 228, startPoint y: 236, endPoint x: 298, endPoint y: 236, distance: 69.9
click at [298, 236] on app-calendar-viewport "Sat 4 Sun 5 1/1 1 Job Mon 6 4/4 3 Jobs Tue 7 4/5 4 Jobs Wed 8 4/4 2 Jobs Thu 9 …" at bounding box center [278, 166] width 556 height 467
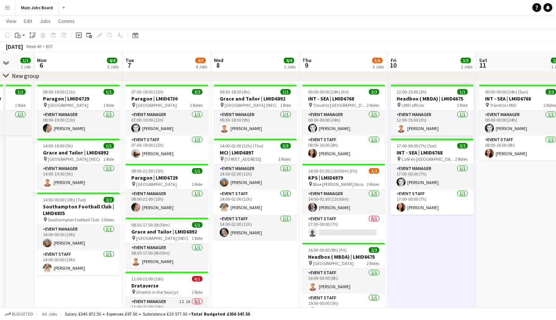
scroll to position [34, 0]
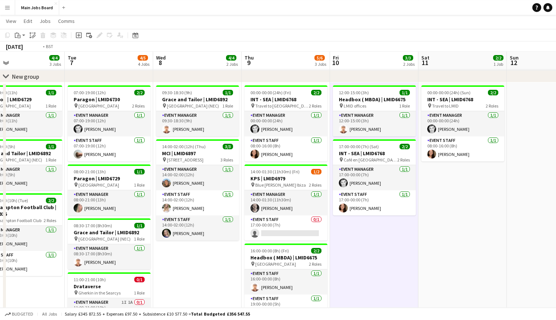
drag, startPoint x: 447, startPoint y: 242, endPoint x: 379, endPoint y: 242, distance: 68.8
click at [379, 242] on app-calendar-viewport "Fri 3 Sat 4 Sun 5 1/1 1 Job Mon 6 4/4 3 Jobs Tue 7 4/5 4 Jobs Wed 8 4/4 2 Jobs …" at bounding box center [278, 227] width 556 height 467
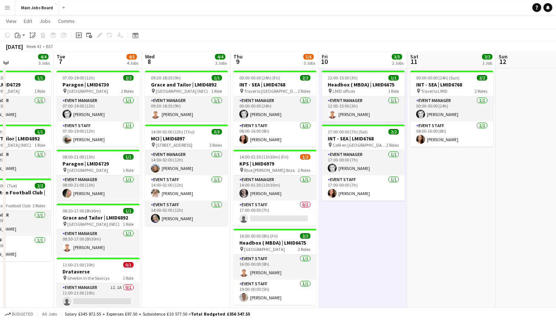
scroll to position [43, 0]
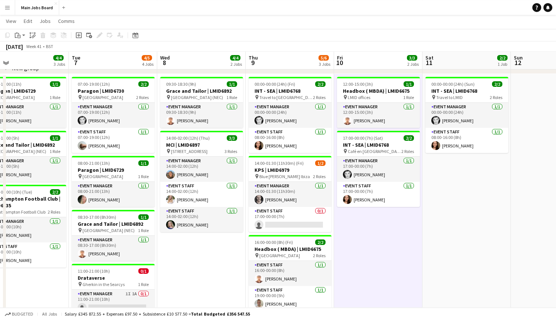
drag, startPoint x: 486, startPoint y: 227, endPoint x: 317, endPoint y: 227, distance: 169.0
click at [322, 227] on app-calendar-viewport "Fri 3 Sat 4 Sun 5 1/1 1 Job Mon 6 4/4 3 Jobs Tue 7 4/5 4 Jobs Wed 8 4/4 2 Jobs …" at bounding box center [278, 219] width 556 height 467
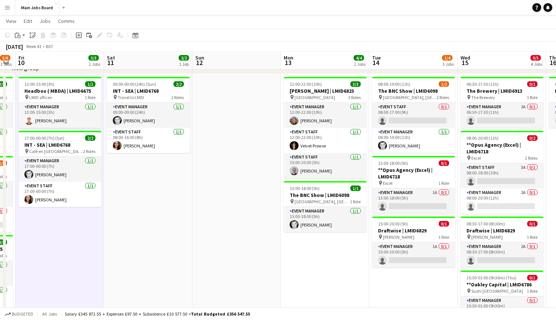
drag, startPoint x: 442, startPoint y: 223, endPoint x: 111, endPoint y: 223, distance: 330.6
click at [111, 223] on app-calendar-viewport "Tue 7 4/5 4 Jobs Wed 8 4/4 2 Jobs Thu 9 5/6 3 Jobs Fri 10 3/3 2 Jobs Sat 11 2/2…" at bounding box center [278, 219] width 556 height 467
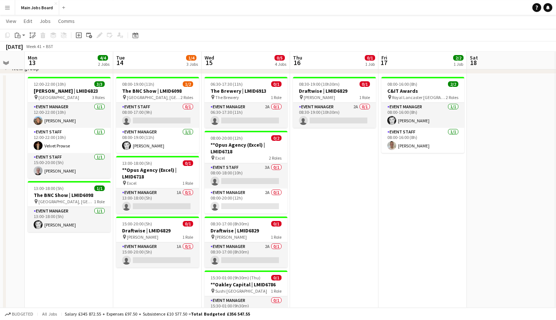
drag, startPoint x: 390, startPoint y: 207, endPoint x: 318, endPoint y: 207, distance: 71.4
click at [318, 207] on app-calendar-viewport "Thu 9 5/6 3 Jobs Fri 10 3/3 2 Jobs Sat 11 2/2 1 Job Sun 12 Mon 13 4/4 2 Jobs Tu…" at bounding box center [278, 219] width 556 height 467
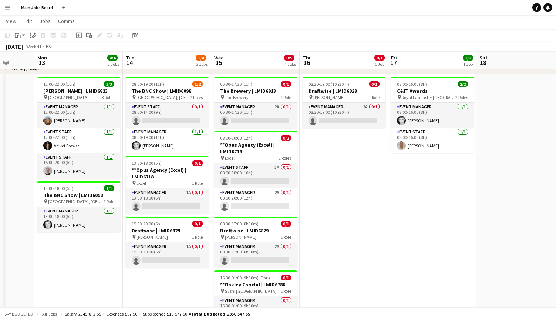
drag, startPoint x: 347, startPoint y: 225, endPoint x: 366, endPoint y: 225, distance: 19.2
click at [366, 225] on app-calendar-viewport "Thu 9 5/6 3 Jobs Fri 10 3/3 2 Jobs Sat 11 2/2 1 Job Sun 12 Mon 13 4/4 2 Jobs Tu…" at bounding box center [278, 219] width 556 height 467
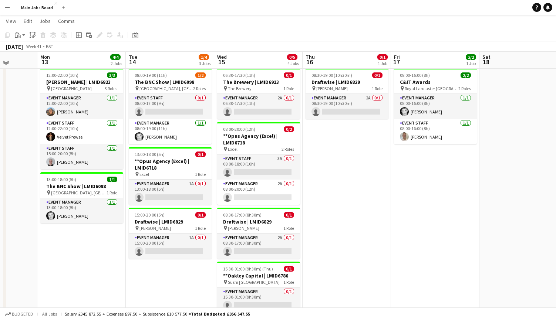
scroll to position [53, 0]
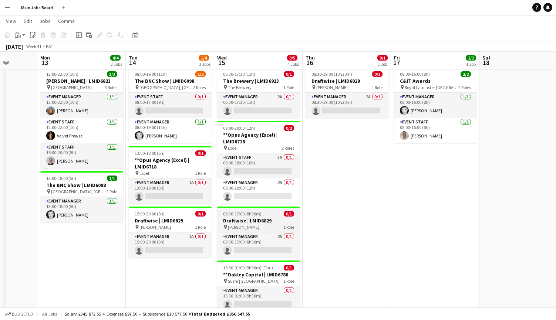
click at [269, 222] on h3 "Draftwise | LMID6829" at bounding box center [258, 220] width 83 height 7
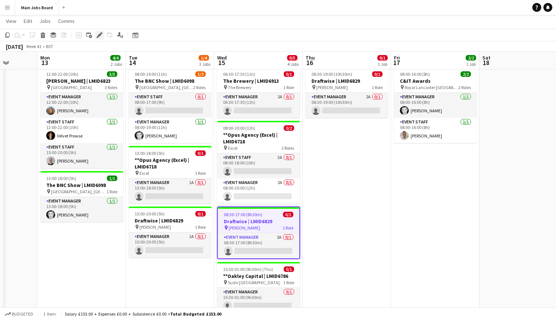
click at [96, 35] on div "Edit" at bounding box center [99, 35] width 9 height 9
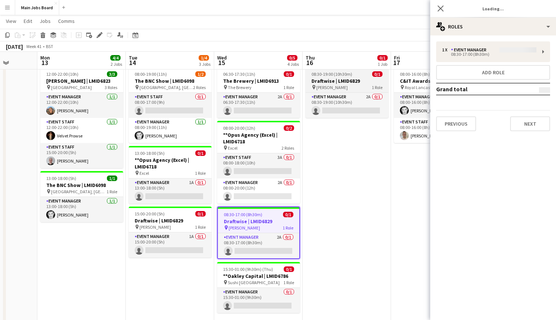
type input "**********"
click at [529, 131] on div "1 x Event Manager £153.00 08:30-17:00 (8h30m) Add role Grand total £153.00 Prev…" at bounding box center [493, 86] width 126 height 102
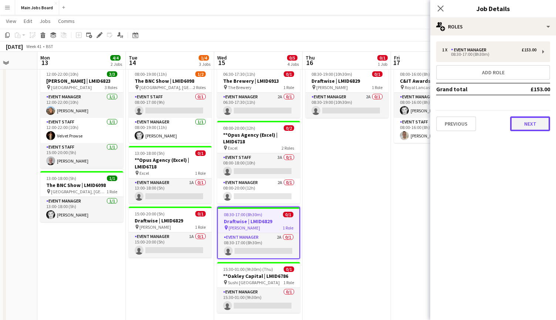
click at [530, 125] on button "Next" at bounding box center [530, 123] width 40 height 15
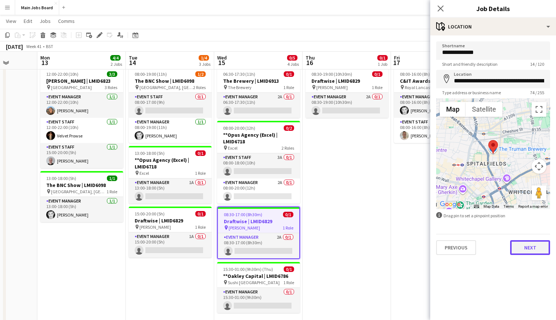
click at [530, 247] on button "Next" at bounding box center [530, 247] width 40 height 15
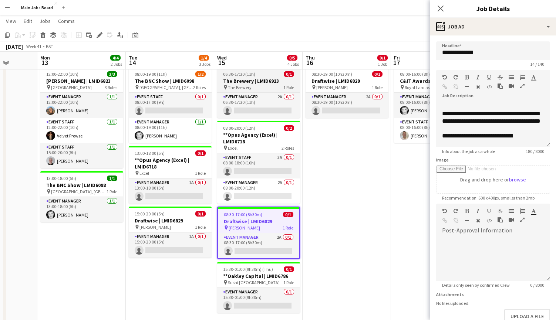
click at [241, 82] on h3 "The Brewery | LMID6913" at bounding box center [258, 81] width 83 height 7
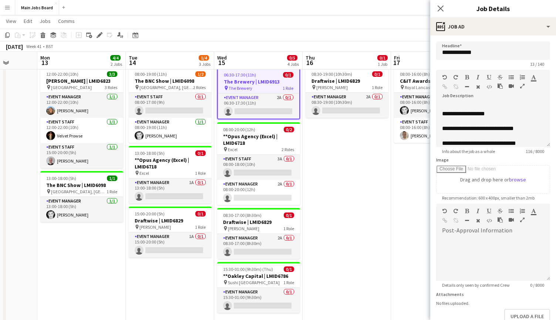
scroll to position [47, 0]
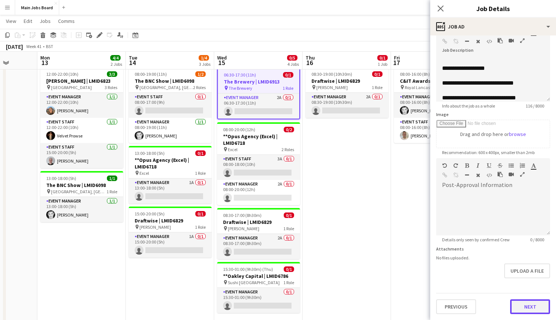
click at [524, 304] on button "Next" at bounding box center [530, 307] width 40 height 15
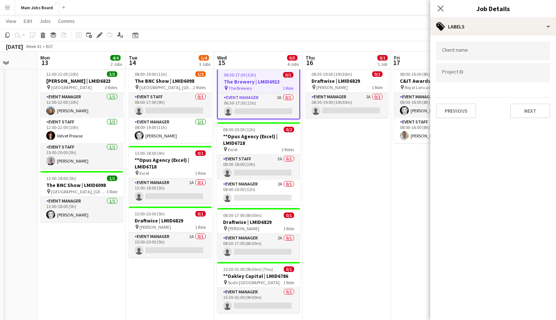
scroll to position [0, 0]
click at [462, 118] on button "Previous" at bounding box center [456, 111] width 40 height 15
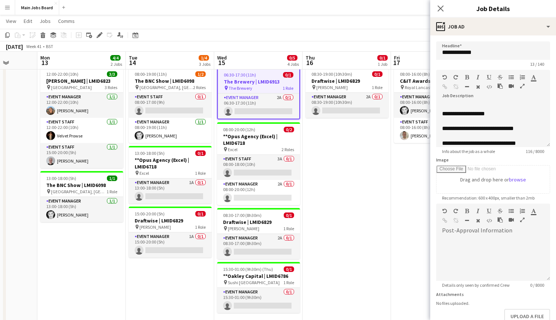
scroll to position [47, 0]
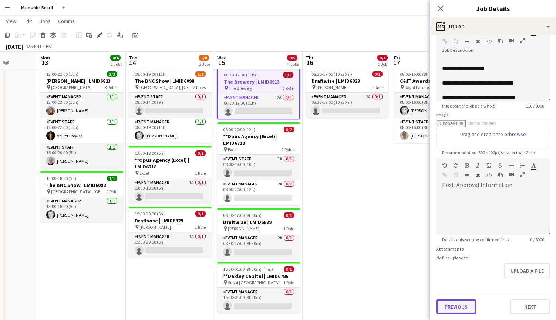
click at [459, 307] on button "Previous" at bounding box center [456, 307] width 40 height 15
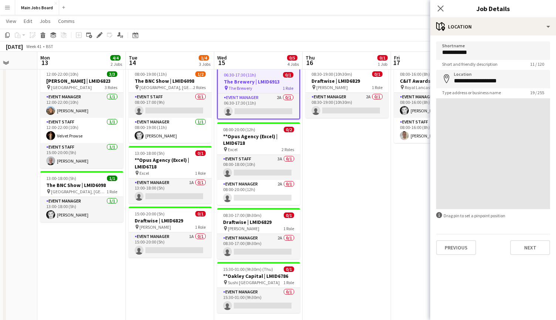
scroll to position [0, 0]
click at [531, 252] on button "Next" at bounding box center [530, 247] width 40 height 15
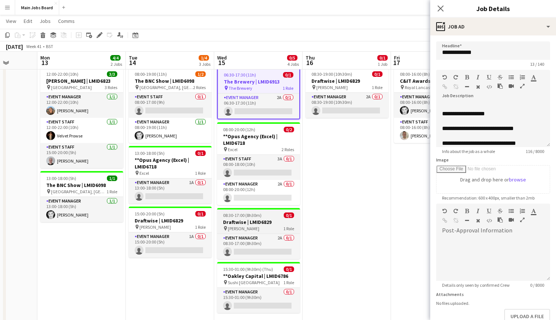
click at [255, 226] on span "[PERSON_NAME]" at bounding box center [243, 229] width 31 height 6
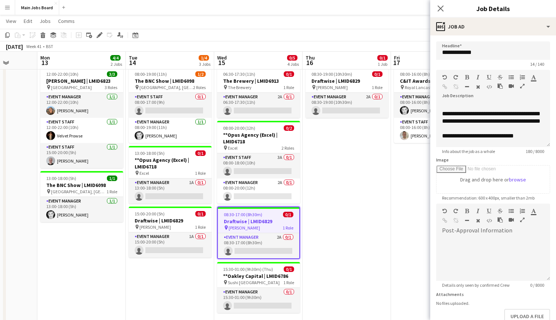
type input "**********"
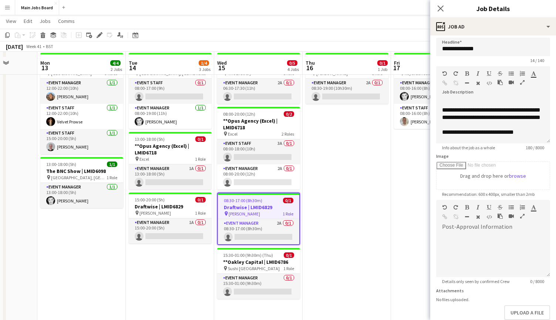
scroll to position [76, 0]
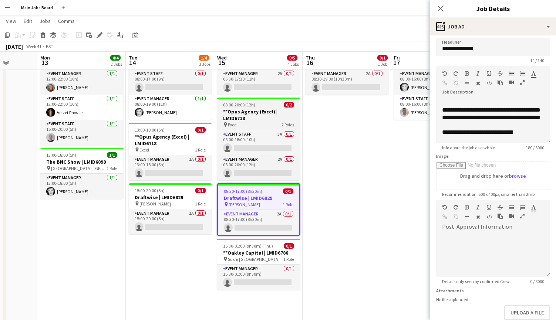
click at [257, 119] on h3 "**Opus Agency (Excel) | LMID6718" at bounding box center [258, 114] width 83 height 13
type input "**********"
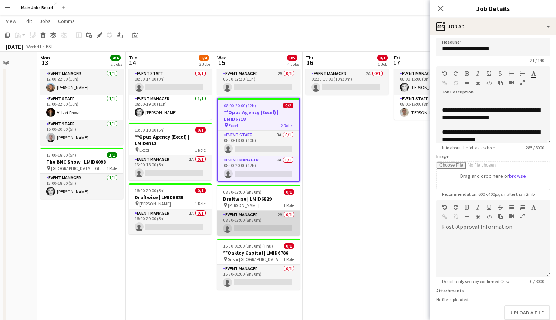
click at [280, 219] on app-card-role "Event Manager 2A 0/1 08:30-17:00 (8h30m) single-neutral-actions" at bounding box center [258, 223] width 83 height 25
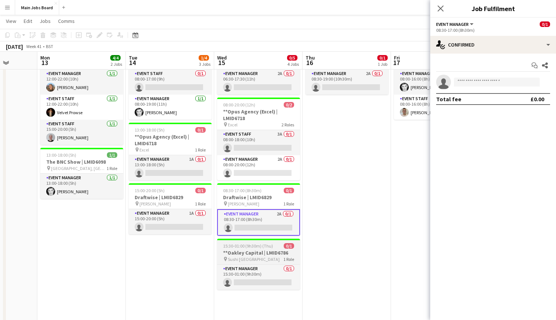
click at [270, 254] on h3 "**Oakley Capital | LMID6786" at bounding box center [258, 253] width 83 height 7
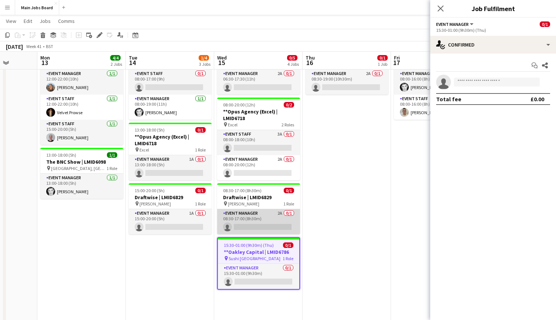
click at [282, 214] on app-card-role "Event Manager 2A 0/1 08:30-17:00 (8h30m) single-neutral-actions" at bounding box center [258, 221] width 83 height 25
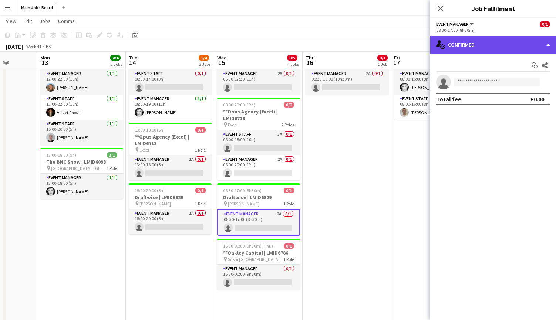
click at [534, 43] on div "single-neutral-actions-check-2 Confirmed" at bounding box center [493, 45] width 126 height 18
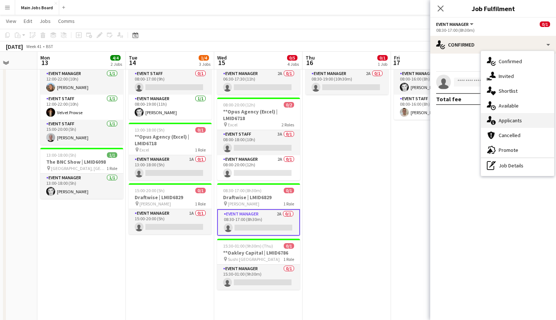
click at [523, 125] on div "single-neutral-actions-information Applicants" at bounding box center [517, 120] width 73 height 15
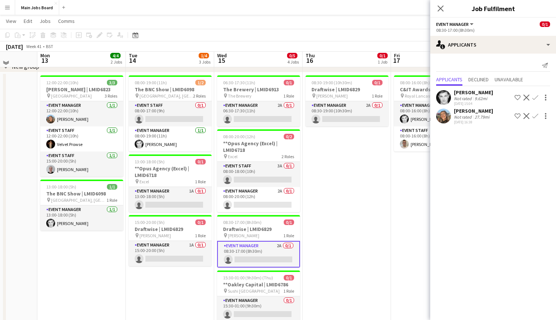
scroll to position [42, 0]
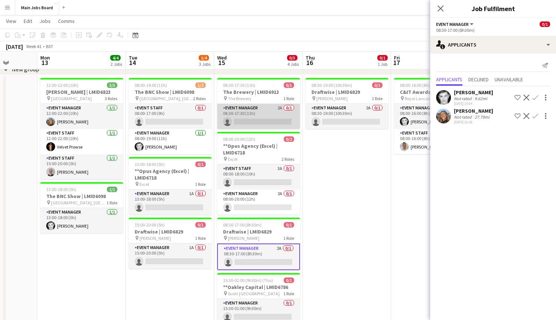
click at [278, 108] on app-card-role "Event Manager 2A 0/1 06:30-17:30 (11h) single-neutral-actions" at bounding box center [258, 116] width 83 height 25
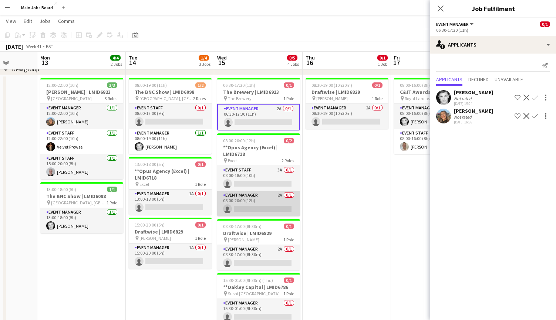
click at [280, 196] on app-card-role "Event Manager 2A 0/1 08:00-20:00 (12h) single-neutral-actions" at bounding box center [258, 203] width 83 height 25
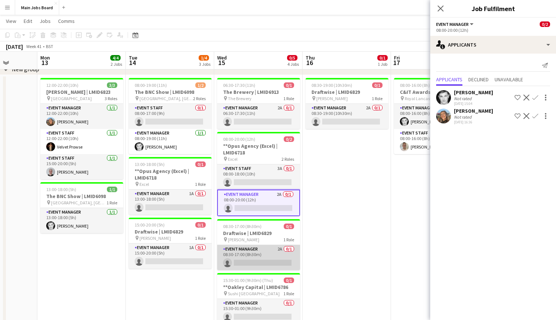
click at [278, 249] on app-card-role "Event Manager 2A 0/1 08:30-17:00 (8h30m) single-neutral-actions" at bounding box center [258, 257] width 83 height 25
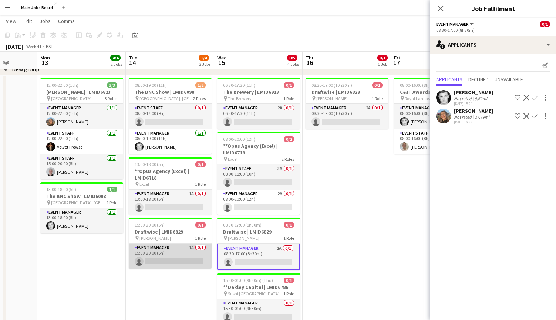
click at [191, 249] on app-card-role "Event Manager 1A 0/1 15:00-20:00 (5h) single-neutral-actions" at bounding box center [170, 256] width 83 height 25
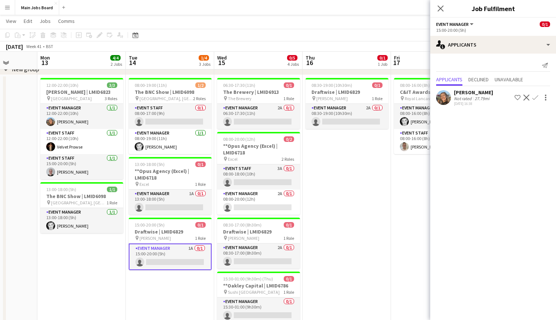
click at [535, 98] on app-icon "Confirm" at bounding box center [535, 98] width 6 height 6
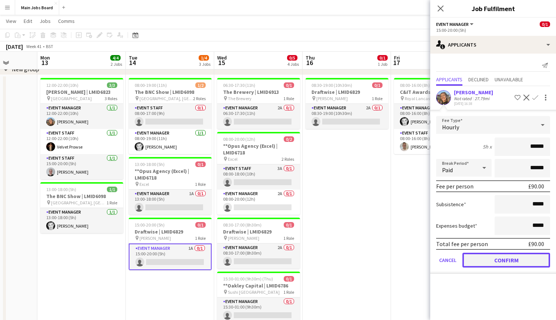
click at [491, 267] on button "Confirm" at bounding box center [506, 260] width 88 height 15
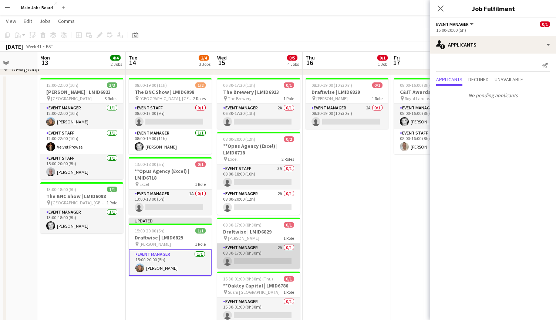
click at [280, 248] on app-card-role "Event Manager 2A 0/1 08:30-17:00 (8h30m) single-neutral-actions" at bounding box center [258, 256] width 83 height 25
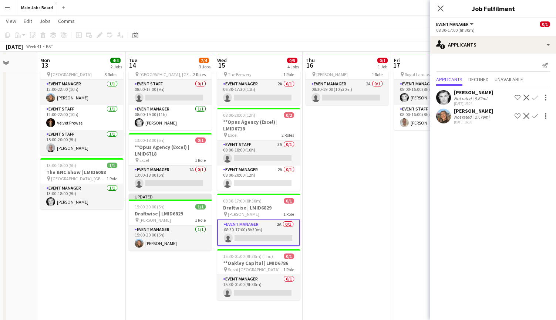
scroll to position [68, 0]
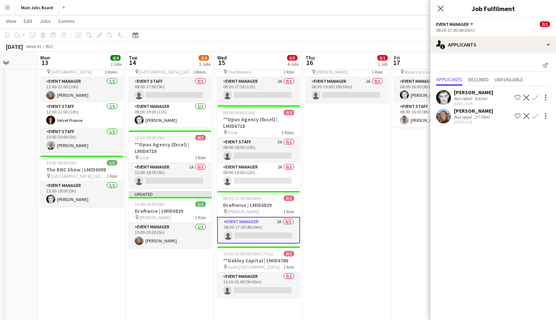
click at [535, 117] on app-icon "Confirm" at bounding box center [535, 116] width 6 height 6
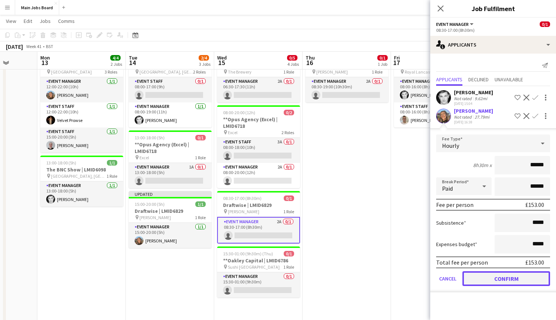
click at [483, 281] on button "Confirm" at bounding box center [506, 278] width 88 height 15
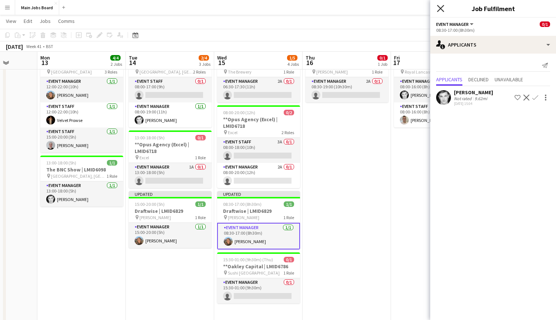
click at [441, 10] on icon at bounding box center [440, 8] width 7 height 7
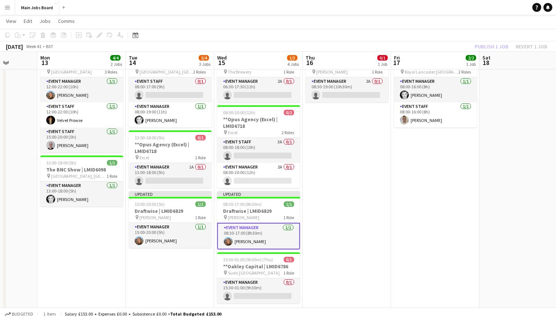
click at [484, 45] on div "Publish 1 job Revert 1 job" at bounding box center [511, 47] width 90 height 10
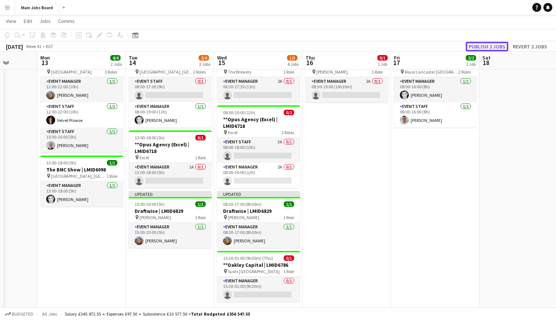
click at [483, 45] on button "Publish 2 jobs" at bounding box center [487, 47] width 43 height 10
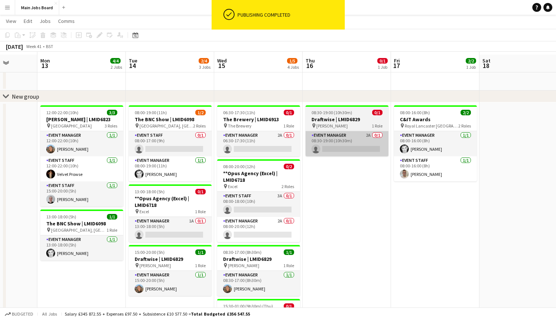
scroll to position [13, 0]
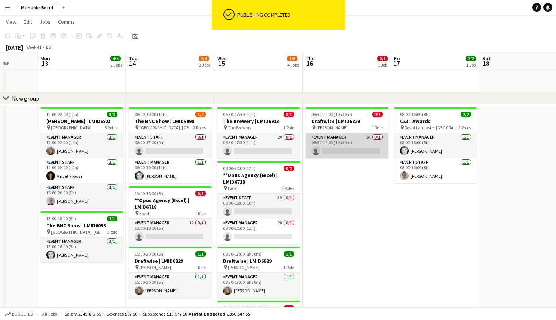
click at [370, 134] on app-card-role "Event Manager 2A 0/1 08:30-19:00 (10h30m) single-neutral-actions" at bounding box center [346, 145] width 83 height 25
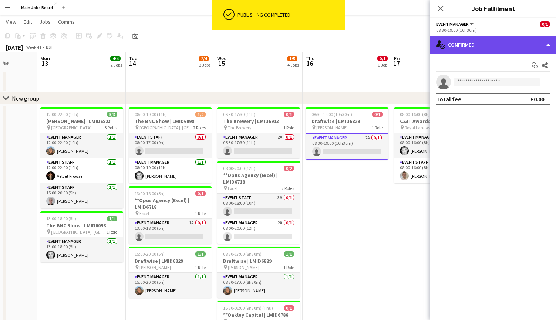
click at [480, 50] on div "single-neutral-actions-check-2 Confirmed" at bounding box center [493, 45] width 126 height 18
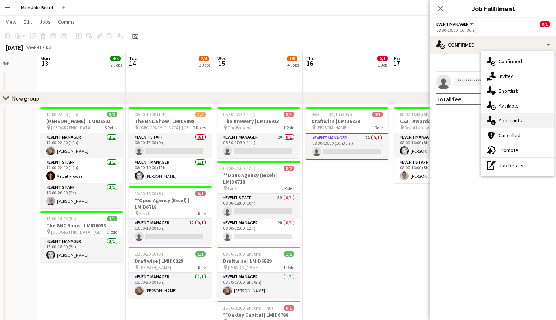
click at [511, 122] on span "Applicants" at bounding box center [509, 120] width 23 height 7
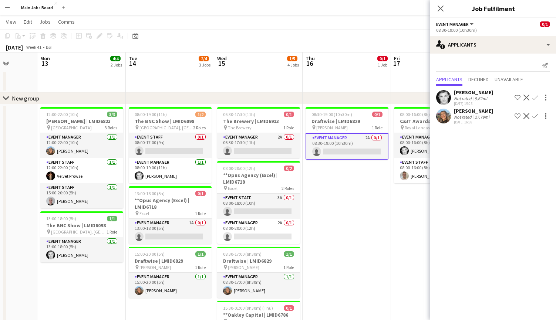
click at [533, 116] on app-icon "Confirm" at bounding box center [535, 116] width 6 height 6
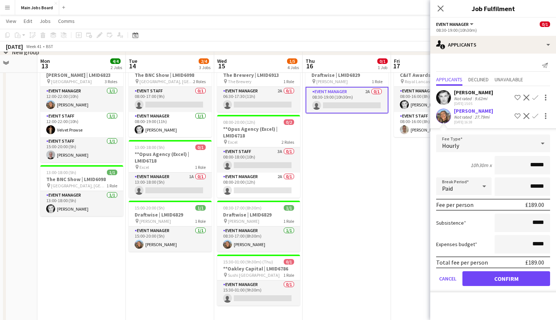
scroll to position [68, 0]
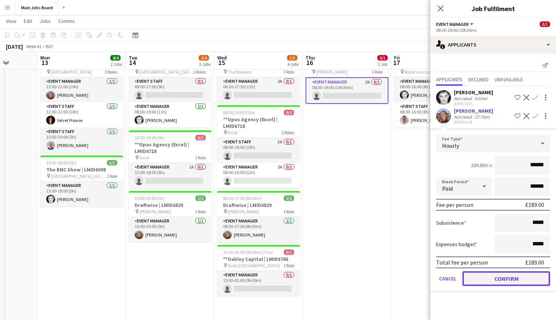
click at [498, 283] on button "Confirm" at bounding box center [506, 278] width 88 height 15
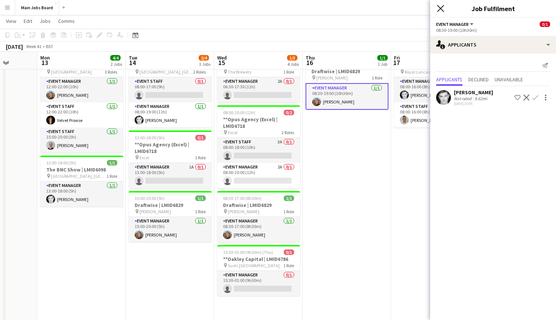
click at [440, 8] on icon at bounding box center [440, 8] width 7 height 7
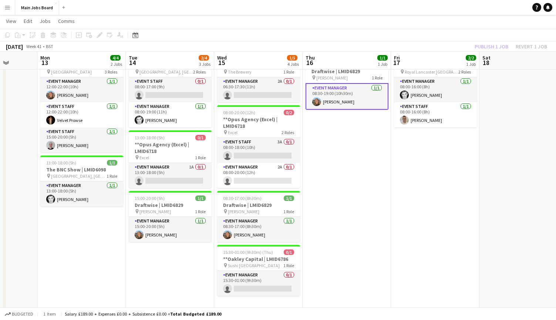
click at [480, 44] on div "Publish 1 job Revert 1 job" at bounding box center [511, 47] width 90 height 10
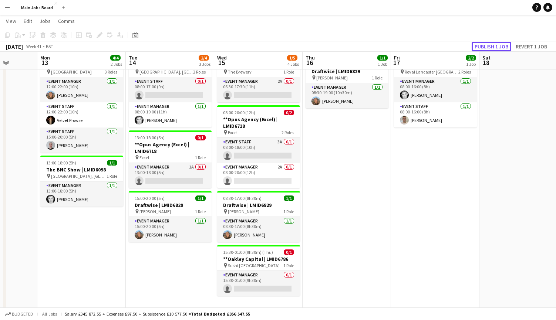
click at [480, 44] on button "Publish 1 job" at bounding box center [491, 47] width 40 height 10
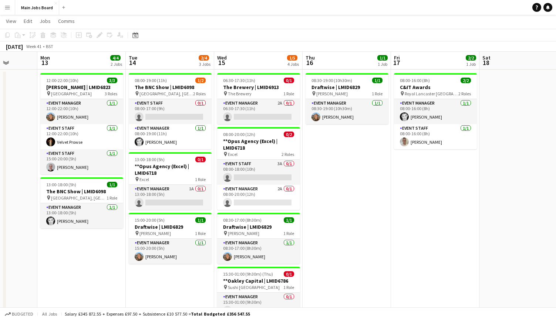
scroll to position [31, 0]
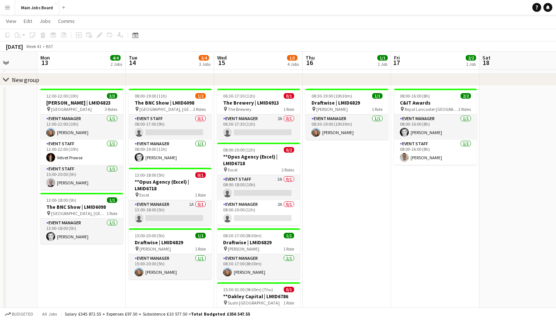
drag, startPoint x: 75, startPoint y: 252, endPoint x: 285, endPoint y: 252, distance: 210.4
click at [283, 252] on app-calendar-viewport "Thu 9 5/6 3 Jobs Fri 10 3/3 2 Jobs Sat 11 2/2 1 Job Sun 12 Mon 13 4/4 2 Jobs Tu…" at bounding box center [278, 231] width 556 height 467
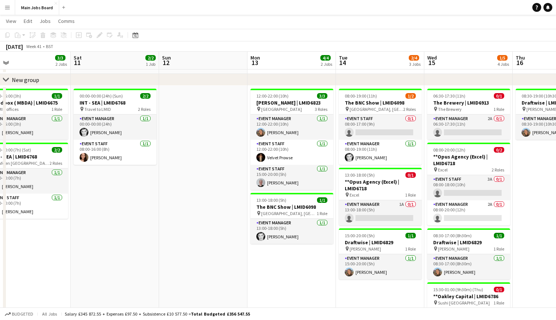
scroll to position [0, 186]
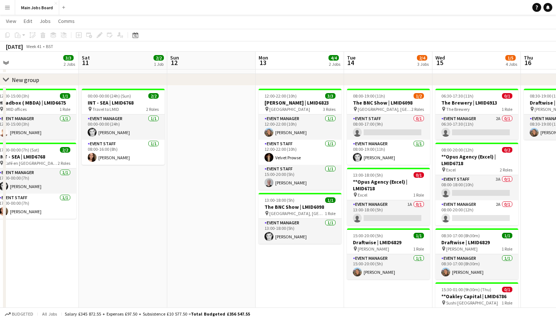
drag, startPoint x: 213, startPoint y: 231, endPoint x: 223, endPoint y: 231, distance: 9.2
click at [222, 231] on app-calendar-viewport "Wed 8 4/4 2 Jobs Thu 9 5/6 3 Jobs Fri 10 3/3 2 Jobs Sat 11 2/2 1 Job Sun 12 Mon…" at bounding box center [278, 231] width 556 height 467
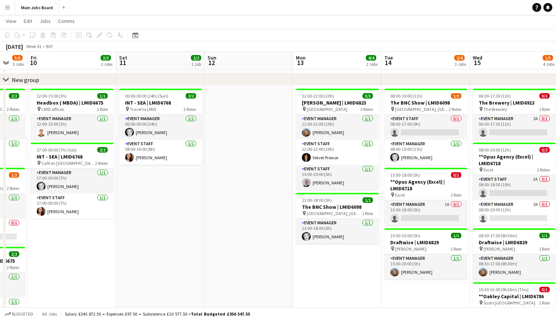
scroll to position [0, 228]
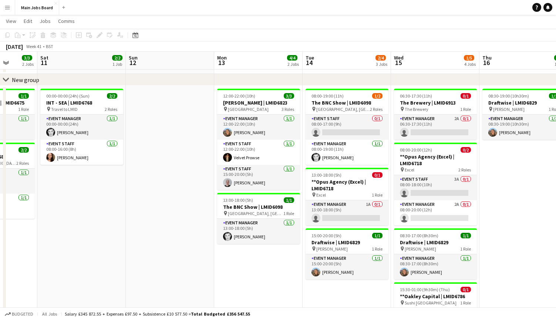
drag, startPoint x: 225, startPoint y: 217, endPoint x: 271, endPoint y: 217, distance: 46.6
click at [272, 217] on app-calendar-viewport "Wed 8 4/4 2 Jobs Thu 9 5/6 3 Jobs Fri 10 3/3 2 Jobs Sat 11 2/2 1 Job Sun 12 Mon…" at bounding box center [278, 231] width 556 height 467
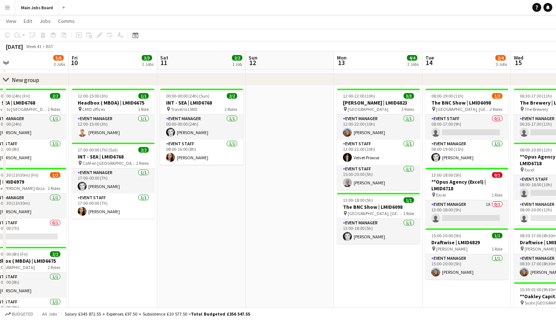
drag, startPoint x: 187, startPoint y: 230, endPoint x: 218, endPoint y: 230, distance: 30.7
click at [219, 230] on app-calendar-viewport "Tue 7 4/5 4 Jobs Wed 8 4/4 2 Jobs Thu 9 5/6 3 Jobs Fri 10 3/3 2 Jobs Sat 11 2/2…" at bounding box center [278, 231] width 556 height 467
click at [9, 11] on button "Menu" at bounding box center [7, 7] width 15 height 15
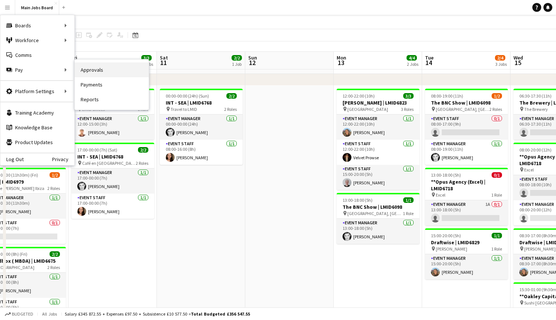
click at [115, 69] on link "Approvals" at bounding box center [112, 69] width 74 height 15
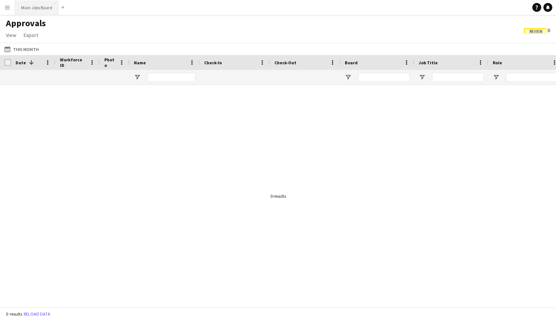
click at [33, 13] on button "Main Jobs Board Close" at bounding box center [36, 7] width 43 height 14
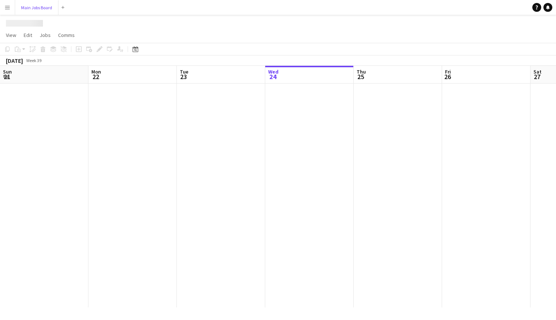
scroll to position [0, 177]
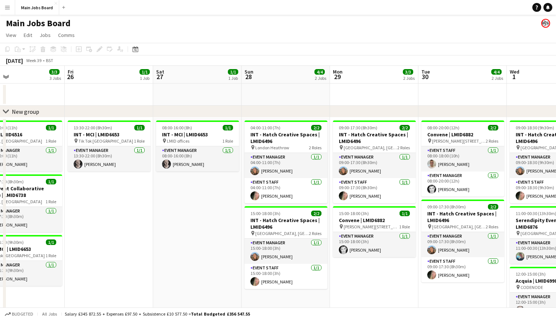
drag, startPoint x: 370, startPoint y: 239, endPoint x: 109, endPoint y: 237, distance: 260.7
click at [118, 237] on app-calendar-viewport "Sun 21 Mon 22 9/9 3 Jobs Tue 23 5/5 4 Jobs Wed 24 6/6 6 Jobs Thu 25 3/3 3 Jobs …" at bounding box center [278, 281] width 556 height 431
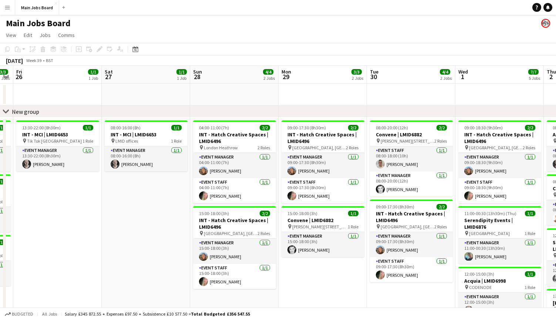
drag, startPoint x: 350, startPoint y: 237, endPoint x: 142, endPoint y: 237, distance: 208.6
click at [142, 237] on app-calendar-viewport "Tue 23 5/5 4 Jobs Wed 24 6/6 6 Jobs Thu 25 3/3 3 Jobs Fri 26 1/1 1 Job Sat 27 1…" at bounding box center [278, 281] width 556 height 431
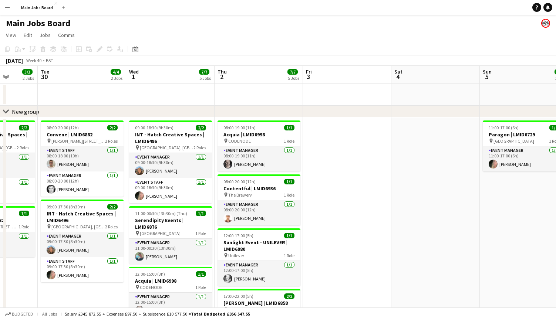
scroll to position [0, 307]
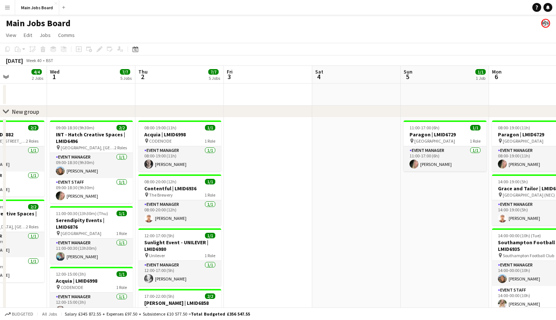
drag, startPoint x: 474, startPoint y: 183, endPoint x: 273, endPoint y: 183, distance: 200.8
click at [274, 183] on app-calendar-viewport "Sat 27 1/1 1 Job Sun 28 4/4 2 Jobs Mon 29 3/3 2 Jobs Tue 30 4/4 2 Jobs Wed 1 7/…" at bounding box center [278, 281] width 556 height 431
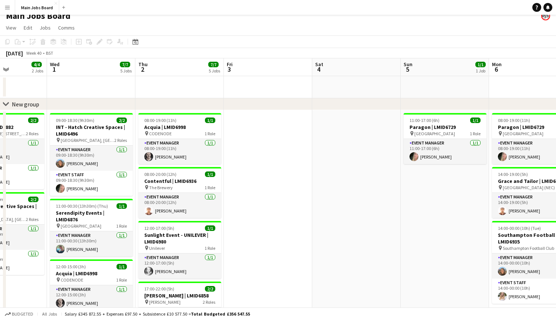
scroll to position [0, 0]
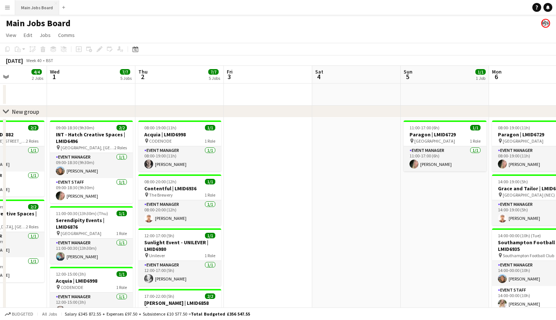
click at [43, 7] on button "Main Jobs Board Close" at bounding box center [37, 7] width 44 height 14
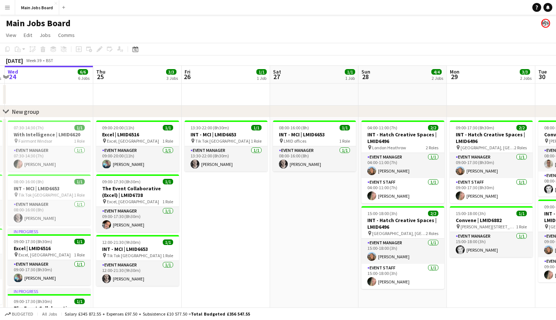
scroll to position [0, 273]
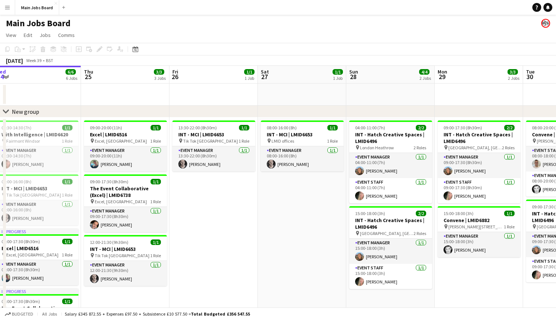
drag, startPoint x: 346, startPoint y: 233, endPoint x: 250, endPoint y: 233, distance: 96.1
click at [250, 233] on app-calendar-viewport "Sun 21 Mon 22 9/9 3 Jobs Tue 23 5/5 4 Jobs Wed 24 6/6 6 Jobs Thu 25 3/3 3 Jobs …" at bounding box center [278, 281] width 556 height 431
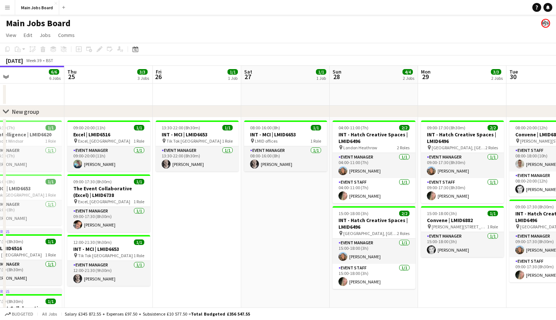
drag, startPoint x: 287, startPoint y: 220, endPoint x: 72, endPoint y: 211, distance: 215.4
click at [72, 211] on app-calendar-viewport "Sun 21 Mon 22 9/9 3 Jobs Tue 23 5/5 4 Jobs Wed 24 6/6 6 Jobs Thu 25 3/3 3 Jobs …" at bounding box center [278, 281] width 556 height 431
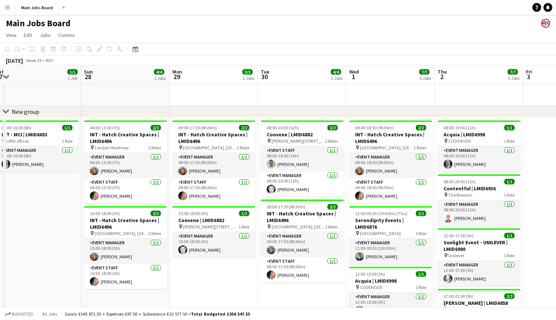
drag, startPoint x: 292, startPoint y: 219, endPoint x: 231, endPoint y: 219, distance: 60.3
click at [231, 219] on app-calendar-viewport "Tue 23 5/5 4 Jobs Wed 24 6/6 6 Jobs Thu 25 3/3 3 Jobs Fri 26 1/1 1 Job Sat 27 1…" at bounding box center [278, 281] width 556 height 431
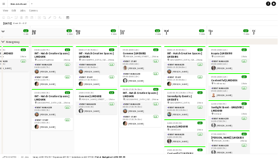
scroll to position [28, 0]
